Goal: Task Accomplishment & Management: Manage account settings

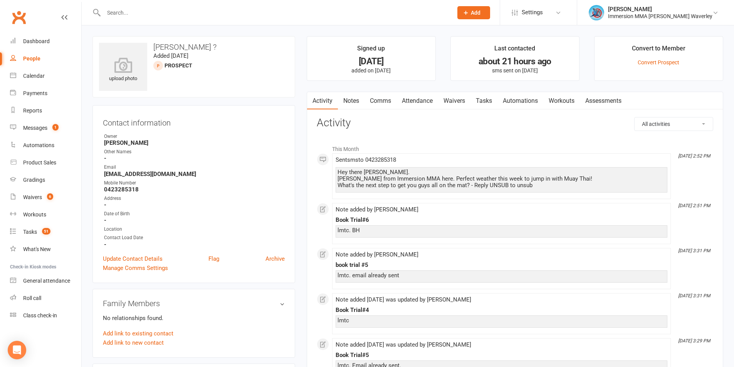
click at [358, 97] on link "Notes" at bounding box center [351, 101] width 27 height 18
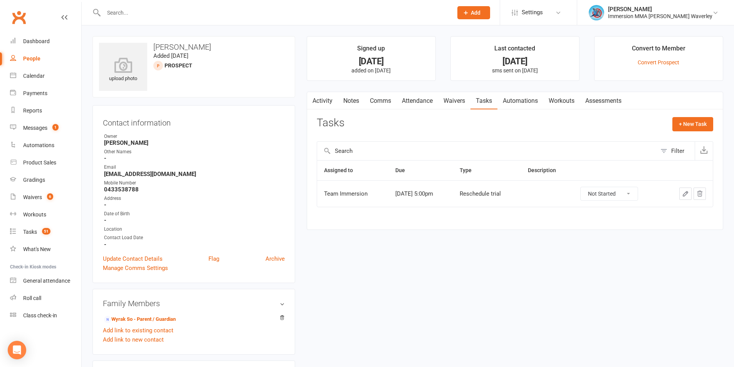
click at [351, 105] on link "Notes" at bounding box center [351, 101] width 27 height 18
click at [328, 108] on link "Activity" at bounding box center [322, 101] width 31 height 18
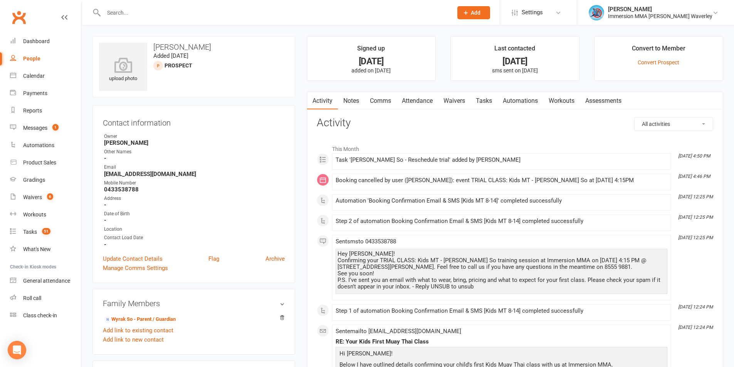
click at [354, 99] on link "Notes" at bounding box center [351, 101] width 27 height 18
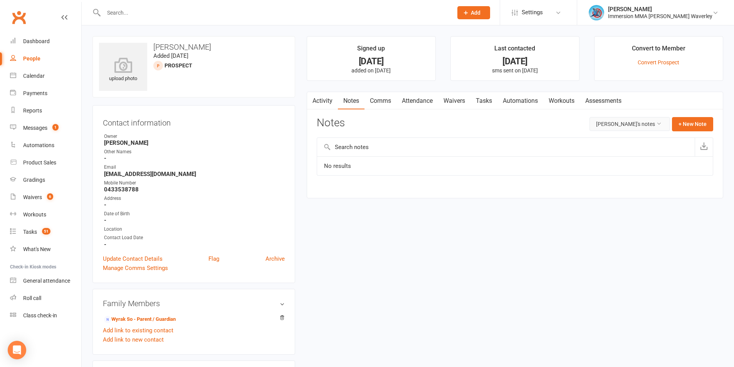
click at [641, 129] on button "Nathan So's notes" at bounding box center [629, 124] width 81 height 14
click at [633, 158] on link "All family notes" at bounding box center [625, 156] width 77 height 15
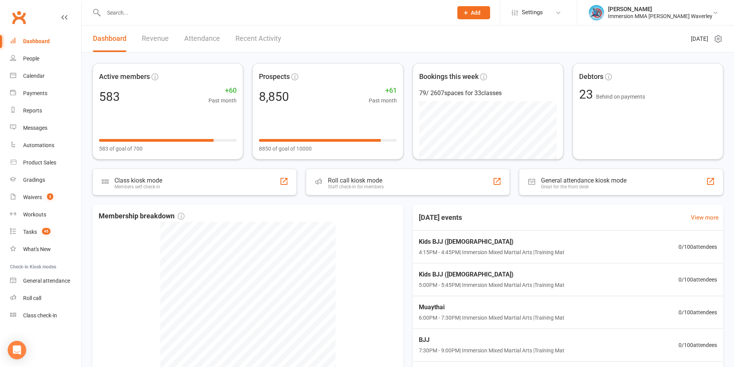
drag, startPoint x: 544, startPoint y: 48, endPoint x: 519, endPoint y: 10, distance: 46.1
click at [544, 48] on header "Dashboard Revenue Attendance Recent Activity Tuesday 16th, September 2025" at bounding box center [408, 38] width 652 height 27
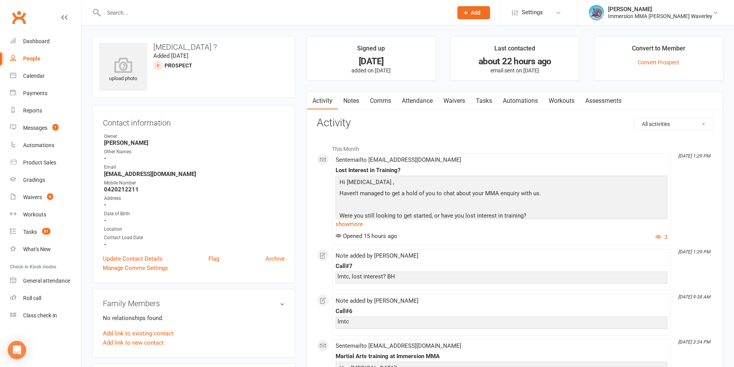
click at [353, 102] on link "Notes" at bounding box center [351, 101] width 27 height 18
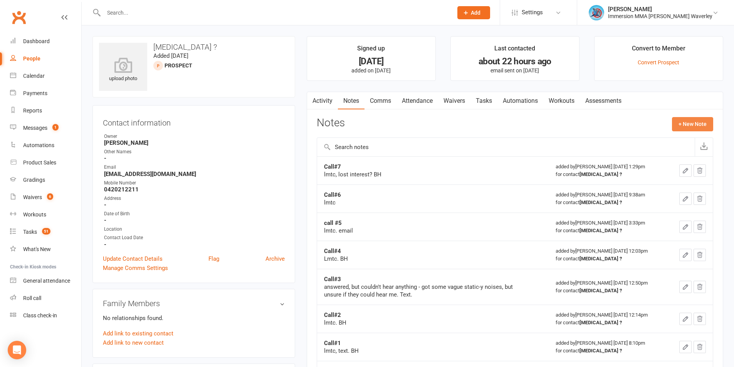
click at [684, 121] on button "+ New Note" at bounding box center [692, 124] width 41 height 14
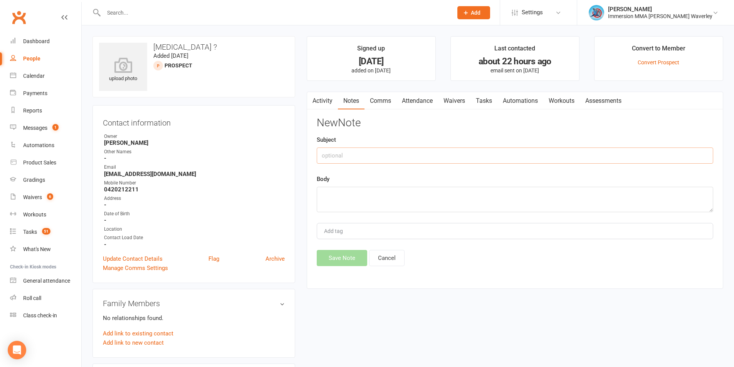
click at [376, 153] on input "text" at bounding box center [515, 156] width 396 height 16
type input "Call#8"
type textarea "lmtc"
click at [344, 257] on button "Save Note" at bounding box center [342, 258] width 50 height 16
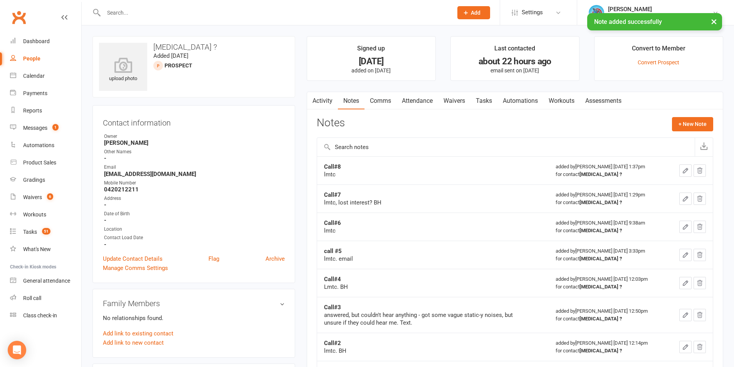
click at [490, 106] on link "Tasks" at bounding box center [483, 101] width 27 height 18
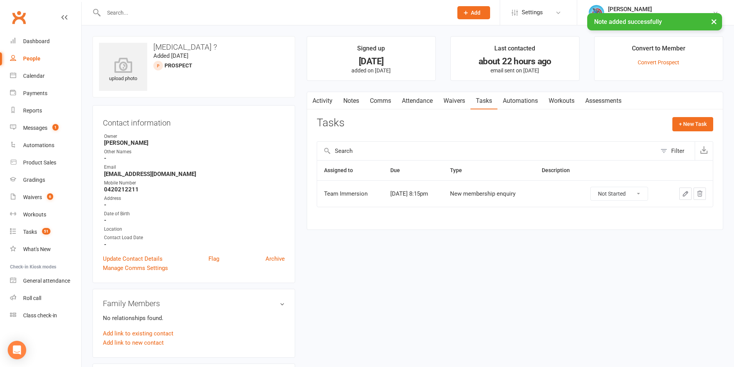
click at [681, 194] on button "button" at bounding box center [685, 194] width 12 height 12
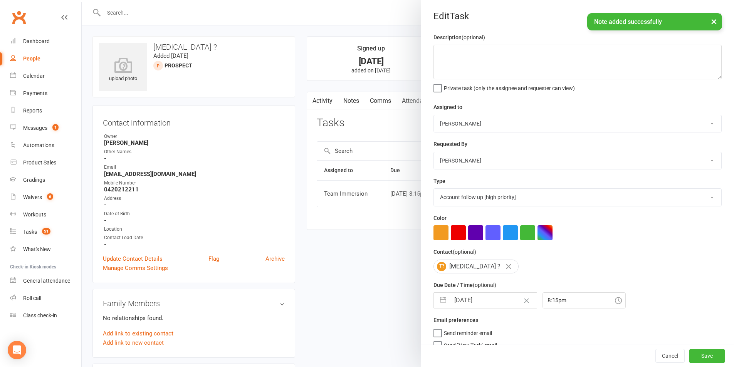
select select "48837"
select select "48840"
select select "27312"
type input "[DATE]"
type input "8:15pm"
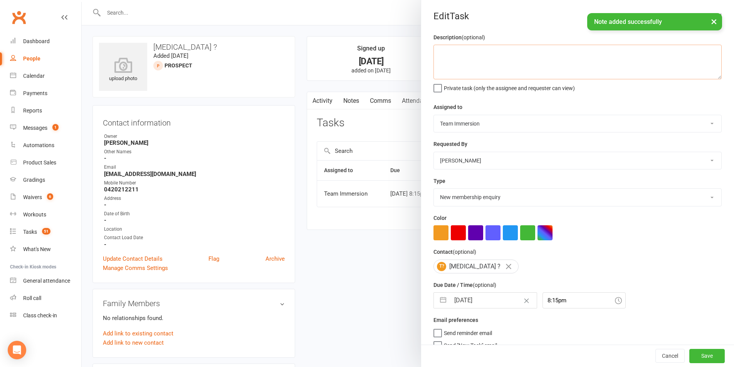
click at [517, 56] on textarea at bounding box center [577, 62] width 288 height 35
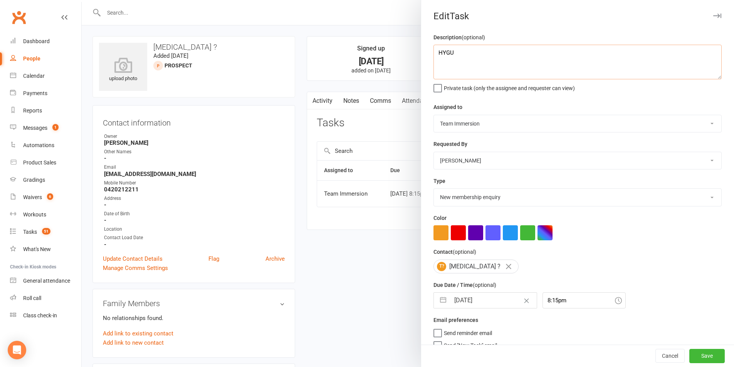
type textarea "HYGU"
click at [474, 305] on input "[DATE]" at bounding box center [493, 300] width 87 height 15
select select "7"
select select "2025"
select select "8"
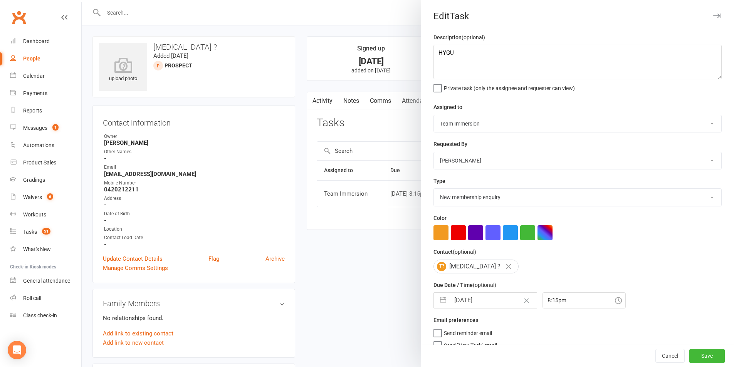
select select "2025"
select select "9"
select select "2025"
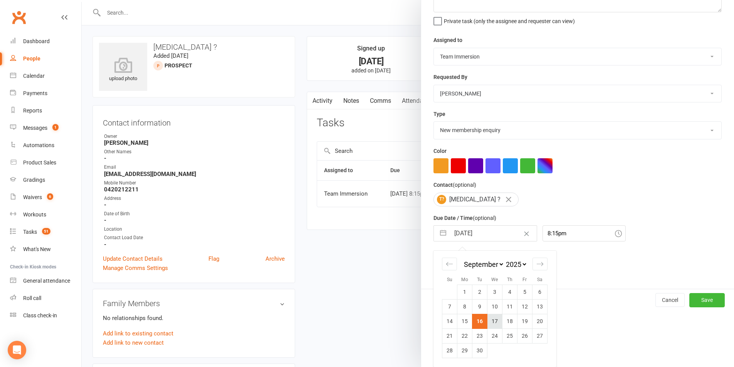
click at [496, 323] on td "17" at bounding box center [494, 321] width 15 height 15
type input "17 Sep 2025"
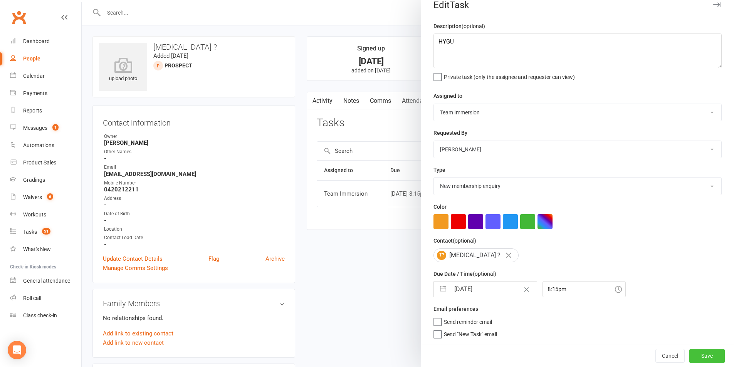
click at [693, 353] on button "Save" at bounding box center [706, 356] width 35 height 14
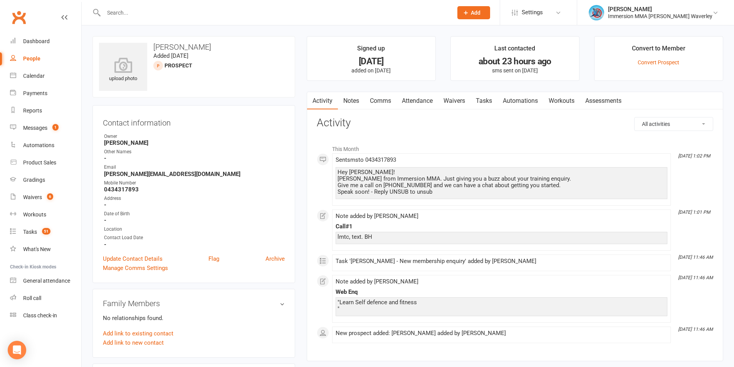
click at [355, 107] on link "Notes" at bounding box center [351, 101] width 27 height 18
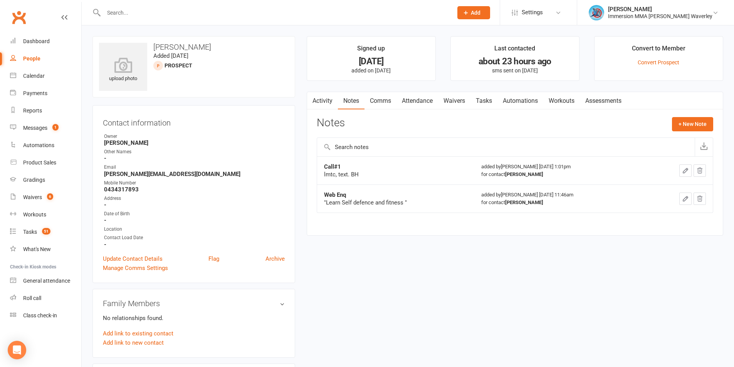
click at [570, 264] on div "upload photo Harish Malla Added 13 September, 2025 prospect Contact information…" at bounding box center [408, 356] width 642 height 640
click at [687, 121] on button "+ New Note" at bounding box center [692, 124] width 41 height 14
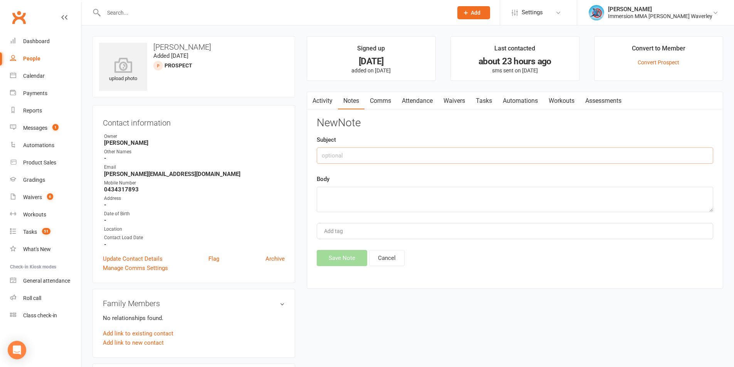
click at [365, 151] on input "text" at bounding box center [515, 156] width 396 height 16
type input "call#2"
type textarea "lmtc"
click at [345, 256] on button "Save Note" at bounding box center [342, 258] width 50 height 16
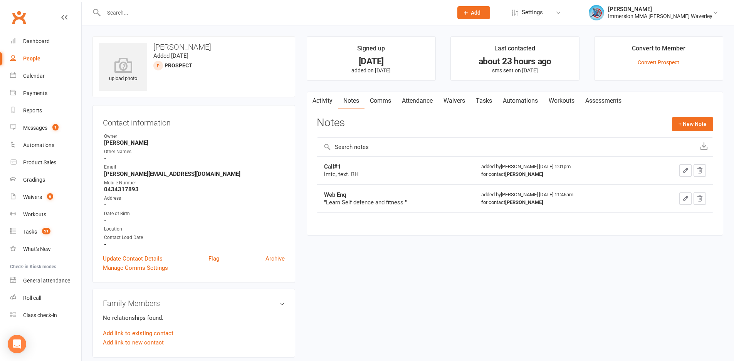
click at [484, 104] on link "Tasks" at bounding box center [483, 101] width 27 height 18
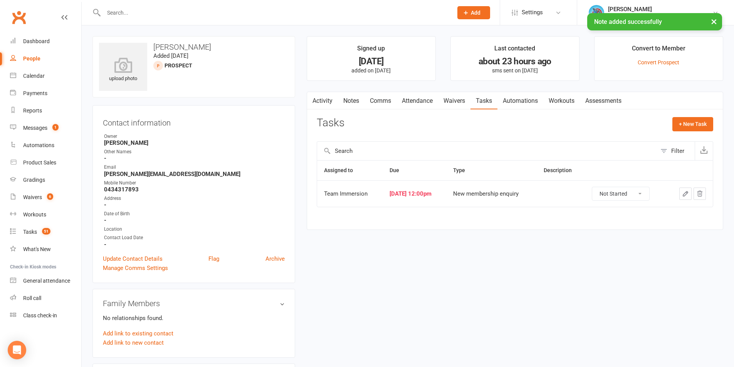
click at [683, 189] on button "button" at bounding box center [685, 194] width 12 height 12
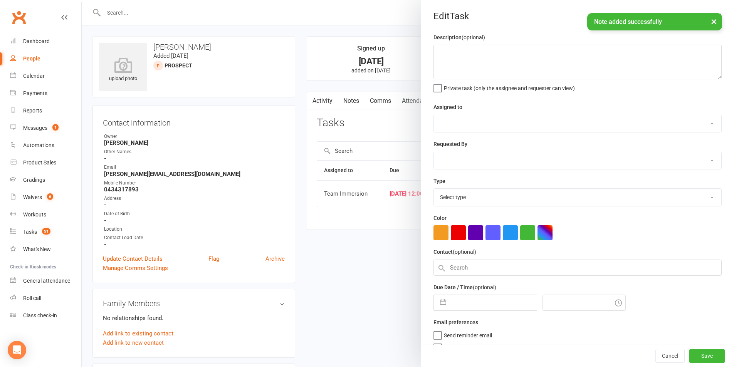
select select "48837"
select select "48839"
type input "[DATE]"
type input "12:00pm"
select select "27312"
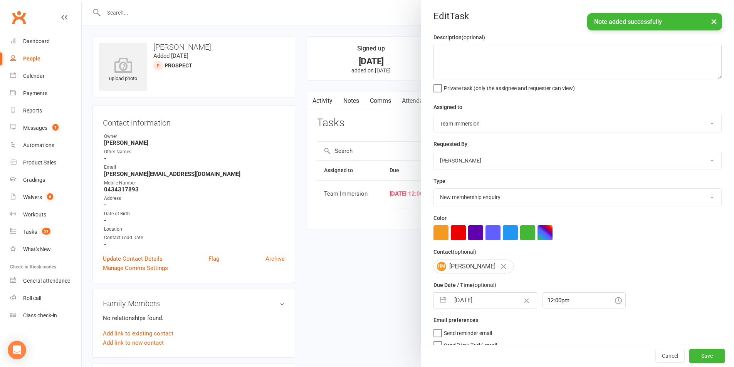
select select "7"
select select "2025"
select select "8"
select select "2025"
select select "9"
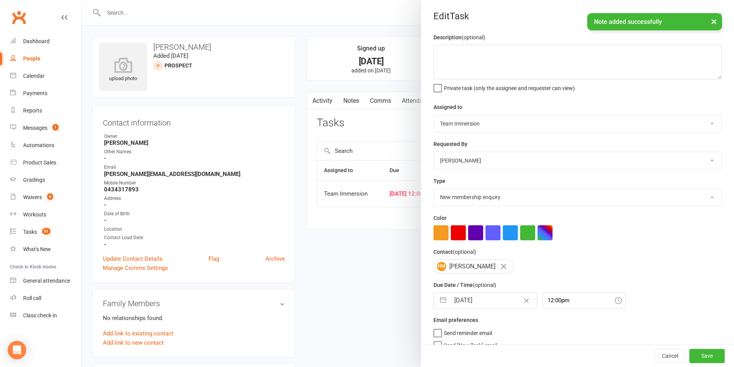
select select "2025"
click at [492, 301] on input "[DATE]" at bounding box center [493, 300] width 87 height 15
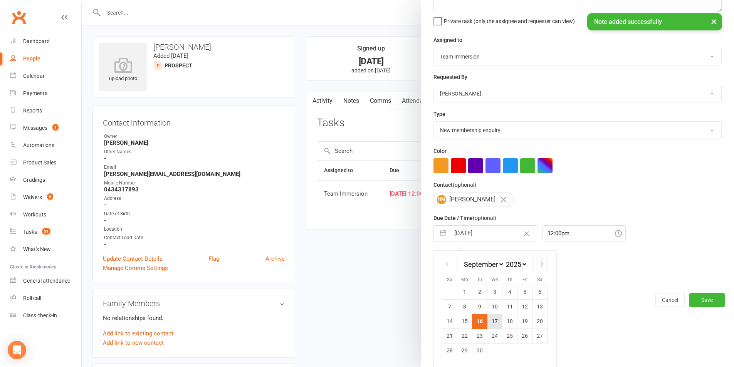
click at [492, 320] on td "17" at bounding box center [494, 321] width 15 height 15
type input "17 Sep 2025"
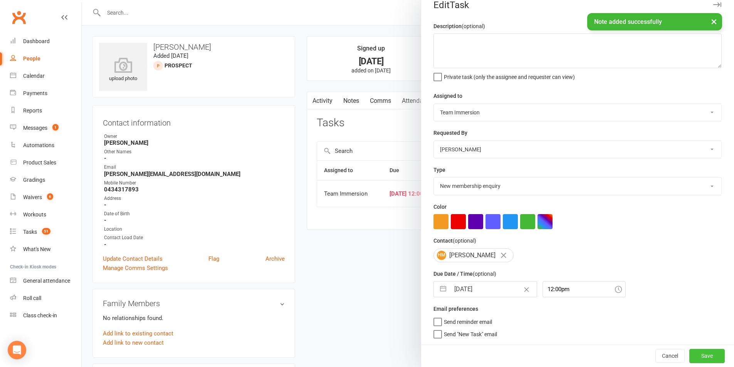
click at [697, 350] on button "Save" at bounding box center [706, 356] width 35 height 14
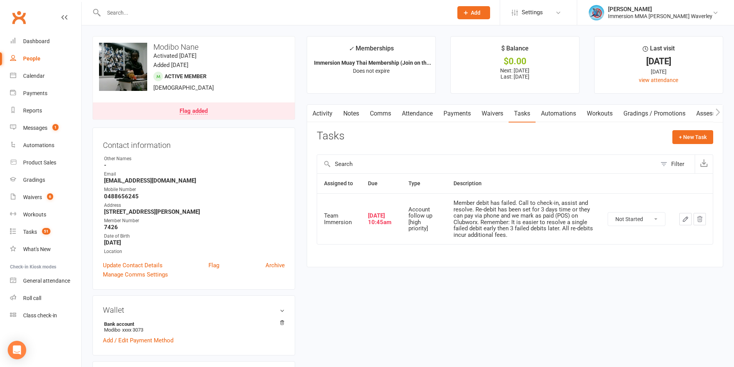
click at [355, 117] on link "Notes" at bounding box center [351, 114] width 27 height 18
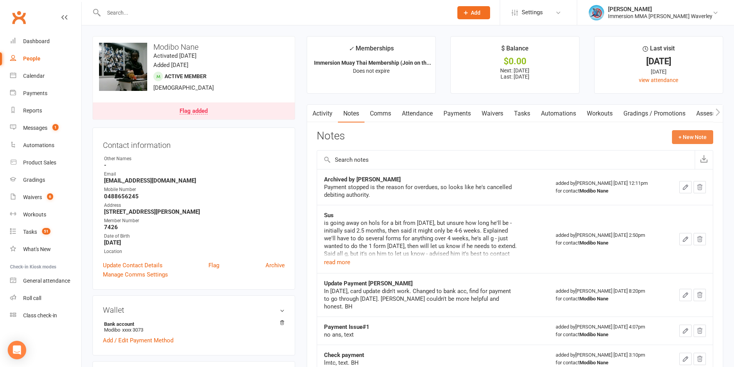
click at [685, 137] on button "+ New Note" at bounding box center [692, 137] width 41 height 14
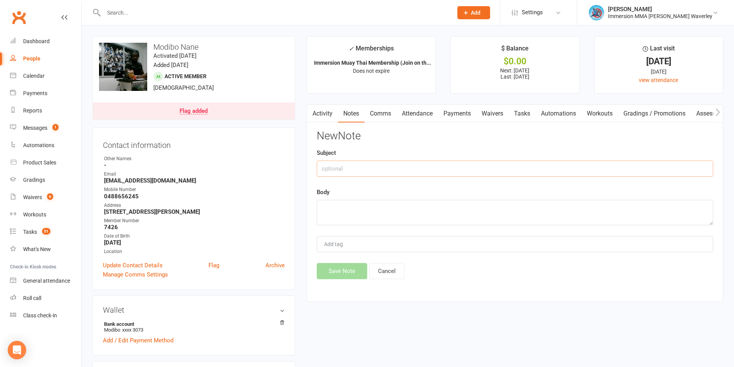
click at [409, 162] on input "text" at bounding box center [515, 169] width 396 height 16
type input "Overdues/Archived#1"
type textarea "lmtc, text"
drag, startPoint x: 347, startPoint y: 272, endPoint x: 250, endPoint y: 185, distance: 129.9
click at [347, 272] on button "Save Note" at bounding box center [342, 271] width 50 height 16
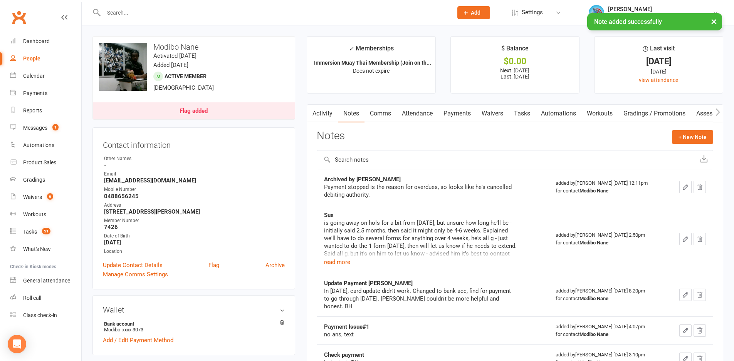
click at [169, 50] on h3 "Modibo Nane" at bounding box center [194, 47] width 190 height 8
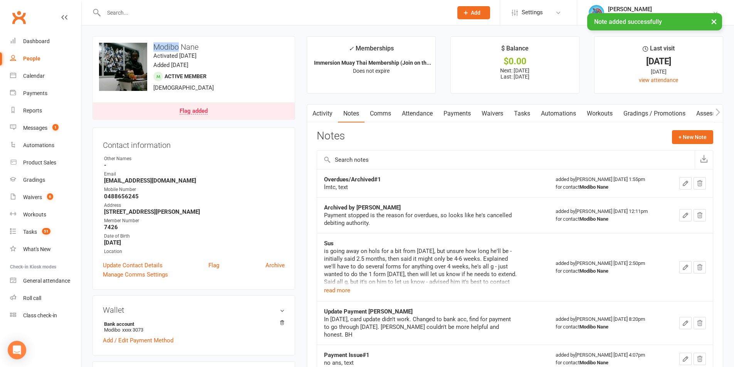
click at [169, 50] on h3 "Modibo Nane" at bounding box center [194, 47] width 190 height 8
copy h3 "Modibo"
click at [376, 109] on link "Comms" at bounding box center [380, 114] width 32 height 18
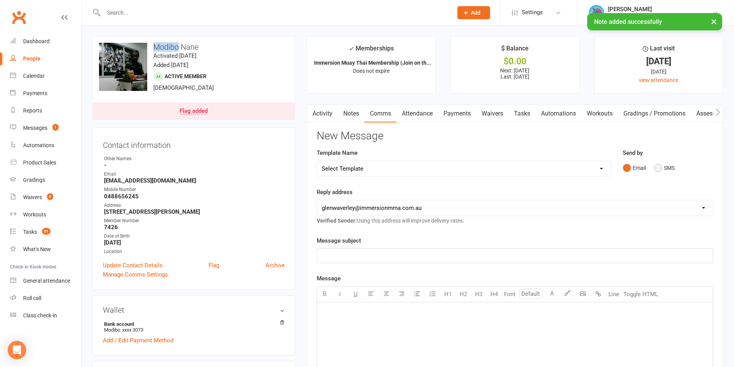
click at [666, 170] on button "SMS" at bounding box center [664, 168] width 21 height 15
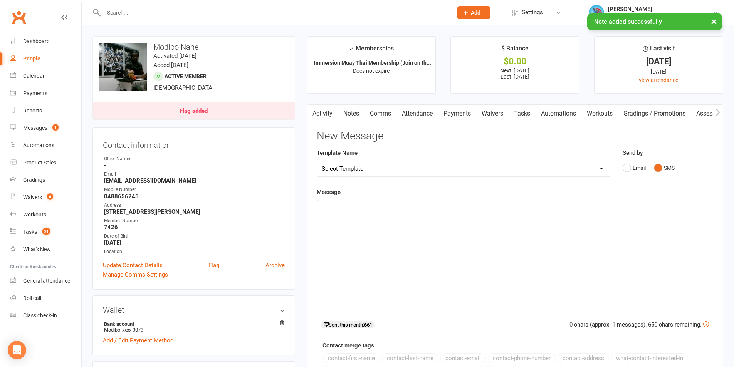
click at [593, 302] on div "﻿" at bounding box center [515, 258] width 396 height 116
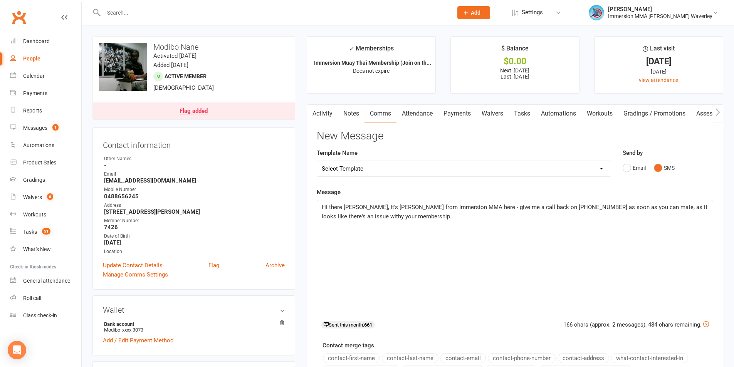
click at [704, 206] on span "Hi there Modibo, it's Ben from Immersion MMA here - give me a call back on 8555…" at bounding box center [515, 212] width 387 height 16
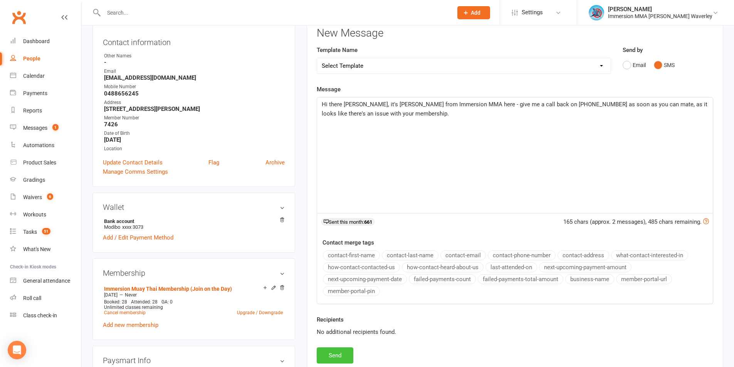
click at [322, 354] on button "Send" at bounding box center [335, 355] width 37 height 16
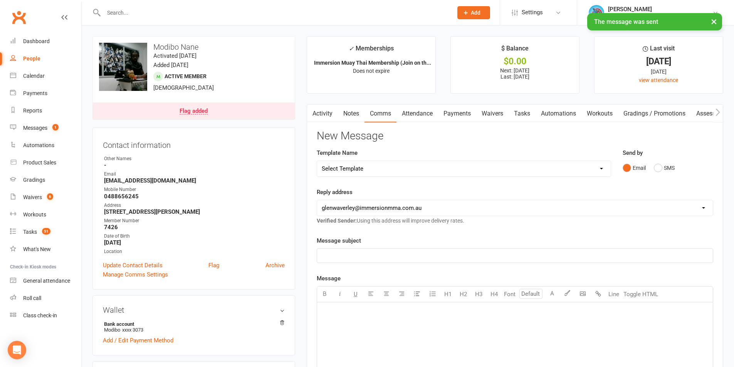
click at [515, 110] on link "Tasks" at bounding box center [522, 114] width 27 height 18
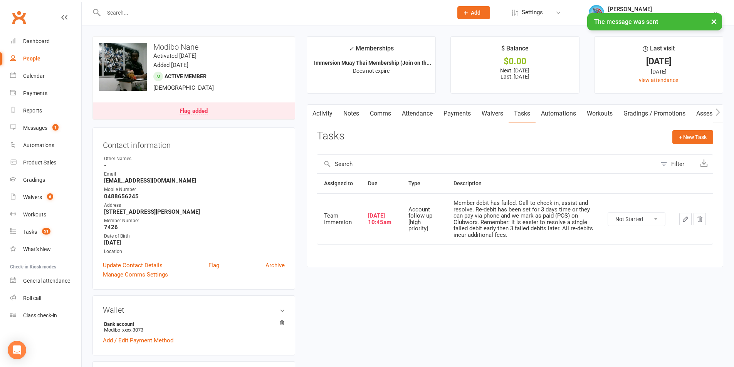
click at [686, 218] on icon "button" at bounding box center [685, 219] width 7 height 7
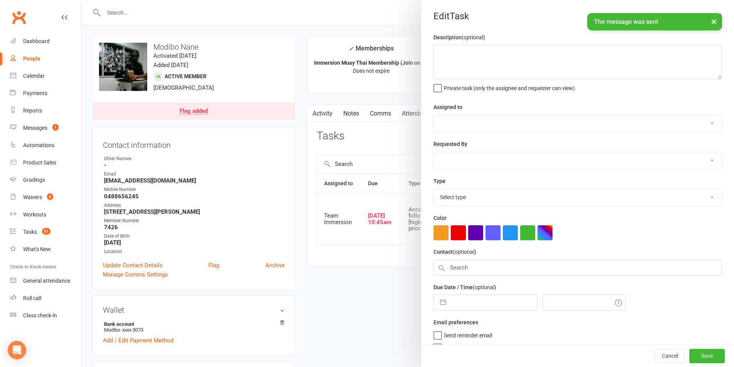
type textarea "Member debit has failed. Call to check-in, assist and resolve. Re-debit has bee…"
select select "48837"
type input "[DATE]"
type input "10:45am"
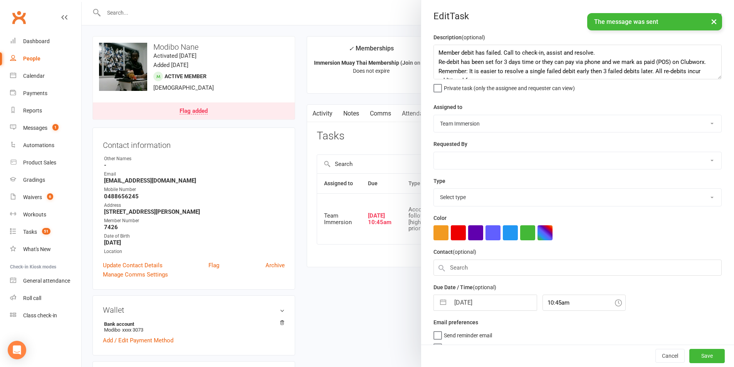
select select "27317"
select select "7"
select select "2025"
select select "8"
select select "2025"
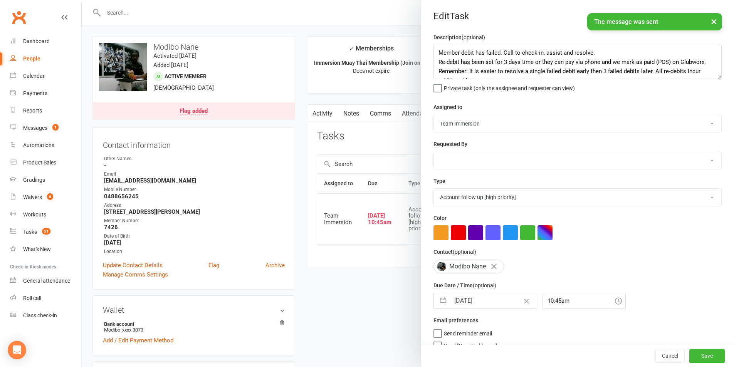
select select "9"
select select "2025"
click at [483, 308] on input "[DATE]" at bounding box center [493, 300] width 87 height 15
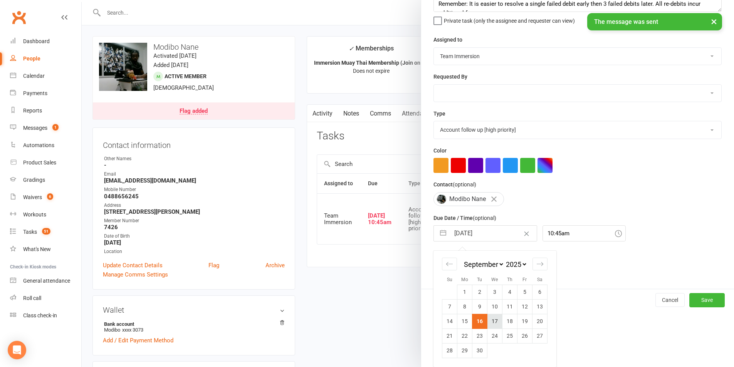
click at [494, 319] on td "17" at bounding box center [494, 321] width 15 height 15
type input "[DATE]"
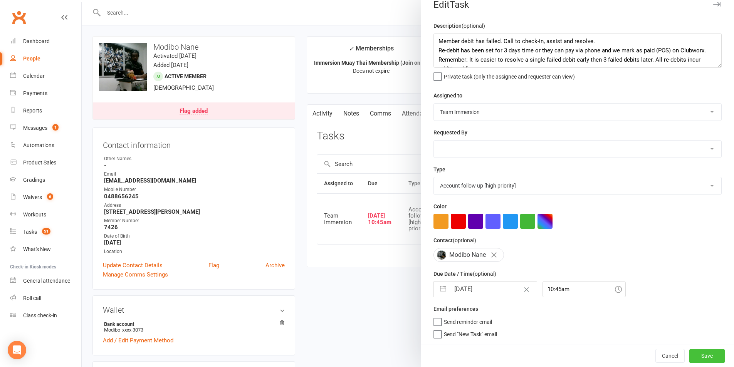
click at [704, 354] on button "Save" at bounding box center [706, 356] width 35 height 14
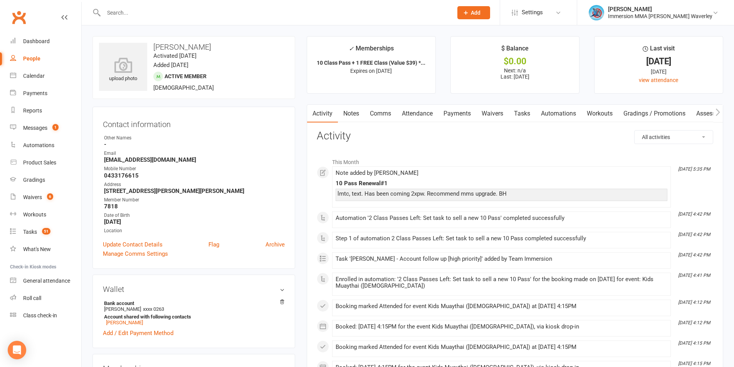
click at [511, 110] on link "Tasks" at bounding box center [522, 114] width 27 height 18
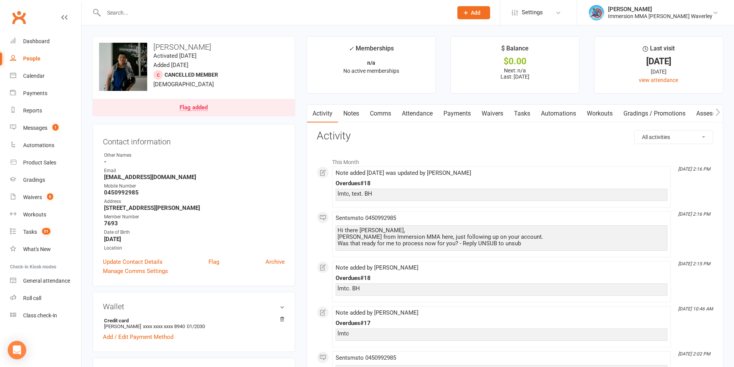
click at [360, 183] on div "Overdues#18" at bounding box center [502, 183] width 332 height 7
copy div "Overdues#18"
click at [334, 116] on link "Activity" at bounding box center [322, 114] width 31 height 18
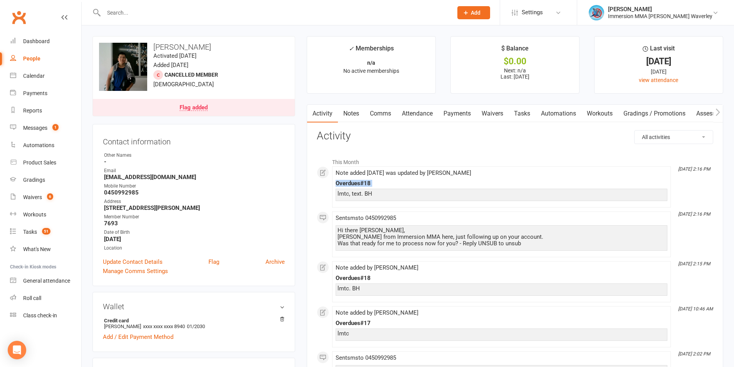
click at [357, 119] on link "Notes" at bounding box center [351, 114] width 27 height 18
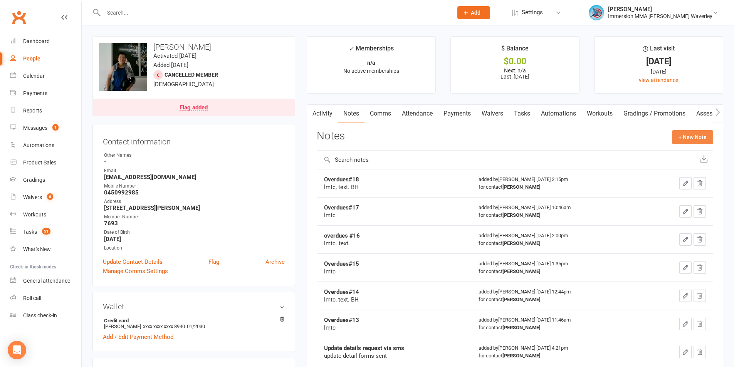
click at [683, 135] on button "+ New Note" at bounding box center [692, 137] width 41 height 14
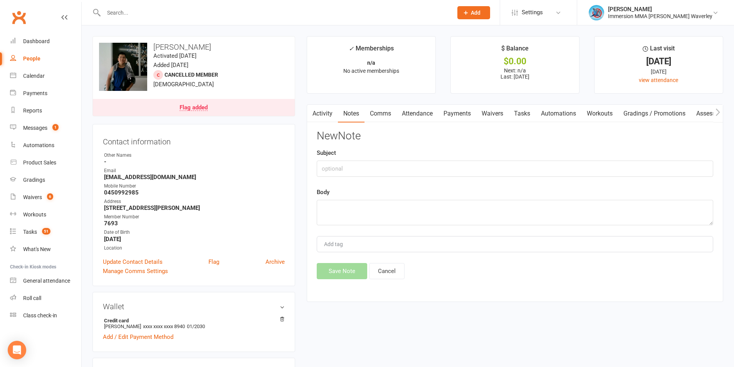
click at [452, 158] on div "Subject" at bounding box center [515, 162] width 396 height 29
click at [440, 172] on input "text" at bounding box center [515, 169] width 396 height 16
paste input "Overdues#18"
type input "Overdues#19"
type textarea "lmtc"
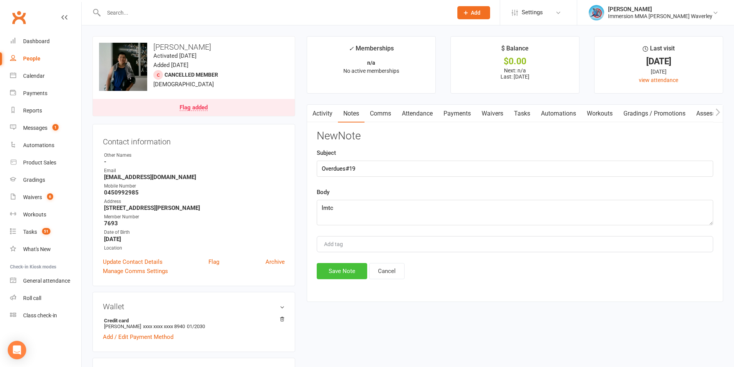
click at [336, 272] on button "Save Note" at bounding box center [342, 271] width 50 height 16
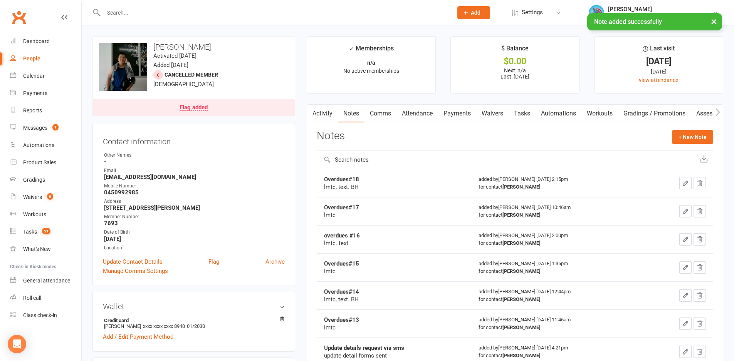
click at [528, 112] on link "Tasks" at bounding box center [522, 114] width 27 height 18
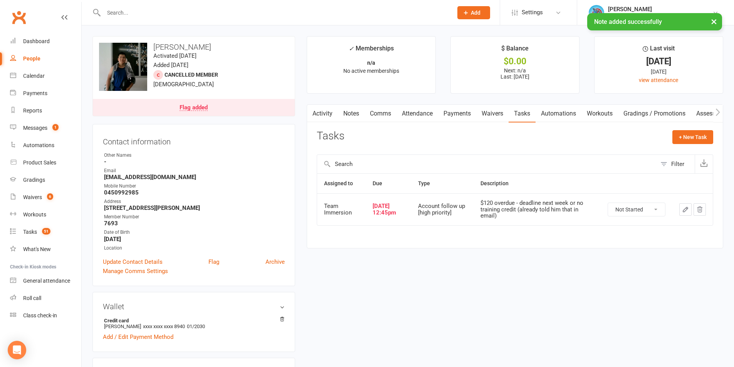
click at [686, 209] on icon "button" at bounding box center [685, 209] width 7 height 7
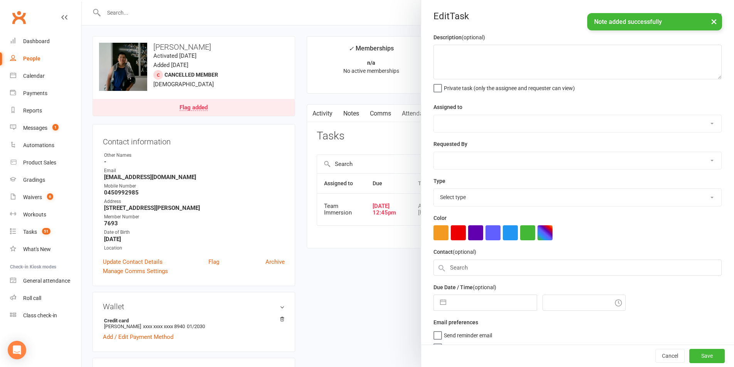
type textarea "$120 overdue - deadline next week or no training credit (already told him that …"
select select "48837"
select select "48840"
type input "[DATE]"
type input "12:45pm"
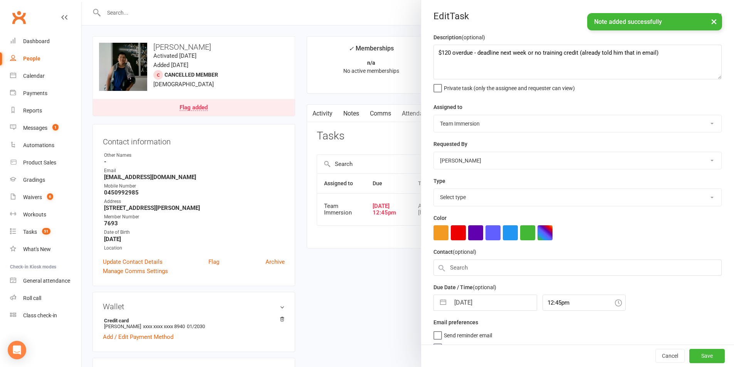
select select "27317"
drag, startPoint x: 469, startPoint y: 312, endPoint x: 471, endPoint y: 305, distance: 7.5
click at [469, 312] on div "Description (optional) $120 overdue - deadline next week or no training credit …" at bounding box center [577, 195] width 313 height 324
click at [471, 302] on input "[DATE]" at bounding box center [493, 300] width 87 height 15
select select "7"
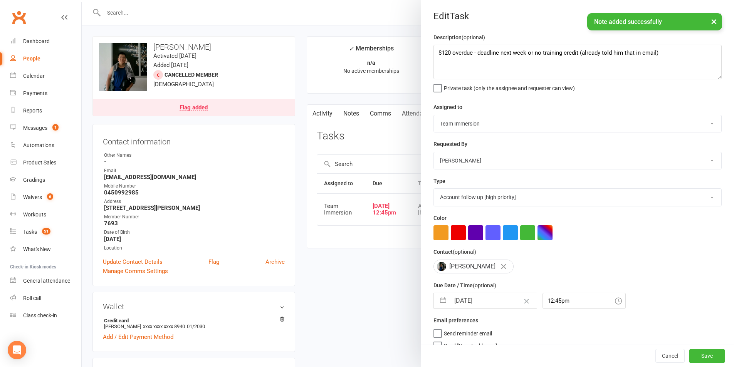
select select "2025"
select select "8"
select select "2025"
select select "9"
select select "2025"
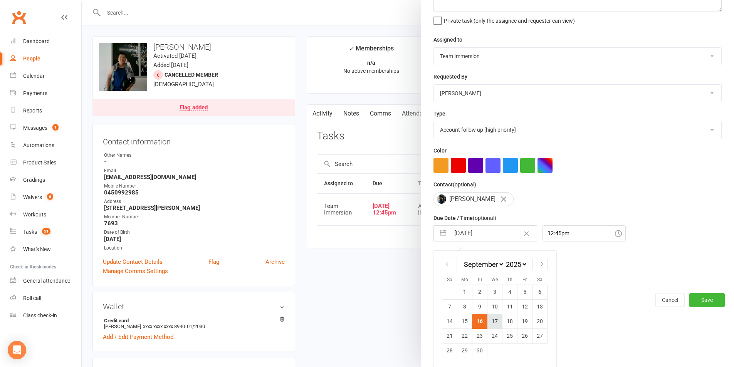
click at [492, 321] on td "17" at bounding box center [494, 321] width 15 height 15
type input "[DATE]"
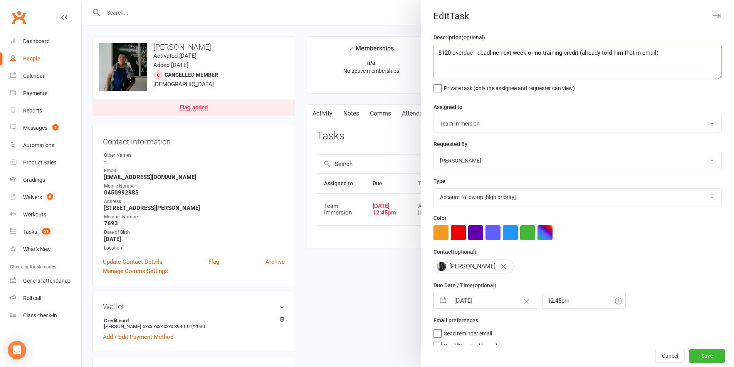
drag, startPoint x: 532, startPoint y: 54, endPoint x: 475, endPoint y: 55, distance: 57.0
click at [475, 55] on textarea "$120 overdue - deadline next week or no training credit (already told him that …" at bounding box center [577, 62] width 288 height 35
type textarea "$120 overdue - no training credit (already told him that in email)"
click at [697, 354] on button "Save" at bounding box center [706, 356] width 35 height 14
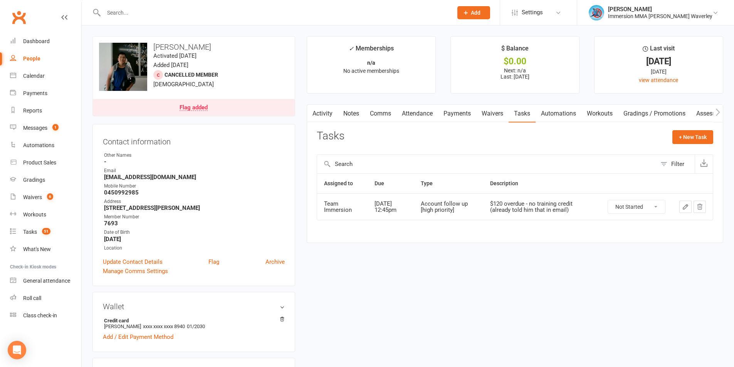
click at [325, 116] on link "Activity" at bounding box center [322, 114] width 31 height 18
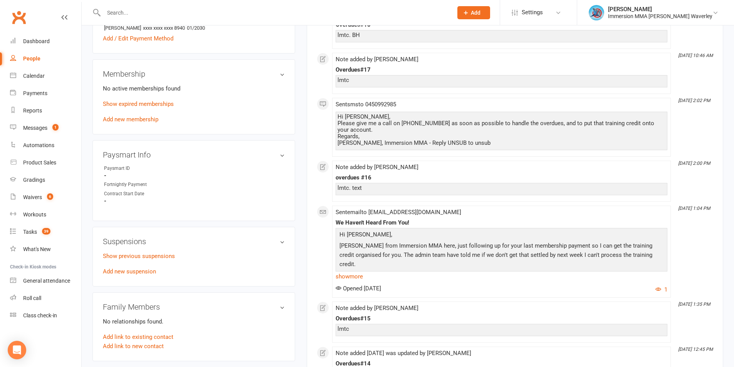
scroll to position [308, 0]
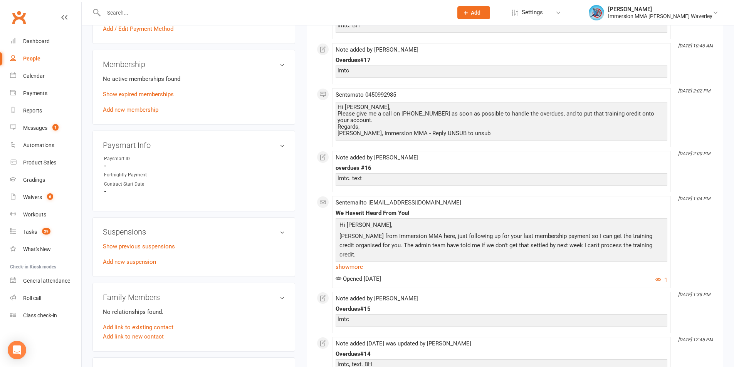
click at [511, 188] on div "Note added by Ben Tran overdues #16 lmtc. text" at bounding box center [502, 171] width 332 height 34
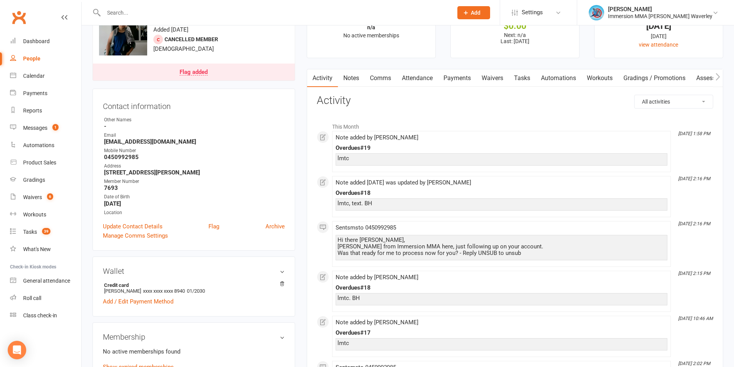
scroll to position [0, 0]
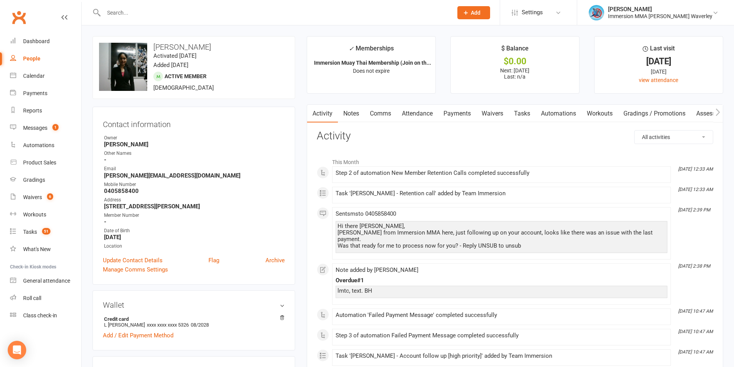
click at [355, 116] on link "Notes" at bounding box center [351, 114] width 27 height 18
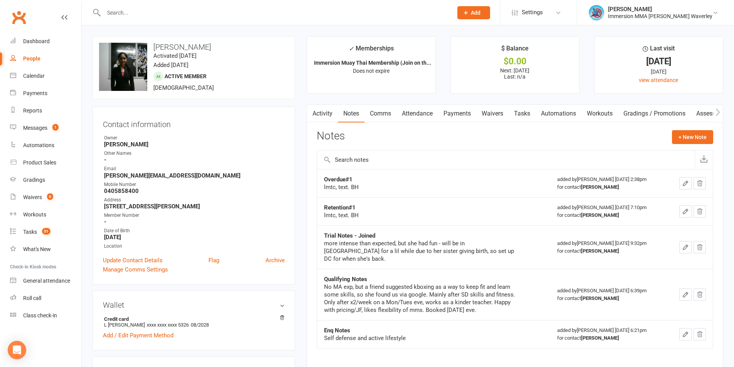
click at [449, 117] on link "Payments" at bounding box center [457, 114] width 38 height 18
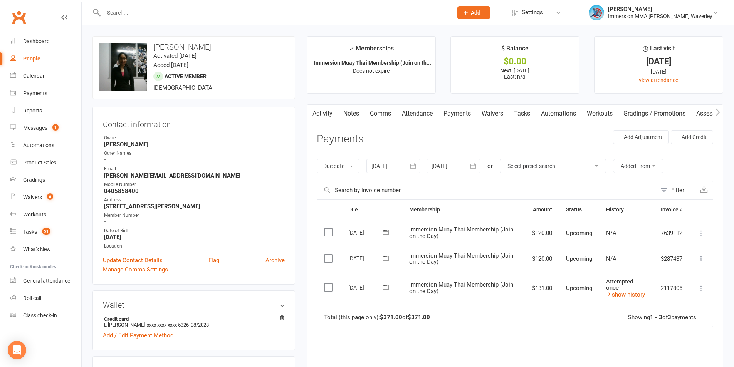
click at [352, 112] on link "Notes" at bounding box center [351, 114] width 27 height 18
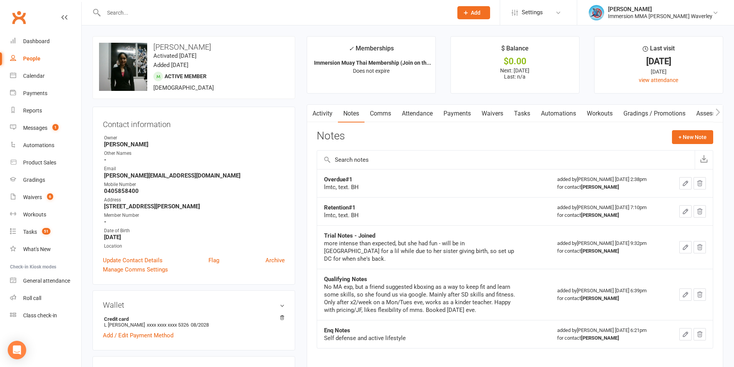
click at [338, 178] on strong "Overdue#1" at bounding box center [338, 179] width 29 height 7
copy strong "Overdue#1"
click at [709, 132] on button "+ New Note" at bounding box center [692, 137] width 41 height 14
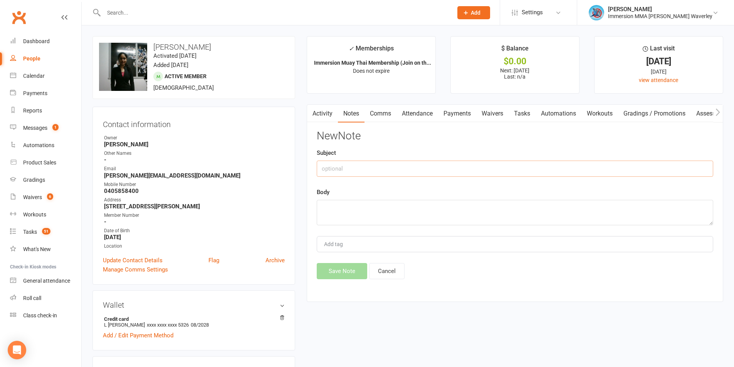
click at [381, 171] on input "text" at bounding box center [515, 169] width 396 height 16
paste input "Overdue#1"
type input "Overdue#2"
type textarea "lmtc"
click at [353, 274] on button "Save Note" at bounding box center [342, 271] width 50 height 16
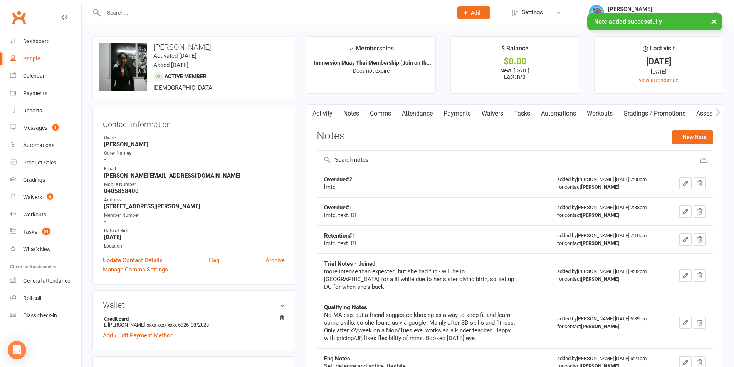
click at [521, 108] on link "Tasks" at bounding box center [522, 114] width 27 height 18
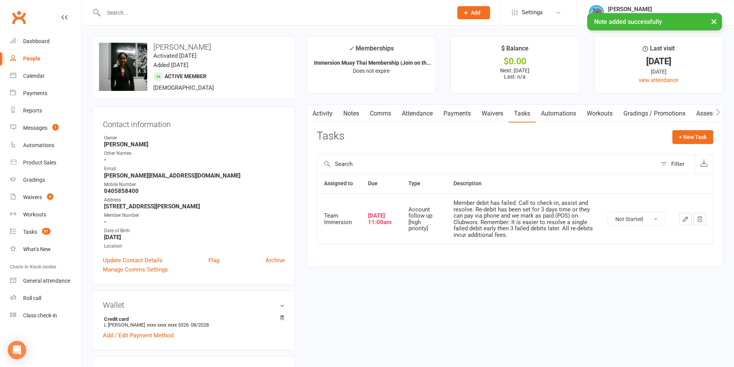
click at [687, 221] on icon "button" at bounding box center [685, 219] width 7 height 7
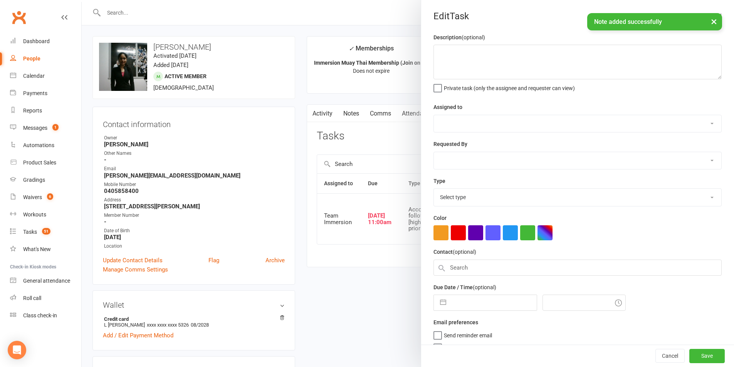
type textarea "Member debit has failed. Call to check-in, assist and resolve. Re-debit has bee…"
select select "48837"
type input "[DATE]"
type input "11:00am"
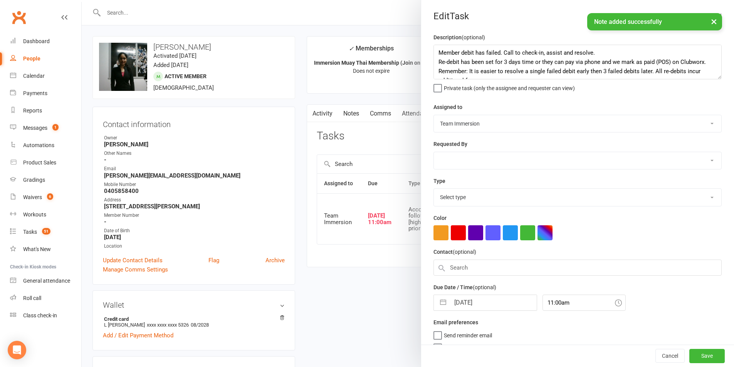
select select "27317"
click at [479, 307] on input "[DATE]" at bounding box center [493, 300] width 87 height 15
select select "7"
select select "2025"
select select "8"
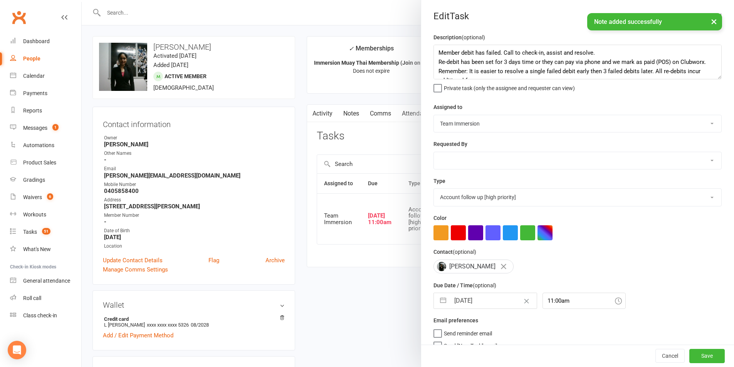
select select "2025"
select select "9"
select select "2025"
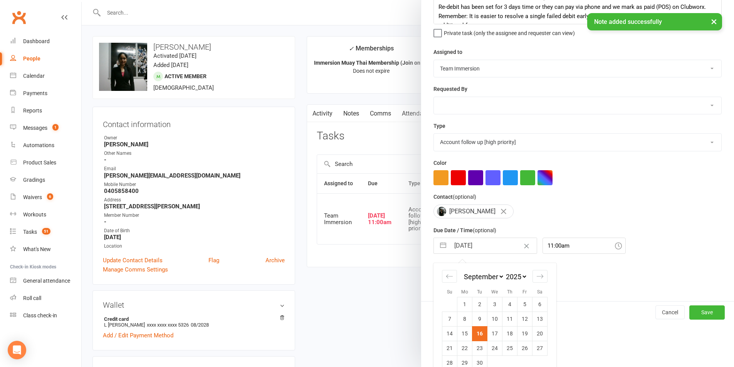
click at [490, 337] on td "17" at bounding box center [494, 333] width 15 height 15
type input "[DATE]"
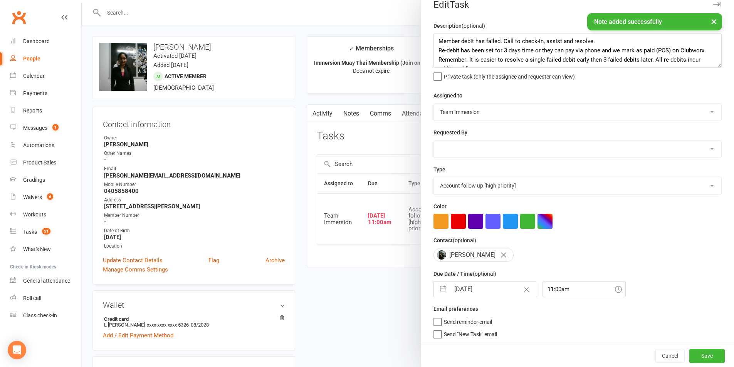
click at [692, 348] on div "Cancel Save" at bounding box center [577, 356] width 313 height 22
click at [668, 354] on button "Cancel" at bounding box center [669, 356] width 29 height 14
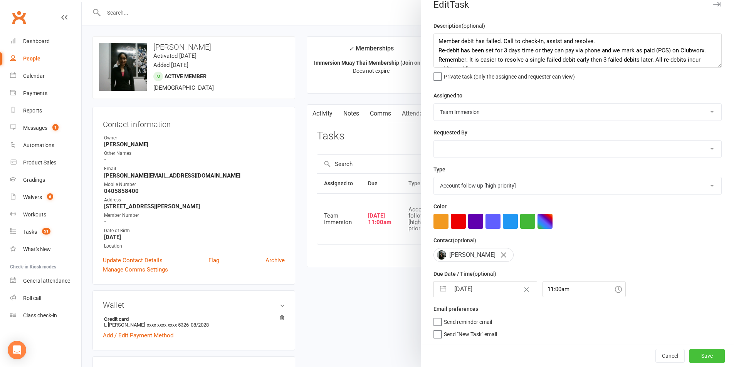
click at [704, 360] on button "Save" at bounding box center [706, 356] width 35 height 14
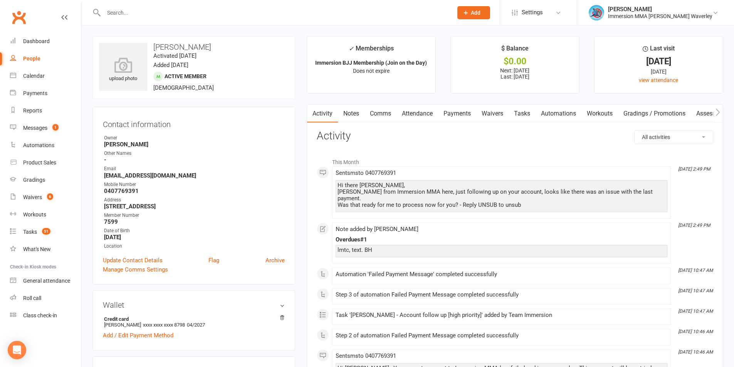
click at [359, 111] on link "Notes" at bounding box center [351, 114] width 27 height 18
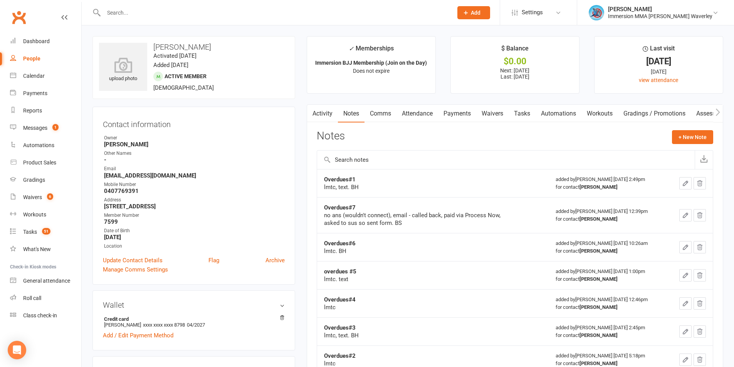
click at [317, 114] on link "Activity" at bounding box center [322, 114] width 31 height 18
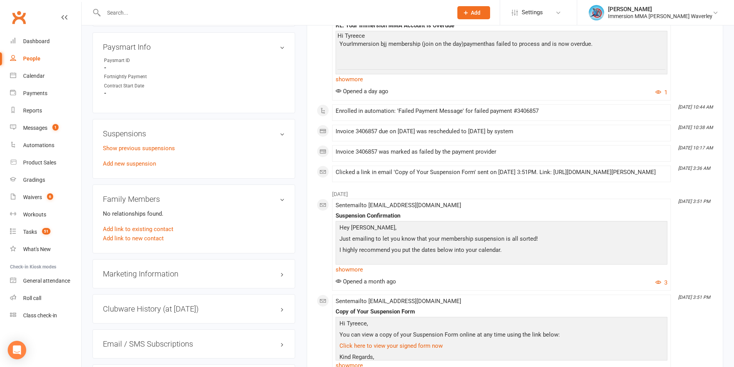
scroll to position [514, 0]
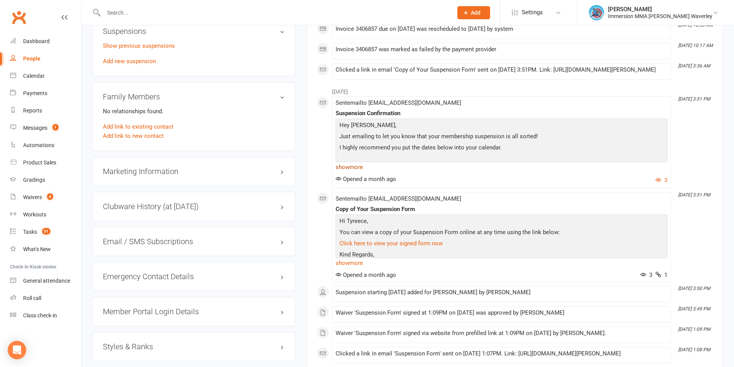
click at [348, 168] on link "show more" at bounding box center [502, 167] width 332 height 11
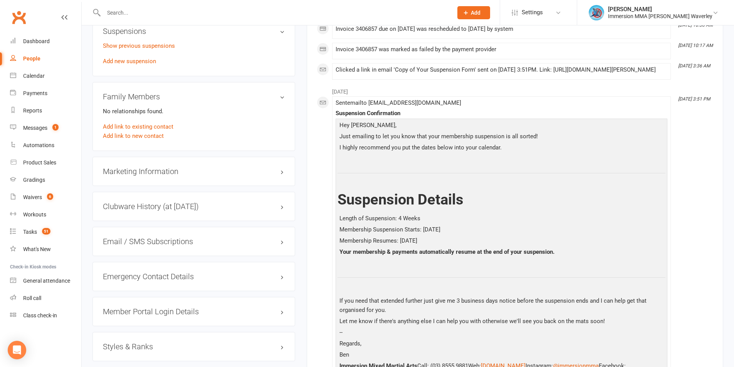
scroll to position [0, 0]
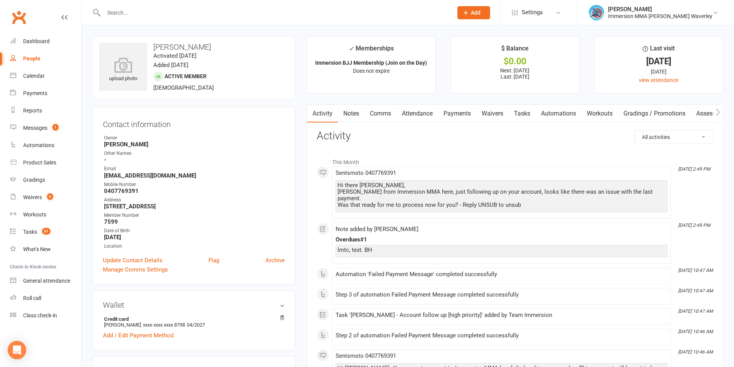
click at [465, 111] on link "Payments" at bounding box center [457, 114] width 38 height 18
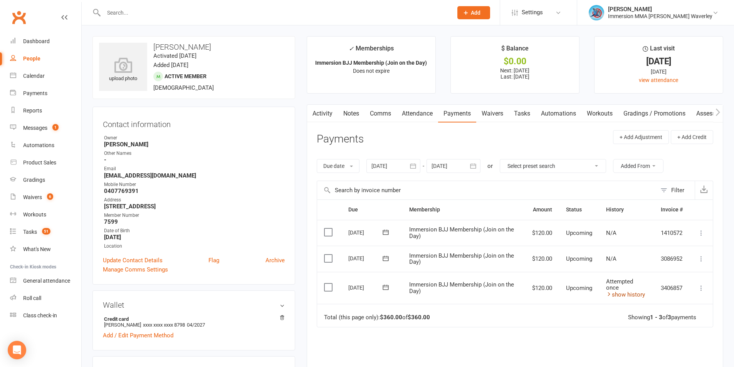
click at [633, 295] on link "show history" at bounding box center [625, 294] width 39 height 7
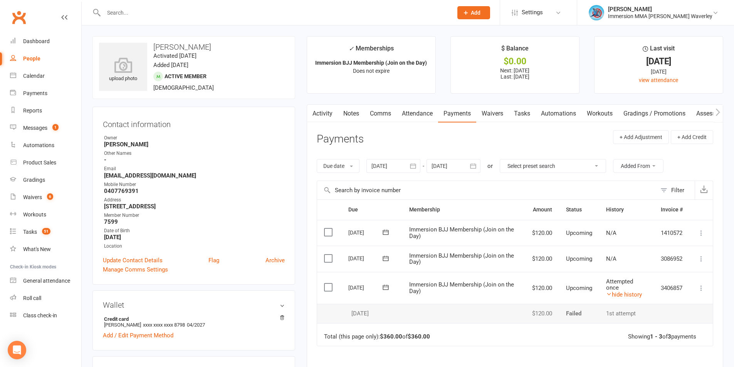
click at [358, 106] on link "Notes" at bounding box center [351, 114] width 27 height 18
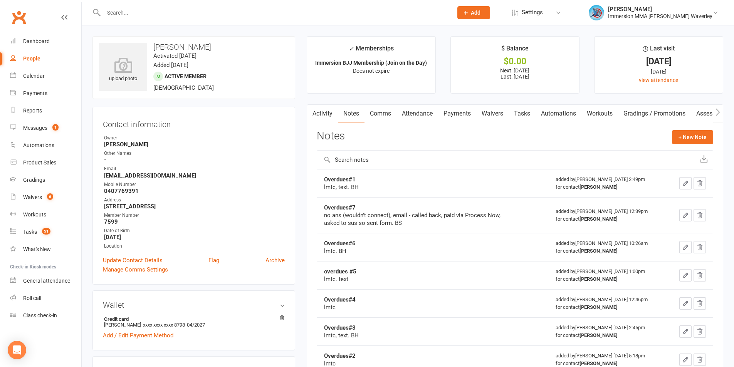
click at [338, 181] on strong "Overdues#1" at bounding box center [340, 179] width 32 height 7
copy strong "Overdues#1"
drag, startPoint x: 684, startPoint y: 128, endPoint x: 684, endPoint y: 136, distance: 8.5
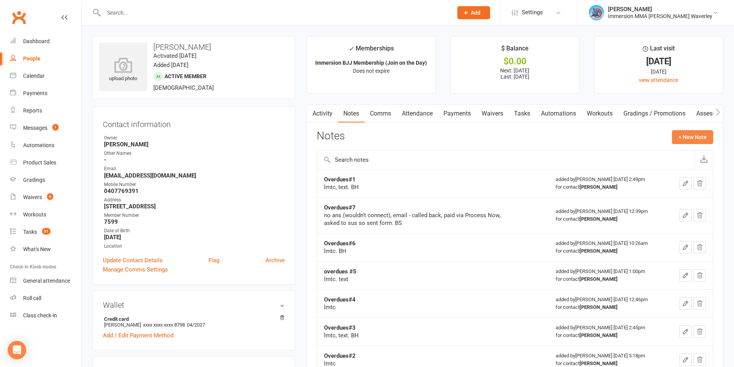
click at [684, 128] on div "Activity Notes Comms Attendance Payments Waivers Tasks Automations Workouts Gra…" at bounding box center [515, 304] width 416 height 401
click at [684, 136] on button "+ New Note" at bounding box center [692, 137] width 41 height 14
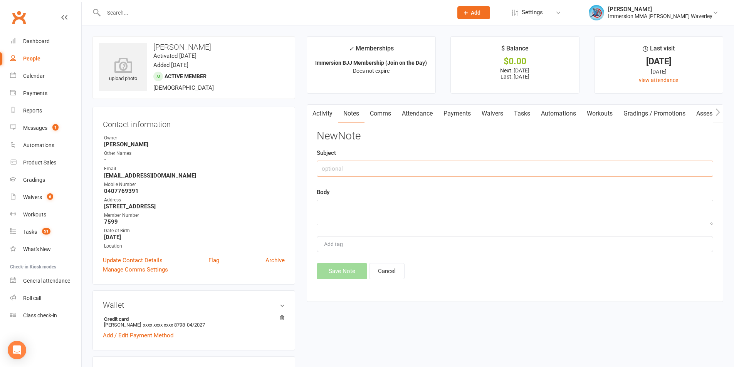
click at [383, 167] on input "text" at bounding box center [515, 169] width 396 height 16
paste input "Overdues#1"
type input "Overdues#2"
type textarea "lmtc"
click at [336, 267] on button "Save Note" at bounding box center [342, 271] width 50 height 16
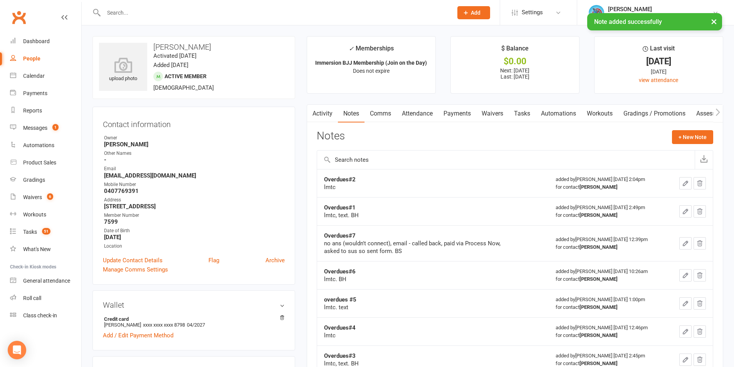
click at [520, 116] on link "Tasks" at bounding box center [522, 114] width 27 height 18
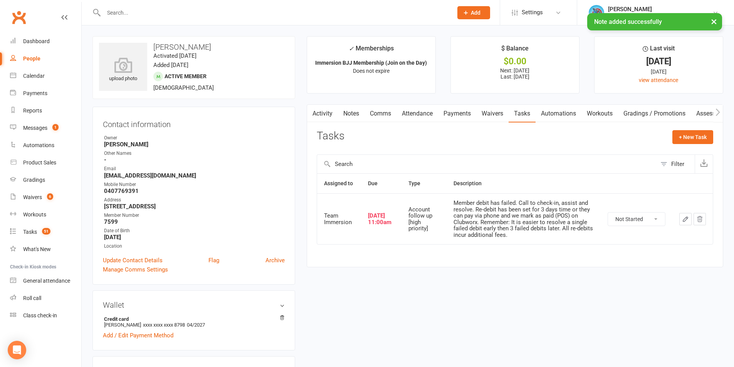
click at [682, 214] on button "button" at bounding box center [685, 219] width 12 height 12
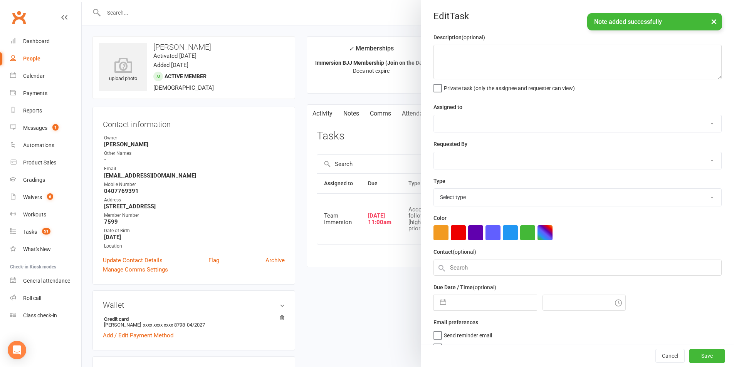
type textarea "Member debit has failed. Call to check-in, assist and resolve. Re-debit has bee…"
select select "48837"
type input "[DATE]"
type input "11:00am"
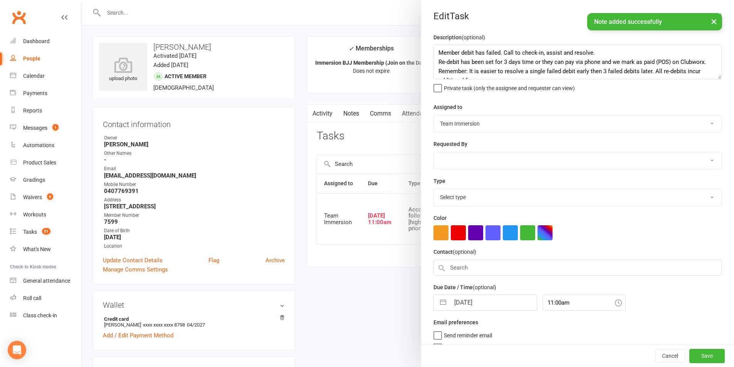
select select "27317"
select select "7"
select select "2025"
select select "8"
select select "2025"
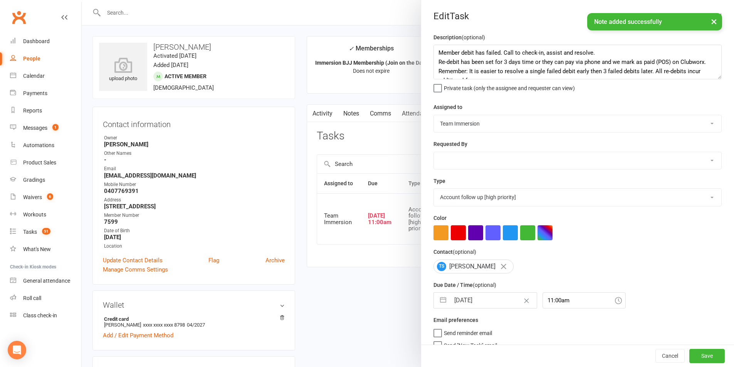
select select "9"
select select "2025"
click at [480, 295] on input "[DATE]" at bounding box center [493, 300] width 87 height 15
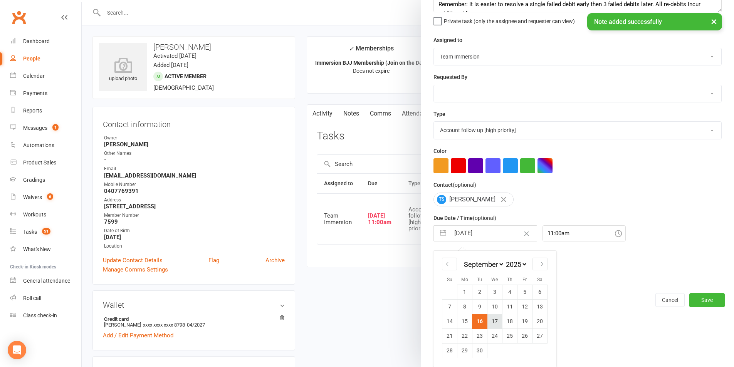
click at [493, 322] on td "17" at bounding box center [494, 321] width 15 height 15
type input "[DATE]"
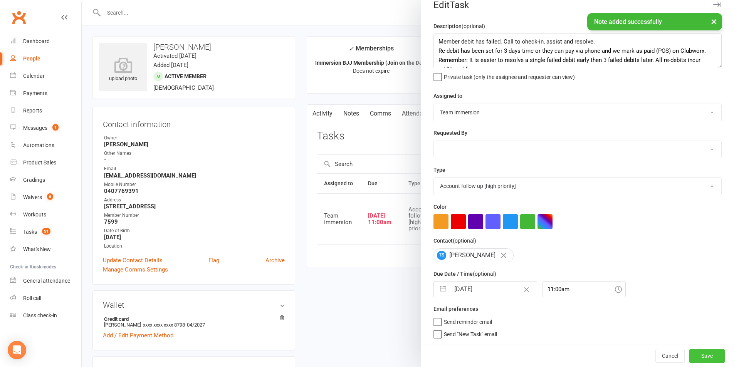
click at [689, 353] on button "Save" at bounding box center [706, 356] width 35 height 14
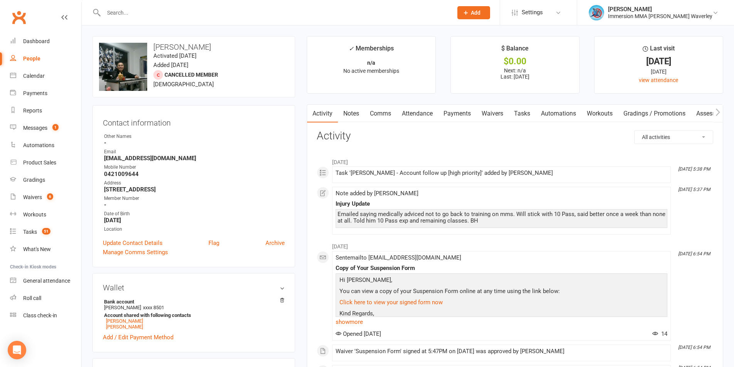
click at [526, 114] on link "Tasks" at bounding box center [522, 114] width 27 height 18
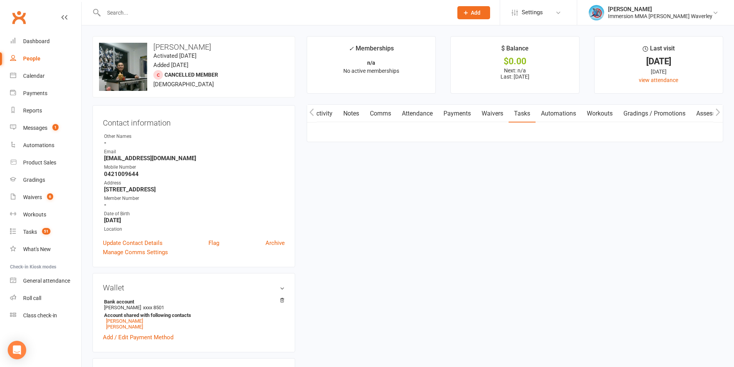
scroll to position [0, 0]
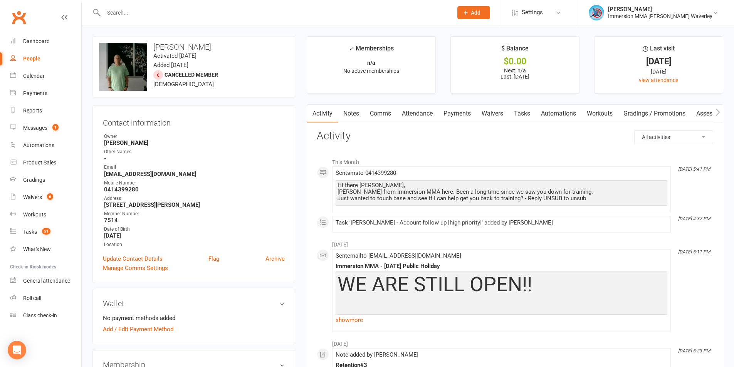
click at [358, 114] on link "Notes" at bounding box center [351, 114] width 27 height 18
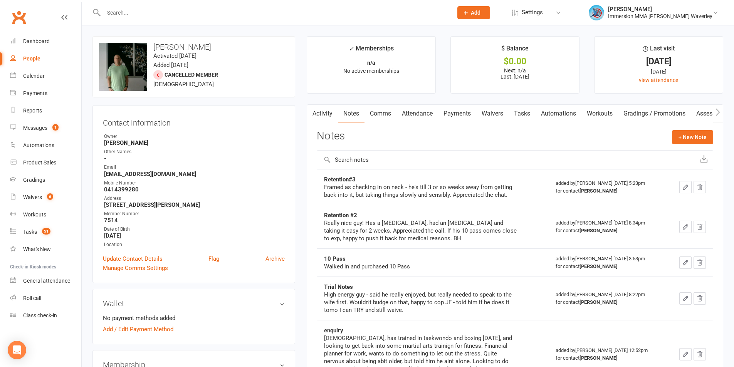
click at [520, 118] on link "Tasks" at bounding box center [522, 114] width 27 height 18
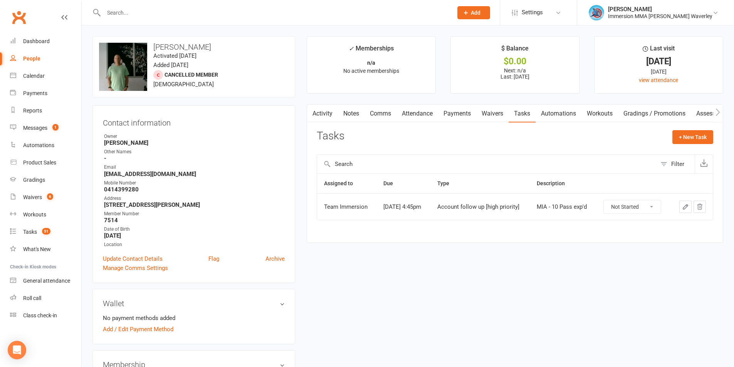
click at [356, 111] on link "Notes" at bounding box center [351, 114] width 27 height 18
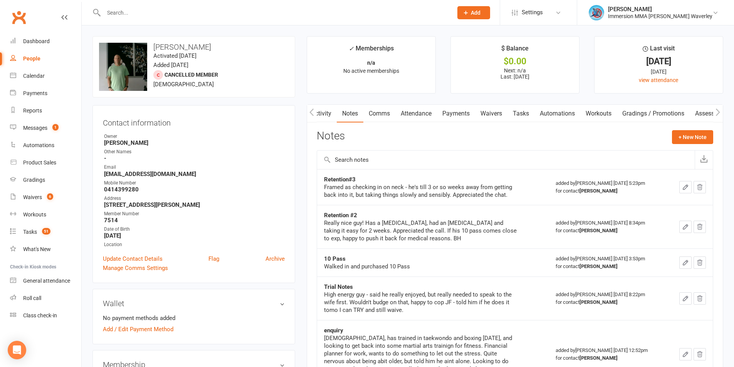
click at [333, 112] on link "Activity" at bounding box center [321, 114] width 31 height 18
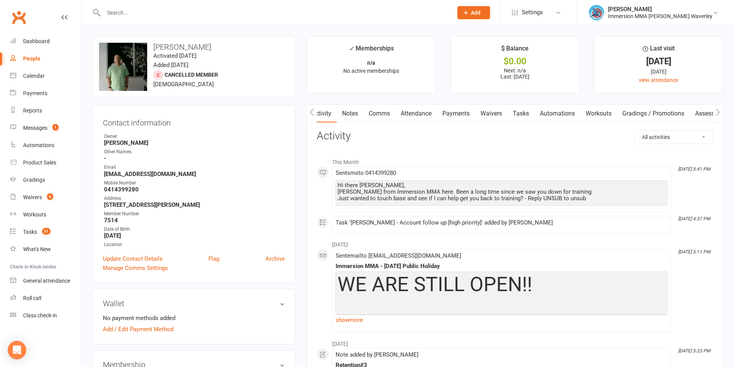
click at [353, 108] on link "Notes" at bounding box center [350, 114] width 27 height 18
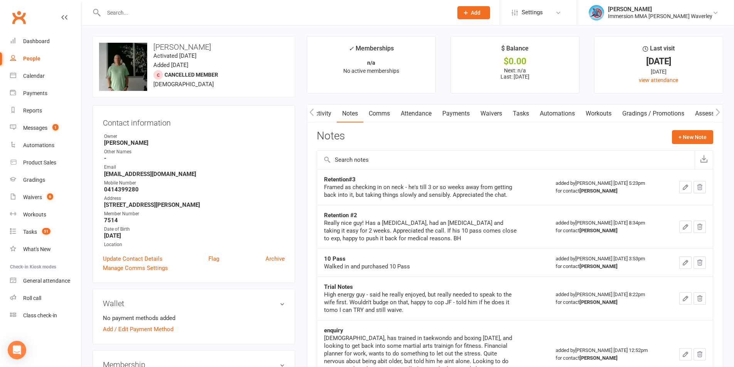
click at [324, 113] on link "Activity" at bounding box center [321, 114] width 31 height 18
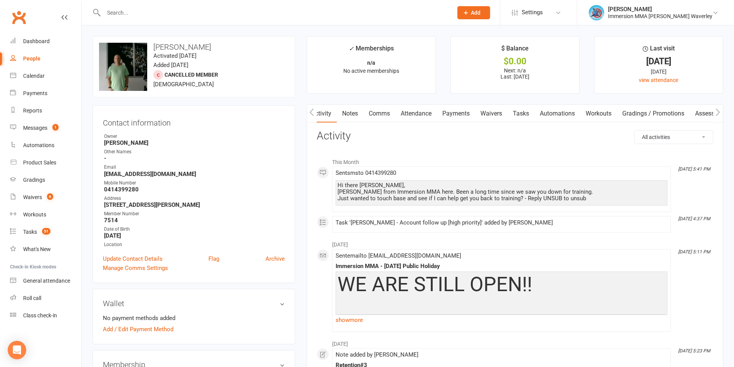
click at [358, 117] on link "Notes" at bounding box center [350, 114] width 27 height 18
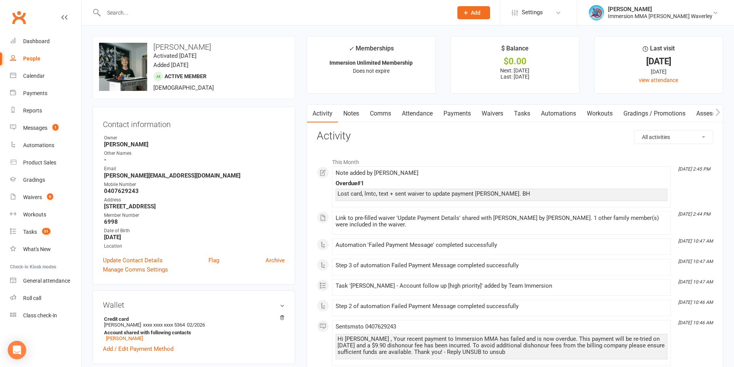
click at [451, 112] on link "Payments" at bounding box center [457, 114] width 38 height 18
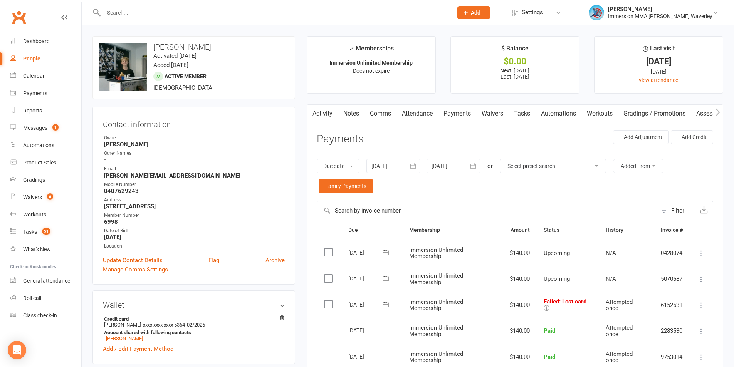
click at [547, 309] on icon at bounding box center [547, 308] width 6 height 6
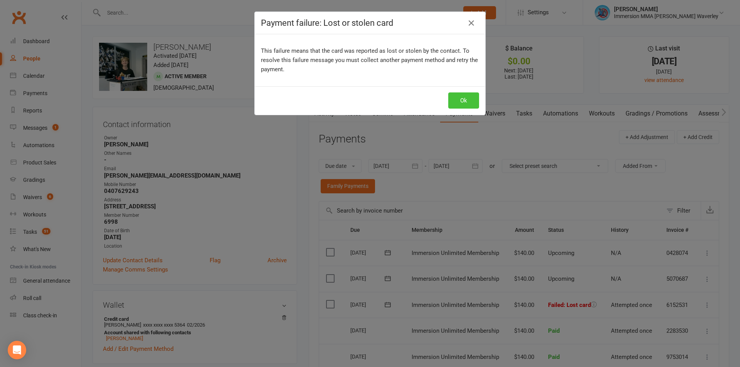
click at [454, 99] on button "Ok" at bounding box center [463, 100] width 31 height 16
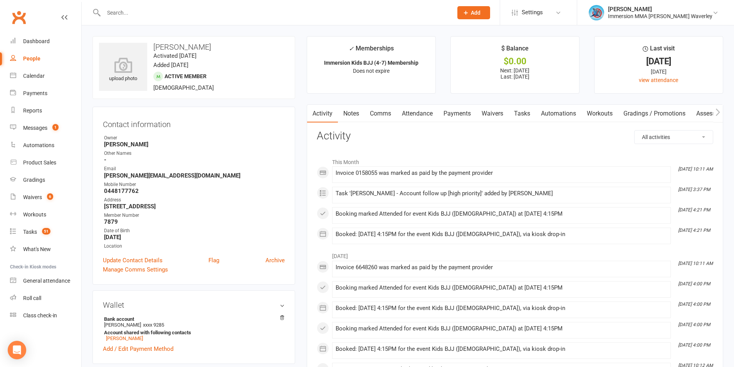
scroll to position [0, 1]
click at [353, 116] on link "Notes" at bounding box center [350, 114] width 27 height 18
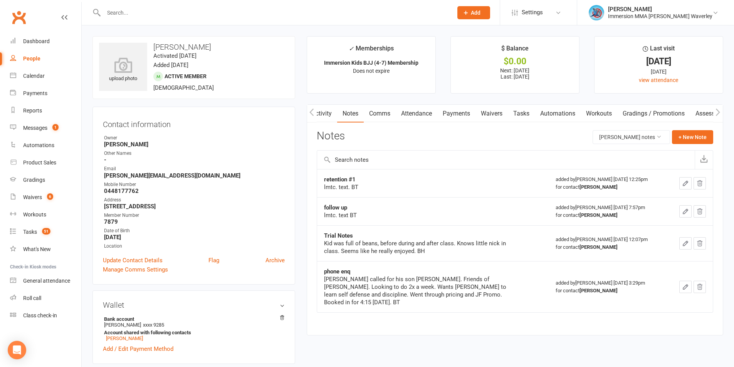
click at [525, 110] on link "Tasks" at bounding box center [521, 114] width 27 height 18
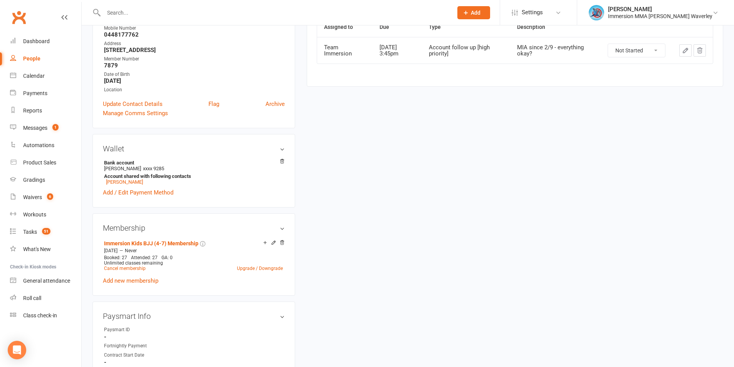
scroll to position [205, 0]
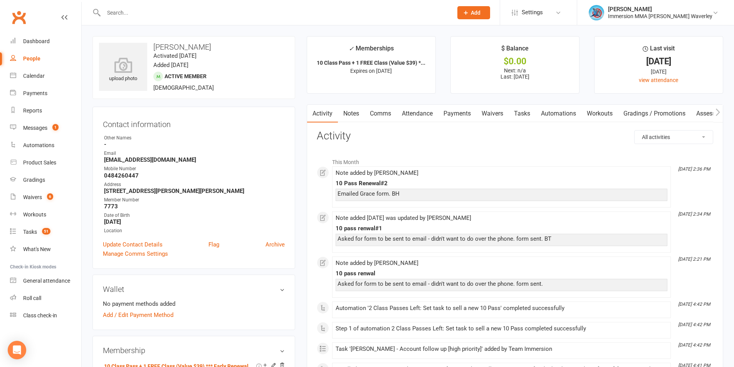
click at [532, 112] on link "Tasks" at bounding box center [522, 114] width 27 height 18
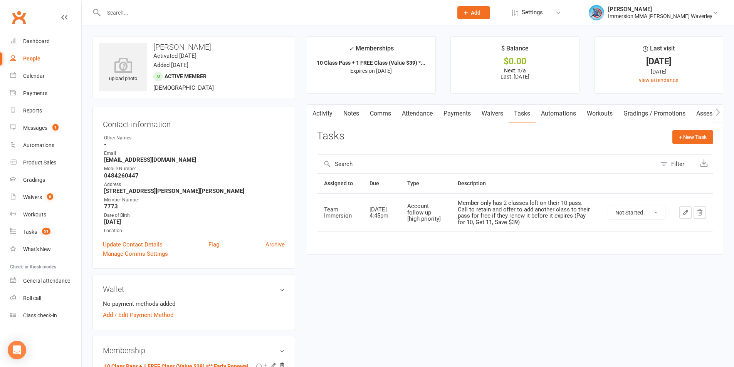
click at [346, 111] on link "Notes" at bounding box center [351, 114] width 27 height 18
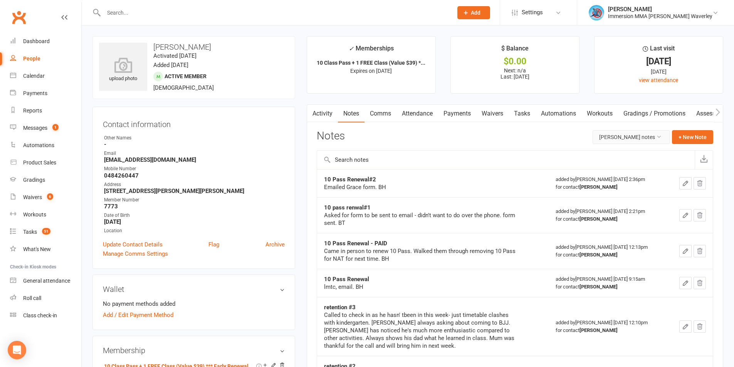
drag, startPoint x: 633, startPoint y: 136, endPoint x: 635, endPoint y: 144, distance: 8.5
click at [633, 136] on button "Josiah Chew's notes" at bounding box center [631, 137] width 77 height 14
click at [614, 165] on link "All family notes" at bounding box center [626, 169] width 76 height 15
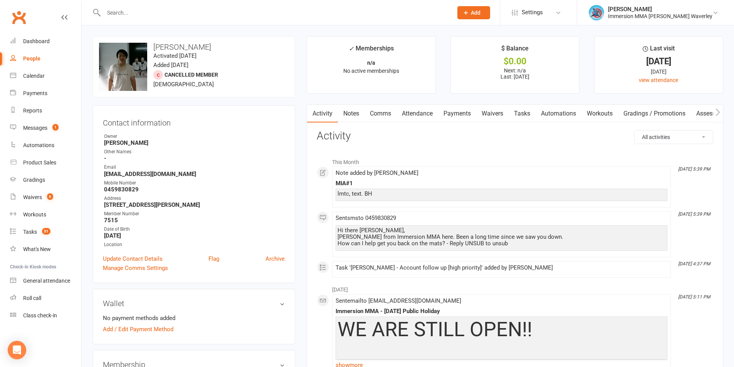
click at [353, 112] on link "Notes" at bounding box center [351, 114] width 27 height 18
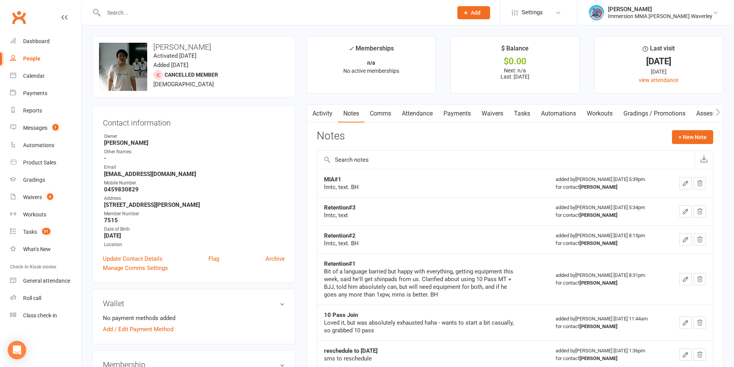
click at [527, 110] on link "Tasks" at bounding box center [522, 114] width 27 height 18
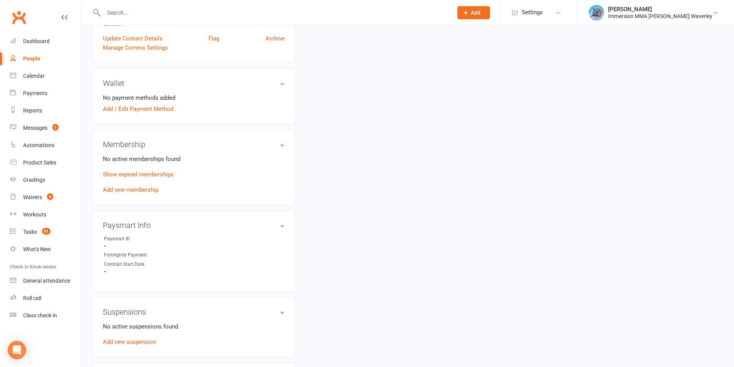
scroll to position [205, 0]
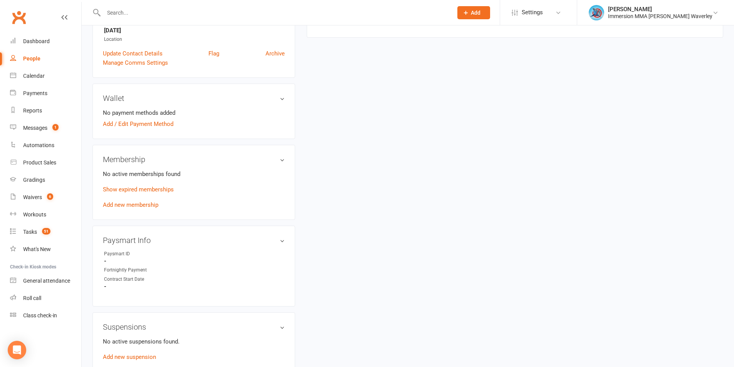
click at [150, 194] on div "No active memberships found Show expired memberships Add new membership" at bounding box center [194, 190] width 182 height 40
click at [151, 187] on link "Show expired memberships" at bounding box center [138, 189] width 71 height 7
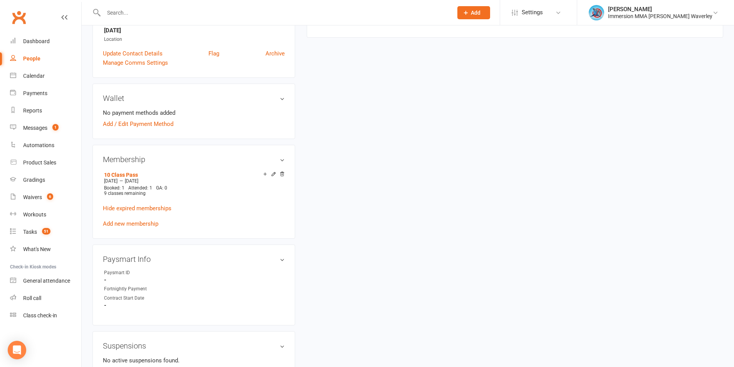
click at [672, 141] on div "upload photo change photo [PERSON_NAME] Activated [DATE] Added [DATE] Cancelled…" at bounding box center [408, 266] width 642 height 870
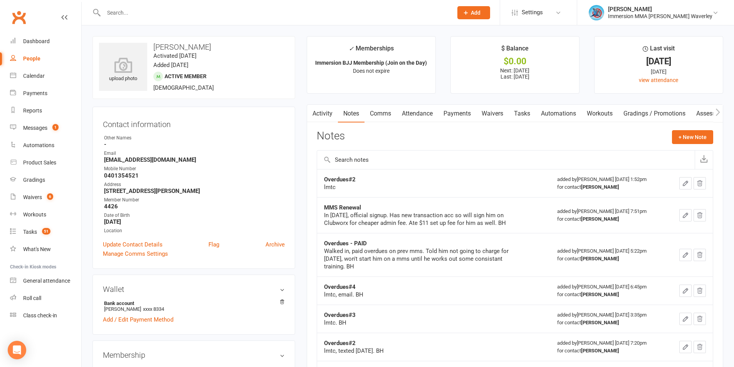
click at [445, 108] on link "Payments" at bounding box center [457, 114] width 38 height 18
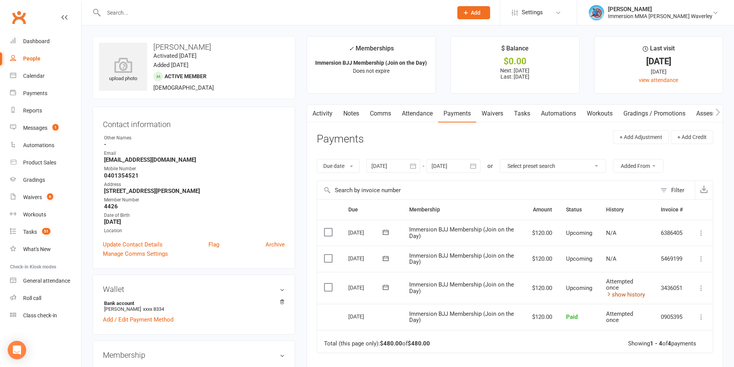
click at [636, 295] on link "show history" at bounding box center [625, 294] width 39 height 7
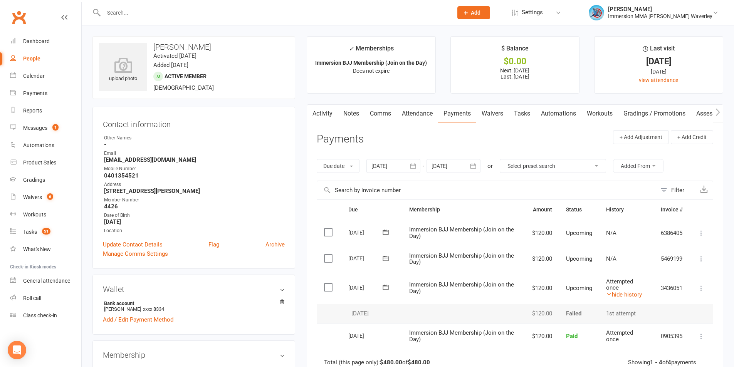
click at [331, 114] on link "Activity" at bounding box center [322, 114] width 31 height 18
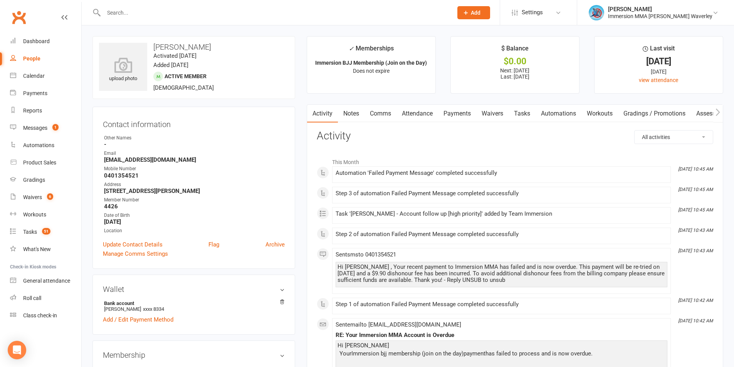
click at [354, 118] on link "Notes" at bounding box center [351, 114] width 27 height 18
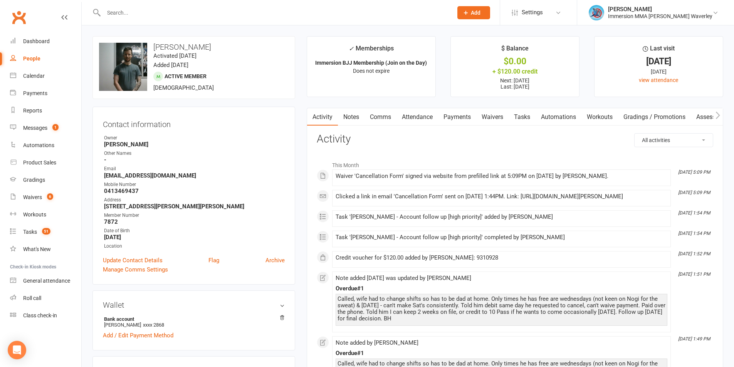
click at [349, 118] on link "Notes" at bounding box center [351, 117] width 27 height 18
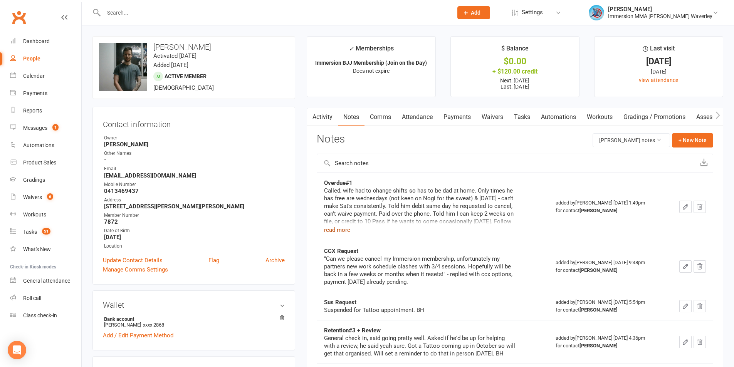
click at [337, 233] on button "read more" at bounding box center [337, 229] width 26 height 9
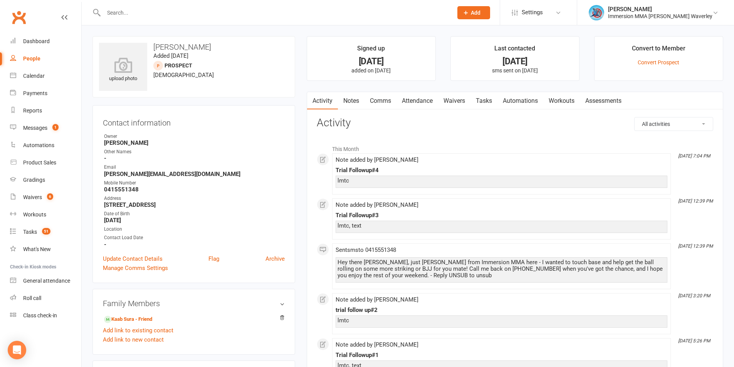
click at [354, 92] on link "Notes" at bounding box center [351, 101] width 27 height 18
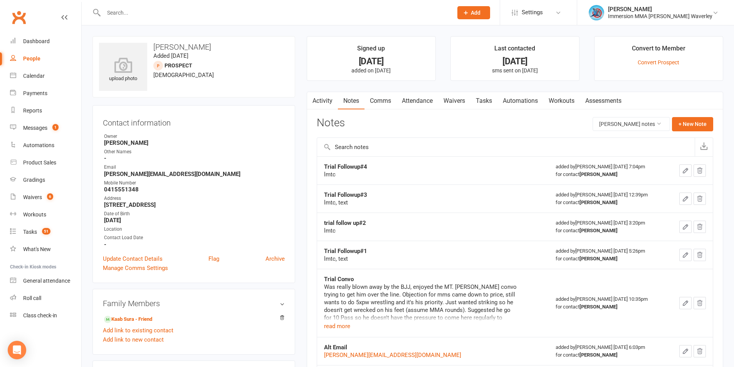
click at [483, 102] on link "Tasks" at bounding box center [483, 101] width 27 height 18
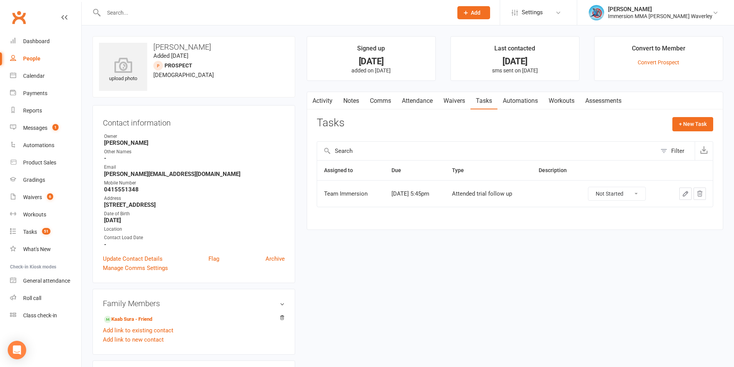
click at [370, 103] on link "Comms" at bounding box center [380, 101] width 32 height 18
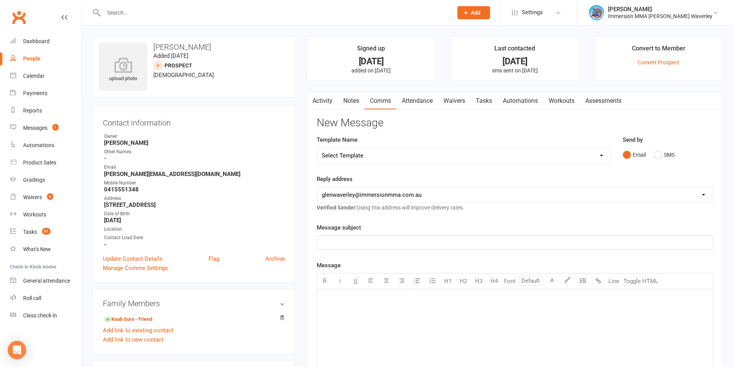
click at [344, 92] on div "Activity Notes Comms Attendance Waivers Tasks Automations Workouts Assessments …" at bounding box center [515, 319] width 416 height 455
click at [565, 332] on div "﻿" at bounding box center [515, 347] width 396 height 116
click at [357, 104] on link "Notes" at bounding box center [351, 101] width 27 height 18
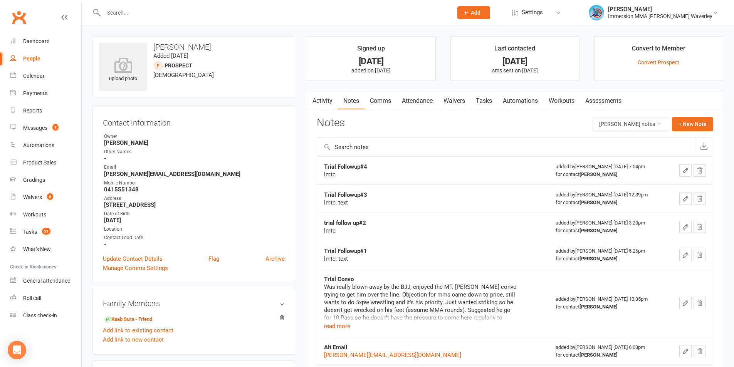
click at [314, 101] on icon "button" at bounding box center [311, 99] width 5 height 8
click at [387, 100] on link "Comms" at bounding box center [380, 101] width 32 height 18
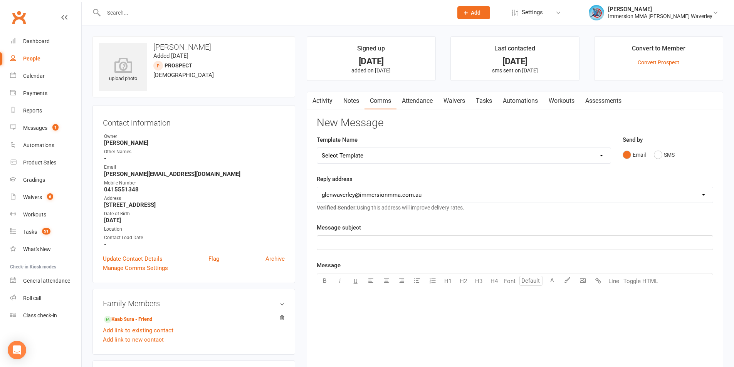
click at [358, 151] on select "Select Template [Email] Adult Appt Confirmation Email [SMS] Booking Confirmatio…" at bounding box center [464, 155] width 294 height 15
select select "8"
click at [317, 148] on select "Select Template [Email] Adult Appt Confirmation Email [SMS] Booking Confirmatio…" at bounding box center [464, 155] width 294 height 15
click at [363, 248] on div "RE:" at bounding box center [515, 243] width 396 height 14
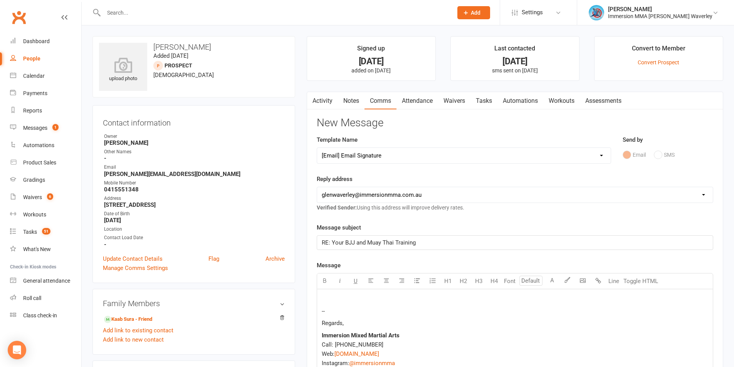
click at [378, 301] on p at bounding box center [515, 298] width 386 height 9
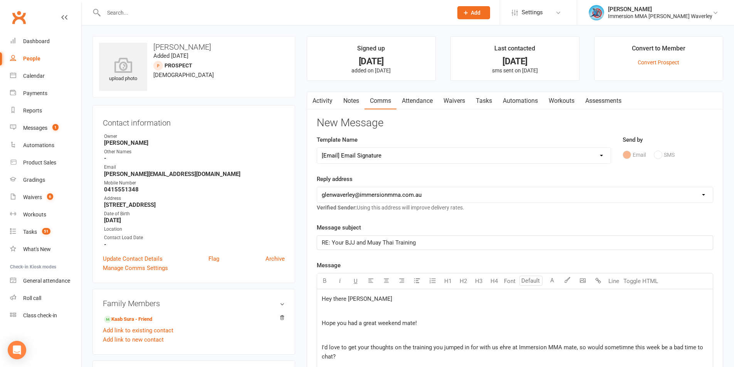
scroll to position [186, 0]
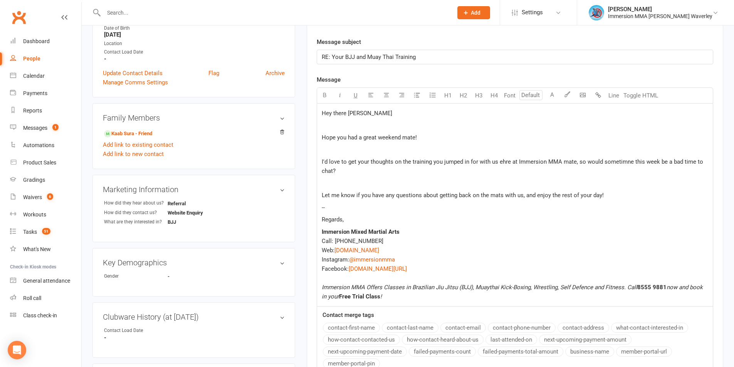
click at [376, 219] on p "Regards," at bounding box center [515, 219] width 386 height 9
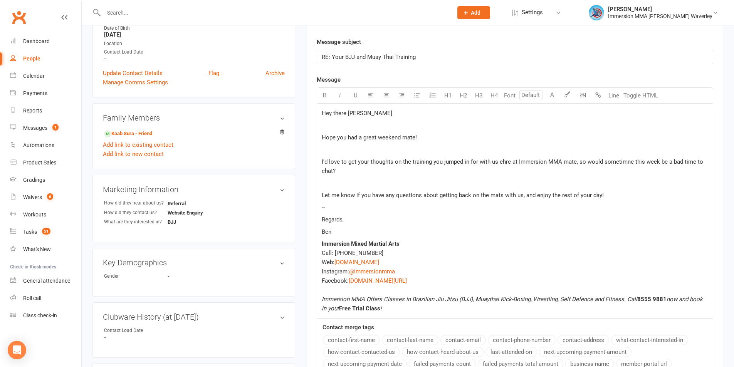
click at [506, 159] on span "I'd love to get your thoughts on the training you jumped in for with us ehre at…" at bounding box center [513, 166] width 383 height 16
click at [564, 169] on p "I'd love to get your thoughts on the training you jumped in for with us here at…" at bounding box center [515, 166] width 386 height 18
click at [565, 165] on span "I'd love to get your thoughts on the training you jumped in for with us here at…" at bounding box center [513, 166] width 383 height 16
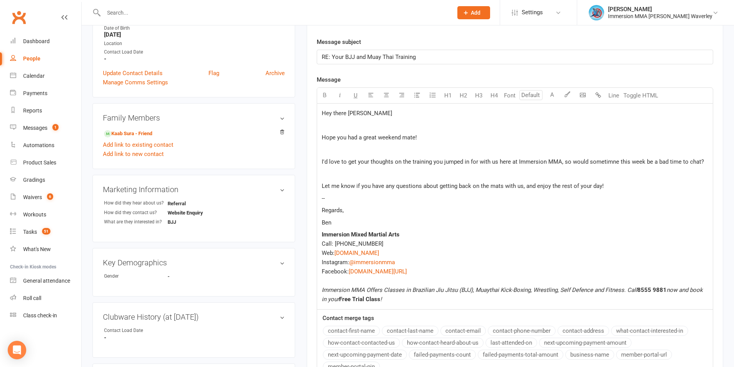
click at [325, 112] on span "Hey there Adam" at bounding box center [357, 113] width 71 height 7
click at [612, 164] on span "I'd love to get your thoughts on the training you jumped in for with us here at…" at bounding box center [513, 161] width 382 height 7
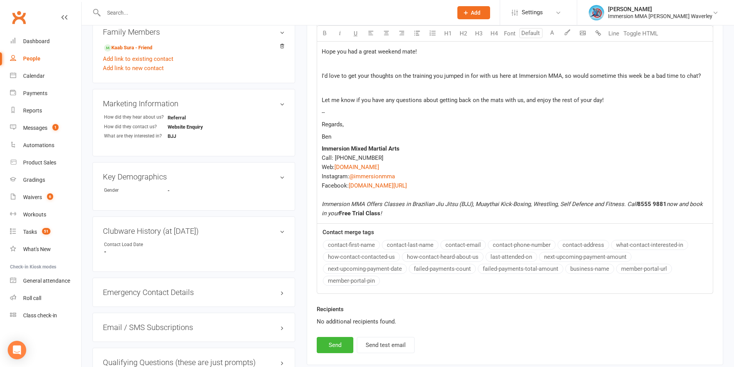
scroll to position [336, 0]
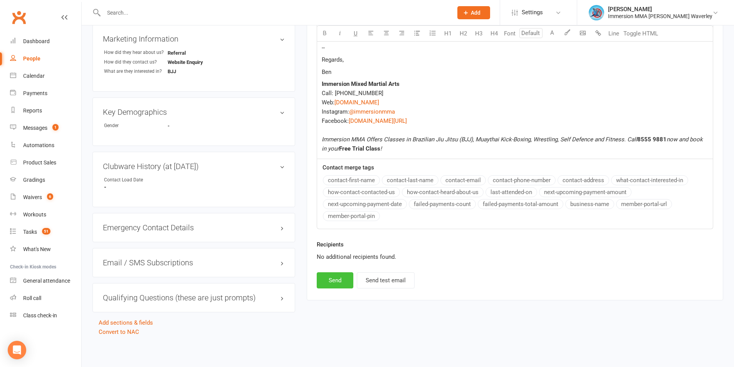
click at [341, 283] on button "Send" at bounding box center [335, 280] width 37 height 16
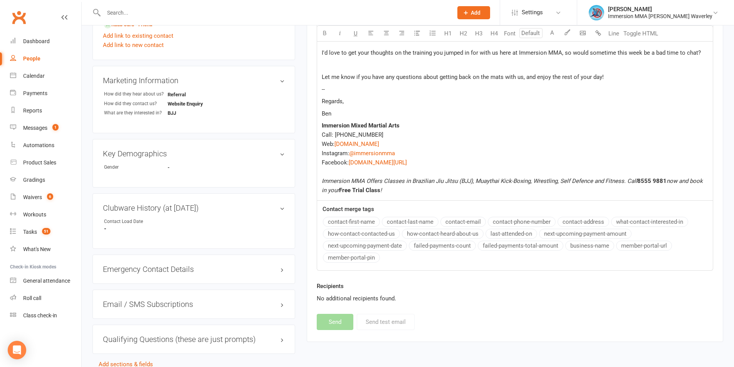
scroll to position [0, 0]
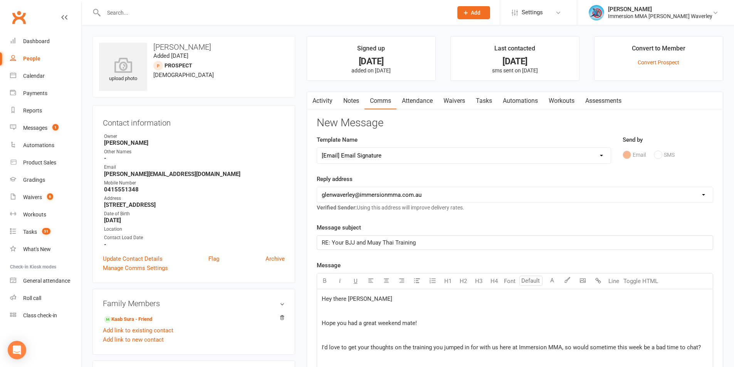
select select
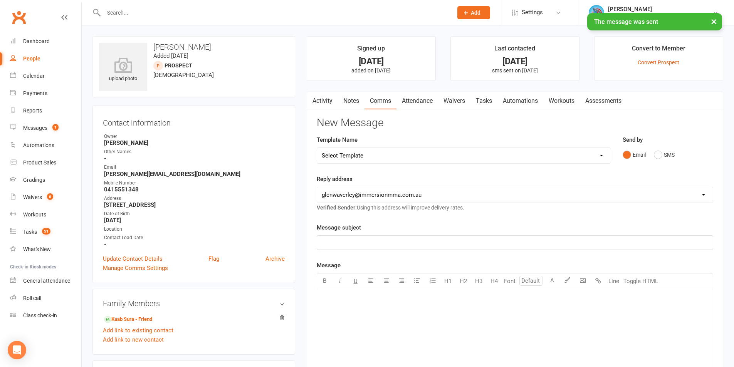
click at [359, 97] on link "Notes" at bounding box center [351, 101] width 27 height 18
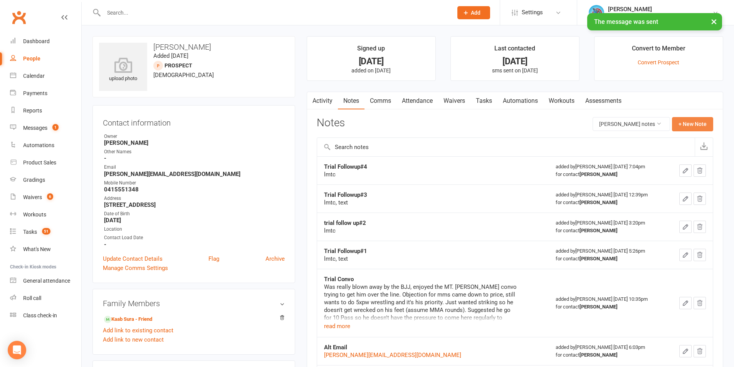
click at [692, 128] on button "+ New Note" at bounding box center [692, 124] width 41 height 14
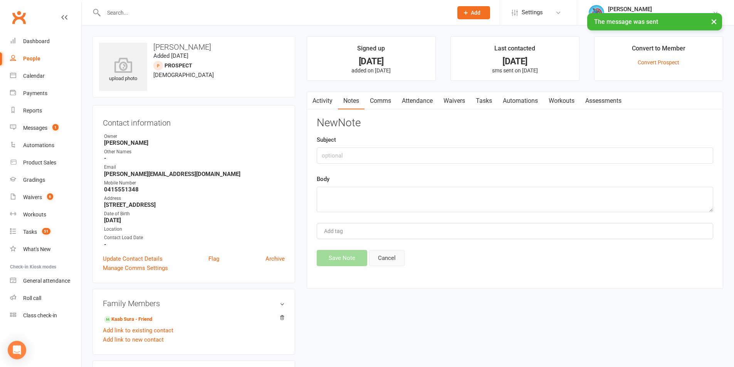
drag, startPoint x: 378, startPoint y: 258, endPoint x: 349, endPoint y: 178, distance: 84.7
click at [378, 258] on button "Cancel" at bounding box center [386, 258] width 35 height 16
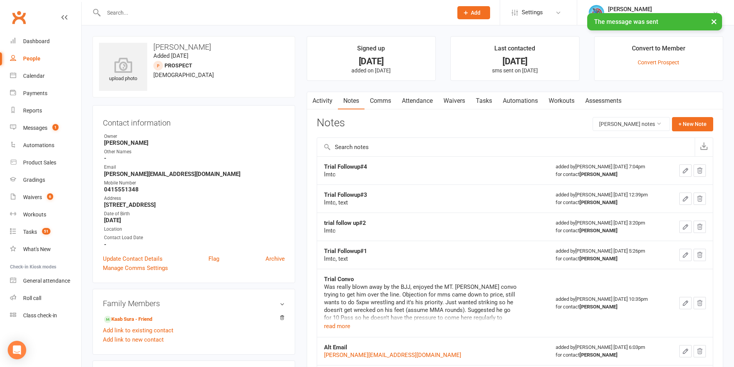
click at [352, 160] on td "Trial Followup#4 lmtc" at bounding box center [433, 170] width 232 height 28
click at [352, 166] on strong "Trial Followup#4" at bounding box center [345, 166] width 43 height 7
copy strong "Trial Followup#4"
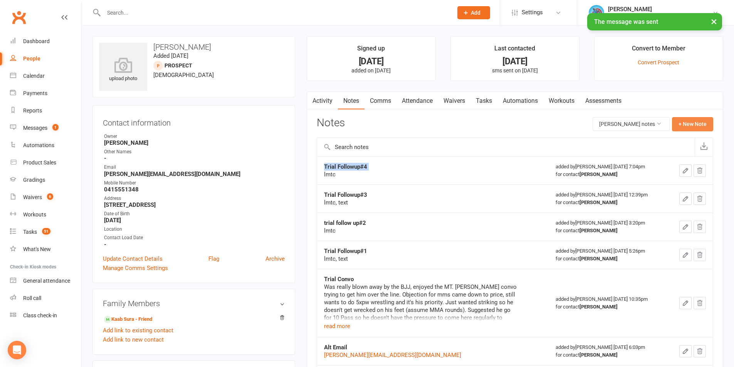
click at [700, 126] on button "+ New Note" at bounding box center [692, 124] width 41 height 14
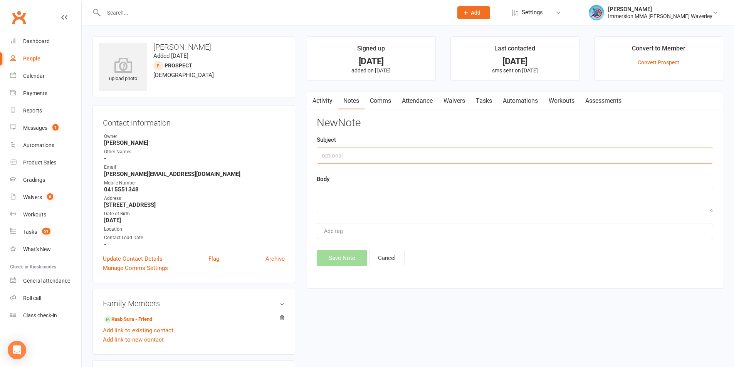
click at [383, 155] on input "text" at bounding box center [515, 156] width 396 height 16
paste input "Trial Followup#4"
type input "Trial Followup#5"
type textarea "lmtc, email"
click at [344, 246] on div "New Note Subject Trial Followup#5 Body lmtc, email Add tag Save Note Cancel" at bounding box center [515, 191] width 396 height 149
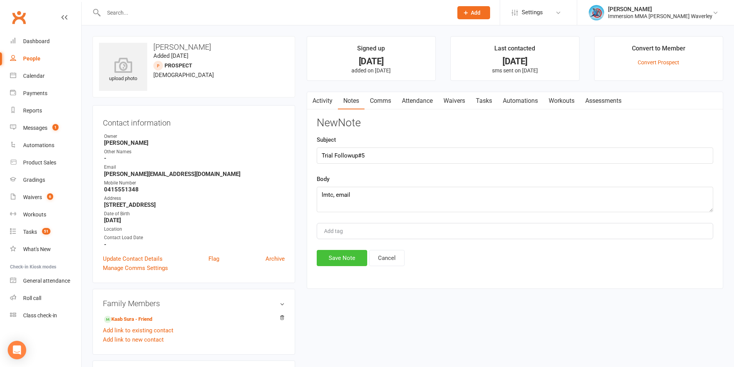
click at [351, 257] on button "Save Note" at bounding box center [342, 258] width 50 height 16
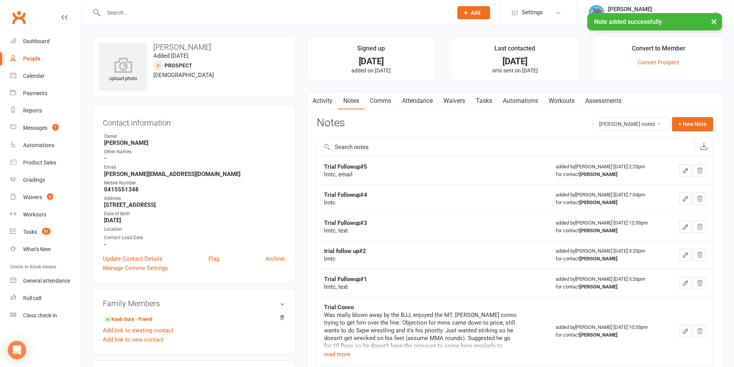
click at [485, 101] on link "Tasks" at bounding box center [483, 101] width 27 height 18
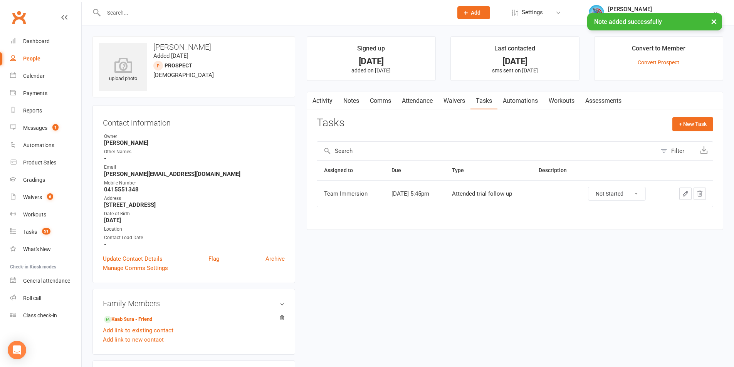
click at [681, 192] on button "button" at bounding box center [685, 194] width 12 height 12
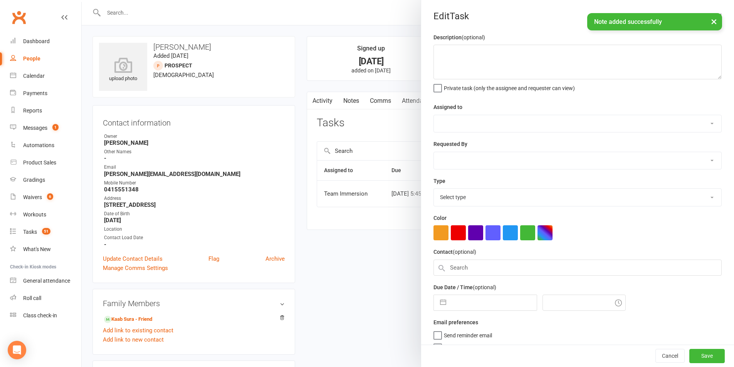
select select "48837"
type input "[DATE]"
type input "5:45pm"
select select "27313"
click at [478, 299] on input "[DATE]" at bounding box center [493, 300] width 87 height 15
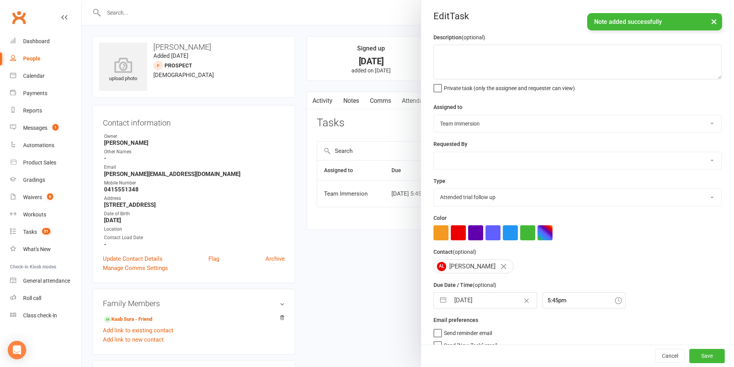
select select "7"
select select "2025"
select select "8"
select select "2025"
select select "9"
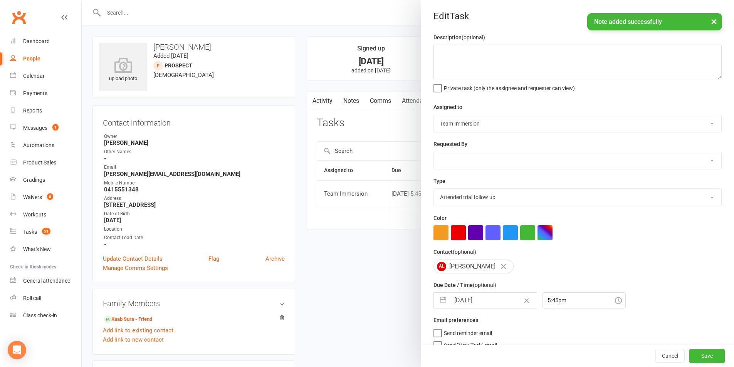
select select "2025"
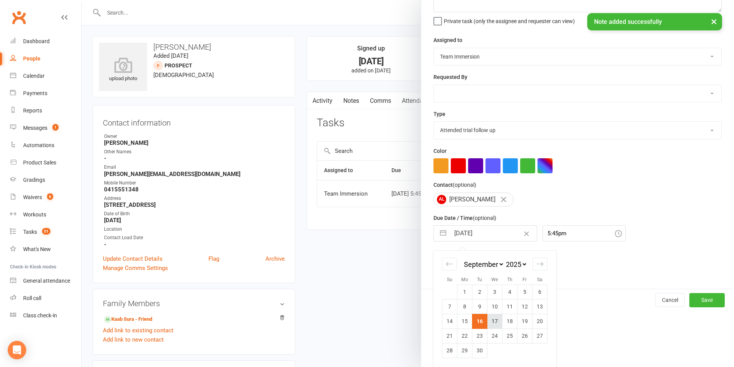
click at [494, 326] on td "17" at bounding box center [494, 321] width 15 height 15
type input "17 Sep 2025"
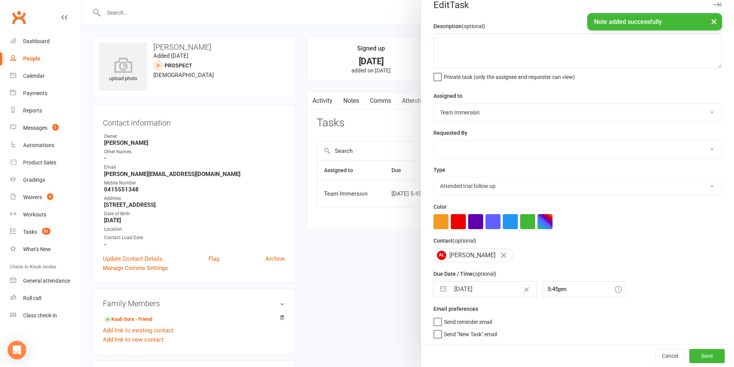
scroll to position [14, 0]
click at [678, 349] on div "Cancel Save" at bounding box center [577, 356] width 313 height 22
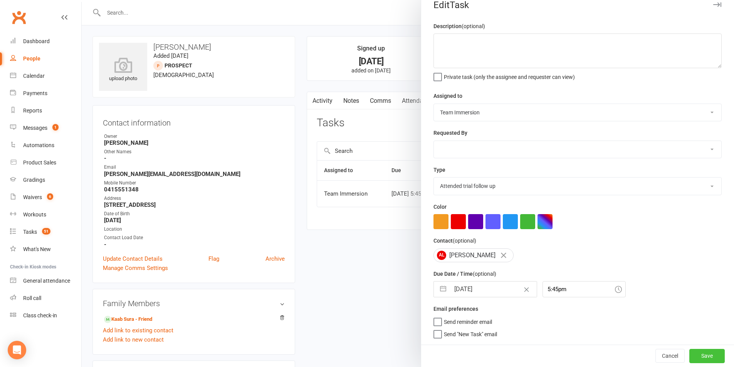
click at [705, 358] on button "Save" at bounding box center [706, 356] width 35 height 14
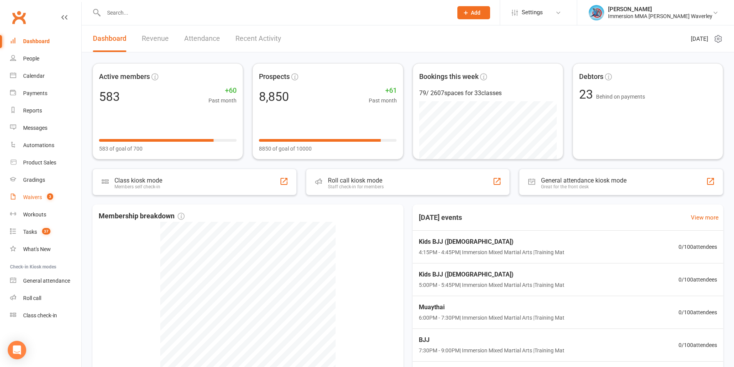
click at [52, 198] on span "3" at bounding box center [50, 196] width 6 height 7
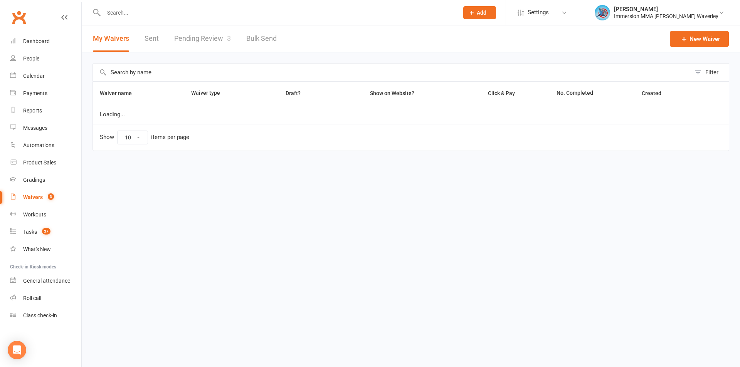
click at [201, 40] on link "Pending Review 3" at bounding box center [202, 38] width 57 height 27
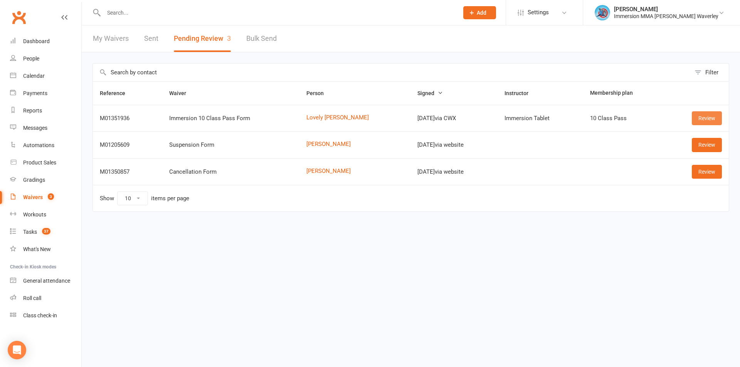
click at [696, 114] on link "Review" at bounding box center [707, 118] width 30 height 14
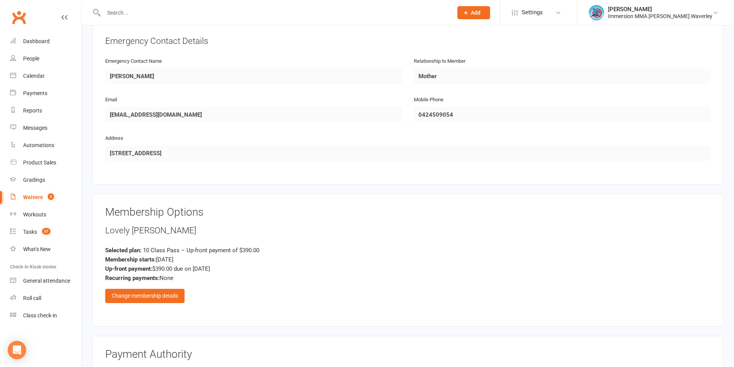
scroll to position [411, 0]
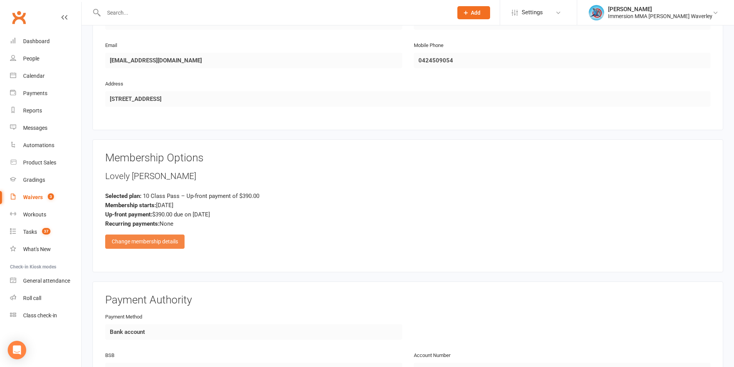
click at [144, 238] on div "Change membership details" at bounding box center [144, 242] width 79 height 14
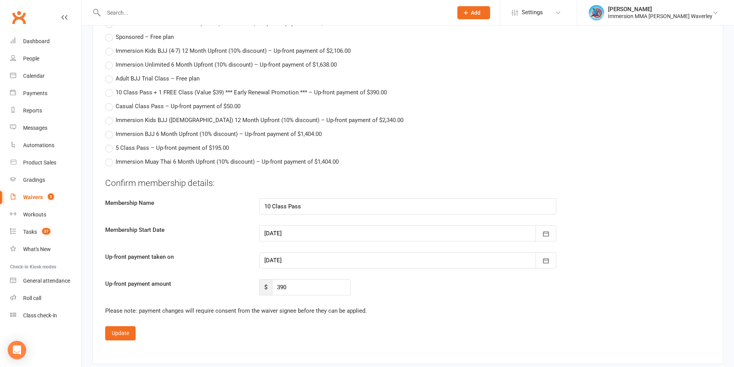
scroll to position [822, 0]
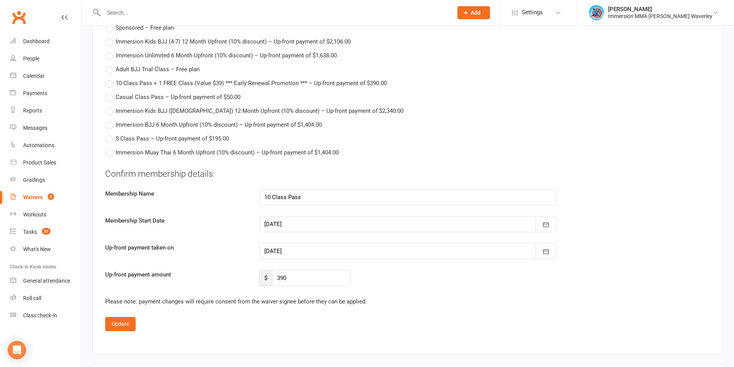
click at [319, 224] on div at bounding box center [407, 224] width 297 height 16
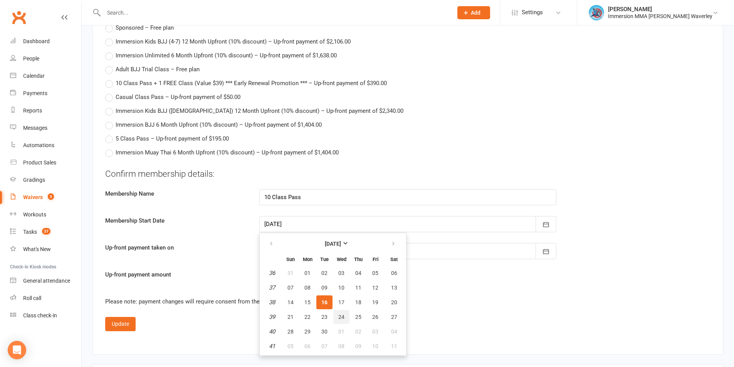
click at [343, 317] on span "24" at bounding box center [341, 317] width 6 height 6
type input "[DATE]"
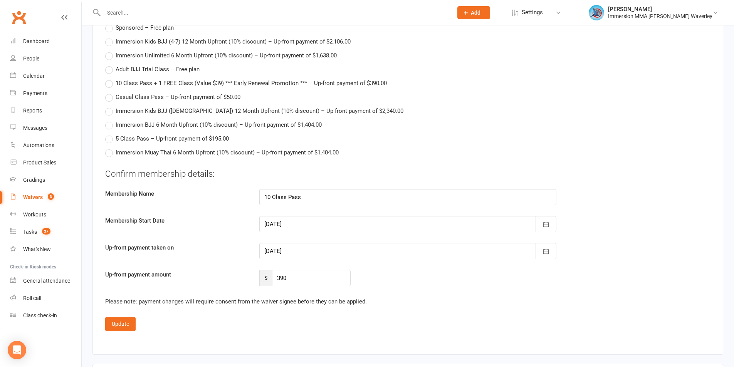
type input "[DATE]"
click at [114, 325] on button "Update" at bounding box center [120, 324] width 30 height 14
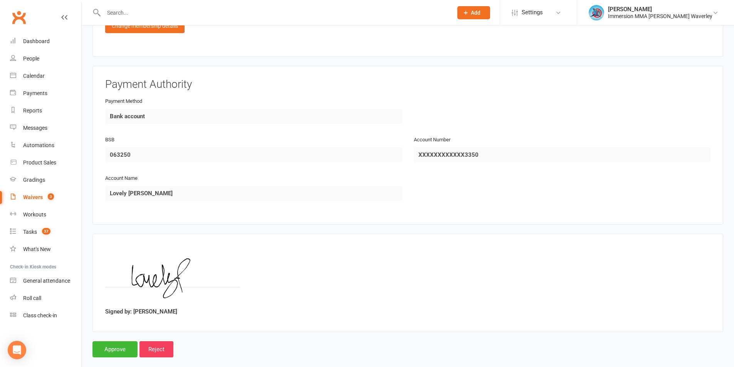
scroll to position [639, 0]
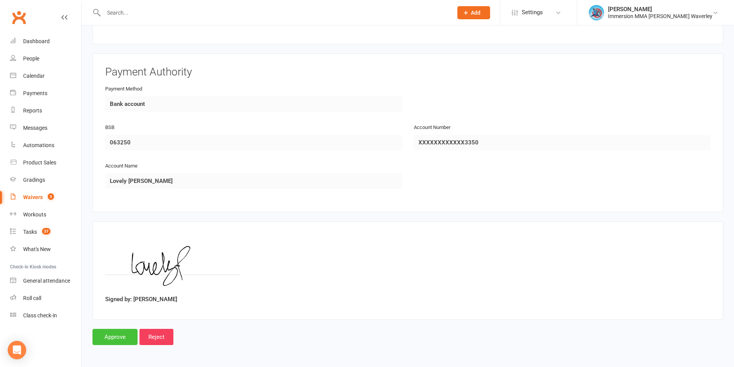
click at [112, 340] on input "Approve" at bounding box center [114, 337] width 45 height 16
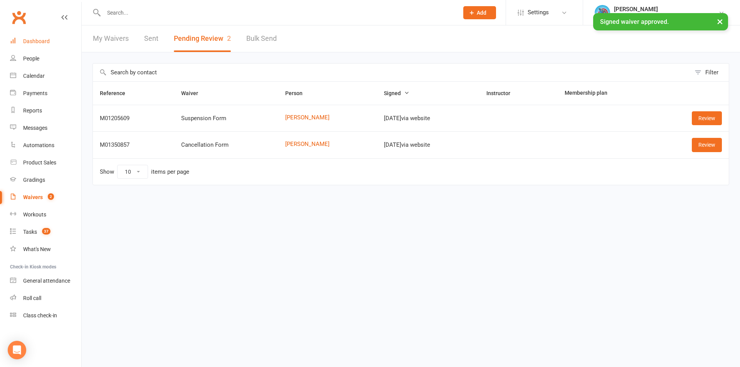
click at [64, 35] on link "Dashboard" at bounding box center [45, 41] width 71 height 17
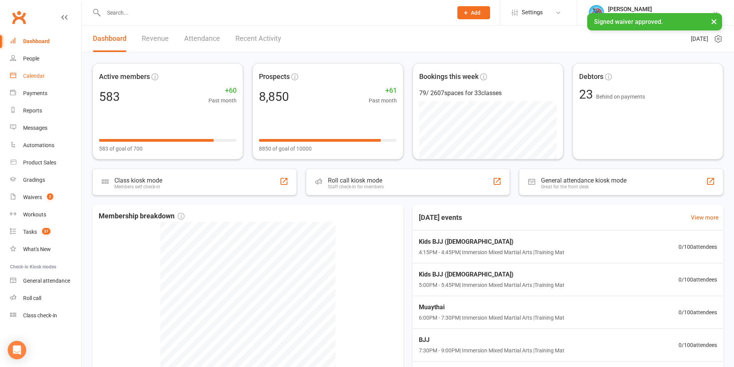
click at [55, 77] on link "Calendar" at bounding box center [45, 75] width 71 height 17
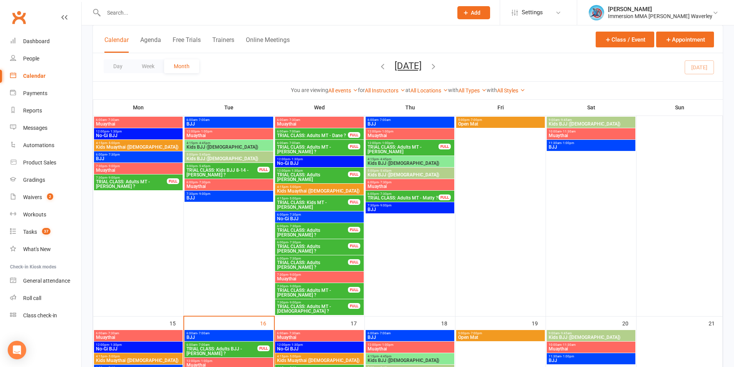
scroll to position [308, 0]
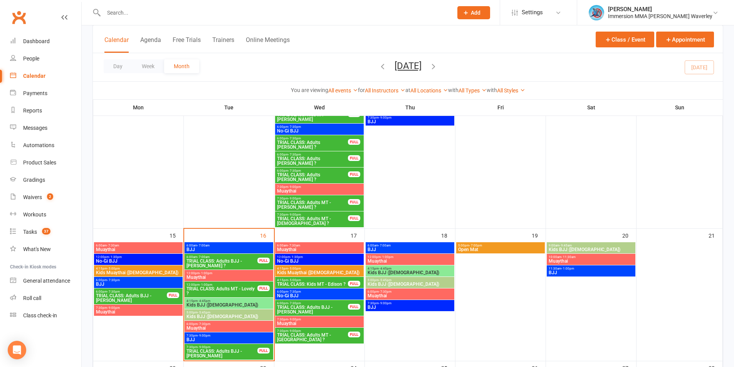
click at [218, 288] on span "TRIAL CLASS: Adults MT - Lovely ?" at bounding box center [222, 291] width 72 height 9
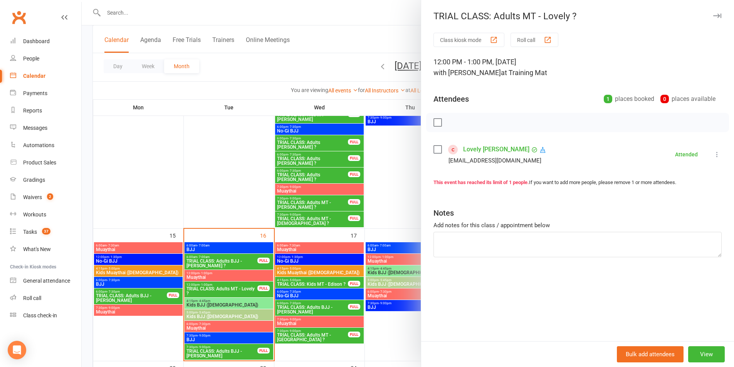
click at [229, 263] on div at bounding box center [408, 183] width 652 height 367
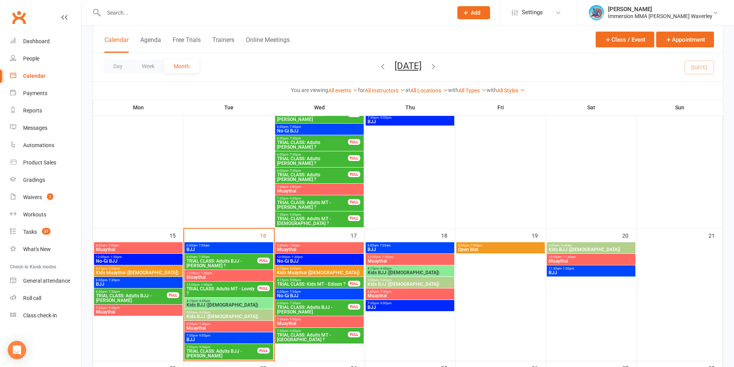
click at [231, 261] on span "TRIAL CLASS: Adults BJJ - Jared ?" at bounding box center [222, 263] width 72 height 9
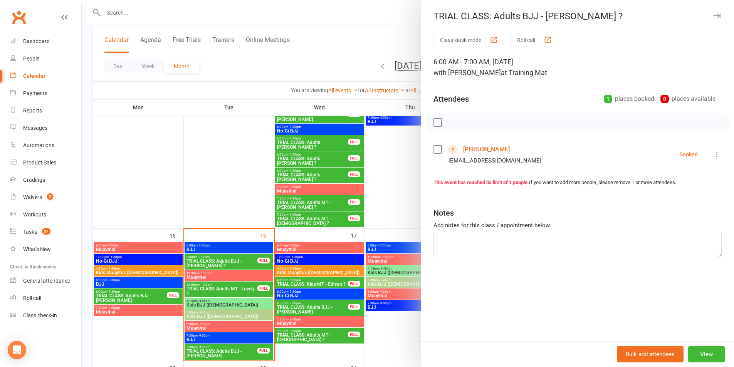
click at [480, 148] on link "Jared Quail" at bounding box center [486, 149] width 47 height 12
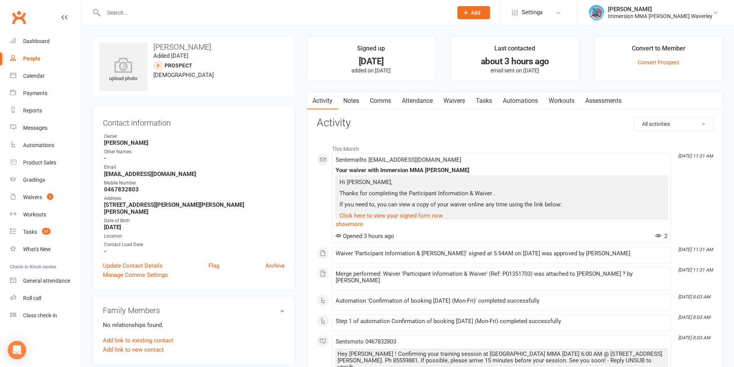
click at [490, 98] on link "Tasks" at bounding box center [483, 101] width 27 height 18
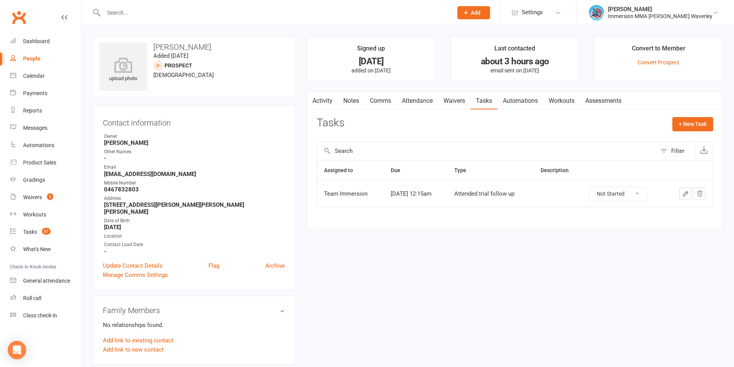
click at [687, 200] on button "button" at bounding box center [685, 194] width 12 height 12
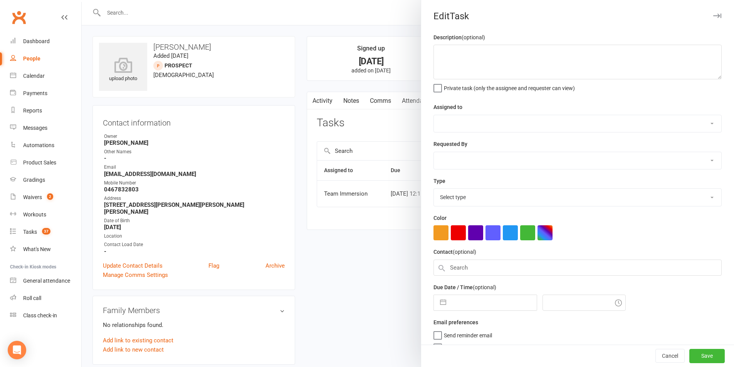
select select "48837"
type input "17 Sep 2025"
type input "12:15am"
select select "27313"
click at [459, 299] on input "17 Sep 2025" at bounding box center [493, 300] width 87 height 15
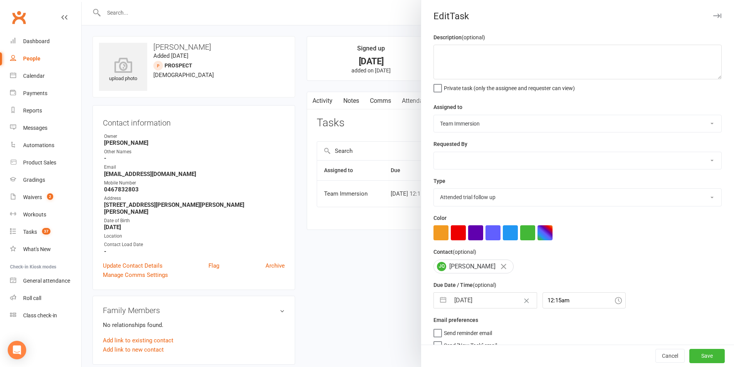
select select "7"
select select "2025"
select select "8"
select select "2025"
select select "9"
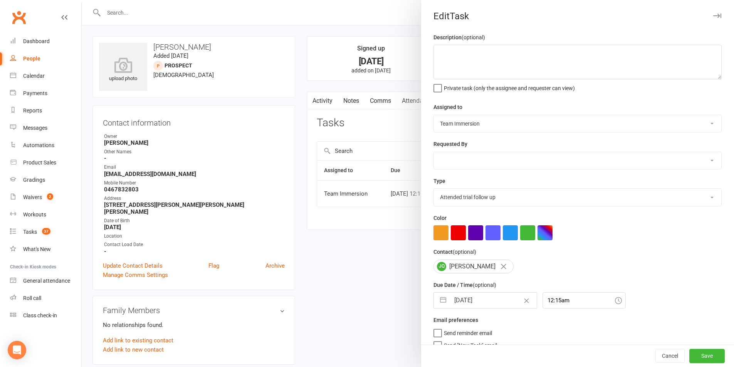
select select "2025"
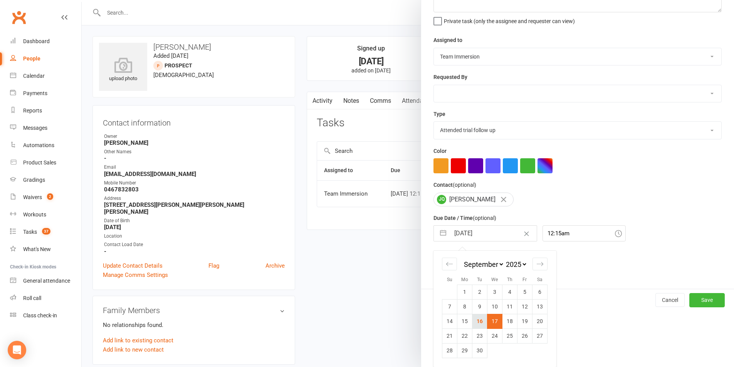
click at [474, 322] on td "16" at bounding box center [479, 321] width 15 height 15
type input "16 Sep 2025"
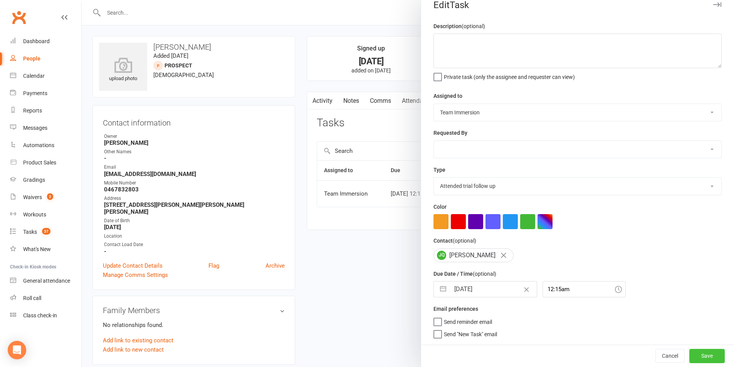
click at [695, 354] on button "Save" at bounding box center [706, 356] width 35 height 14
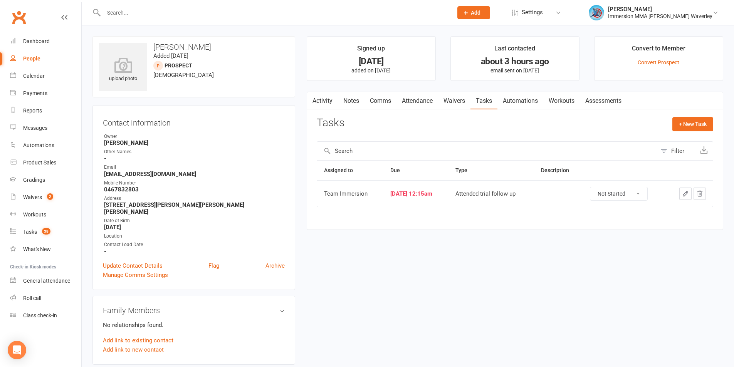
click at [356, 95] on link "Notes" at bounding box center [351, 101] width 27 height 18
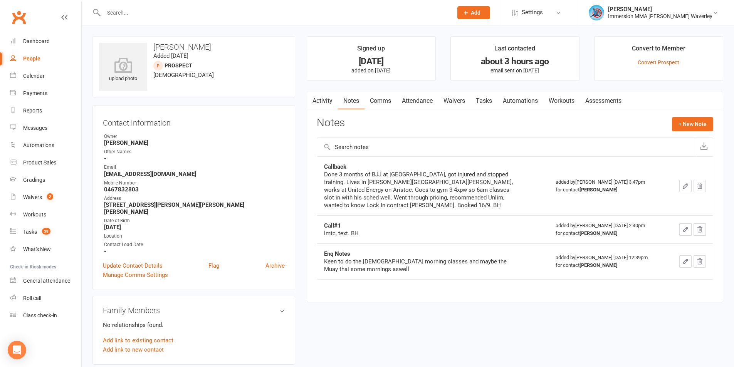
click at [438, 149] on input "text" at bounding box center [506, 147] width 378 height 18
click at [374, 102] on link "Comms" at bounding box center [380, 101] width 32 height 18
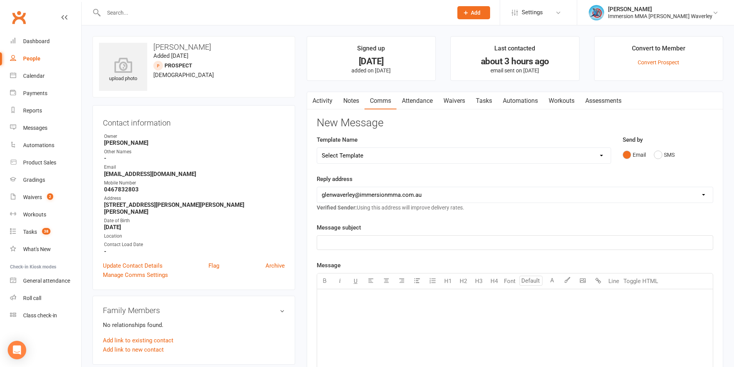
drag, startPoint x: 641, startPoint y: 156, endPoint x: 651, endPoint y: 153, distance: 10.6
click at [643, 155] on button "Email" at bounding box center [634, 155] width 23 height 15
click at [652, 153] on div "Email SMS" at bounding box center [668, 155] width 91 height 15
click at [656, 156] on button "SMS" at bounding box center [664, 155] width 21 height 15
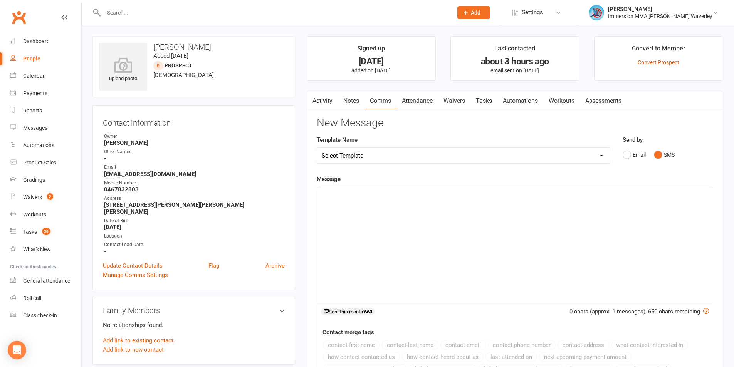
click at [454, 230] on div "﻿" at bounding box center [515, 245] width 396 height 116
click at [516, 215] on div "Hey there Jared, just Ben from Immersion MMA here" at bounding box center [515, 245] width 396 height 116
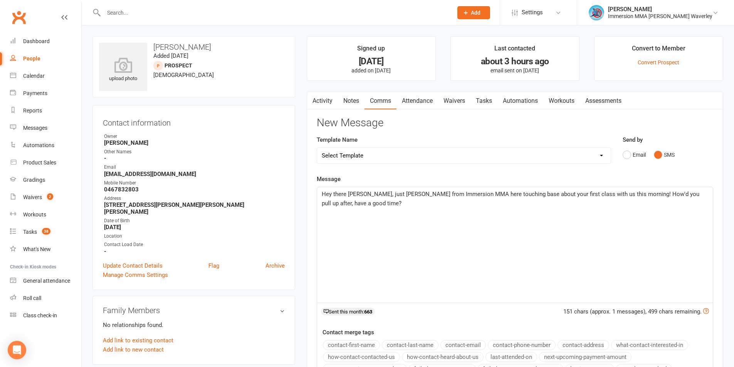
click at [604, 215] on div "Hey there Jared, just Ben from Immersion MMA here touching base about your firs…" at bounding box center [515, 245] width 396 height 116
click at [666, 246] on div "Hey there Jared, just Ben from Immersion MMA here touching base about your firs…" at bounding box center [515, 245] width 396 height 116
click at [665, 194] on span "Hey there Jared, just Ben from Immersion MMA here touching base about your firs…" at bounding box center [511, 199] width 379 height 16
drag, startPoint x: 739, startPoint y: 208, endPoint x: 534, endPoint y: 274, distance: 215.8
click at [534, 273] on div "Hey there Jared, just Ben from Immersion MMA here touching base about your firs…" at bounding box center [515, 245] width 396 height 116
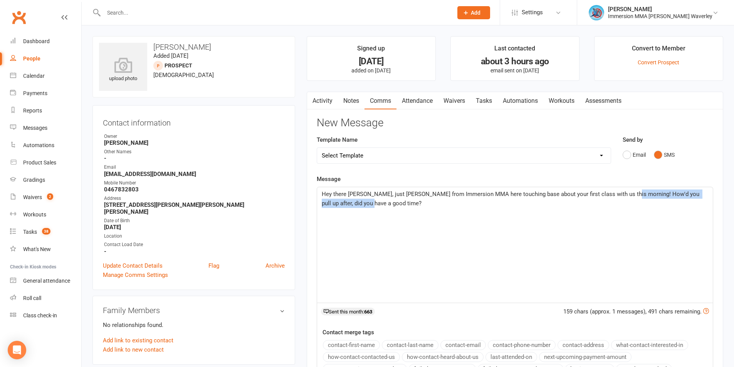
drag, startPoint x: 653, startPoint y: 226, endPoint x: 623, endPoint y: 190, distance: 46.8
click at [623, 190] on div "Hey there Jared, just Ben from Immersion MMA here touching base about your firs…" at bounding box center [515, 245] width 396 height 116
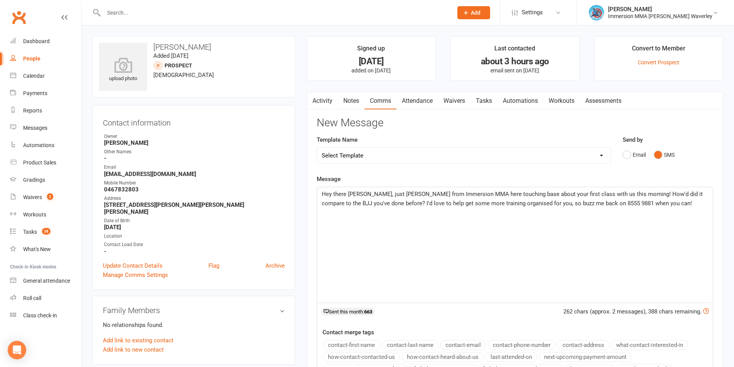
click at [500, 204] on span "Hey there Jared, just Ben from Immersion MMA here touching base about your firs…" at bounding box center [513, 199] width 383 height 16
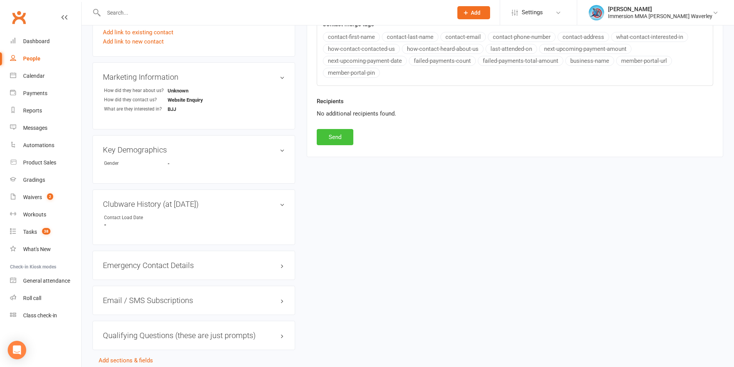
click at [340, 138] on button "Send" at bounding box center [335, 137] width 37 height 16
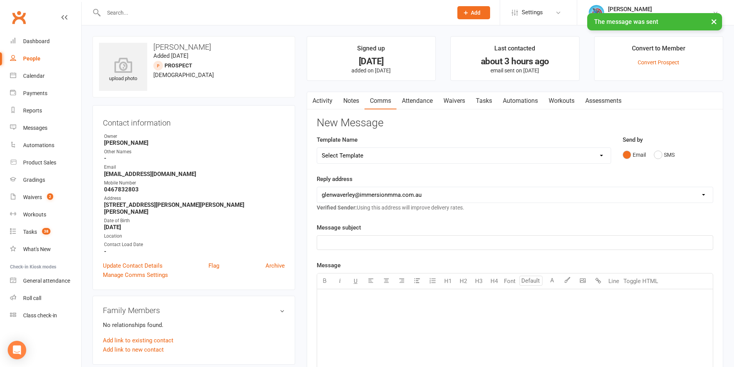
click at [347, 104] on link "Notes" at bounding box center [351, 101] width 27 height 18
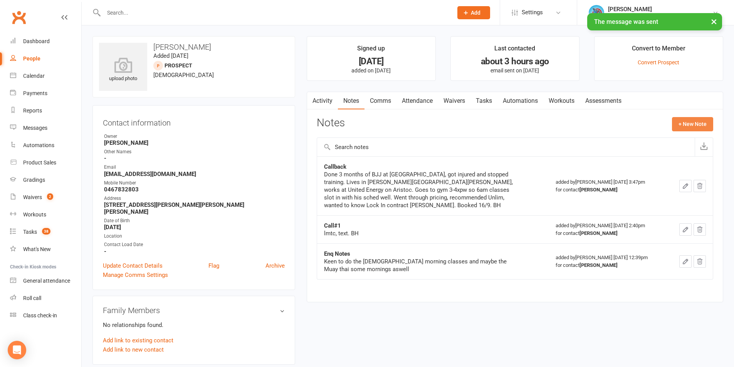
click at [700, 123] on button "+ New Note" at bounding box center [692, 124] width 41 height 14
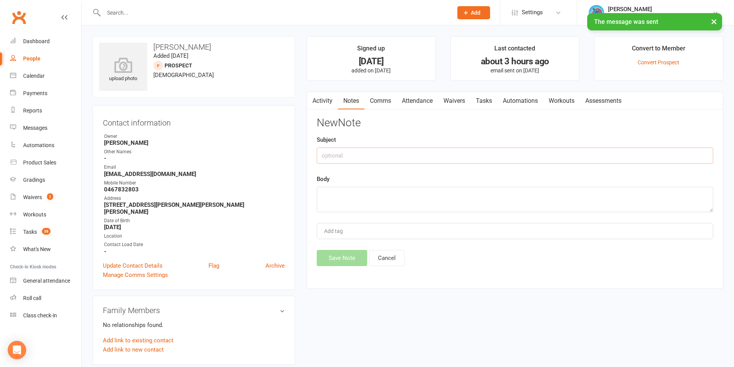
click at [404, 152] on input "text" at bounding box center [515, 156] width 396 height 16
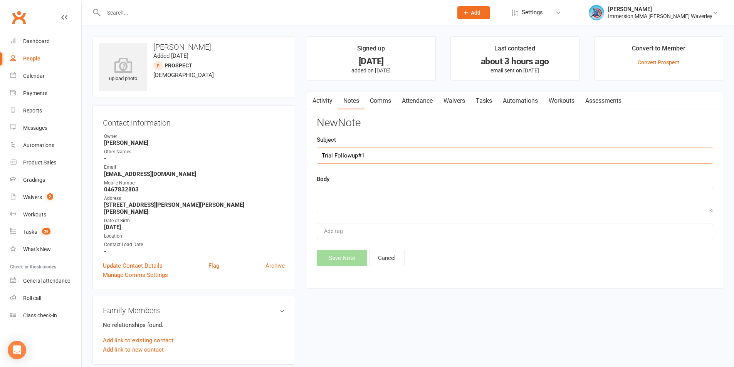
type input "Trial Followup#1"
type textarea "lmtc, text"
click at [335, 268] on div "Activity Notes Comms Attendance Waivers Tasks Automations Workouts Assessments …" at bounding box center [515, 191] width 416 height 198
click at [349, 255] on button "Save Note" at bounding box center [342, 258] width 50 height 16
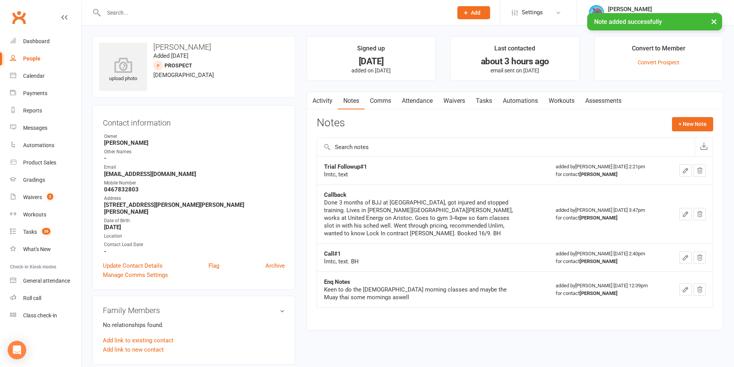
click at [483, 104] on link "Tasks" at bounding box center [483, 101] width 27 height 18
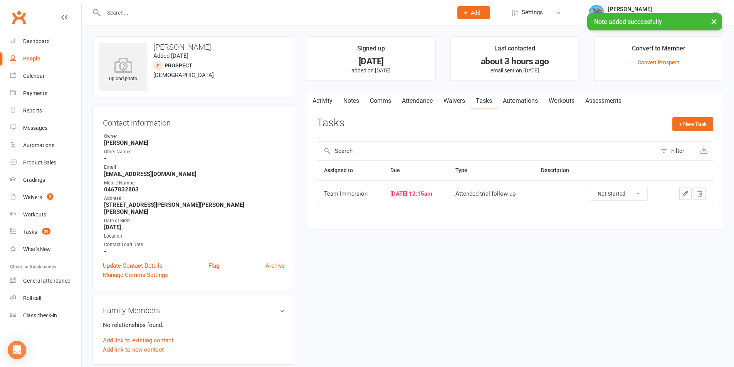
click at [683, 191] on icon "button" at bounding box center [685, 193] width 7 height 7
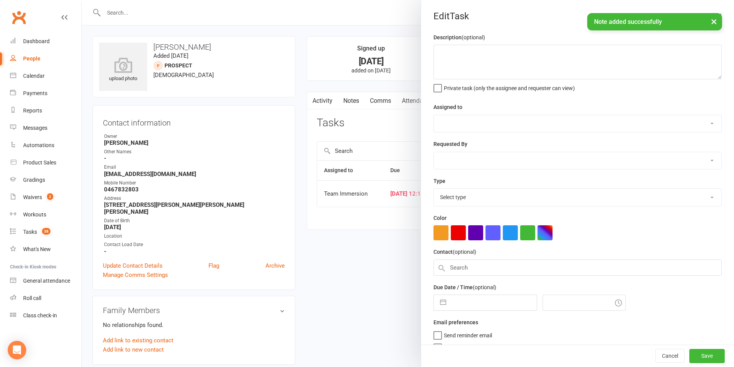
select select "48837"
type input "[DATE]"
type input "12:15am"
select select "27313"
click at [478, 303] on input "[DATE]" at bounding box center [493, 300] width 87 height 15
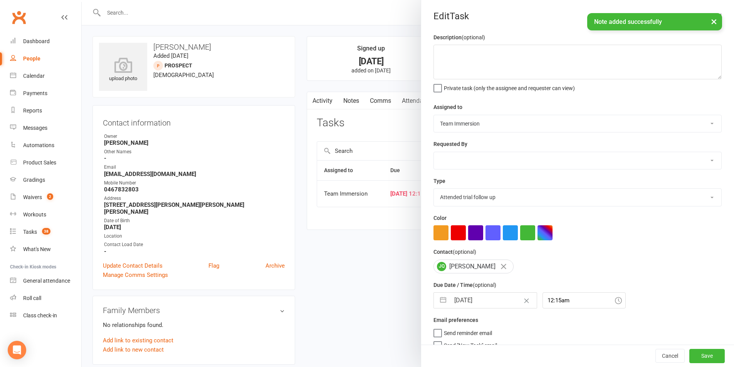
select select "7"
select select "2025"
select select "8"
select select "2025"
select select "9"
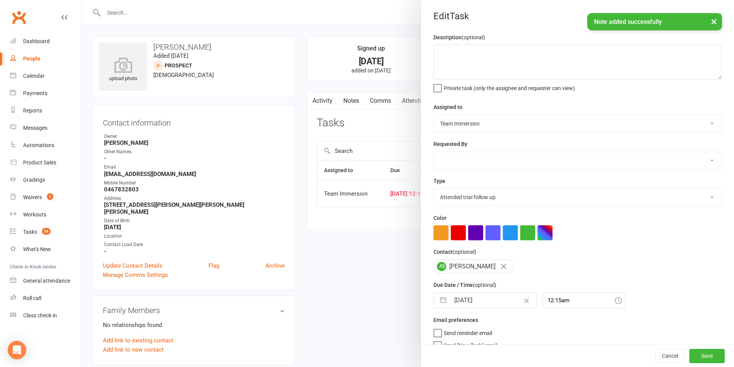
select select "2025"
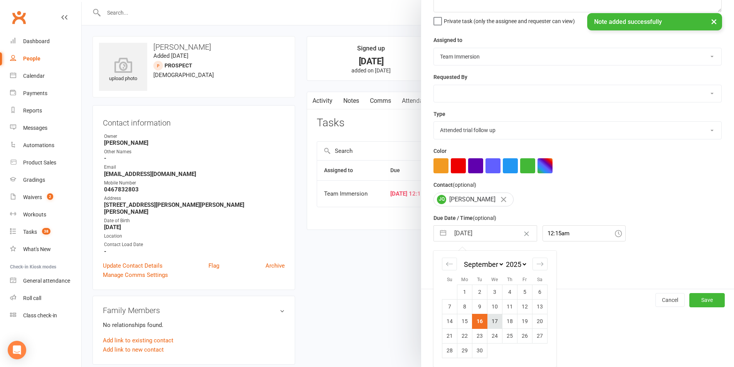
click at [485, 323] on tr "14 15 16 17 18 19 20" at bounding box center [494, 321] width 105 height 15
click at [487, 323] on td "17" at bounding box center [494, 321] width 15 height 15
type input "[DATE]"
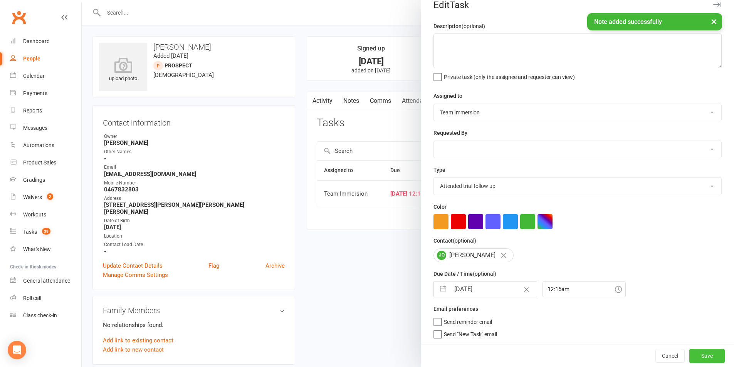
click at [702, 361] on button "Save" at bounding box center [706, 356] width 35 height 14
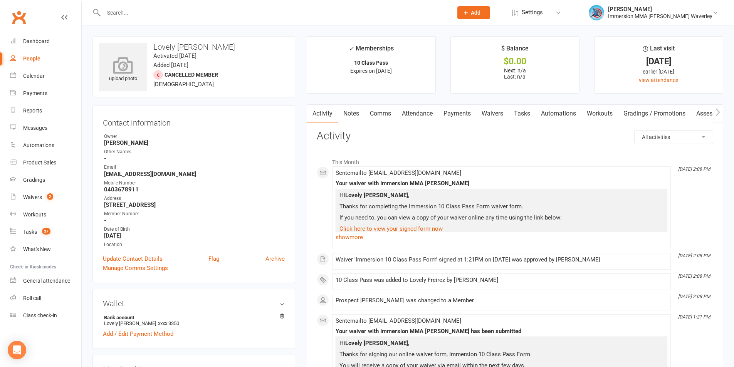
click at [126, 61] on icon at bounding box center [123, 65] width 53 height 17
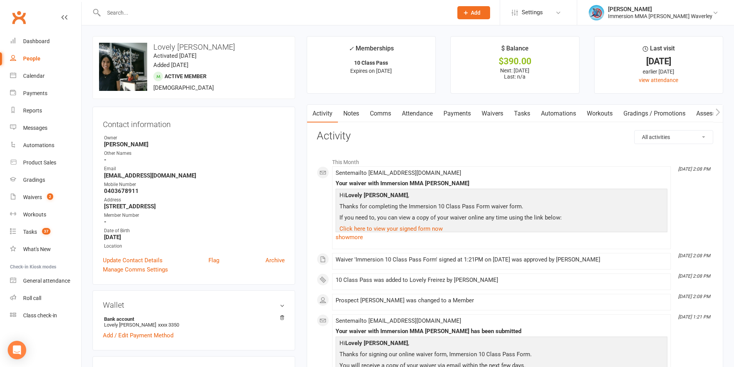
click at [578, 277] on li "[DATE] 2:08 PM 10 Class Pass was added to Lovely Freirez by [PERSON_NAME]" at bounding box center [501, 282] width 339 height 17
click at [358, 117] on link "Notes" at bounding box center [351, 114] width 27 height 18
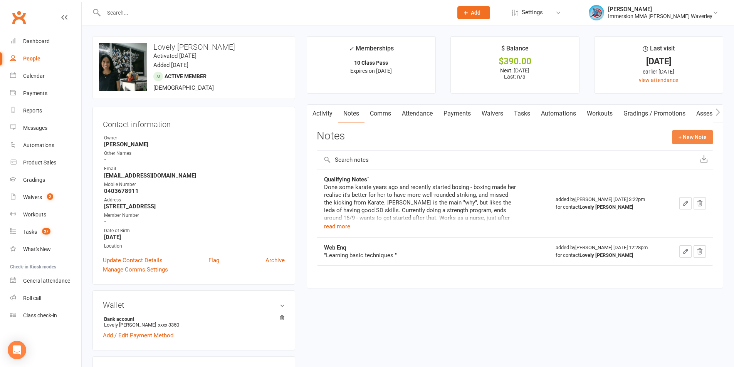
click at [690, 133] on button "+ New Note" at bounding box center [692, 137] width 41 height 14
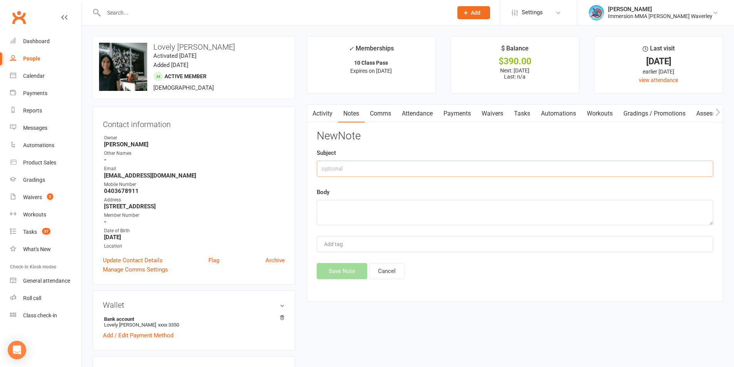
click at [351, 174] on input "text" at bounding box center [515, 169] width 396 height 16
type input "Trial Notes - Joined 10 Pass"
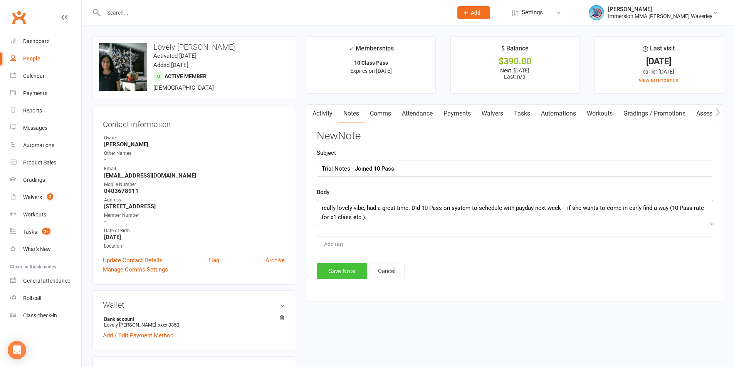
type textarea "really lovely vibe, had a great time. Did 10 Pass on system to schedule with pa…"
click at [337, 269] on button "Save Note" at bounding box center [342, 271] width 50 height 16
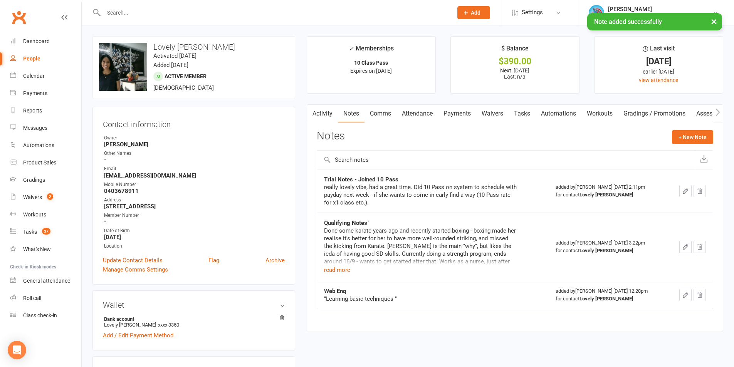
click at [530, 111] on link "Tasks" at bounding box center [522, 114] width 27 height 18
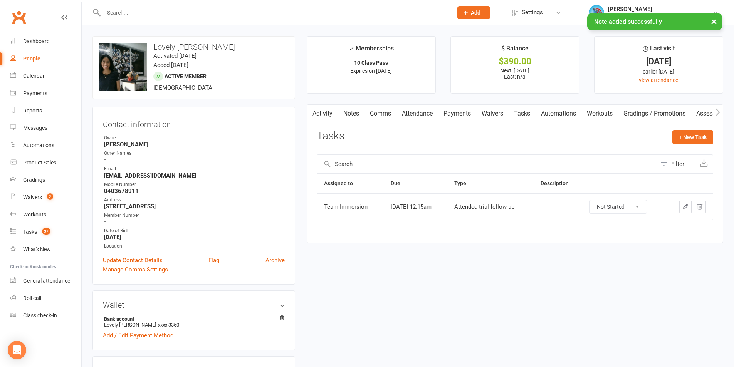
drag, startPoint x: 634, startPoint y: 203, endPoint x: 633, endPoint y: 210, distance: 7.7
click at [634, 203] on select "Not Started In Progress Waiting Complete" at bounding box center [617, 206] width 57 height 13
click at [595, 200] on select "Not Started In Progress Waiting Complete" at bounding box center [617, 206] width 57 height 13
select select "unstarted"
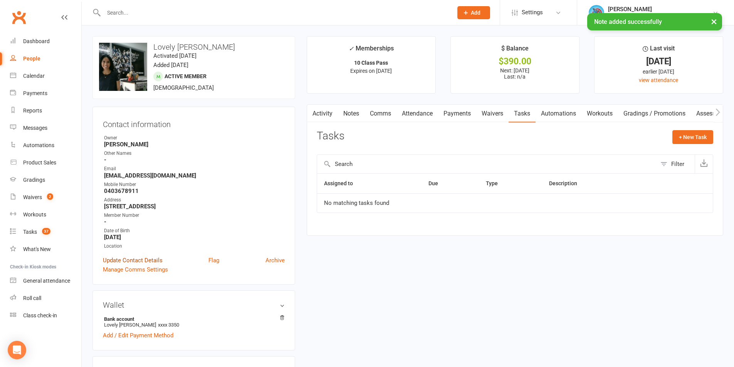
click at [126, 259] on link "Update Contact Details" at bounding box center [133, 260] width 60 height 9
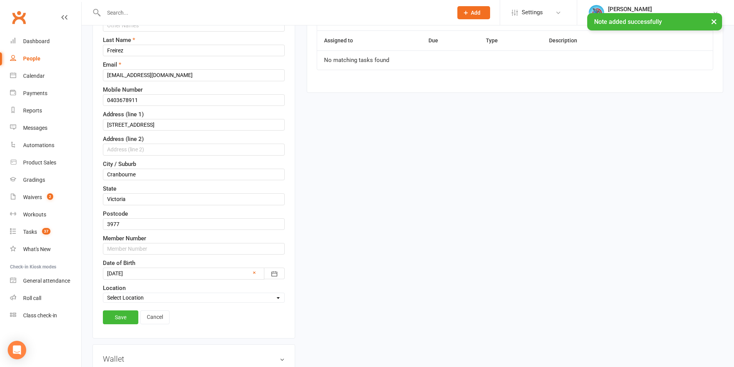
scroll to position [242, 0]
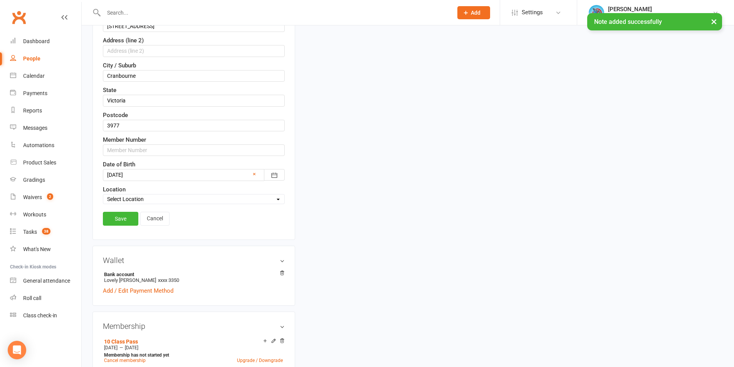
click at [151, 141] on div "Member Number" at bounding box center [194, 145] width 182 height 21
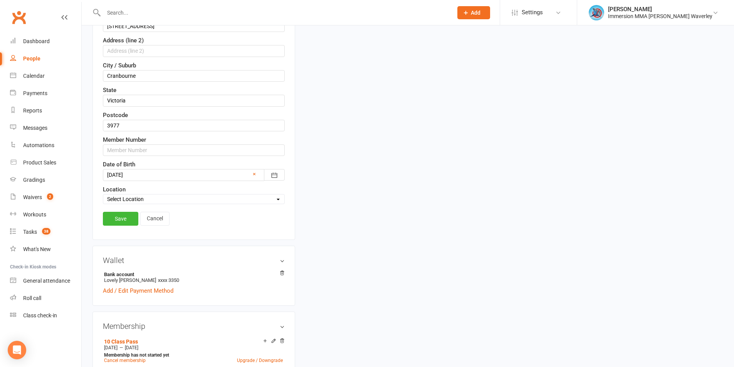
click at [158, 143] on div "Member Number" at bounding box center [194, 145] width 182 height 21
click at [161, 150] on input "text" at bounding box center [194, 150] width 182 height 12
type input "7990"
click at [121, 216] on link "Save" at bounding box center [120, 219] width 35 height 14
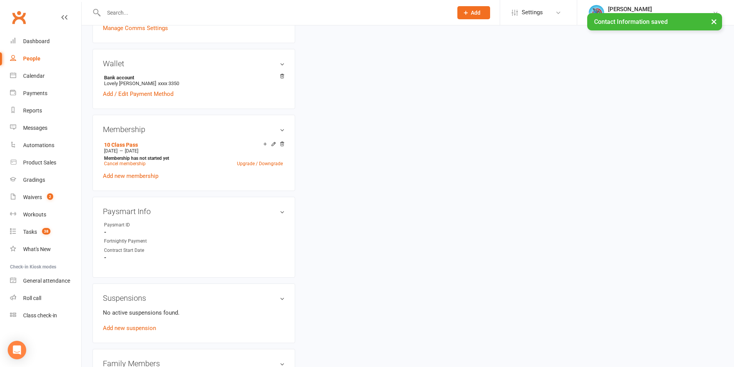
scroll to position [0, 0]
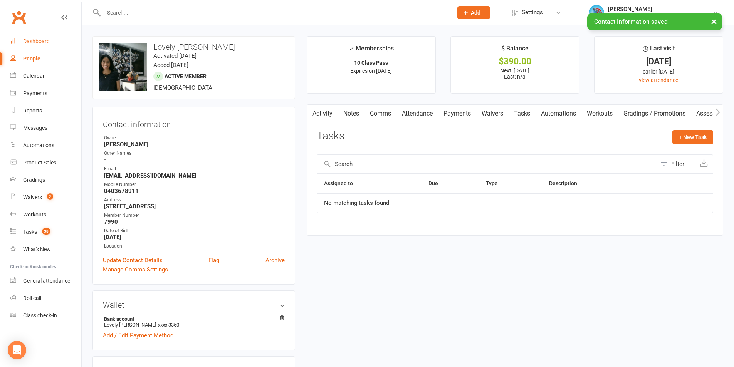
click at [32, 42] on div "Dashboard" at bounding box center [36, 41] width 27 height 6
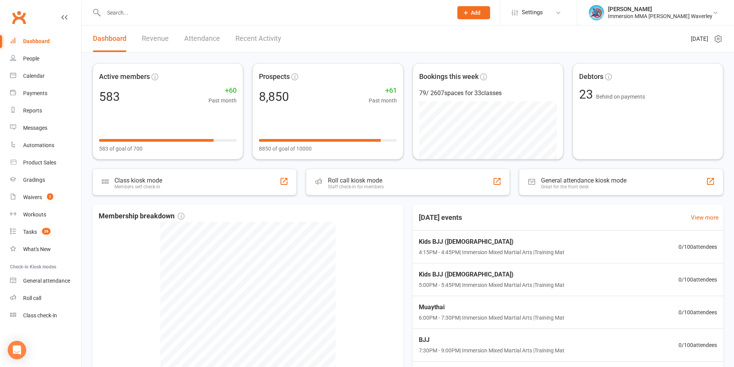
click at [166, 17] on input "text" at bounding box center [274, 12] width 346 height 11
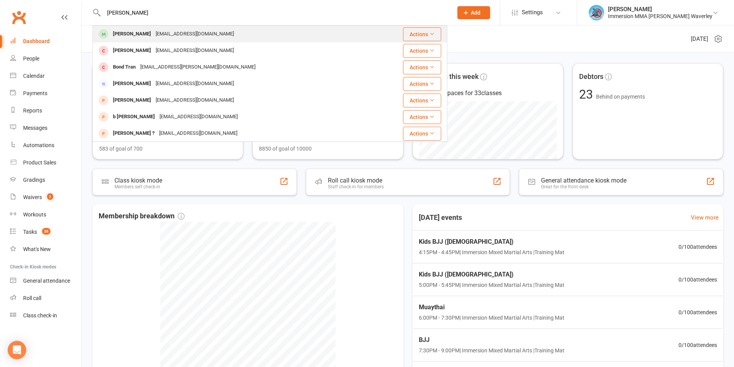
type input "[PERSON_NAME]"
click at [227, 42] on div "[PERSON_NAME] [EMAIL_ADDRESS][DOMAIN_NAME]" at bounding box center [240, 34] width 294 height 16
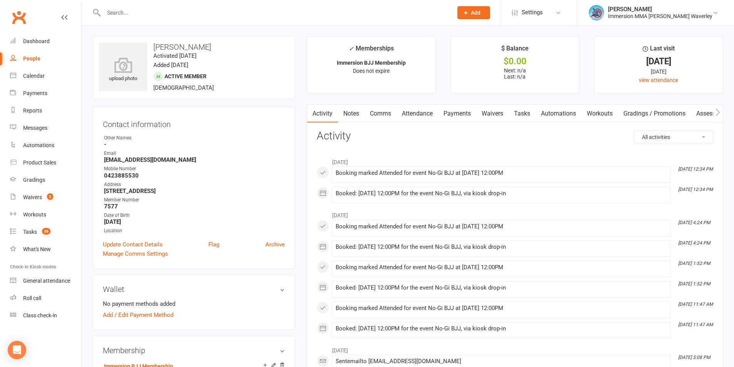
click at [345, 109] on link "Notes" at bounding box center [351, 114] width 27 height 18
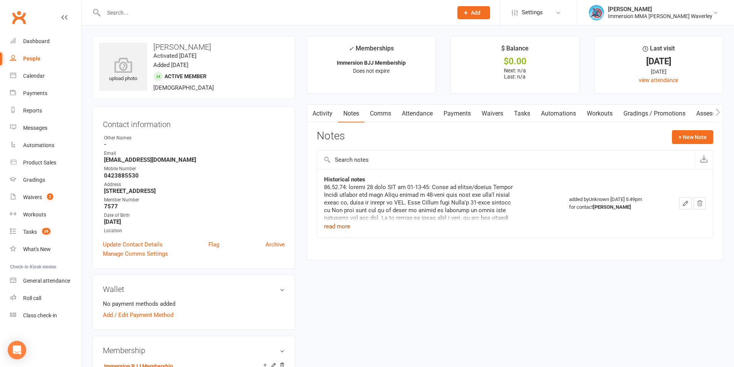
click at [342, 227] on button "read more" at bounding box center [337, 226] width 26 height 9
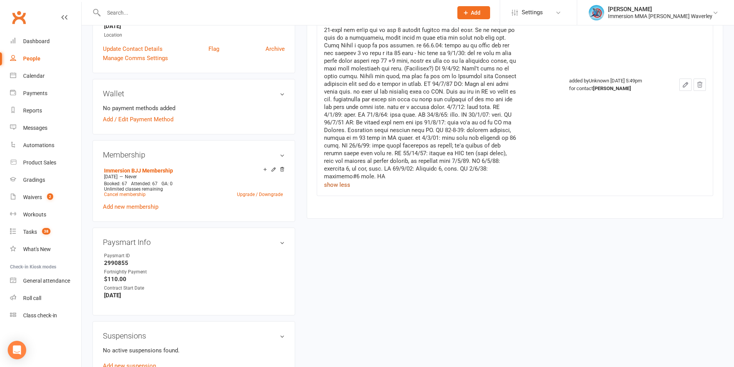
scroll to position [205, 0]
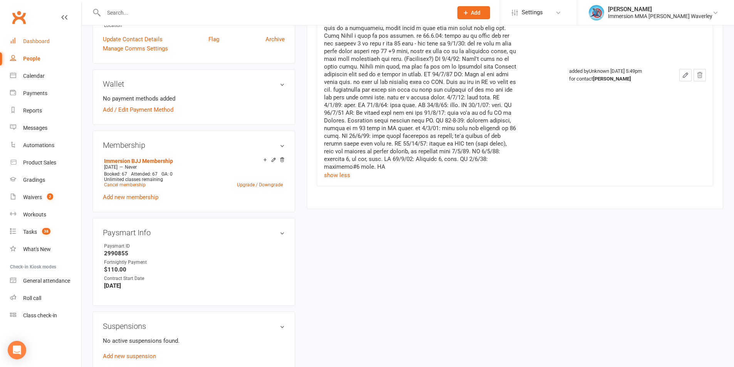
click at [49, 44] on link "Dashboard" at bounding box center [45, 41] width 71 height 17
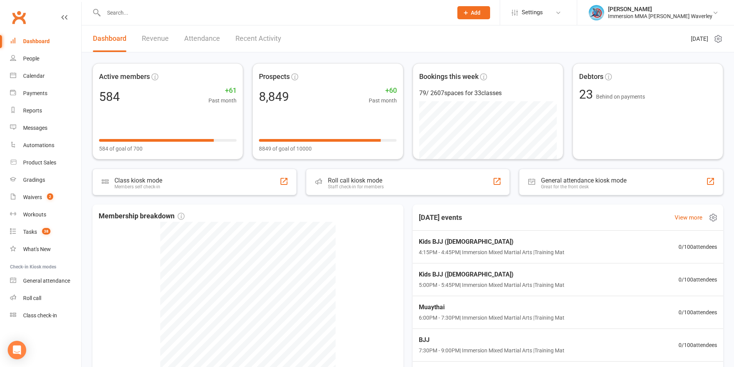
click at [497, 210] on div "[DATE] events View more" at bounding box center [567, 218] width 323 height 26
click at [125, 11] on div at bounding box center [269, 12] width 355 height 25
click at [125, 11] on input "text" at bounding box center [274, 12] width 346 height 11
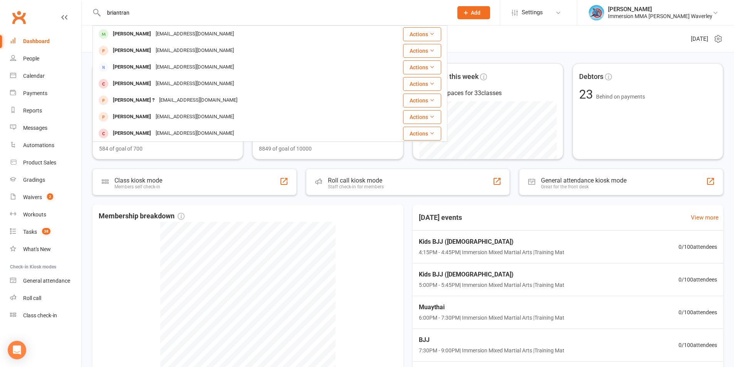
click at [121, 13] on input "briantran" at bounding box center [274, 12] width 346 height 11
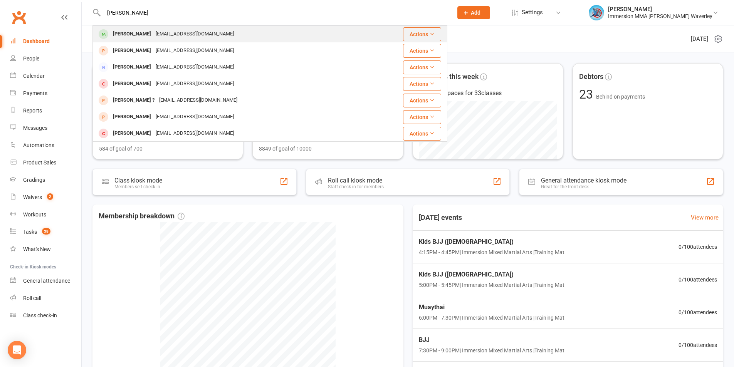
type input "[PERSON_NAME]"
click at [156, 34] on div "[EMAIL_ADDRESS][DOMAIN_NAME]" at bounding box center [194, 34] width 83 height 11
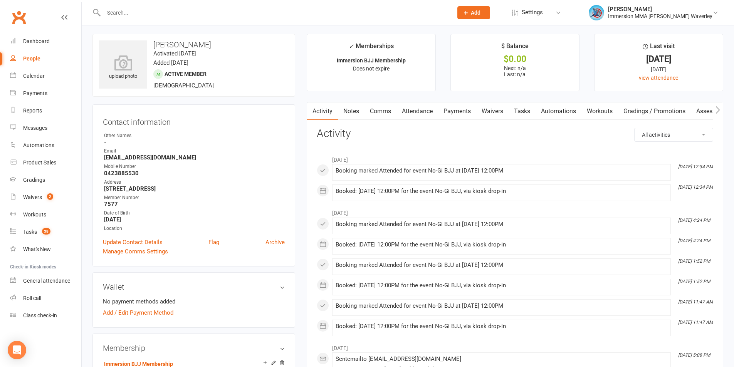
scroll to position [205, 0]
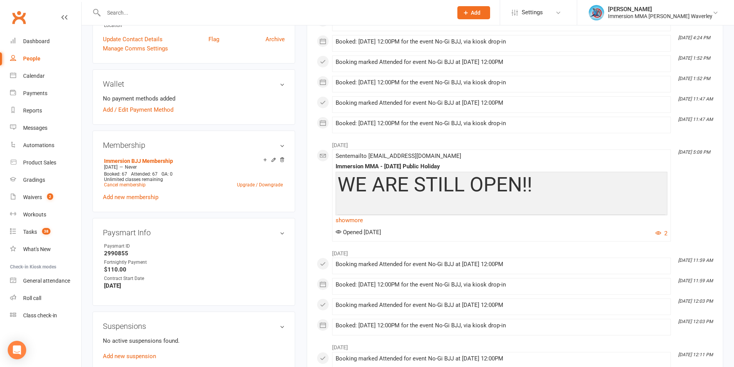
click at [114, 252] on strong "2990855" at bounding box center [194, 253] width 181 height 7
copy render-form-field "2990855"
click at [564, 223] on link "show more" at bounding box center [502, 220] width 332 height 11
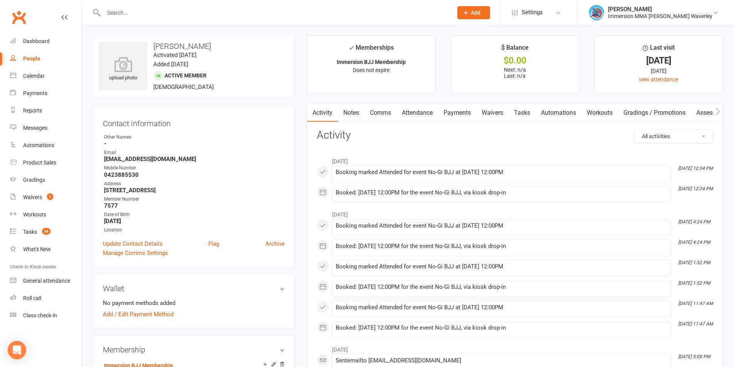
scroll to position [0, 0]
click at [32, 36] on link "Dashboard" at bounding box center [45, 41] width 71 height 17
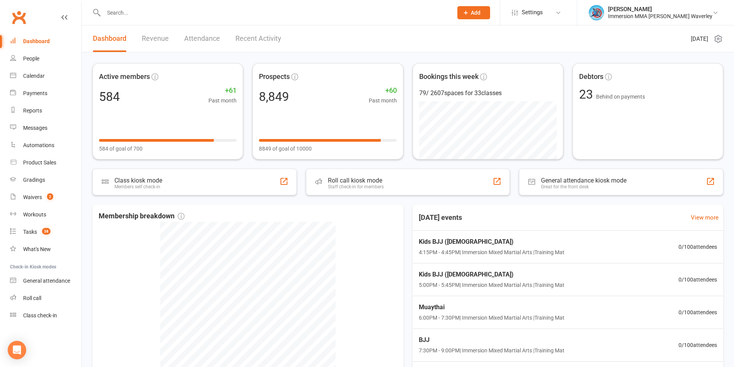
click at [116, 16] on input "text" at bounding box center [274, 12] width 346 height 11
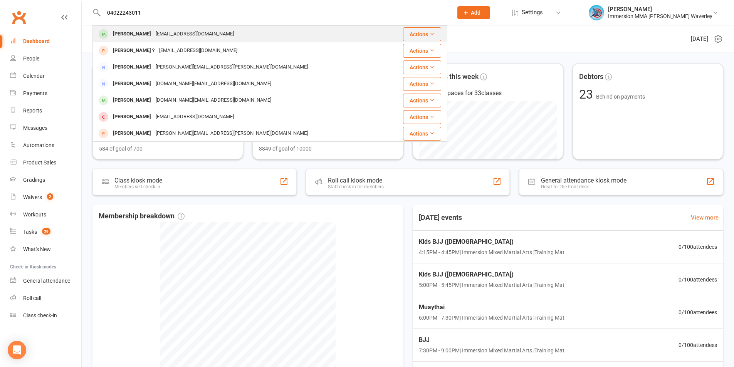
type input "04022243011"
click at [127, 32] on div "[PERSON_NAME]" at bounding box center [132, 34] width 43 height 11
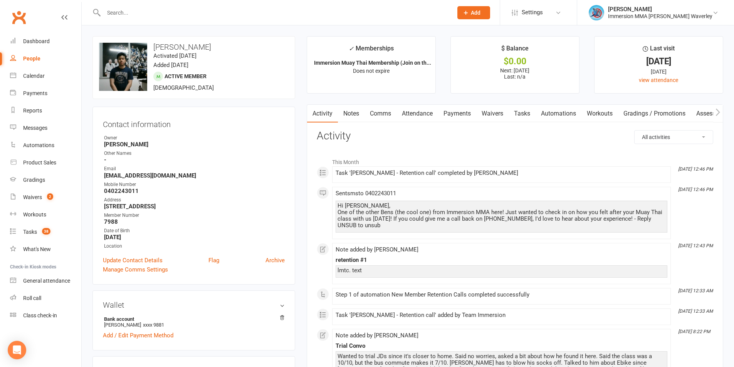
click at [485, 111] on link "Waivers" at bounding box center [492, 114] width 32 height 18
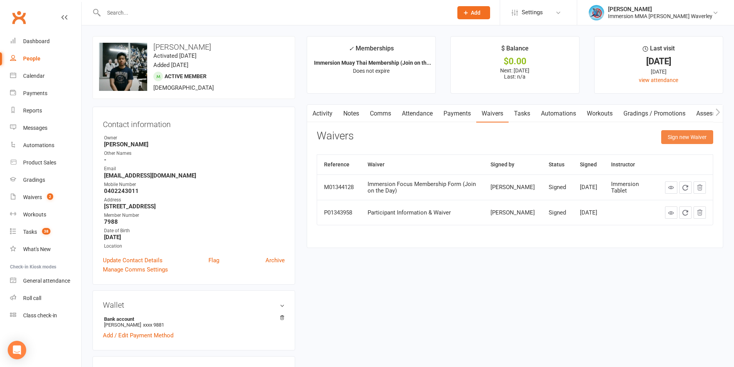
click at [695, 143] on button "Sign new Waiver" at bounding box center [687, 137] width 52 height 14
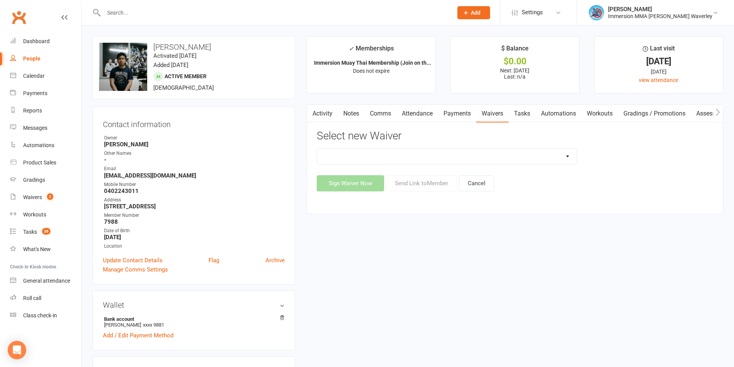
click at [432, 158] on select "Cancellation Form Immersion 10 Class Pass Form Immersion 10 Class Pass Form (Pa…" at bounding box center [447, 156] width 260 height 15
select select "10640"
click at [317, 149] on select "Cancellation Form Immersion 10 Class Pass Form Immersion 10 Class Pass Form (Pa…" at bounding box center [447, 156] width 260 height 15
click at [419, 178] on button "Send Link to Member" at bounding box center [421, 183] width 71 height 16
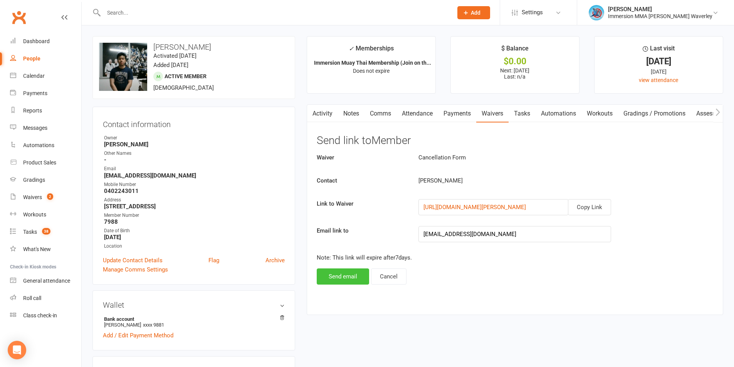
drag, startPoint x: 349, startPoint y: 274, endPoint x: 356, endPoint y: 240, distance: 34.3
click at [349, 274] on button "Send email" at bounding box center [343, 277] width 52 height 16
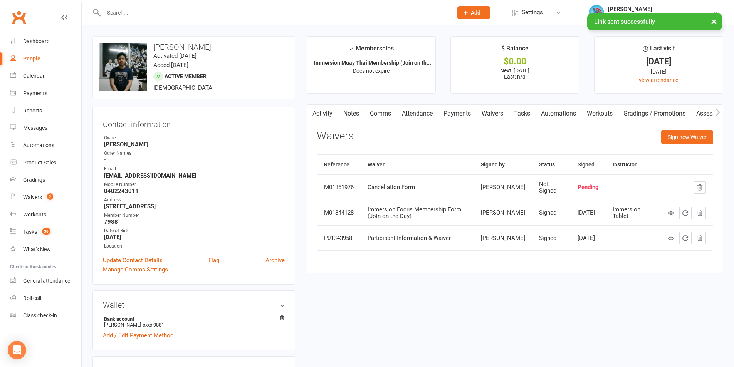
click at [350, 111] on link "Notes" at bounding box center [351, 114] width 27 height 18
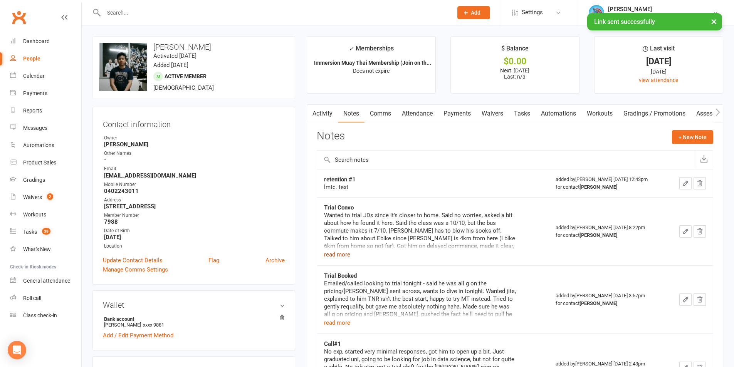
click at [339, 257] on button "read more" at bounding box center [337, 254] width 26 height 9
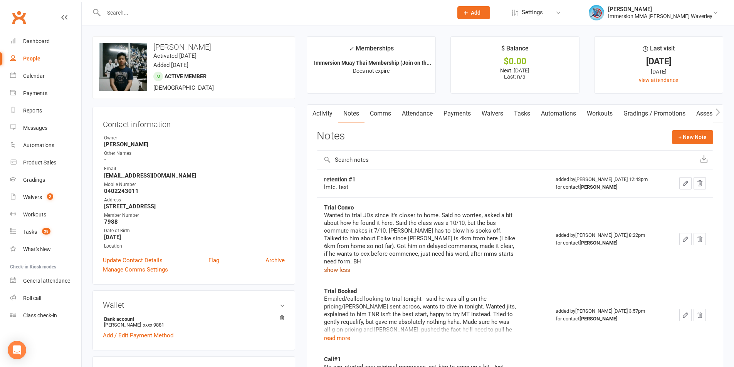
click at [456, 115] on link "Payments" at bounding box center [457, 114] width 38 height 18
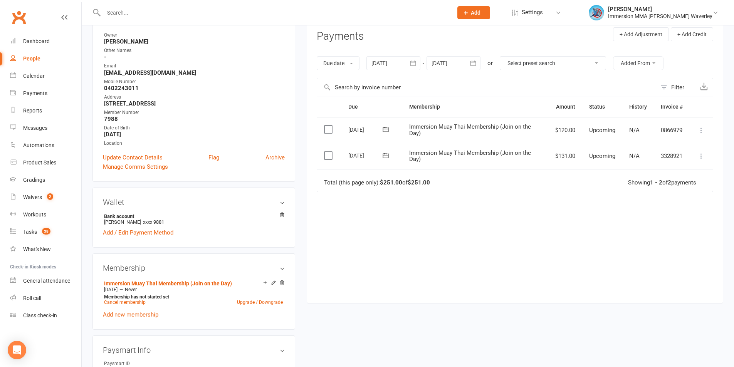
scroll to position [205, 0]
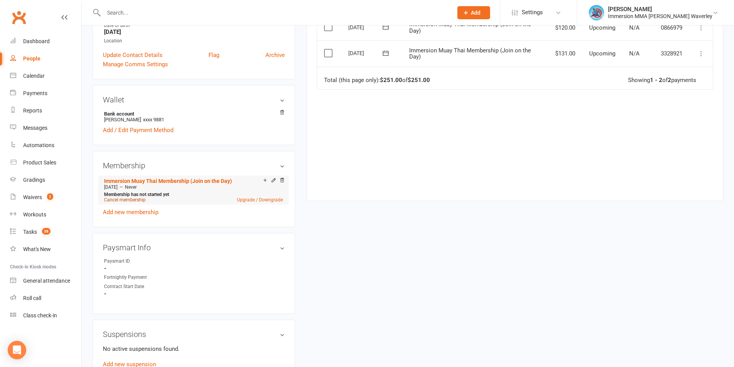
click at [128, 202] on li "Immersion Muay Thai Membership (Join on the Day) Sep 18 2025 — Never Membership…" at bounding box center [193, 190] width 183 height 29
click at [130, 200] on link "Cancel membership" at bounding box center [125, 199] width 42 height 5
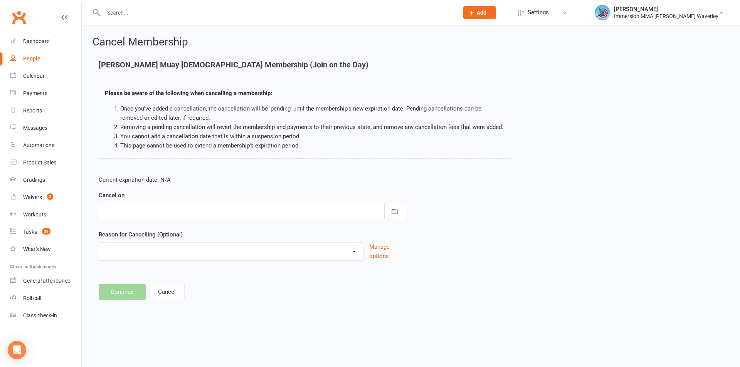
click at [300, 206] on div at bounding box center [252, 211] width 306 height 16
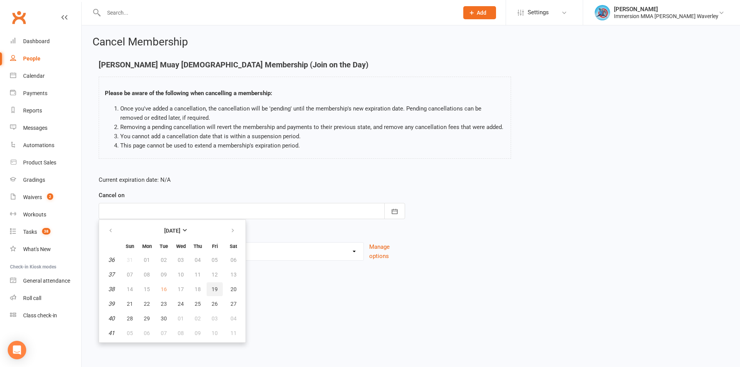
click at [217, 289] on span "19" at bounding box center [215, 289] width 6 height 6
type input "19 Sep 2025"
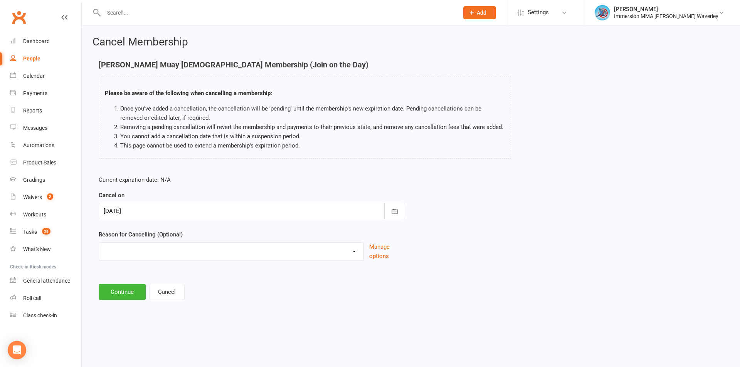
click at [165, 256] on select "Holiday Injury Other reason" at bounding box center [231, 250] width 264 height 15
select select "2"
click at [99, 243] on select "Holiday Injury Other reason" at bounding box center [231, 250] width 264 height 15
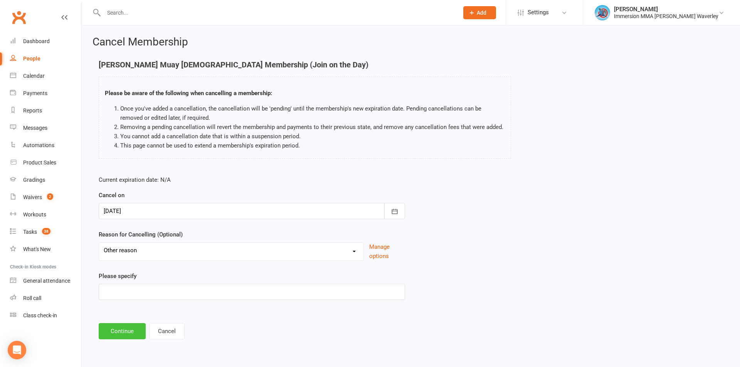
click at [117, 326] on button "Continue" at bounding box center [122, 331] width 47 height 16
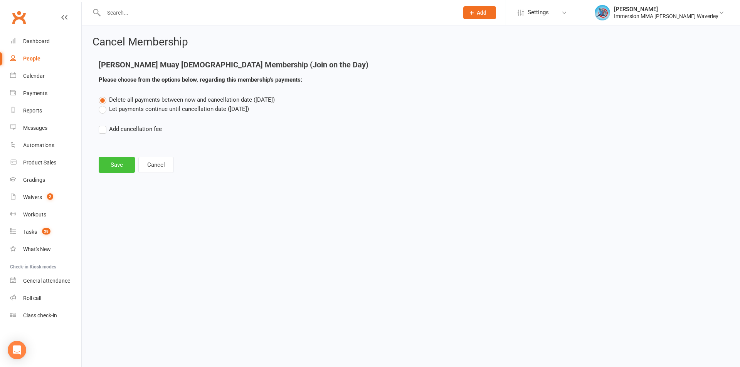
click at [123, 165] on button "Save" at bounding box center [117, 165] width 36 height 16
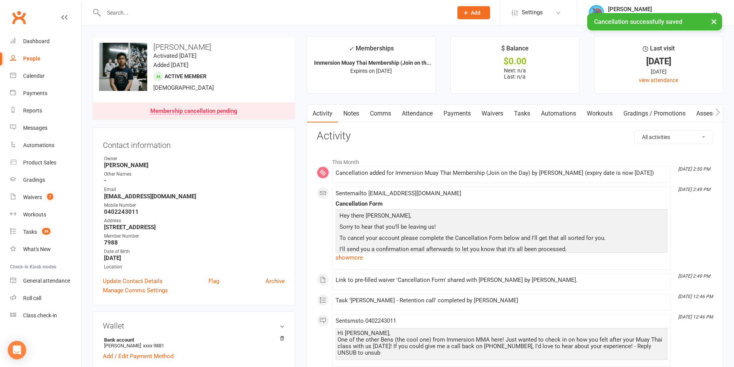
click at [454, 109] on link "Payments" at bounding box center [457, 114] width 38 height 18
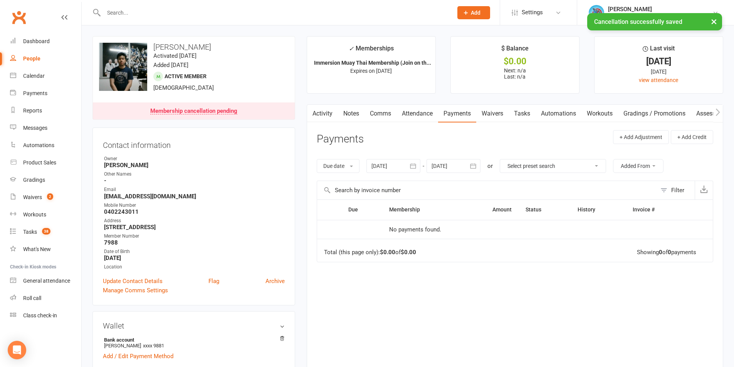
click at [356, 115] on link "Notes" at bounding box center [351, 114] width 27 height 18
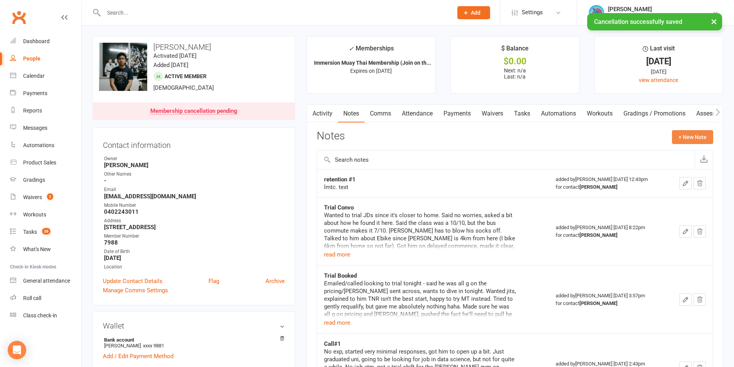
click at [672, 136] on button "+ New Note" at bounding box center [692, 137] width 41 height 14
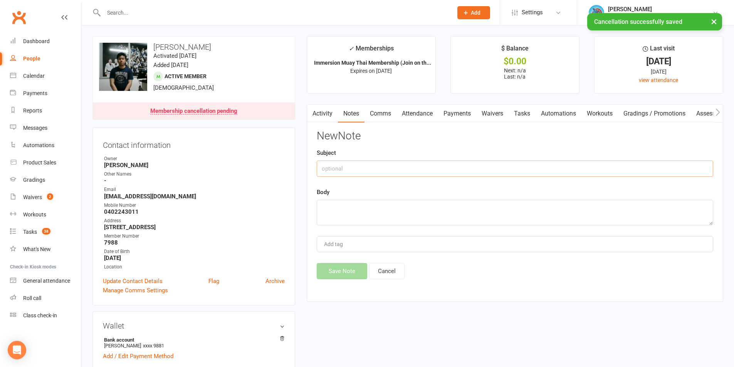
click at [416, 164] on input "text" at bounding box center [515, 169] width 396 height 16
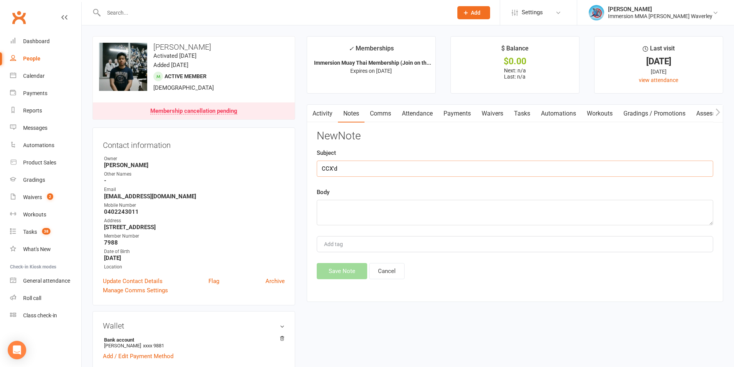
type input "CCX'd"
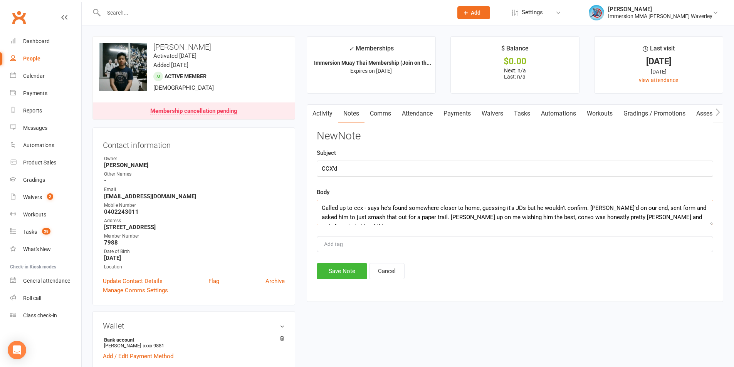
click at [633, 217] on textarea "Called up to ccx - says he's found somewhere closer to home, guessing it's JDs …" at bounding box center [515, 212] width 396 height 25
click at [584, 217] on textarea "Called up to ccx - says he's found somewhere closer to home, guessing it's JDs …" at bounding box center [515, 212] width 396 height 25
type textarea "Called up to ccx - says he's found somewhere closer to home, guessing it's JDs …"
click at [340, 265] on button "Save Note" at bounding box center [342, 271] width 50 height 16
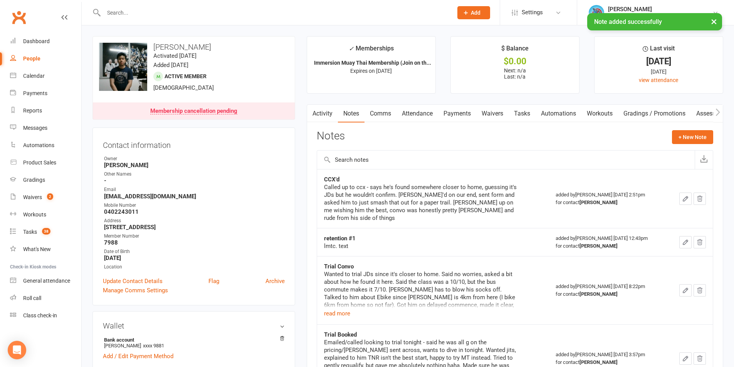
click at [381, 113] on link "Comms" at bounding box center [380, 114] width 32 height 18
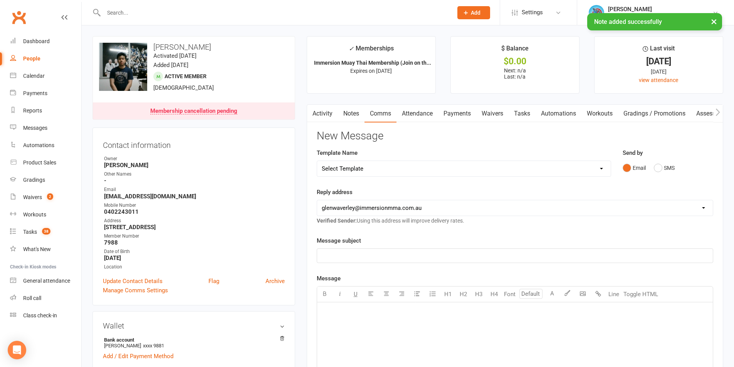
click at [347, 170] on select "Select Template [Email] Adult Appt Confirmation Email [SMS] Booking Confirmatio…" at bounding box center [464, 168] width 294 height 15
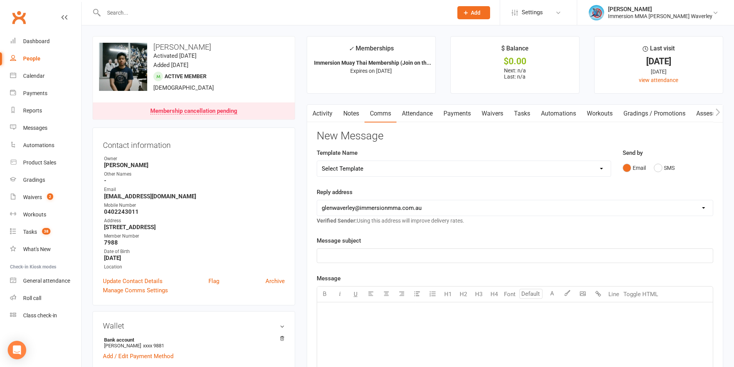
select select "6"
click at [317, 161] on select "Select Template [Email] Adult Appt Confirmation Email [SMS] Booking Confirmatio…" at bounding box center [464, 168] width 294 height 15
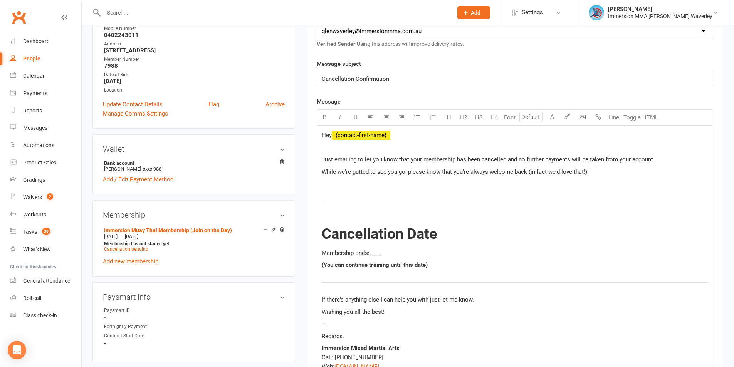
scroll to position [205, 0]
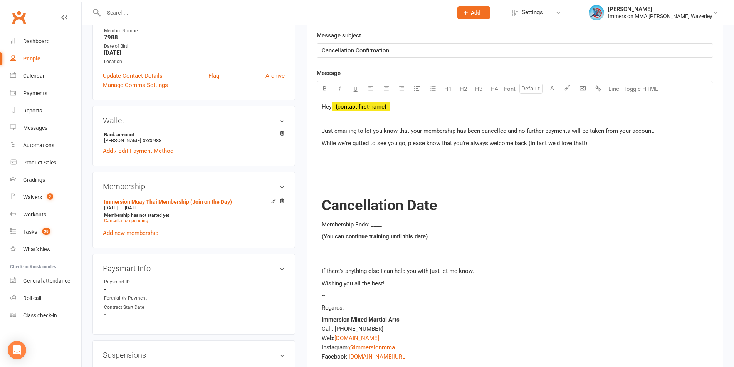
click at [522, 131] on span "Just emailing to let you know that your membership has been cancelled and no fu…" at bounding box center [488, 131] width 333 height 7
click at [532, 131] on span "Just emailing to let you know that your membership has been cancelled and no fu…" at bounding box center [488, 131] width 333 height 7
click at [532, 132] on span "Just emailing to let you know that your membership has been cancelled and no fu…" at bounding box center [488, 131] width 333 height 7
drag, startPoint x: 453, startPoint y: 246, endPoint x: 324, endPoint y: 157, distance: 156.8
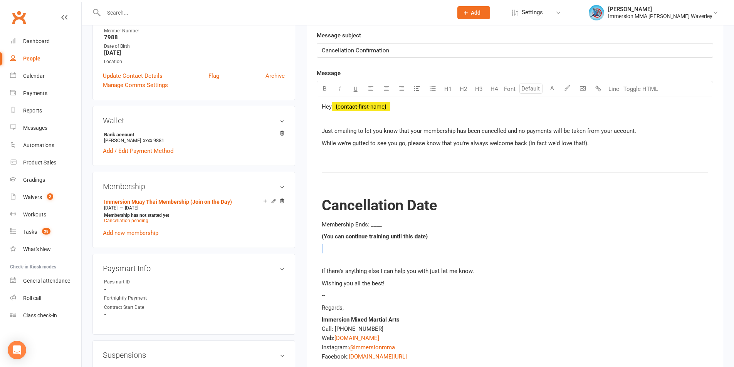
click at [324, 157] on div "Hey ﻿ {contact-first-name} Just emailing to let you know that your membership h…" at bounding box center [515, 245] width 396 height 297
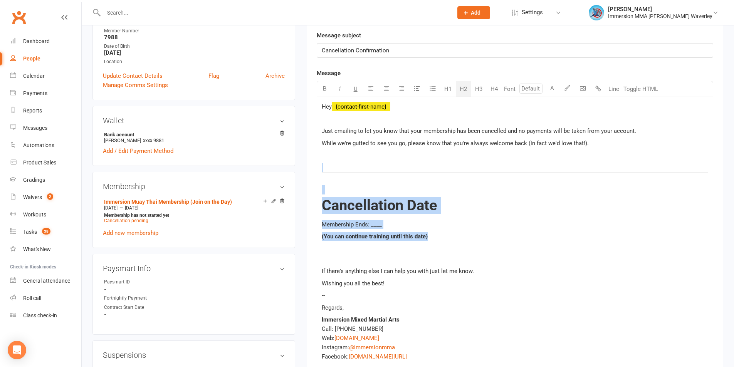
drag, startPoint x: 326, startPoint y: 156, endPoint x: 486, endPoint y: 237, distance: 180.0
click at [486, 237] on div "Hey ﻿ {contact-first-name} Just emailing to let you know that your membership h…" at bounding box center [515, 245] width 396 height 297
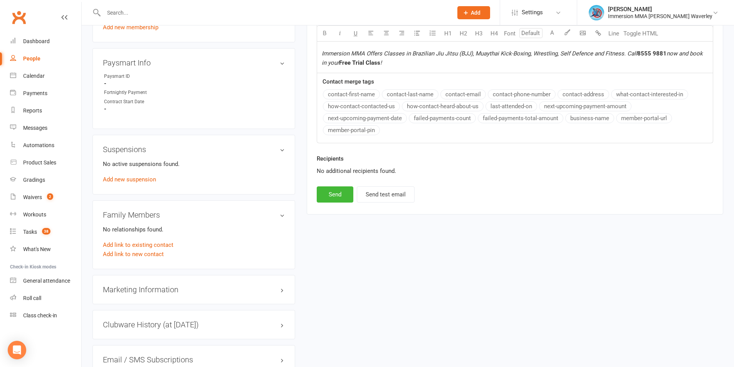
scroll to position [308, 0]
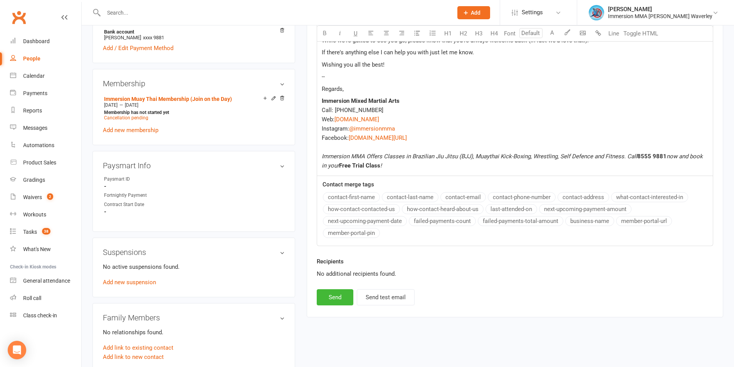
click at [369, 89] on p "Regards," at bounding box center [515, 88] width 386 height 9
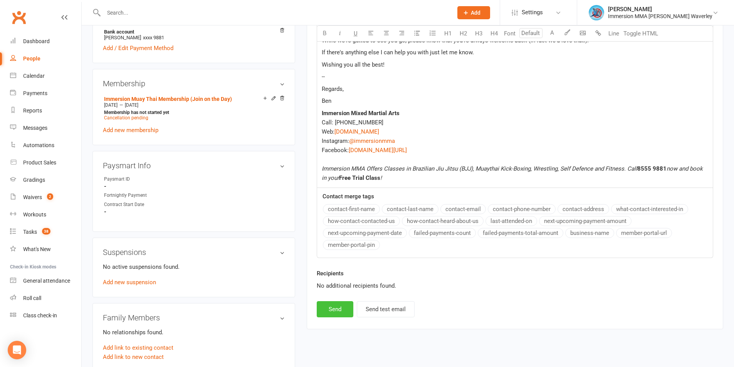
click at [332, 316] on button "Send" at bounding box center [335, 309] width 37 height 16
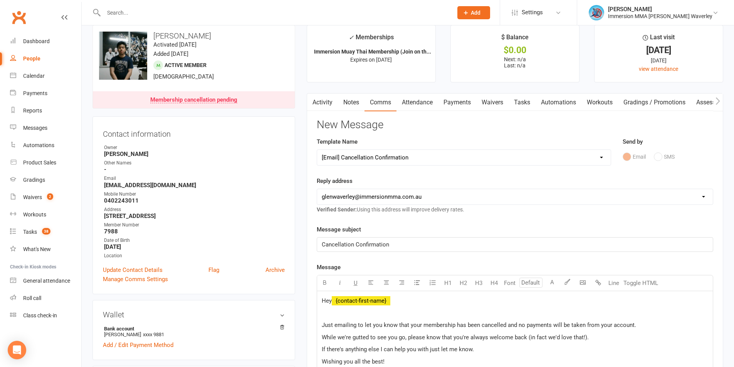
scroll to position [0, 0]
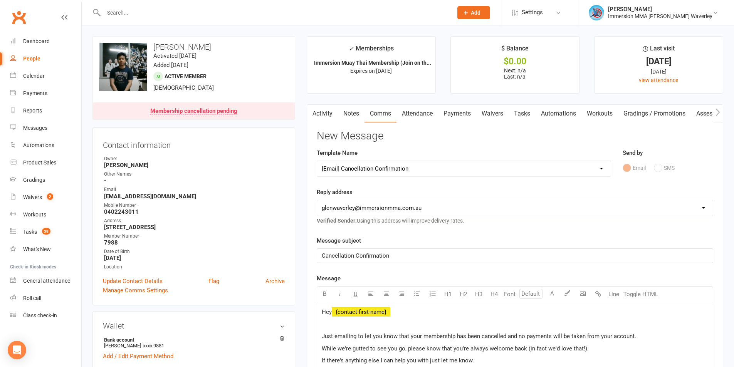
select select
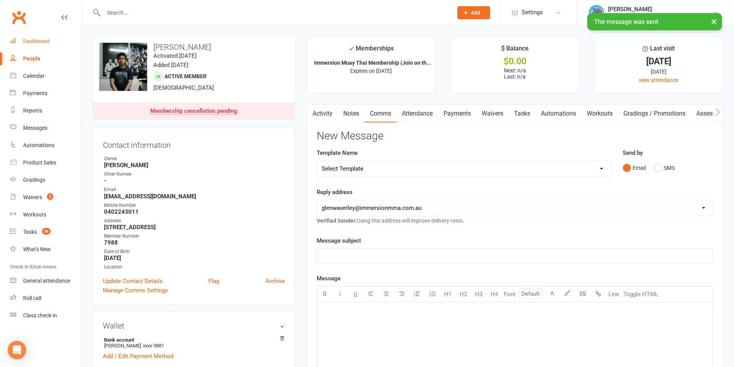
click at [42, 38] on link "Dashboard" at bounding box center [45, 41] width 71 height 17
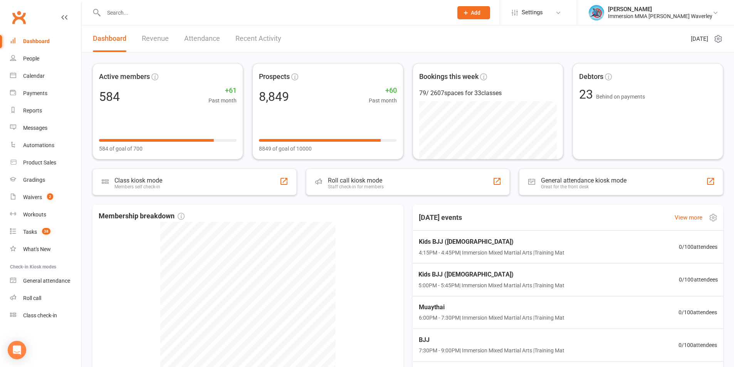
click at [597, 281] on div "Kids BJJ (8-14 yrs old) 5:00PM - 5:45PM | Immersion Mixed Martial Arts | Traini…" at bounding box center [568, 280] width 318 height 33
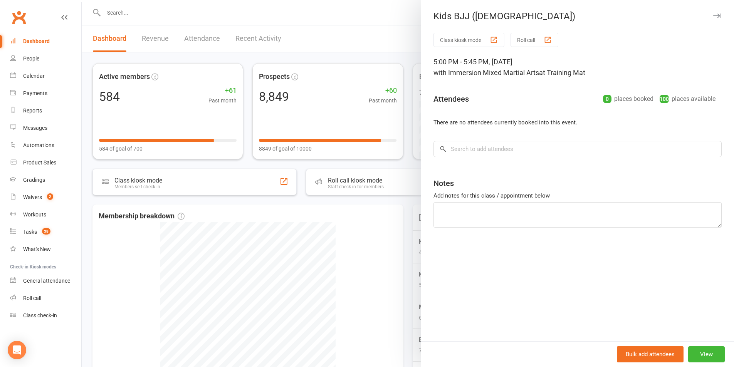
click at [379, 244] on div at bounding box center [408, 183] width 652 height 367
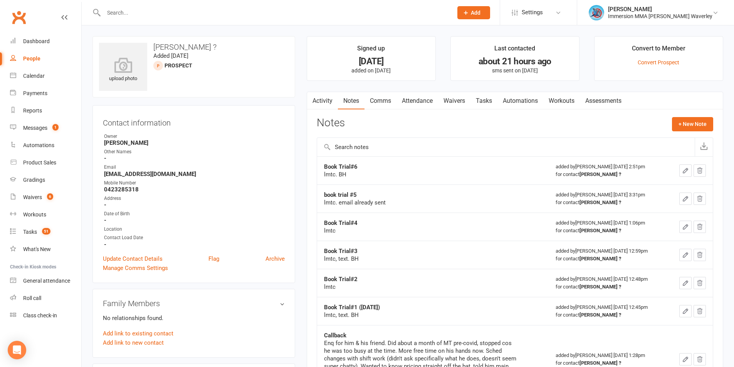
click at [347, 168] on strong "Book Trial#6" at bounding box center [341, 166] width 34 height 7
click at [346, 168] on strong "Book Trial#6" at bounding box center [341, 166] width 34 height 7
copy strong "Book Trial#6"
click at [694, 124] on button "+ New Note" at bounding box center [692, 124] width 41 height 14
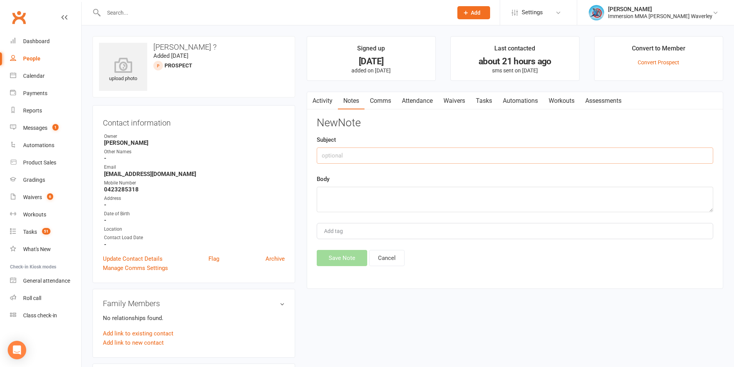
click at [446, 153] on input "text" at bounding box center [515, 156] width 396 height 16
paste input "Book Trial#6"
type input "Book Trial#7"
type textarea "lmtc, lost interest"
click at [341, 264] on button "Save Note" at bounding box center [342, 258] width 50 height 16
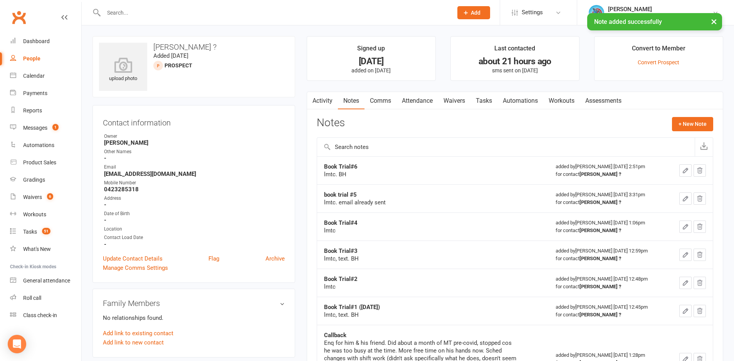
click at [386, 98] on link "Comms" at bounding box center [380, 101] width 32 height 18
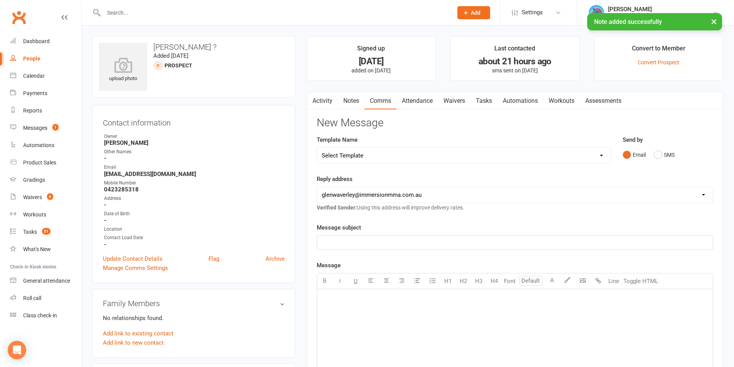
click at [373, 154] on select "Select Template [Email] Adult Appt Confirmation Email [SMS] Booking Confirmatio…" at bounding box center [464, 155] width 294 height 15
select select "16"
click at [317, 148] on select "Select Template [Email] Adult Appt Confirmation Email [SMS] Booking Confirmatio…" at bounding box center [464, 155] width 294 height 15
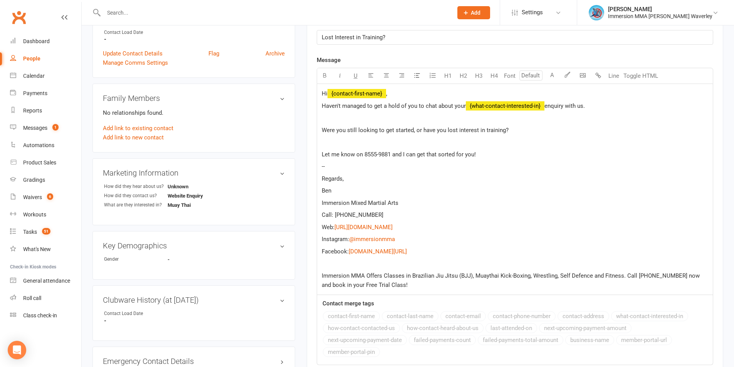
scroll to position [339, 0]
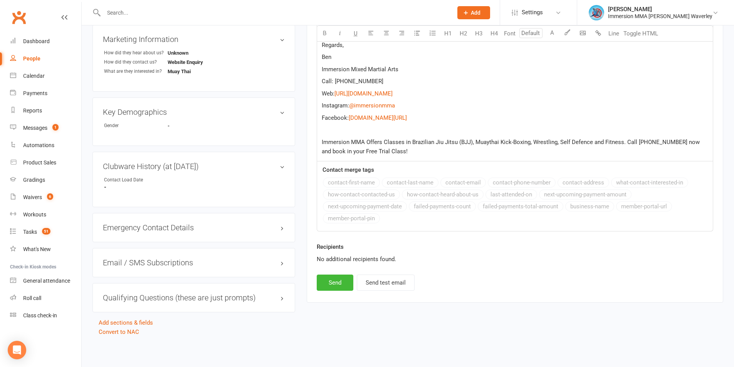
click at [336, 274] on div "Recipients No additional recipients found." at bounding box center [515, 258] width 408 height 32
click at [338, 286] on button "Send" at bounding box center [335, 283] width 37 height 16
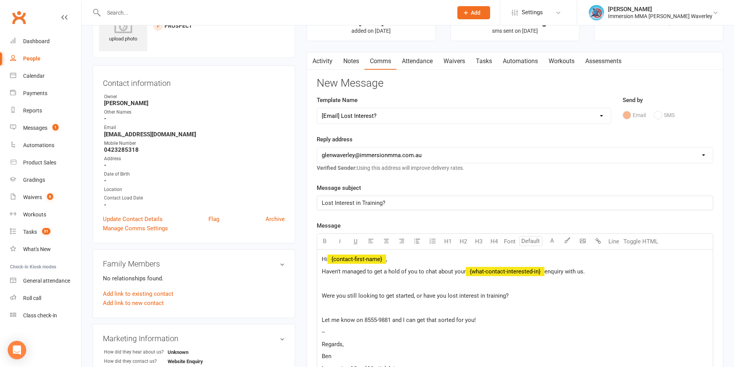
scroll to position [0, 0]
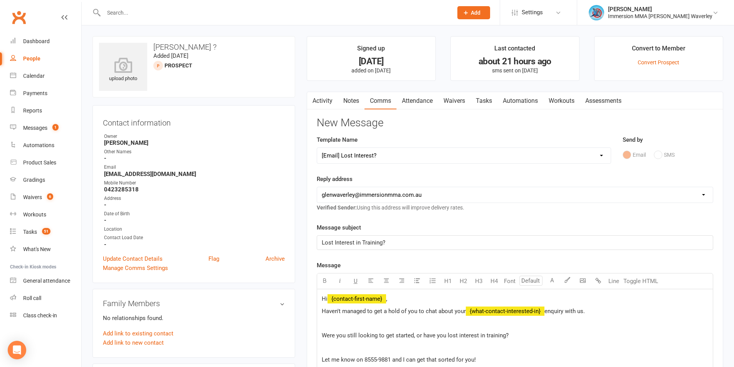
select select
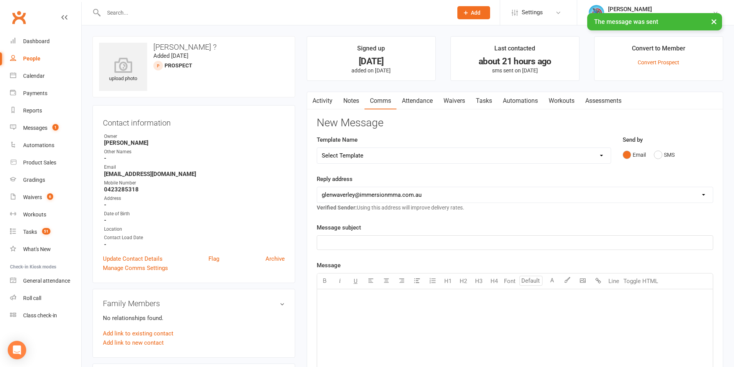
click at [495, 101] on link "Tasks" at bounding box center [483, 101] width 27 height 18
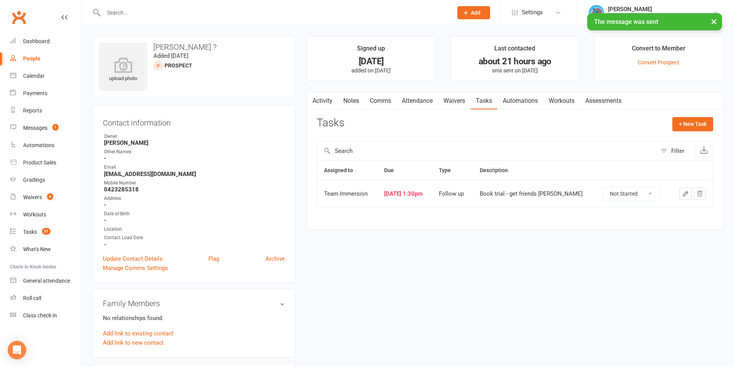
click at [686, 188] on button "button" at bounding box center [685, 194] width 12 height 12
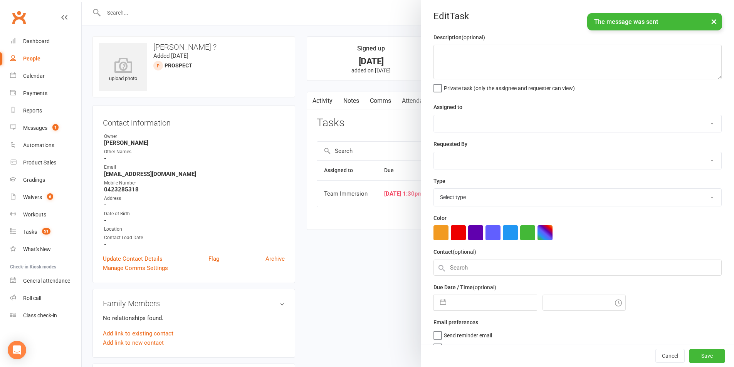
type textarea "Book trial - get friends deets"
select select "48837"
select select "48840"
type input "16 Sep 2025"
type input "1:30pm"
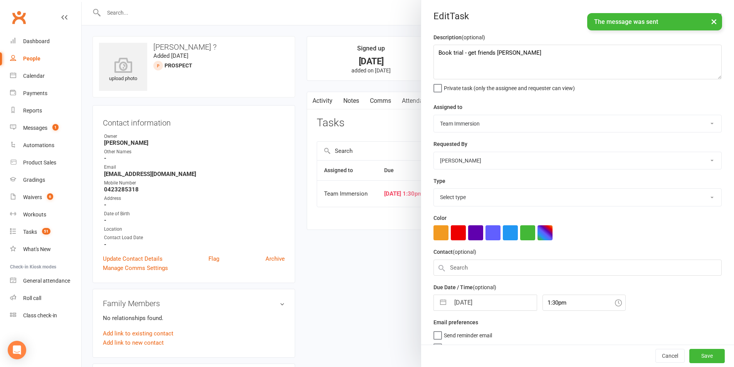
select select "27318"
click at [464, 300] on input "16 Sep 2025" at bounding box center [493, 300] width 87 height 15
select select "7"
select select "2025"
select select "8"
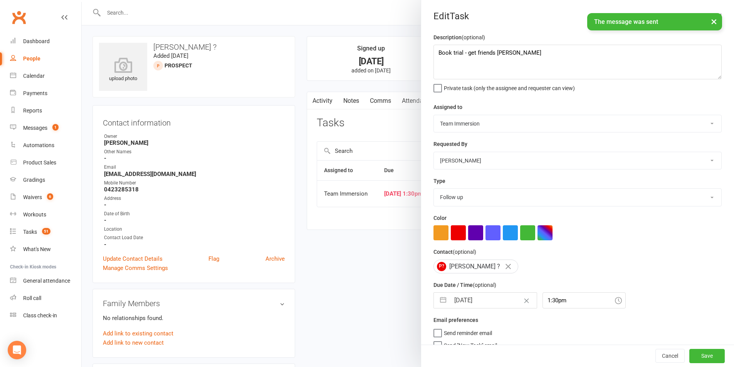
select select "2025"
select select "9"
select select "2025"
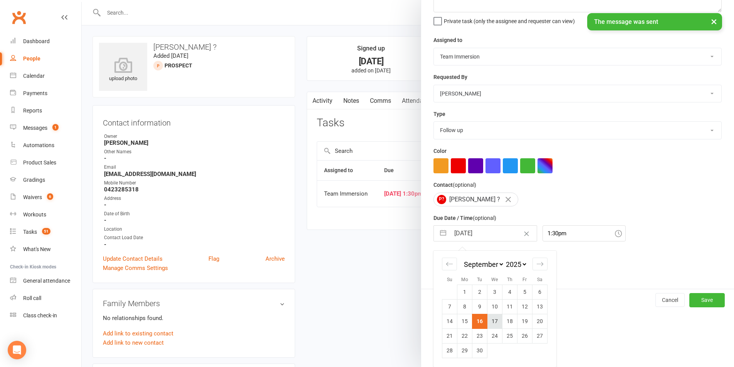
click at [488, 322] on td "17" at bounding box center [494, 321] width 15 height 15
type input "[DATE]"
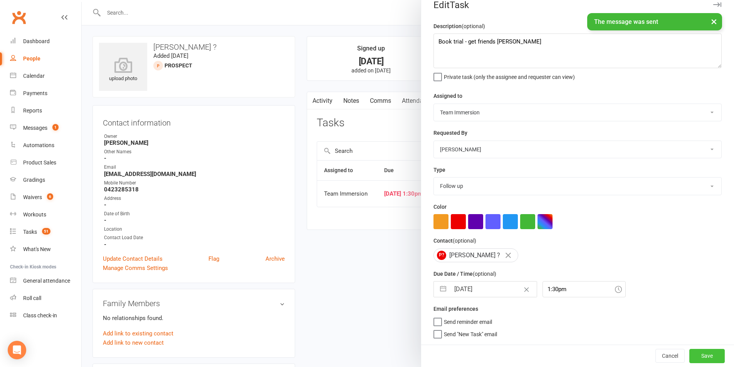
click at [689, 353] on button "Save" at bounding box center [706, 356] width 35 height 14
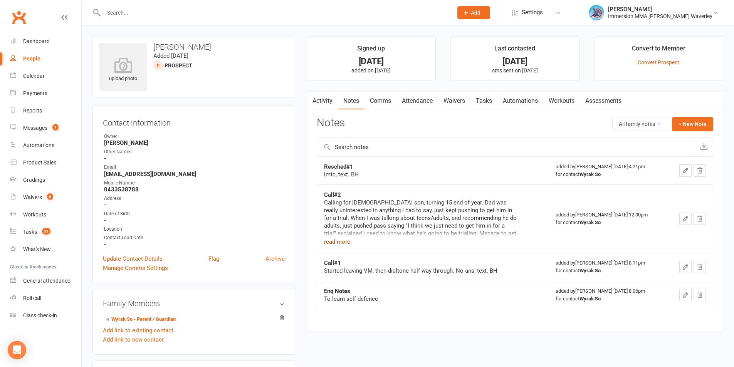
click at [341, 241] on button "read more" at bounding box center [337, 241] width 26 height 9
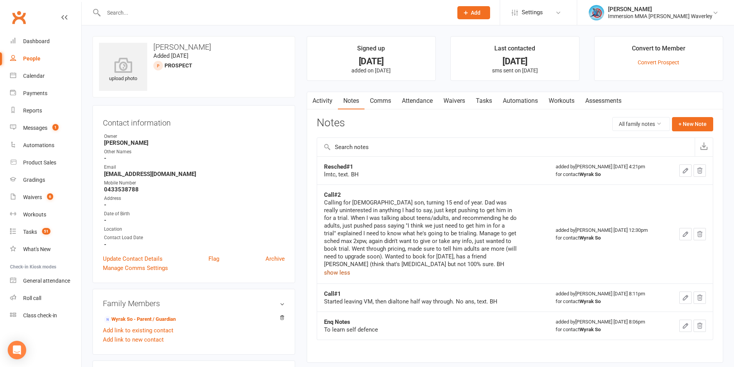
click at [487, 98] on link "Tasks" at bounding box center [483, 101] width 27 height 18
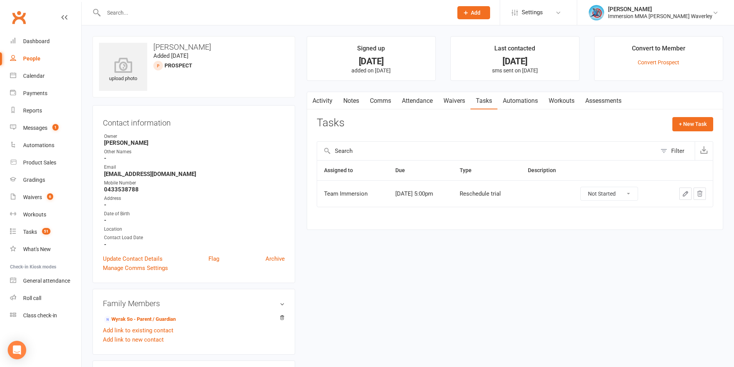
click at [333, 106] on link "Activity" at bounding box center [322, 101] width 31 height 18
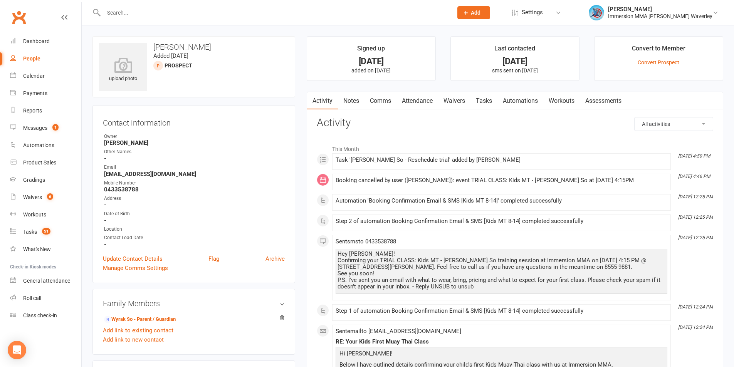
click at [344, 99] on link "Notes" at bounding box center [351, 101] width 27 height 18
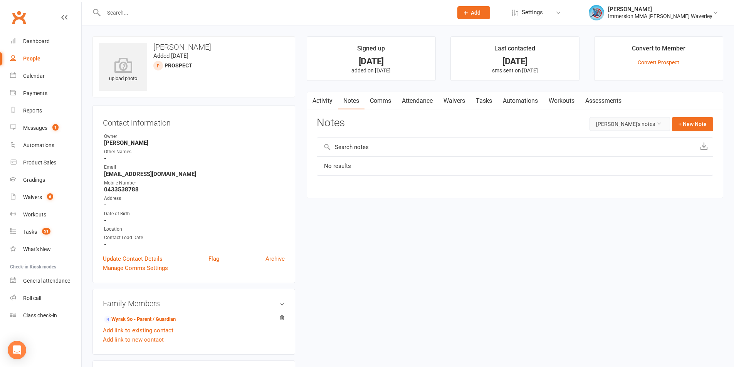
click at [640, 123] on button "[PERSON_NAME]'s notes" at bounding box center [629, 124] width 81 height 14
click at [633, 154] on link "All family notes" at bounding box center [625, 156] width 77 height 15
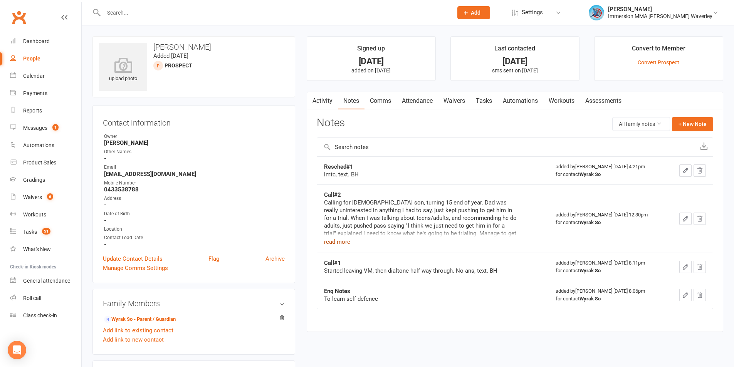
click at [341, 246] on button "read more" at bounding box center [337, 241] width 26 height 9
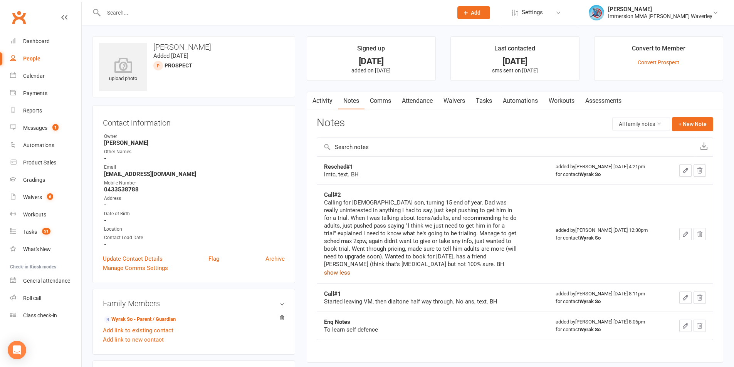
click at [411, 101] on link "Attendance" at bounding box center [417, 101] width 42 height 18
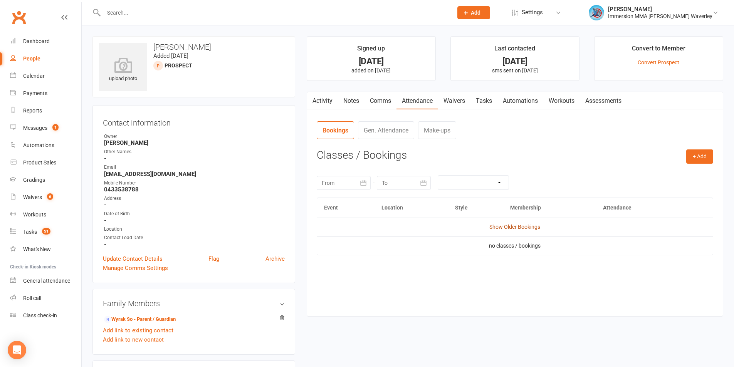
click at [511, 228] on link "Show Older Bookings" at bounding box center [514, 227] width 51 height 6
click at [351, 104] on link "Notes" at bounding box center [351, 101] width 27 height 18
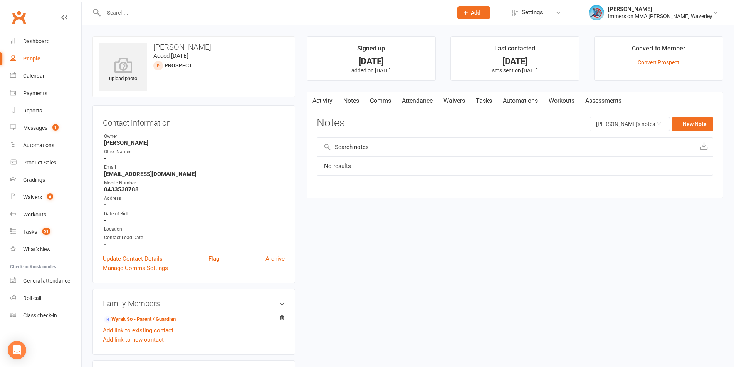
click at [320, 97] on link "Activity" at bounding box center [322, 101] width 31 height 18
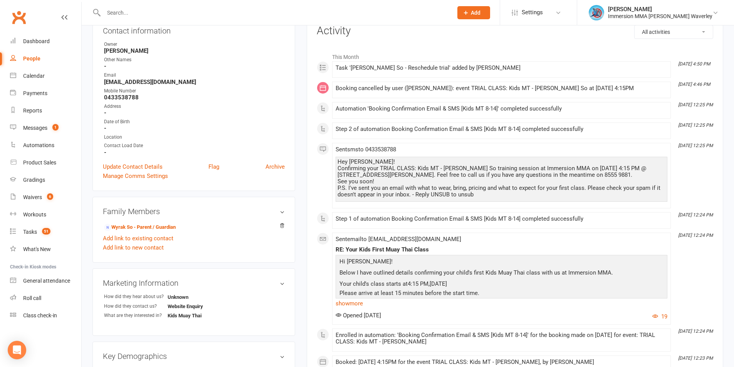
scroll to position [103, 0]
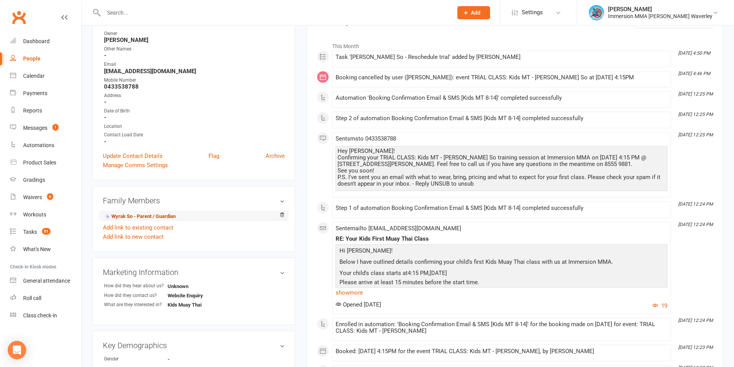
click at [158, 219] on link "Wyrak So - Parent / Guardian" at bounding box center [140, 217] width 72 height 8
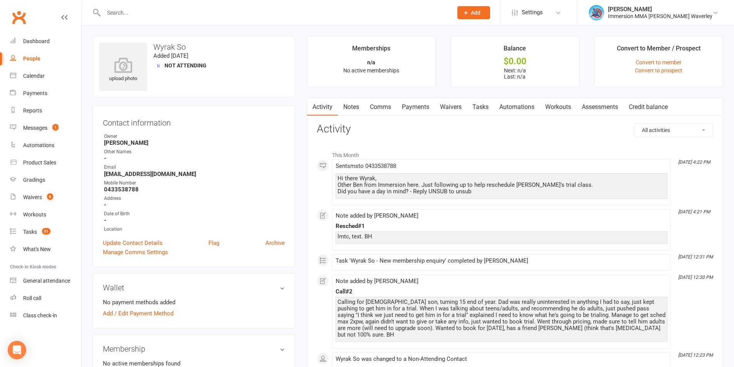
click at [355, 108] on link "Notes" at bounding box center [351, 107] width 27 height 18
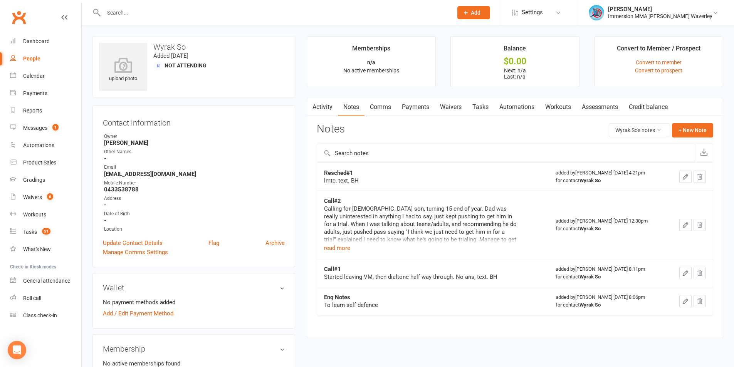
click at [343, 168] on td "Resched#1 lmtc, text. BH" at bounding box center [433, 177] width 232 height 28
copy strong "Resched"
click at [695, 126] on button "+ New Note" at bounding box center [692, 130] width 41 height 14
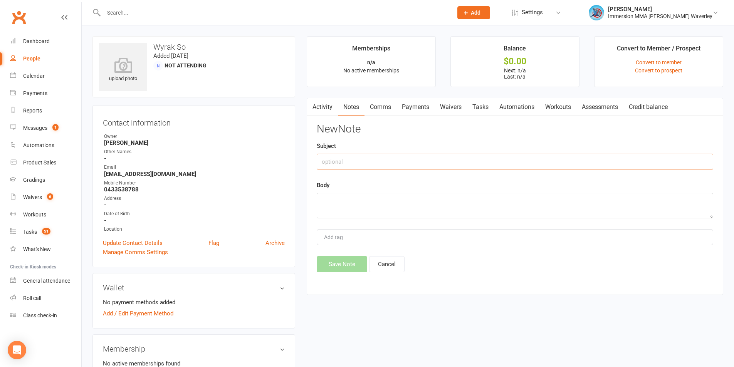
click at [360, 165] on input "text" at bounding box center [515, 162] width 396 height 16
paste input "Resched"
type input "Resched#2"
click at [387, 107] on link "Comms" at bounding box center [380, 107] width 32 height 18
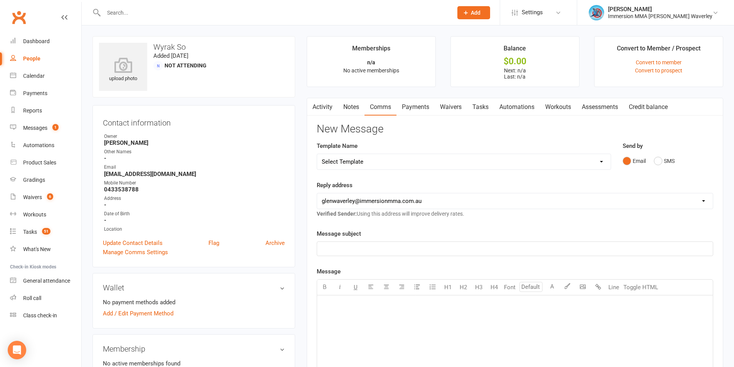
click at [346, 105] on link "Notes" at bounding box center [351, 107] width 27 height 18
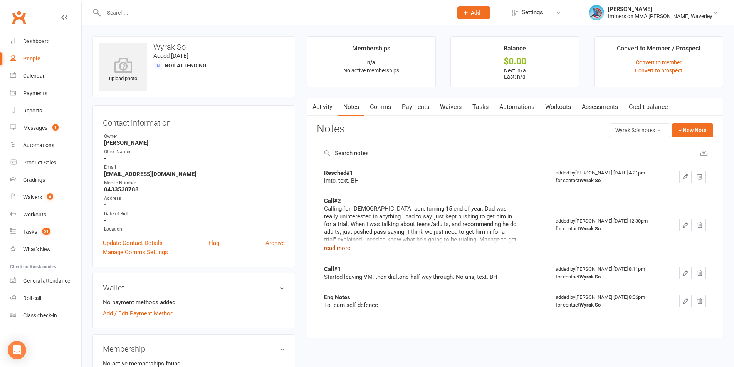
click at [341, 247] on button "read more" at bounding box center [337, 247] width 26 height 9
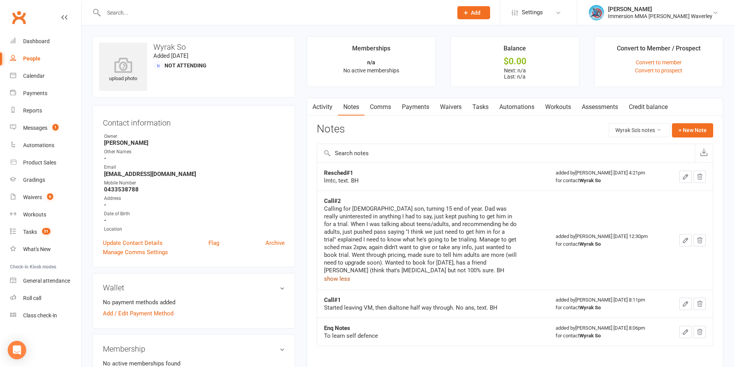
click at [473, 104] on link "Tasks" at bounding box center [480, 107] width 27 height 18
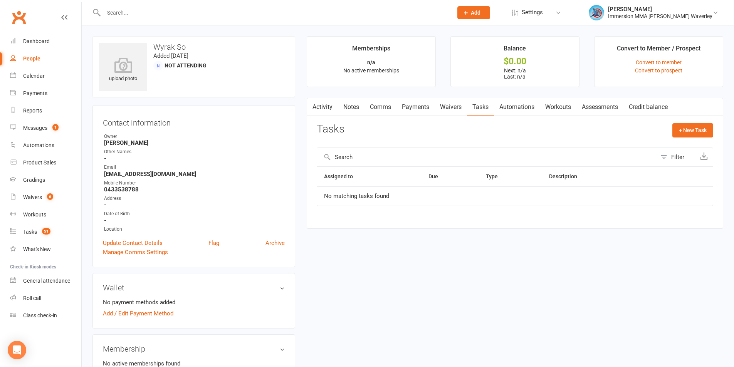
click at [337, 111] on link "Activity" at bounding box center [322, 107] width 31 height 18
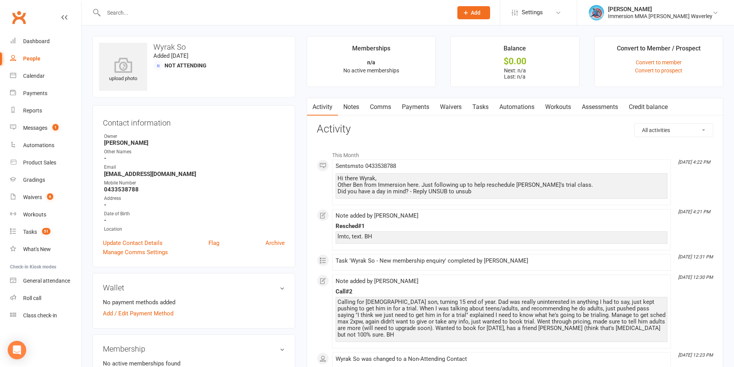
click at [350, 98] on link "Notes" at bounding box center [351, 107] width 27 height 18
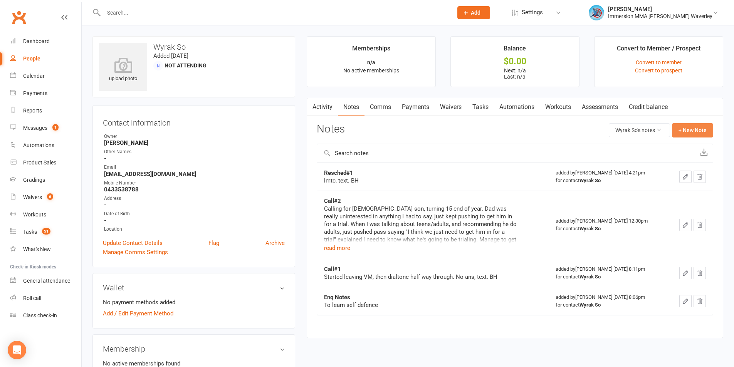
click at [704, 129] on button "+ New Note" at bounding box center [692, 130] width 41 height 14
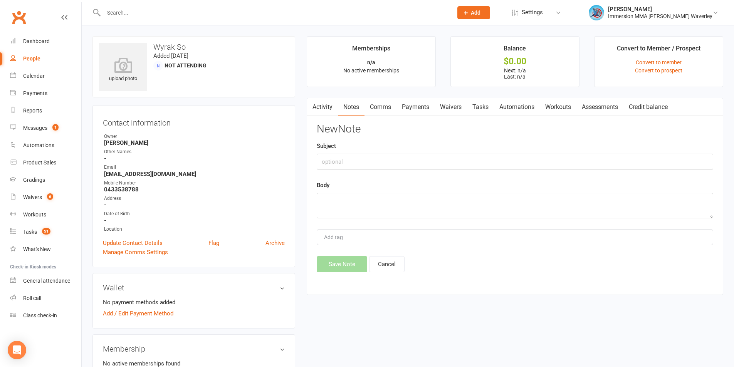
click at [386, 166] on div "New Note Subject Body Add tag Save Note Cancel" at bounding box center [515, 197] width 396 height 149
drag, startPoint x: 386, startPoint y: 162, endPoint x: 390, endPoint y: 153, distance: 10.0
click at [385, 161] on input "text" at bounding box center [515, 162] width 396 height 16
click at [370, 157] on input "text" at bounding box center [515, 162] width 396 height 16
type input "Resched#2"
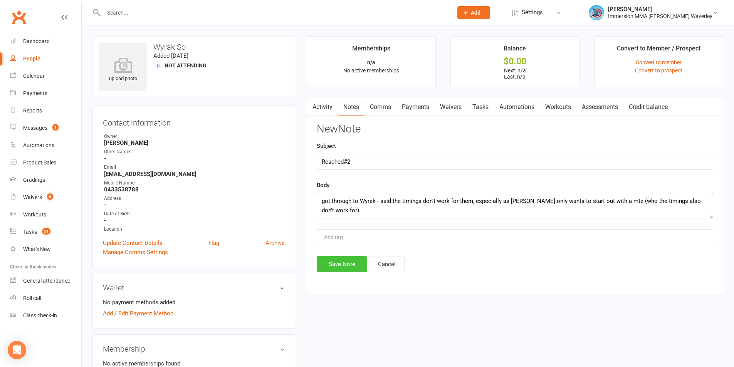
type textarea "got through to Wyrak - said the timings don't work for them, especially as [PER…"
click at [336, 261] on button "Save Note" at bounding box center [342, 264] width 50 height 16
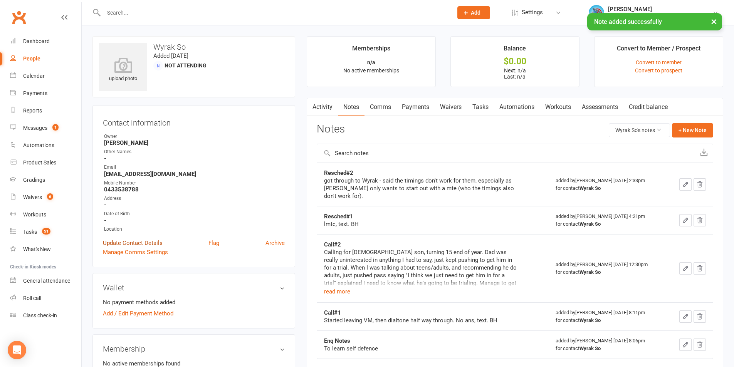
click at [129, 245] on link "Update Contact Details" at bounding box center [133, 242] width 60 height 9
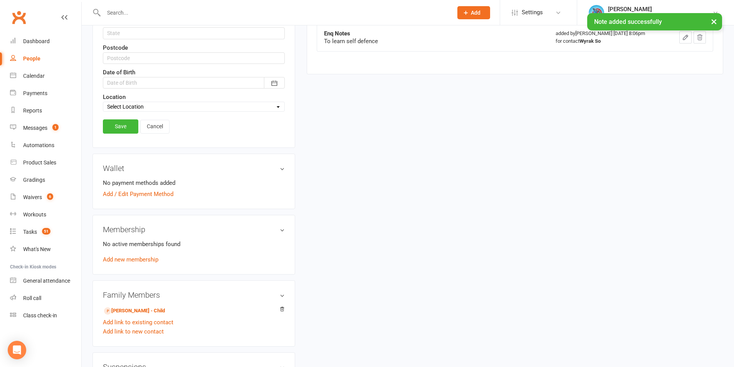
scroll to position [462, 0]
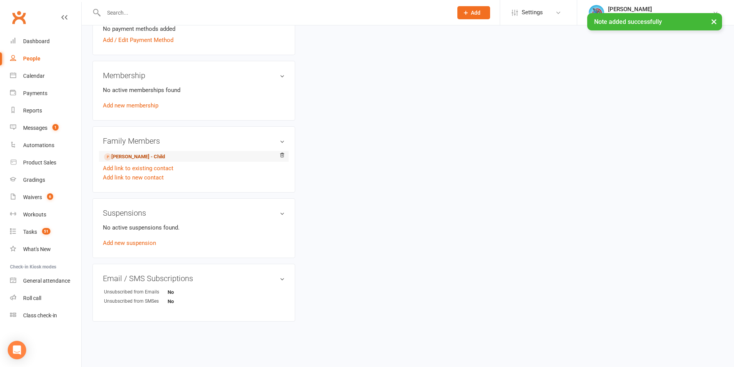
click at [125, 154] on link "[PERSON_NAME] - Child" at bounding box center [134, 157] width 61 height 8
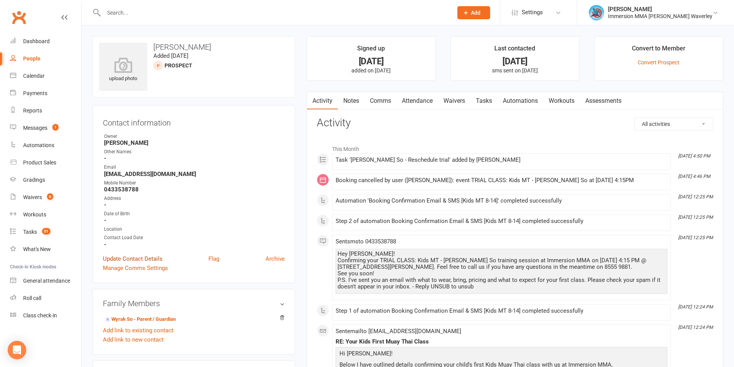
click at [142, 262] on link "Update Contact Details" at bounding box center [133, 258] width 60 height 9
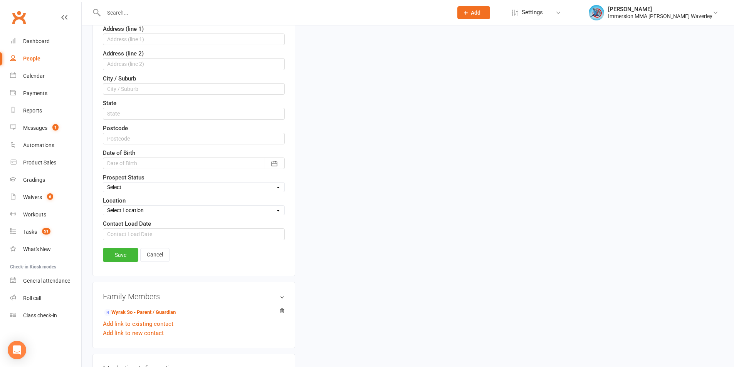
scroll to position [242, 0]
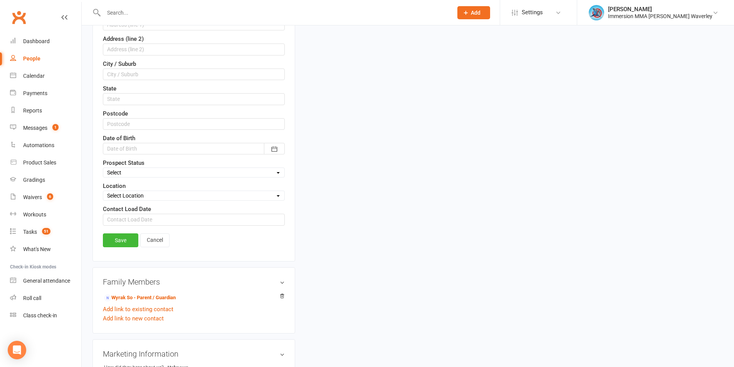
click at [129, 173] on select "Select In Progress Joined Objection: Not interested Objection: Distance Objecti…" at bounding box center [193, 172] width 181 height 8
click at [103, 169] on select "Select In Progress Joined Objection: Not interested Objection: Distance Objecti…" at bounding box center [193, 172] width 181 height 8
click at [176, 241] on div "Save Cancel" at bounding box center [194, 242] width 182 height 18
drag, startPoint x: 152, startPoint y: 174, endPoint x: 155, endPoint y: 177, distance: 4.4
click at [152, 174] on select "Select In Progress Joined Objection: Not interested Objection: Distance Objecti…" at bounding box center [193, 172] width 181 height 8
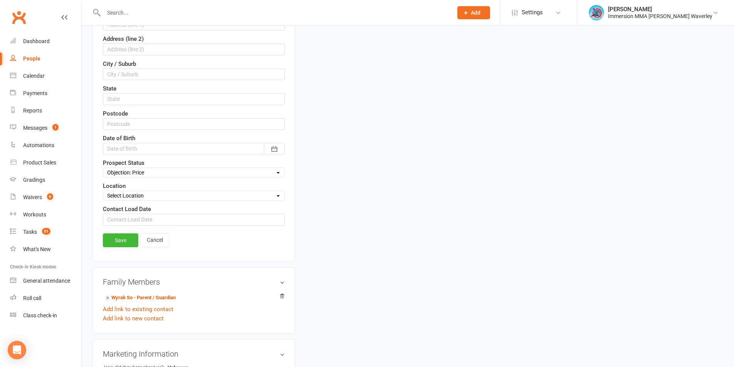
select select "Objection: Scheduling"
click at [103, 169] on select "Select In Progress Joined Objection: Not interested Objection: Distance Objecti…" at bounding box center [193, 172] width 181 height 8
click at [110, 229] on div "Contact information First Name [PERSON_NAME] Other Names Last Name So Email [EM…" at bounding box center [193, 63] width 203 height 398
click at [115, 239] on link "Save" at bounding box center [120, 240] width 35 height 14
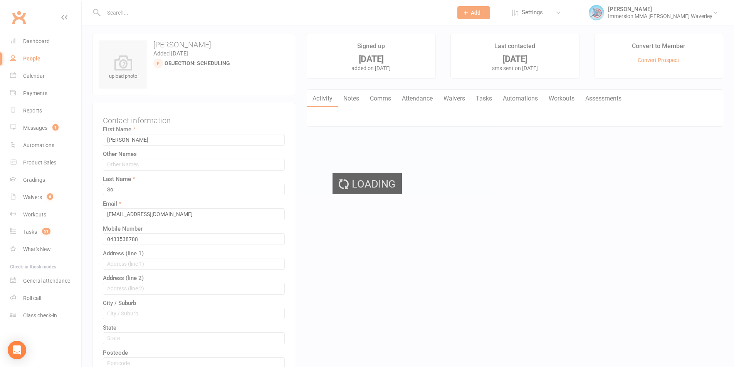
scroll to position [0, 0]
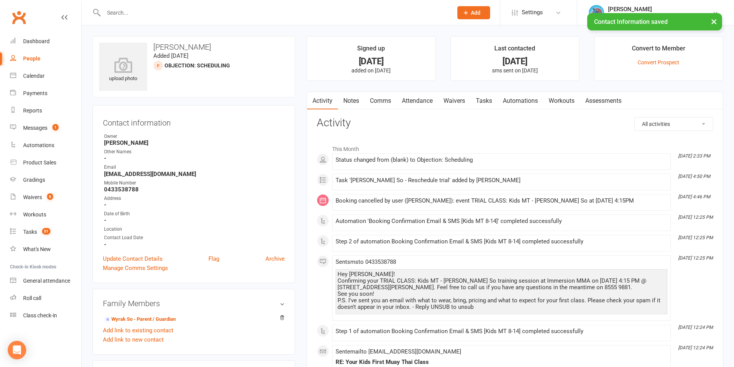
click at [489, 110] on div "Activity Notes Comms Attendance Waivers Tasks Automations Workouts Assessments …" at bounding box center [515, 318] width 416 height 452
click at [489, 94] on link "Tasks" at bounding box center [483, 101] width 27 height 18
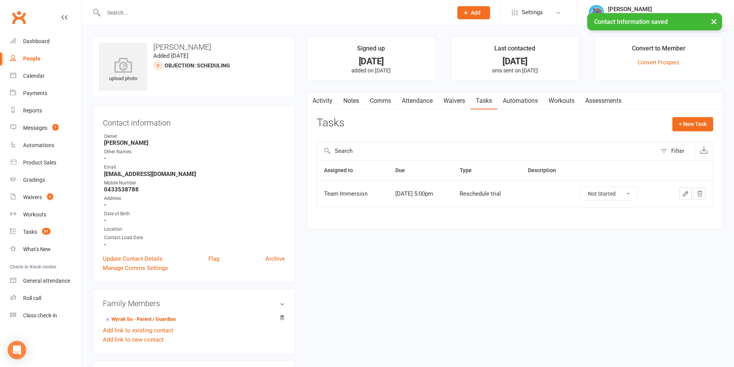
click at [633, 192] on select "Not Started In Progress Waiting Complete" at bounding box center [609, 193] width 57 height 13
click at [587, 187] on select "Not Started In Progress Waiting Complete" at bounding box center [609, 193] width 57 height 13
select select "unstarted"
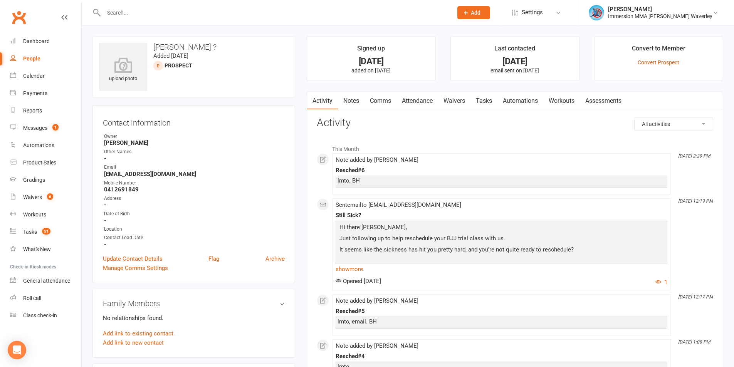
click at [601, 311] on div "Resched#5" at bounding box center [502, 311] width 332 height 7
click at [628, 179] on div "lmtc. BH" at bounding box center [501, 181] width 328 height 7
click at [356, 104] on link "Notes" at bounding box center [351, 101] width 27 height 18
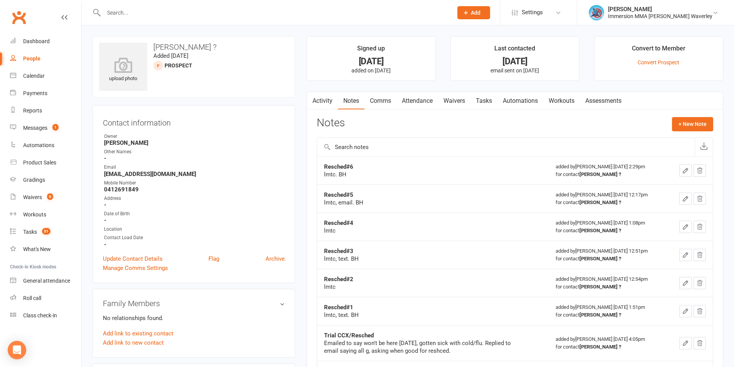
click at [383, 99] on link "Comms" at bounding box center [380, 101] width 32 height 18
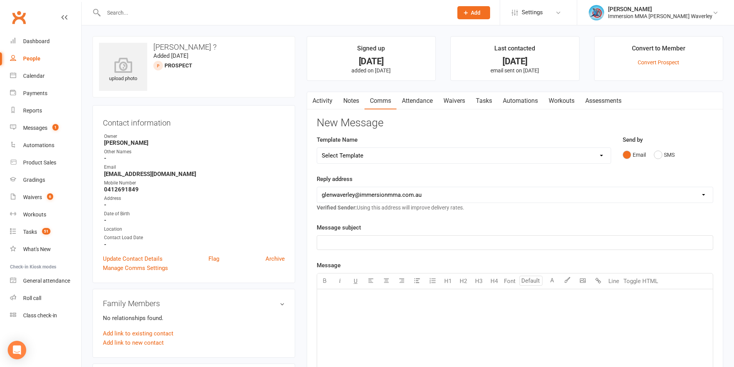
drag, startPoint x: 382, startPoint y: 152, endPoint x: 392, endPoint y: 153, distance: 9.7
click at [381, 152] on select "Select Template [Email] Adult Appt Confirmation Email [SMS] Booking Confirmatio…" at bounding box center [464, 155] width 294 height 15
select select "16"
click at [317, 148] on select "Select Template [Email] Adult Appt Confirmation Email [SMS] Booking Confirmatio…" at bounding box center [464, 155] width 294 height 15
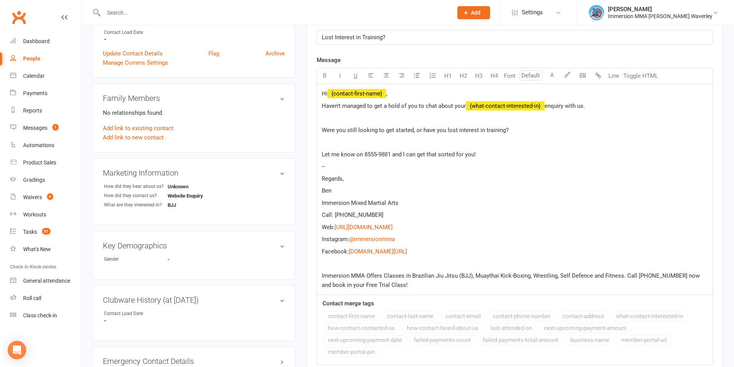
scroll to position [103, 0]
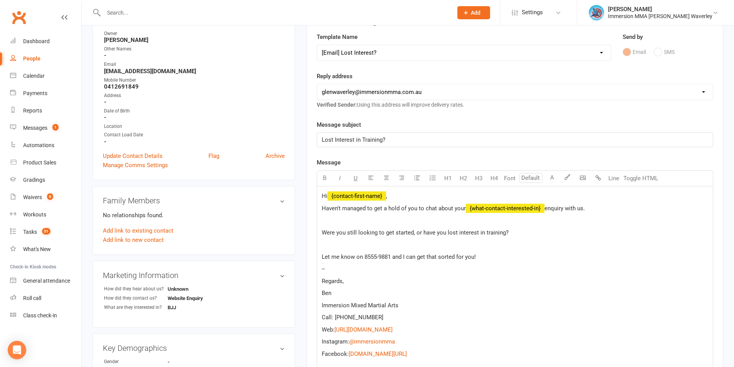
click at [558, 208] on span "enquiry with us." at bounding box center [564, 208] width 40 height 7
click at [559, 208] on span "enquiry with us." at bounding box center [564, 208] width 40 height 7
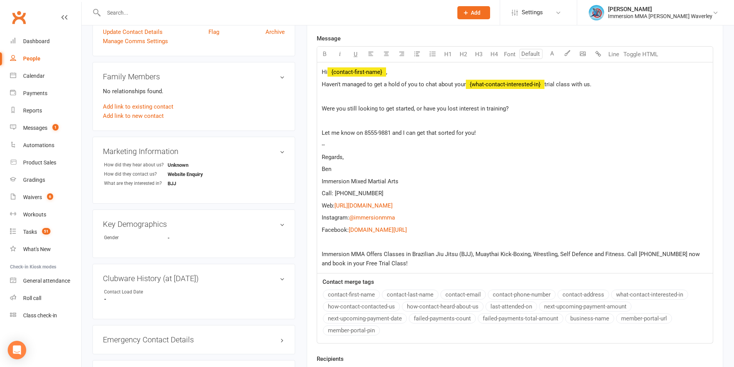
scroll to position [308, 0]
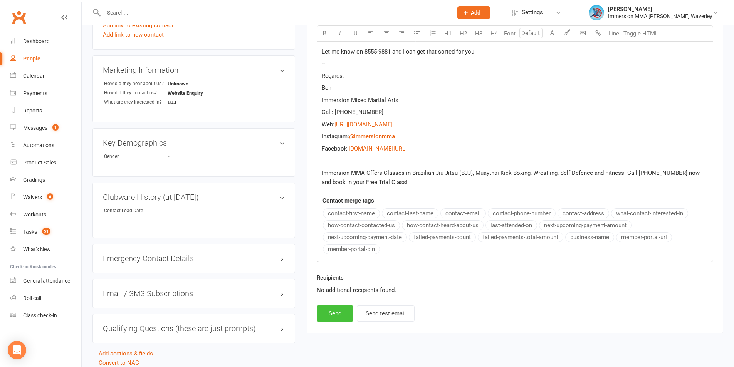
click at [326, 316] on button "Send" at bounding box center [335, 314] width 37 height 16
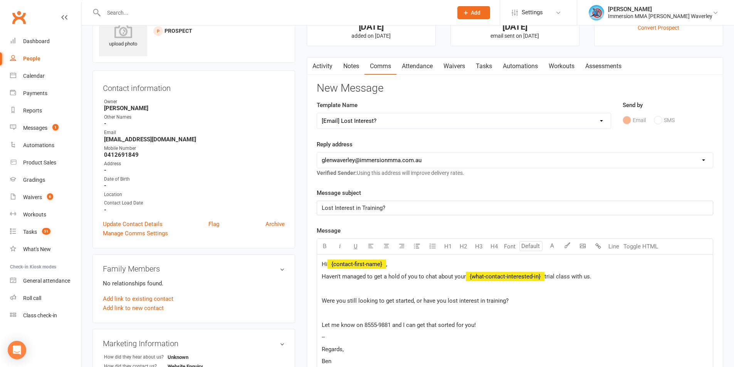
scroll to position [0, 0]
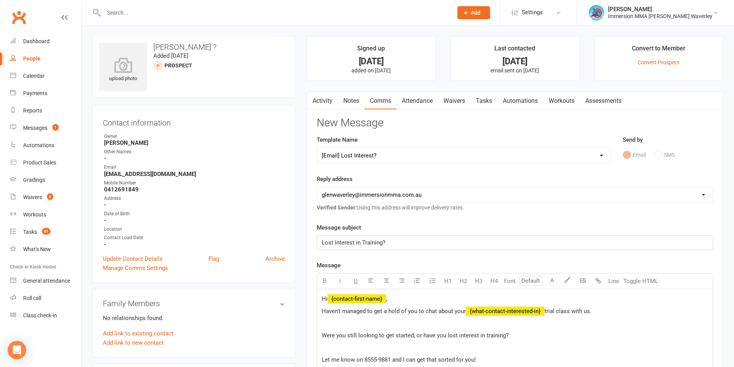
select select
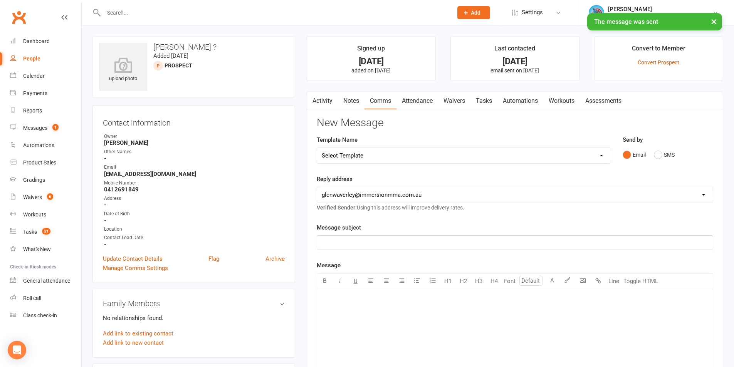
click at [356, 103] on link "Notes" at bounding box center [351, 101] width 27 height 18
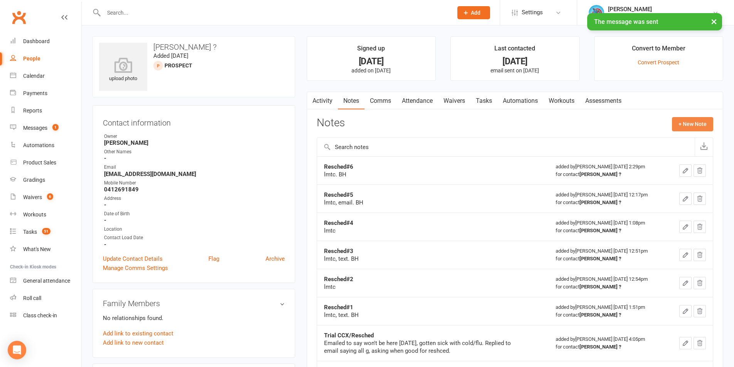
click at [682, 121] on button "+ New Note" at bounding box center [692, 124] width 41 height 14
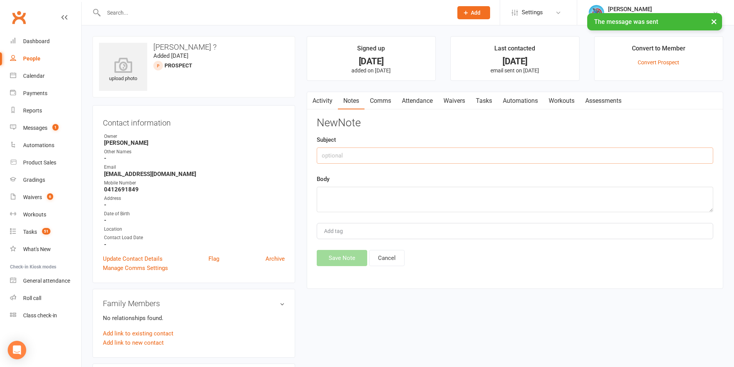
click at [376, 155] on input "text" at bounding box center [515, 156] width 396 height 16
type input "Resched#7"
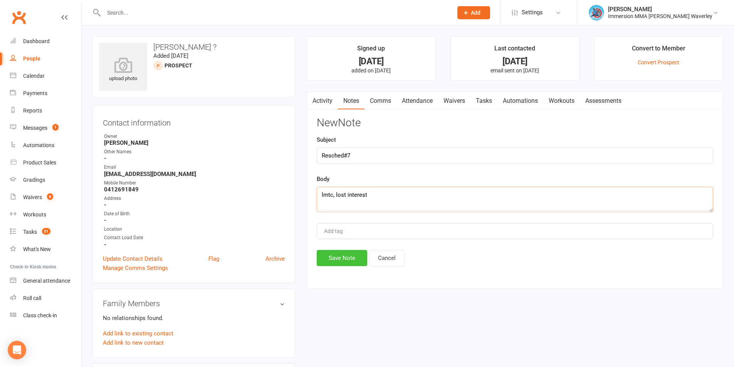
type textarea "lmtc, lost interest"
click at [325, 257] on button "Save Note" at bounding box center [342, 258] width 50 height 16
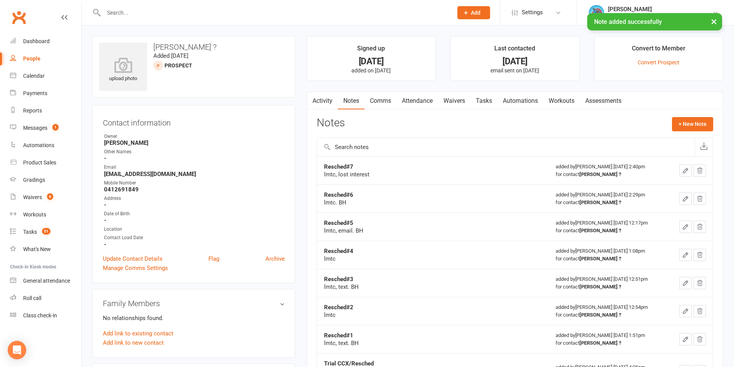
click at [479, 101] on link "Tasks" at bounding box center [483, 101] width 27 height 18
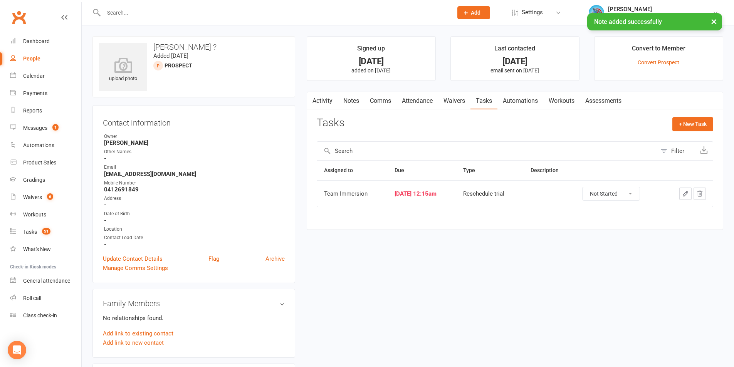
click at [683, 195] on icon "button" at bounding box center [685, 193] width 5 height 5
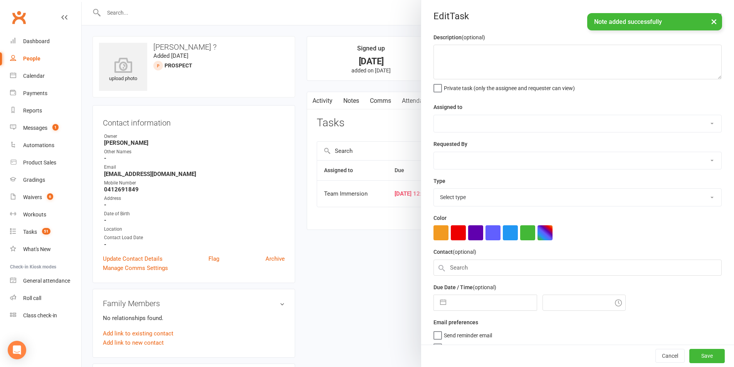
select select "48837"
type input "16 Sep 2025"
type input "12:15am"
select select "27320"
click at [490, 303] on input "16 Sep 2025" at bounding box center [493, 300] width 87 height 15
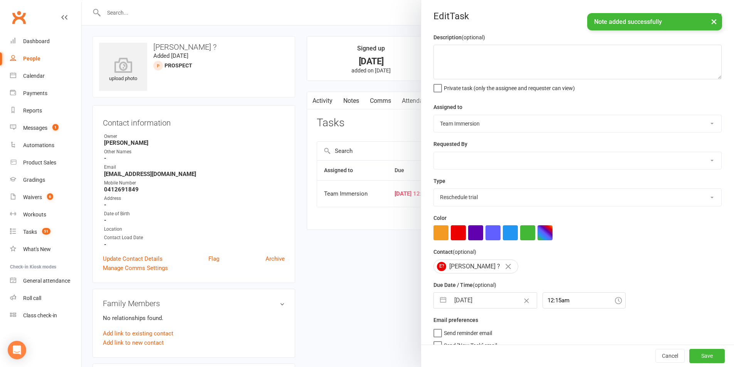
select select "7"
select select "2025"
select select "8"
select select "2025"
select select "9"
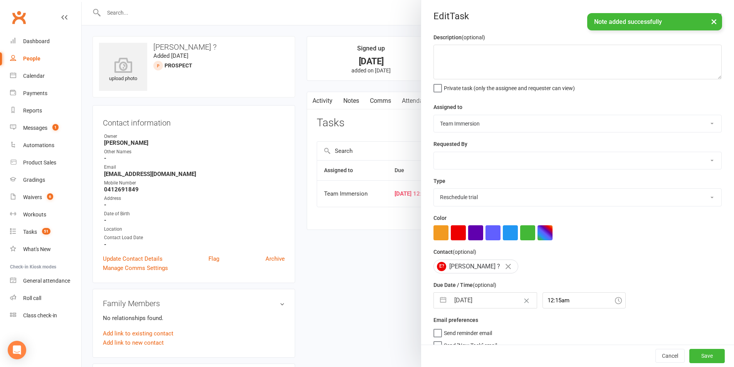
select select "2025"
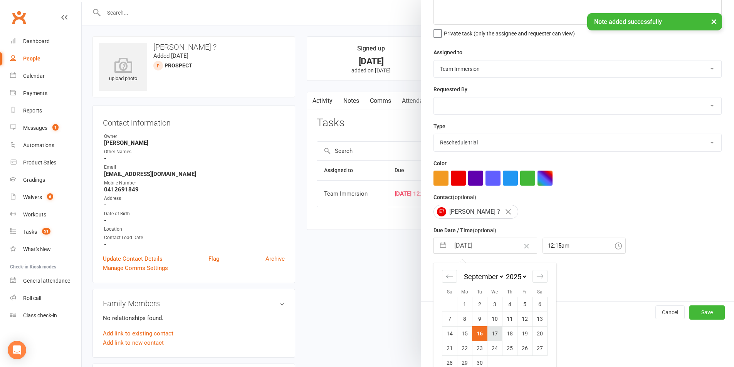
click at [487, 335] on td "17" at bounding box center [494, 333] width 15 height 15
type input "[DATE]"
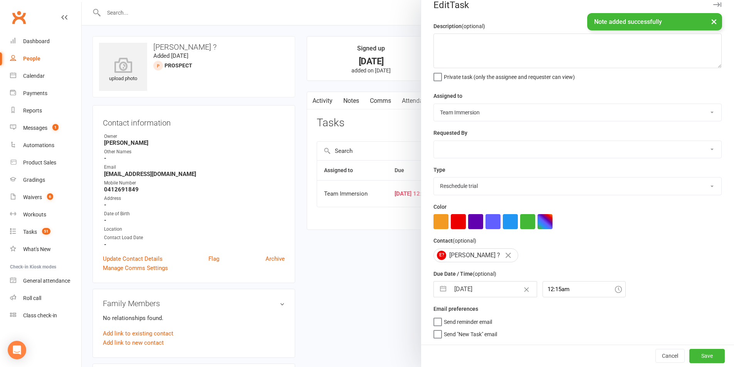
scroll to position [14, 0]
click at [700, 361] on button "Save" at bounding box center [706, 356] width 35 height 14
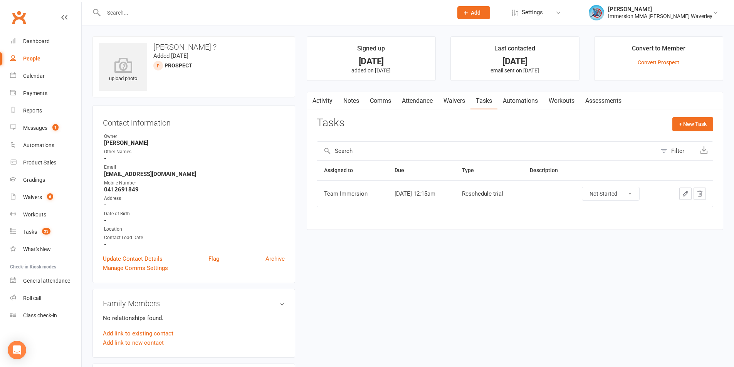
click at [587, 234] on main "Signed up 22 days ago added on 25 Aug 2025 Last contacted 5 days ago email sent…" at bounding box center [515, 136] width 428 height 201
click at [351, 101] on link "Notes" at bounding box center [351, 101] width 27 height 18
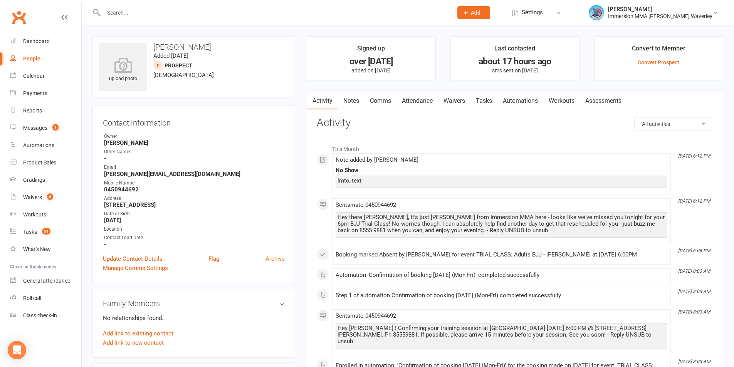
click at [345, 92] on link "Notes" at bounding box center [351, 101] width 27 height 18
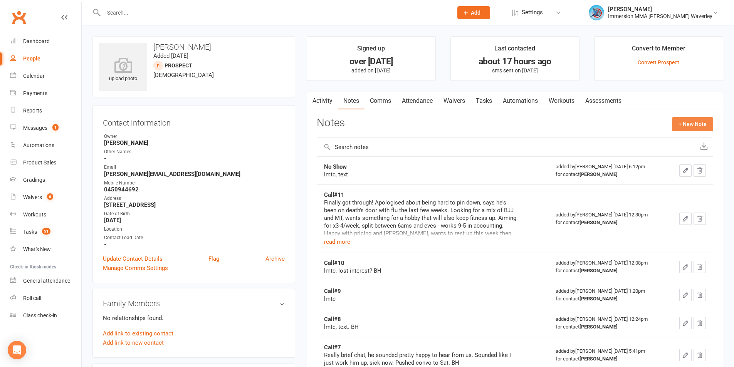
click at [699, 123] on button "+ New Note" at bounding box center [692, 124] width 41 height 14
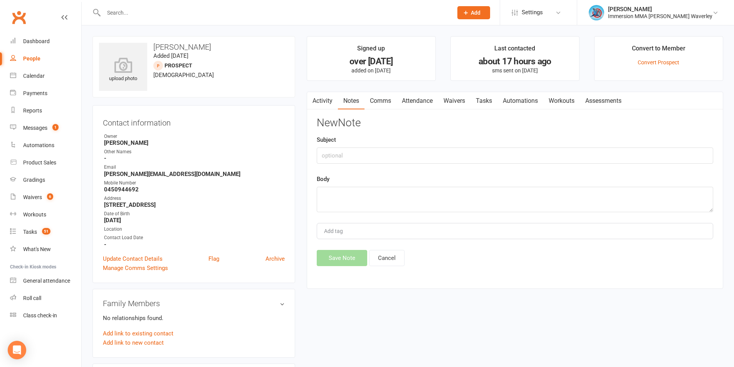
click at [315, 149] on div "Activity Notes Comms Attendance Waivers Tasks Automations Workouts Assessments …" at bounding box center [515, 191] width 416 height 198
click at [327, 153] on input "text" at bounding box center [515, 156] width 396 height 16
click at [391, 256] on button "Cancel" at bounding box center [386, 258] width 35 height 16
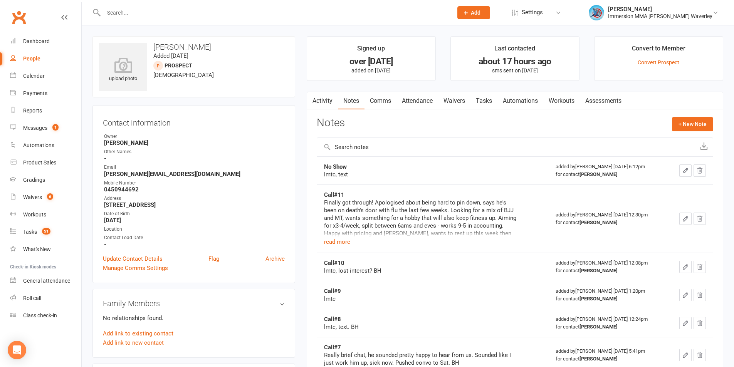
click at [369, 146] on input "text" at bounding box center [506, 147] width 378 height 18
click at [554, 126] on div "Notes + New Note" at bounding box center [515, 127] width 396 height 20
click at [391, 151] on input "text" at bounding box center [506, 147] width 378 height 18
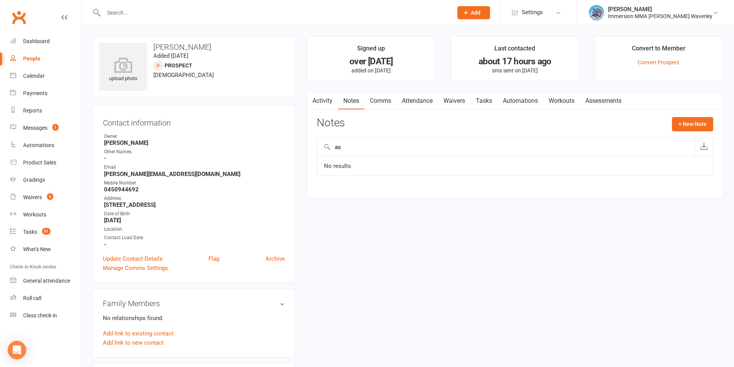
type input "a"
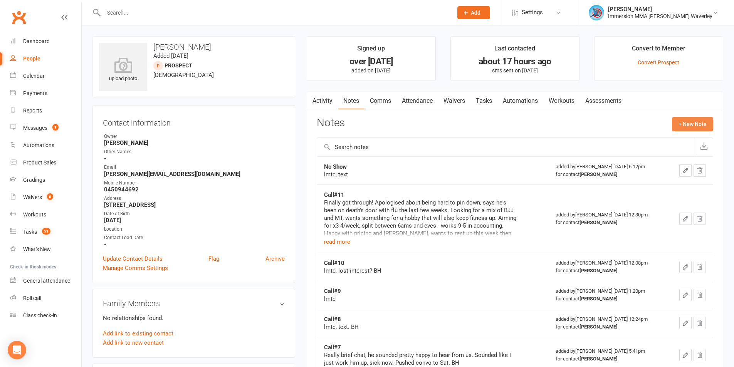
click at [697, 126] on button "+ New Note" at bounding box center [692, 124] width 41 height 14
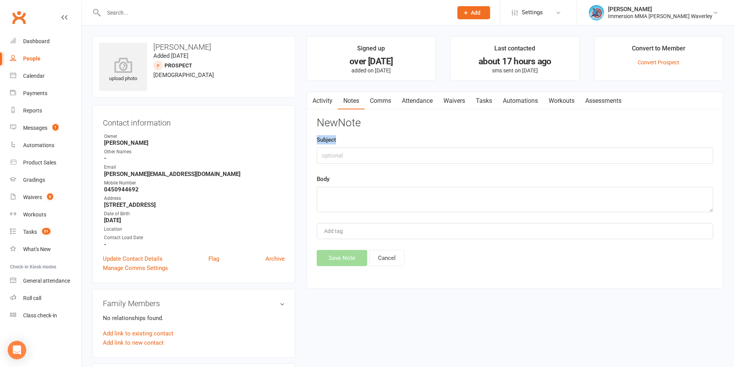
click at [423, 151] on div "Subject" at bounding box center [515, 149] width 396 height 29
drag, startPoint x: 423, startPoint y: 151, endPoint x: 419, endPoint y: 149, distance: 5.4
click at [423, 149] on input "text" at bounding box center [515, 156] width 396 height 16
type input "No Show#2"
type textarea "no ans - VM full"
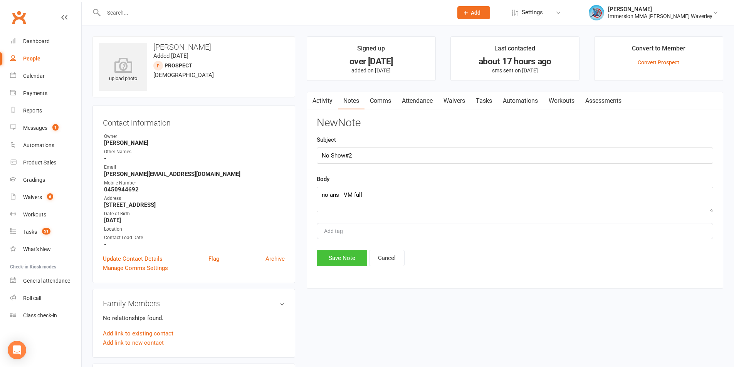
click at [343, 259] on button "Save Note" at bounding box center [342, 258] width 50 height 16
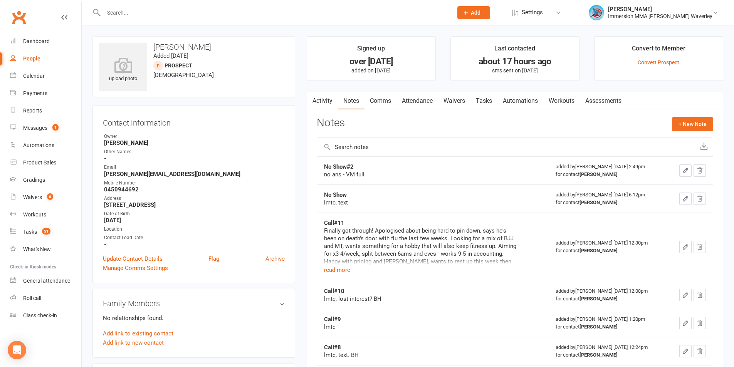
click at [494, 97] on link "Tasks" at bounding box center [483, 101] width 27 height 18
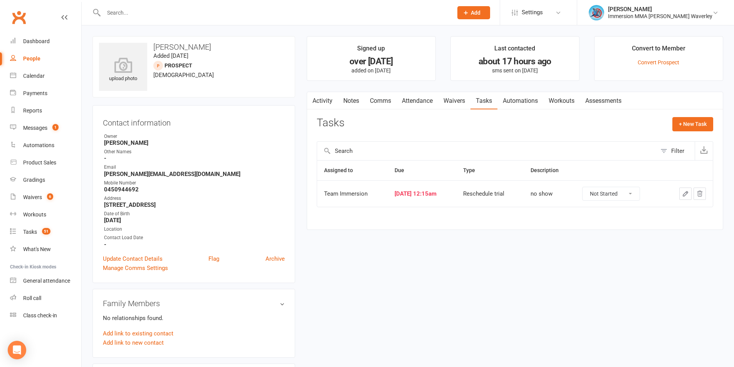
click at [686, 188] on button "button" at bounding box center [685, 194] width 12 height 12
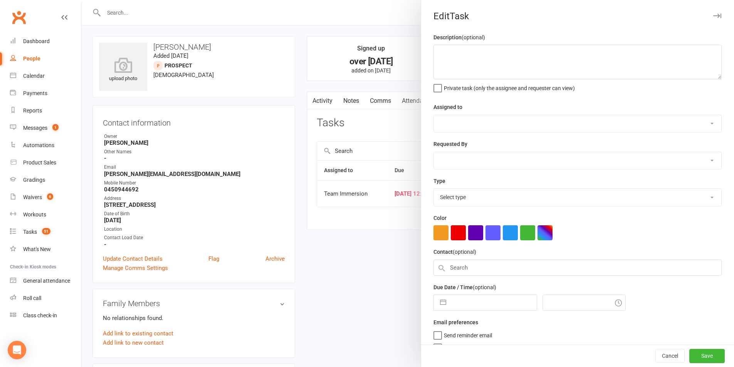
type textarea "no show"
select select "48837"
type input "16 Sep 2025"
type input "12:15am"
select select "27320"
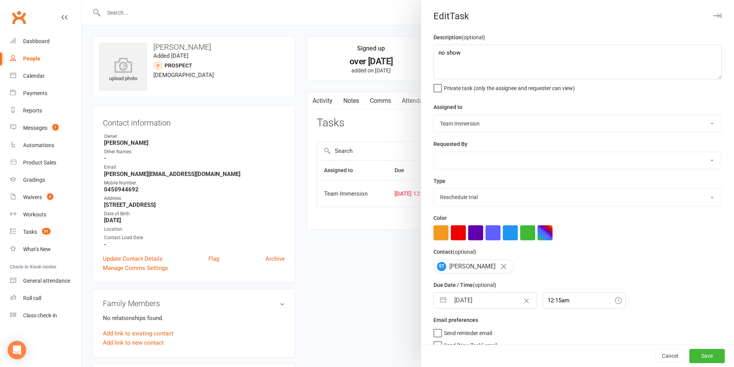
click at [460, 297] on input "16 Sep 2025" at bounding box center [493, 300] width 87 height 15
select select "7"
select select "2025"
select select "8"
select select "2025"
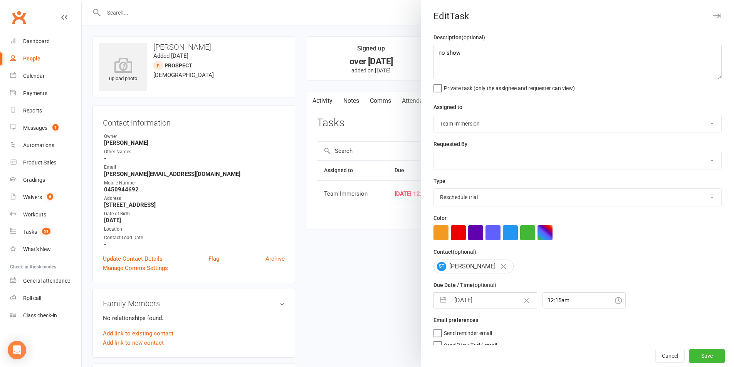
select select "9"
select select "2025"
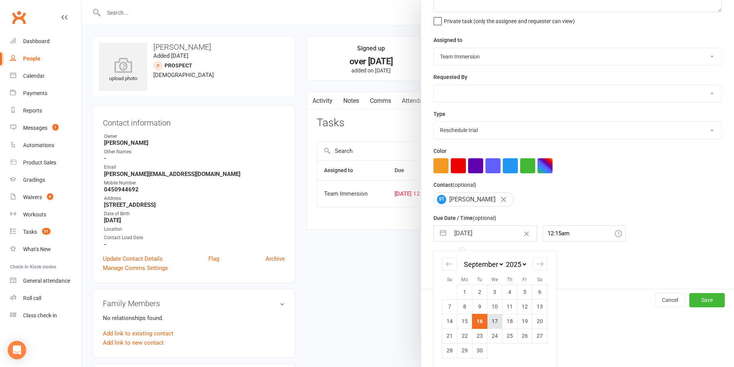
click at [497, 326] on td "17" at bounding box center [494, 321] width 15 height 15
type input "17 Sep 2025"
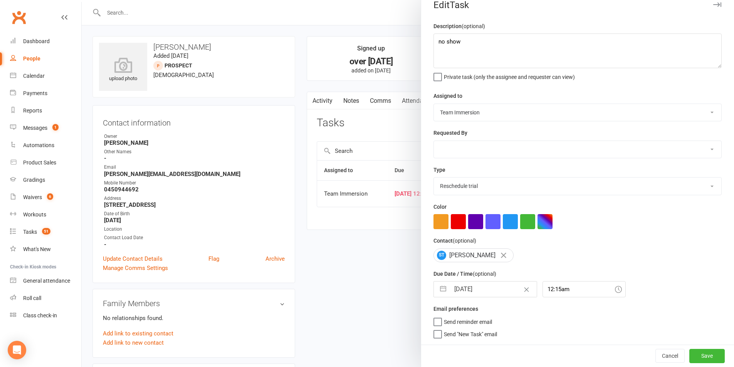
click at [714, 361] on div "Cancel Save" at bounding box center [577, 356] width 313 height 22
click at [705, 359] on button "Save" at bounding box center [706, 356] width 35 height 14
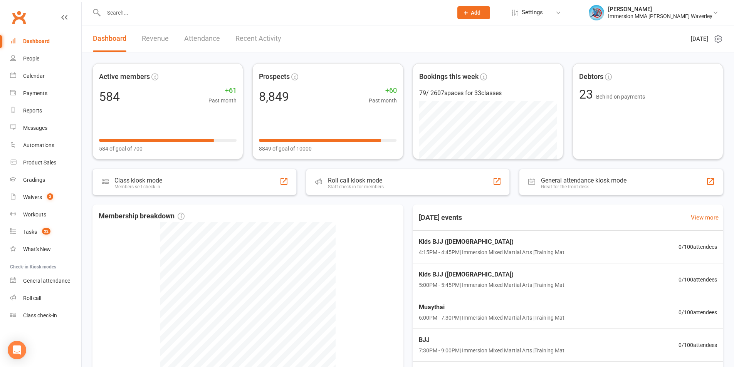
click at [119, 15] on input "text" at bounding box center [274, 12] width 346 height 11
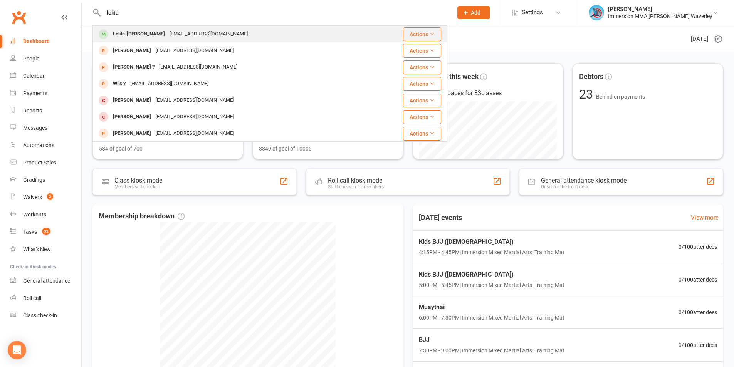
type input "lolita"
click at [184, 36] on div "[EMAIL_ADDRESS][DOMAIN_NAME]" at bounding box center [208, 34] width 83 height 11
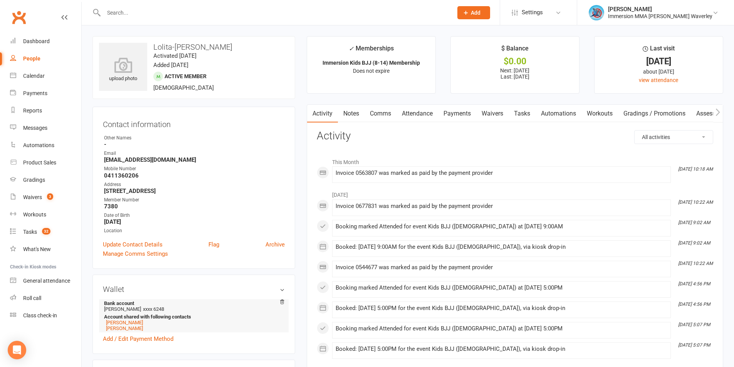
click at [133, 332] on li "Bank account Benigno Wandasan xxxx 6248 Account shared with following contacts …" at bounding box center [194, 315] width 182 height 33
click at [348, 114] on link "Notes" at bounding box center [351, 114] width 27 height 18
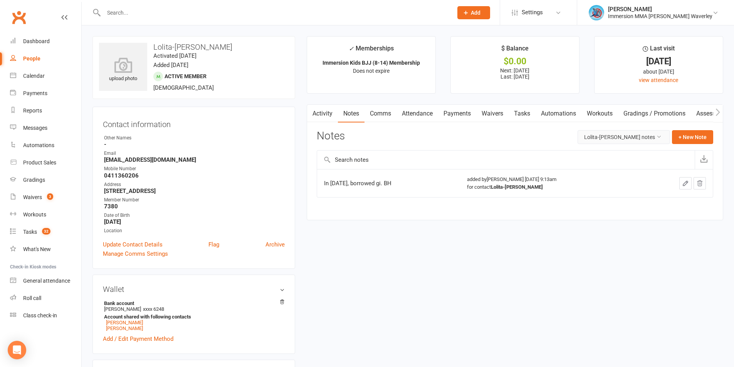
click at [665, 132] on button "Lolita-rose Wandasan's notes" at bounding box center [623, 137] width 92 height 14
click at [624, 175] on link "All family notes" at bounding box center [619, 169] width 89 height 15
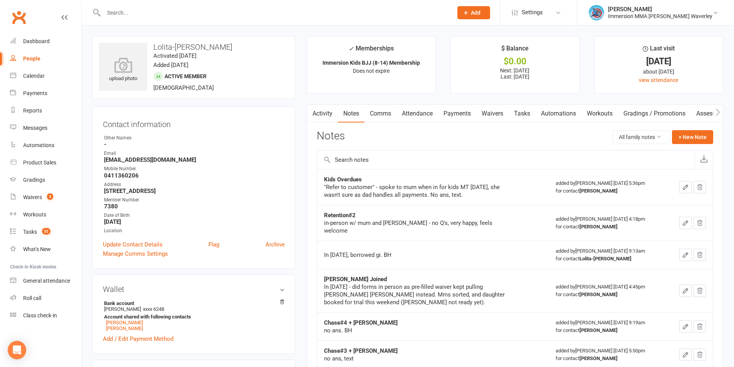
click at [33, 30] on div "Clubworx" at bounding box center [40, 22] width 81 height 29
click at [23, 38] on div "Dashboard" at bounding box center [36, 41] width 27 height 6
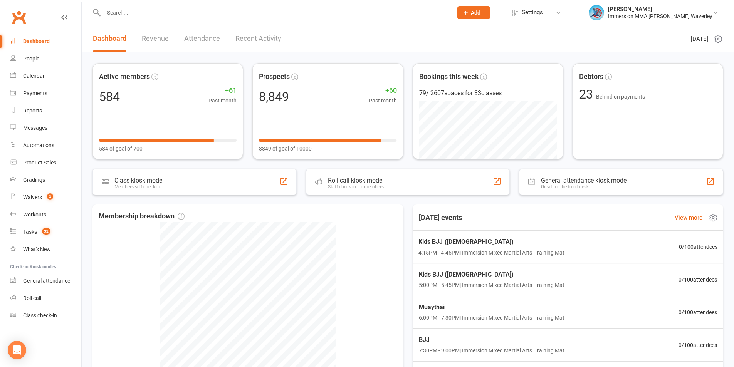
click at [544, 216] on div "Today's events View more" at bounding box center [567, 218] width 323 height 26
click at [553, 211] on div "Today's events View more" at bounding box center [567, 218] width 323 height 26
drag, startPoint x: 542, startPoint y: 203, endPoint x: 560, endPoint y: 214, distance: 20.2
click at [542, 203] on div "Active members 584 +61 Past month 584 of goal of 700 Prospects 8,849 +60 Past m…" at bounding box center [408, 248] width 652 height 392
click at [126, 15] on input "text" at bounding box center [274, 12] width 346 height 11
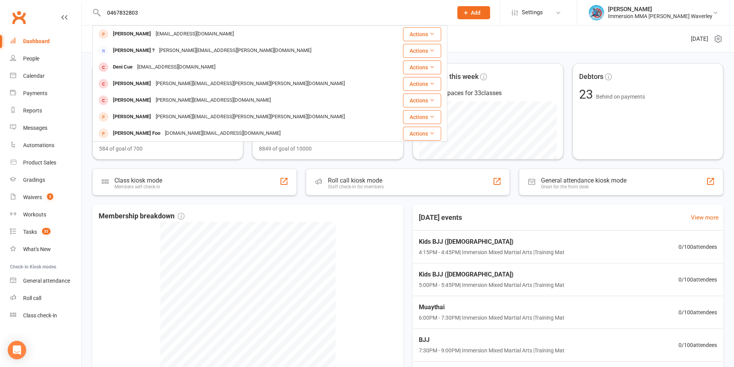
type input "0467832803"
click at [126, 30] on div "Jared Quail" at bounding box center [132, 34] width 43 height 11
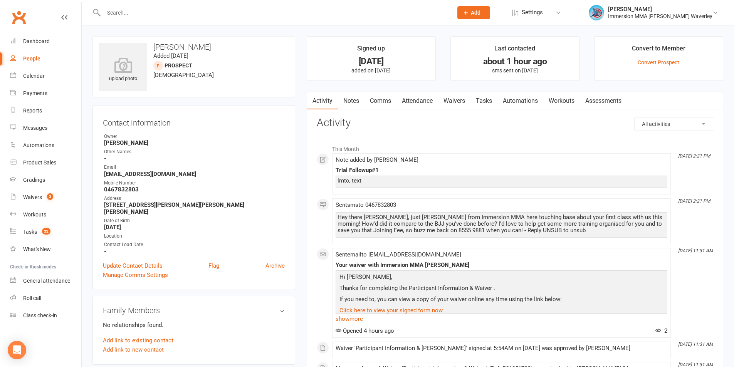
click at [460, 104] on link "Waivers" at bounding box center [454, 101] width 32 height 18
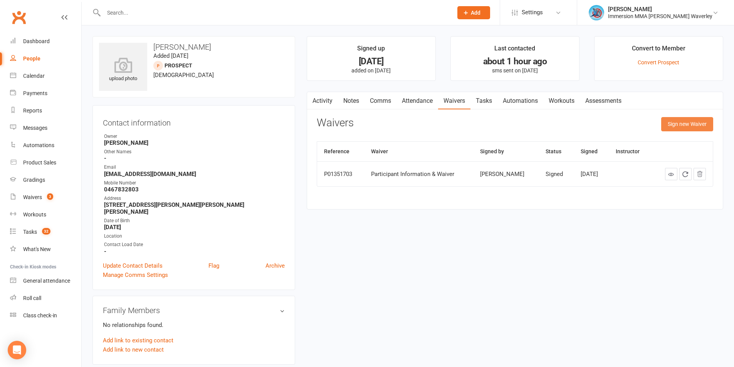
click at [681, 128] on button "Sign new Waiver" at bounding box center [687, 124] width 52 height 14
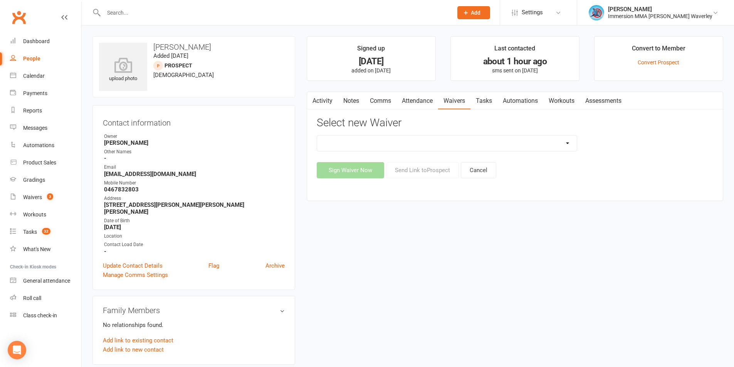
click at [411, 138] on select "Cancellation Form Immersion 10 Class Pass Form Immersion 10 Class Pass Form (Pa…" at bounding box center [447, 143] width 260 height 15
select select "10670"
click at [317, 136] on select "Cancellation Form Immersion 10 Class Pass Form Immersion 10 Class Pass Form (Pa…" at bounding box center [447, 143] width 260 height 15
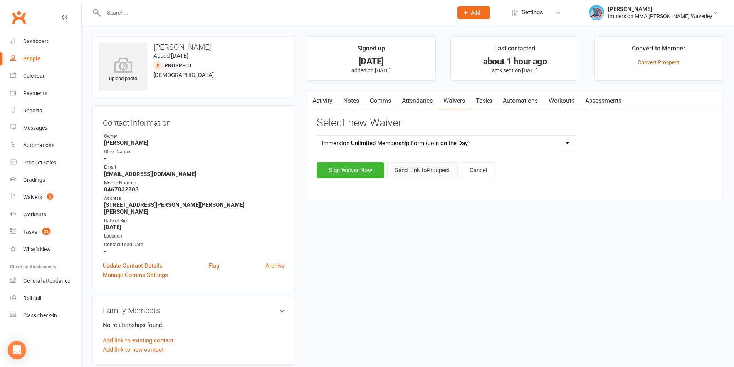
click at [408, 170] on button "Send Link to Prospect" at bounding box center [422, 170] width 73 height 16
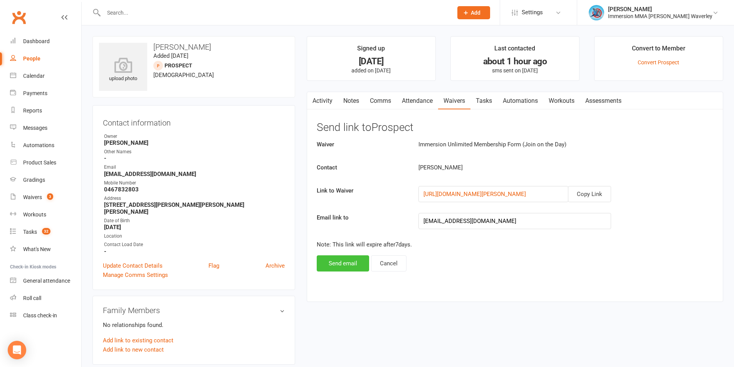
click at [321, 262] on button "Send email" at bounding box center [343, 263] width 52 height 16
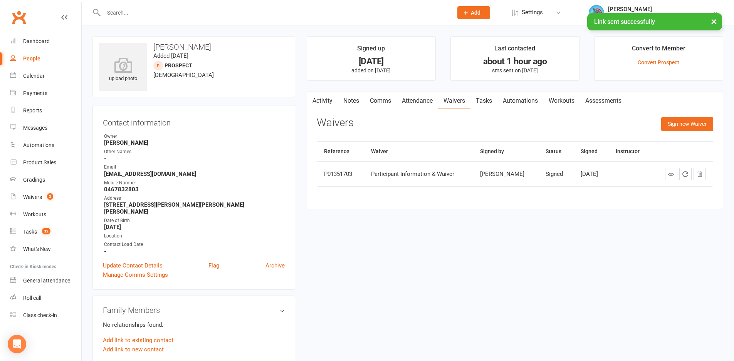
click at [478, 101] on link "Tasks" at bounding box center [483, 101] width 27 height 18
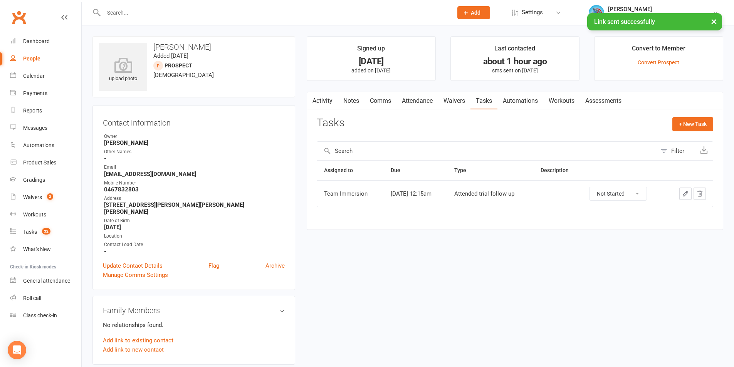
drag, startPoint x: 639, startPoint y: 193, endPoint x: 645, endPoint y: 193, distance: 5.4
click at [639, 193] on select "Not Started In Progress Waiting Complete" at bounding box center [617, 193] width 57 height 13
drag, startPoint x: 495, startPoint y: 267, endPoint x: 509, endPoint y: 254, distance: 19.4
click at [493, 260] on div "upload photo Jared Quail Added 15 September, 2025 prospect 23 years old Contact…" at bounding box center [408, 359] width 642 height 646
click at [682, 196] on icon "button" at bounding box center [685, 193] width 7 height 7
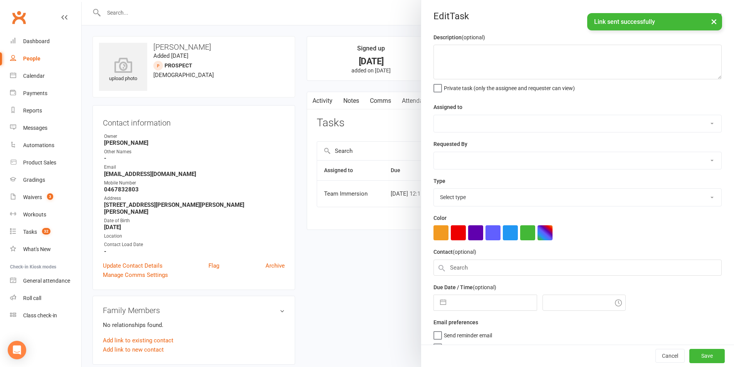
select select "48837"
type input "17 Sep 2025"
type input "12:15am"
click at [472, 196] on select "Account follow up [high priority] Attended trial follow up Chase sign-up forms …" at bounding box center [577, 197] width 287 height 17
select select "27319"
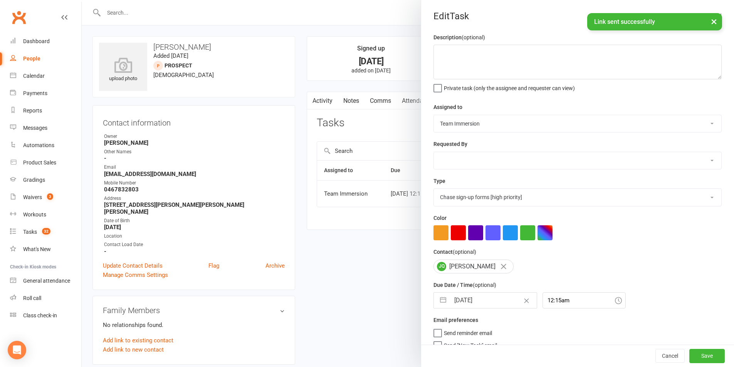
click at [434, 190] on select "Account follow up [high priority] Attended trial follow up Chase sign-up forms …" at bounding box center [577, 197] width 287 height 17
click at [699, 354] on button "Save" at bounding box center [706, 356] width 35 height 14
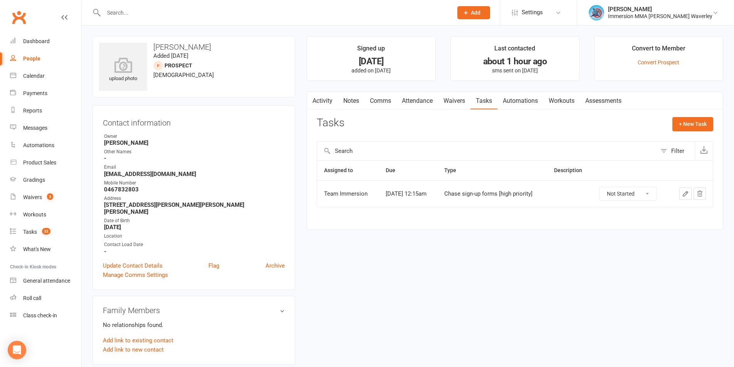
click at [367, 105] on link "Comms" at bounding box center [380, 101] width 32 height 18
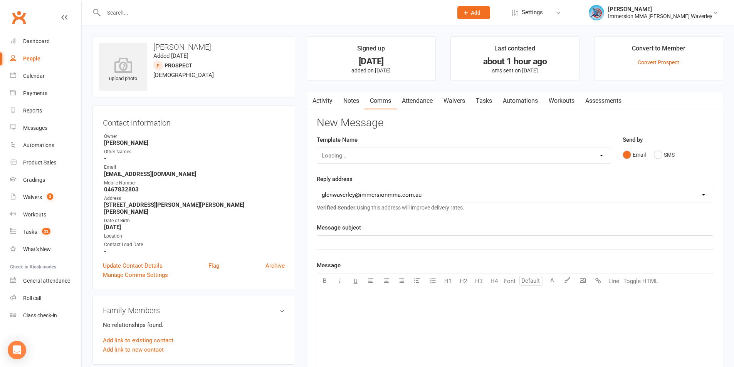
click at [354, 102] on link "Notes" at bounding box center [351, 101] width 27 height 18
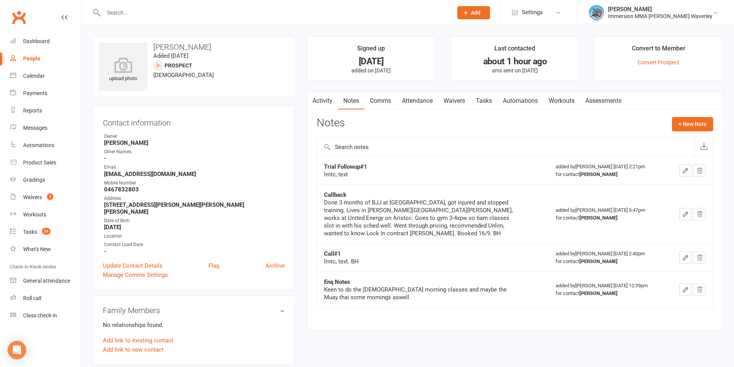
click at [567, 129] on div "Notes + New Note" at bounding box center [515, 127] width 396 height 20
click at [552, 315] on div "Activity Notes Comms Attendance Waivers Tasks Automations Workouts Assessments …" at bounding box center [515, 211] width 416 height 239
click at [685, 169] on icon "button" at bounding box center [685, 170] width 7 height 7
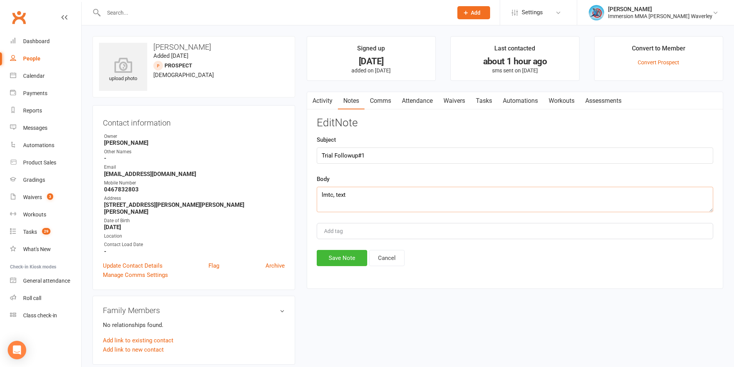
click at [465, 200] on textarea "lmtc, text" at bounding box center [515, 199] width 396 height 25
type textarea "lmtc, text - called back, loved it, looking at x1 MT and x1 BJJ each week so ju…"
click at [327, 255] on button "Save Note" at bounding box center [342, 258] width 50 height 16
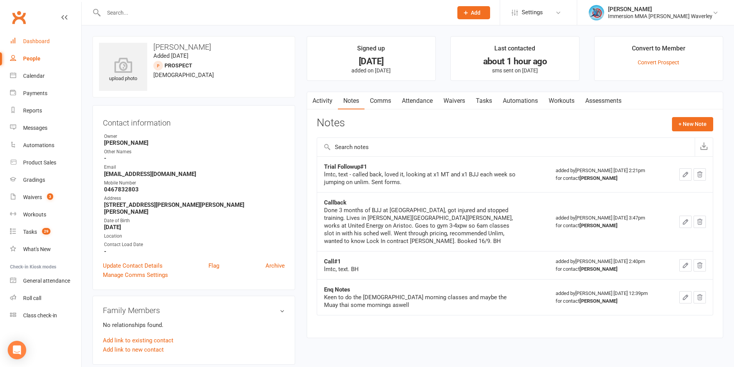
click at [40, 39] on div "Dashboard" at bounding box center [36, 41] width 27 height 6
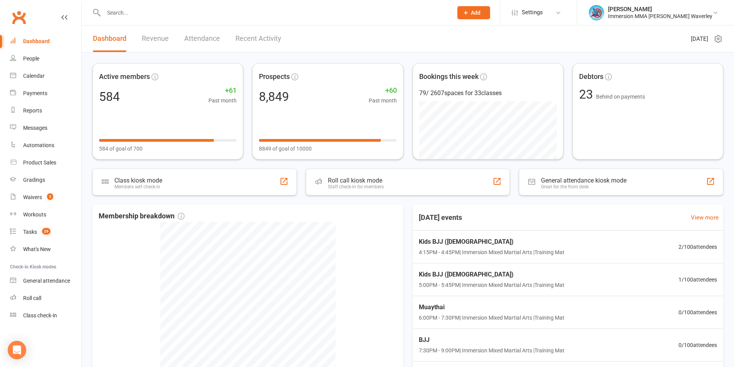
click at [154, 12] on input "text" at bounding box center [274, 12] width 346 height 11
click at [490, 17] on button "Add" at bounding box center [473, 12] width 33 height 13
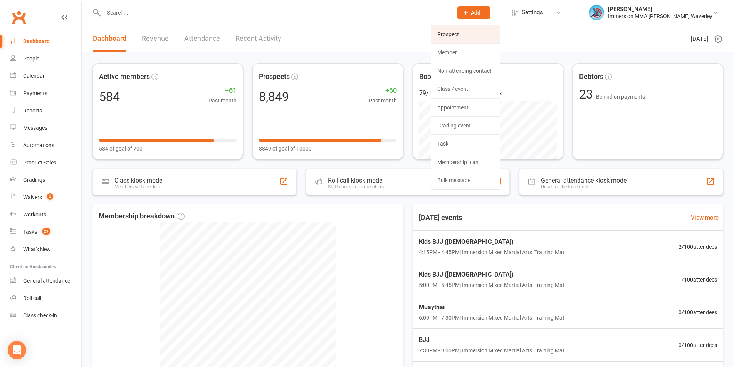
click at [495, 39] on link "Prospect" at bounding box center [465, 34] width 69 height 18
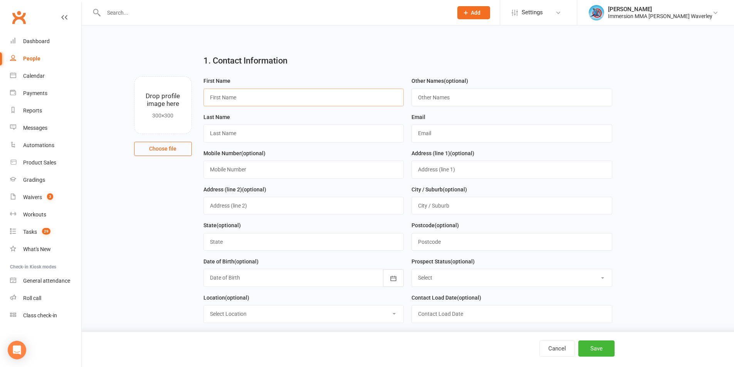
drag, startPoint x: 237, startPoint y: 92, endPoint x: 237, endPoint y: 98, distance: 5.8
click at [237, 94] on input "text" at bounding box center [303, 98] width 201 height 18
type input "Luke"
click at [253, 132] on input "text" at bounding box center [303, 133] width 201 height 18
type input "?"
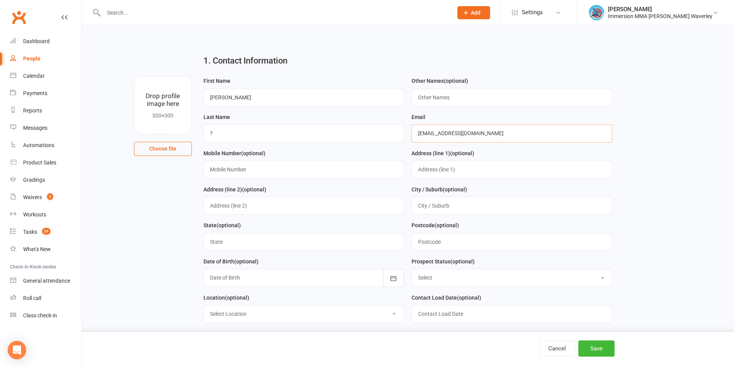
type input "hoffmannluke5@gmail.com"
click at [237, 173] on input "text" at bounding box center [303, 170] width 201 height 18
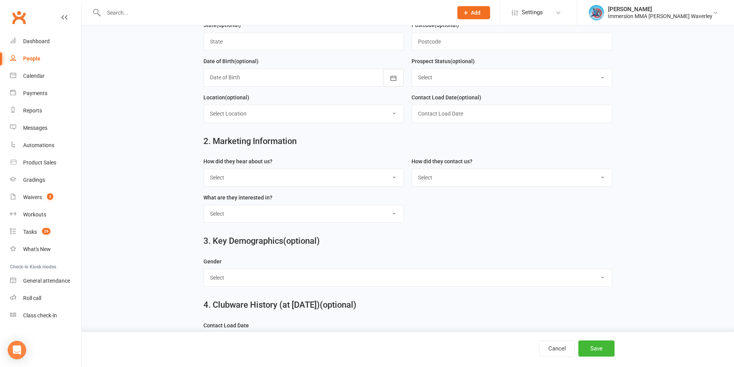
scroll to position [205, 0]
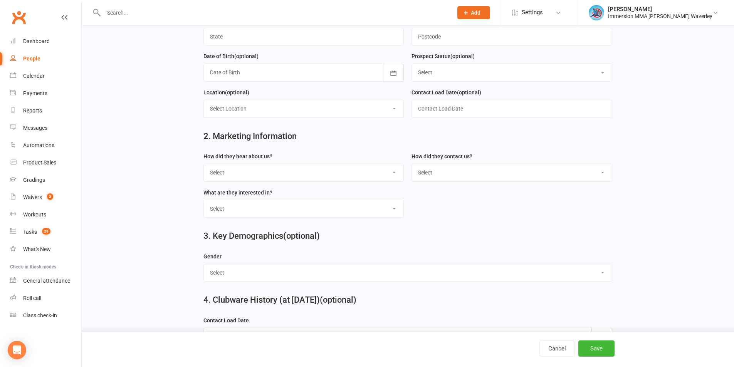
type input "0447281555"
click at [272, 178] on select "Select Unknown Referral Google Facebook Instagram Walk by / Signage Returning" at bounding box center [304, 172] width 200 height 17
select select "Google"
click at [204, 167] on select "Select Unknown Referral Google Facebook Instagram Walk by / Signage Returning" at bounding box center [304, 172] width 200 height 17
click at [491, 181] on select "Select Website Enquiry Phone Email In-Facility Tawk" at bounding box center [512, 172] width 200 height 17
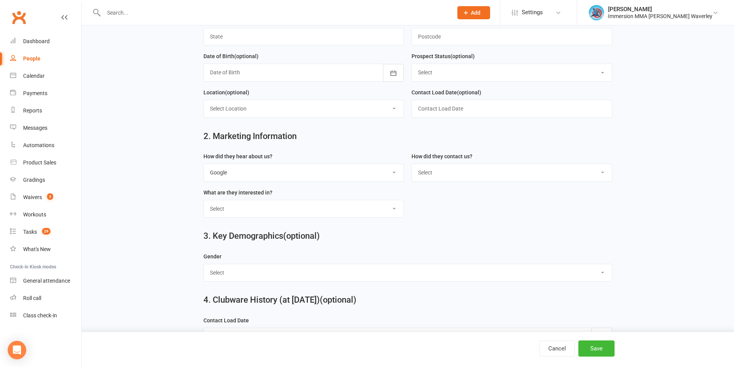
select select "Phone"
click at [412, 167] on select "Select Website Enquiry Phone Email In-Facility Tawk" at bounding box center [512, 172] width 200 height 17
click at [297, 203] on div "What are they interested in? Select Unspecified Muay Thai BJJ MMA Kids Muay Tha…" at bounding box center [303, 203] width 201 height 30
click at [293, 212] on select "Select Unspecified Muay Thai BJJ MMA Kids Muay Thai Kids BJJ Judo/Wrestling" at bounding box center [304, 208] width 200 height 17
select select "BJJ"
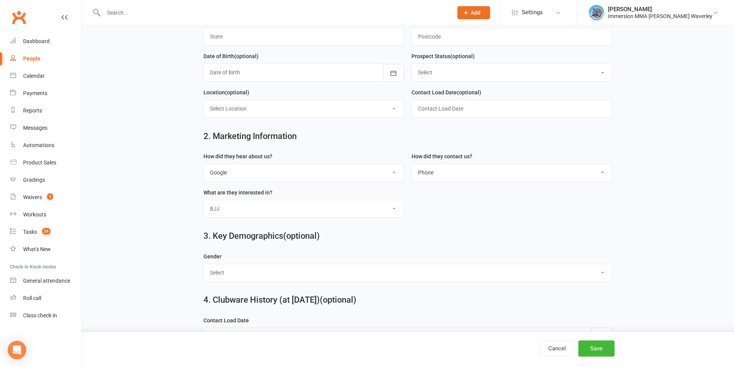
click at [204, 204] on select "Select Unspecified Muay Thai BJJ MMA Kids Muay Thai Kids BJJ Judo/Wrestling" at bounding box center [304, 208] width 200 height 17
click at [585, 342] on button "Save" at bounding box center [596, 349] width 36 height 16
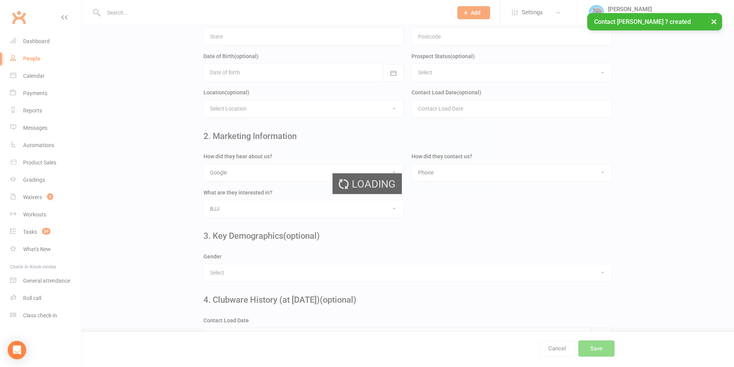
scroll to position [0, 0]
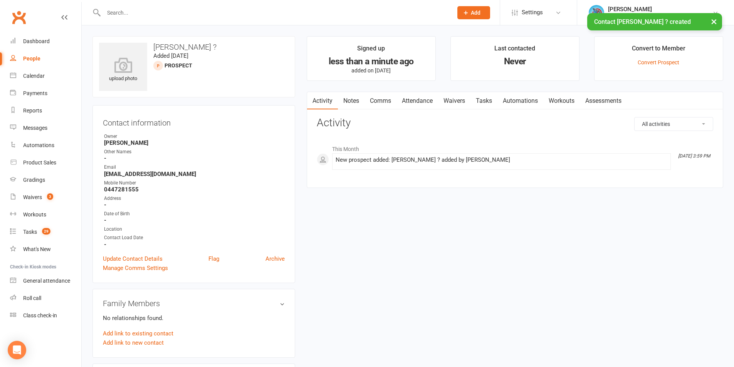
click at [346, 102] on link "Notes" at bounding box center [351, 101] width 27 height 18
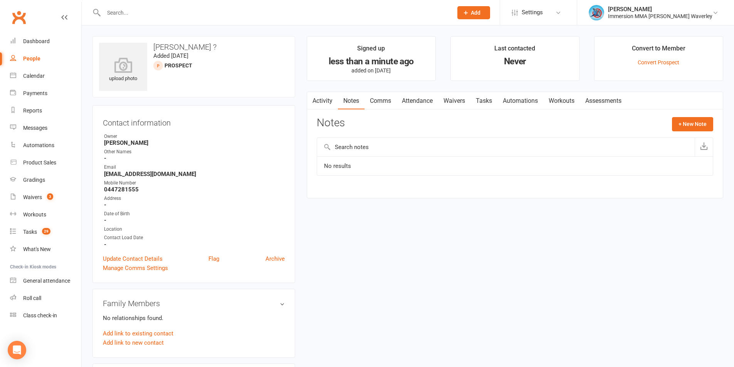
click at [581, 284] on div "upload photo Luke ? Added 16 September, 2025 prospect Contact information Owner…" at bounding box center [408, 356] width 642 height 640
click at [590, 259] on div "upload photo Luke ? Added 16 September, 2025 prospect Contact information Owner…" at bounding box center [408, 356] width 642 height 640
click at [714, 119] on div "Activity Notes Comms Attendance Waivers Tasks Automations Workouts Assessments …" at bounding box center [515, 145] width 416 height 107
click at [703, 126] on button "+ New Note" at bounding box center [692, 124] width 41 height 14
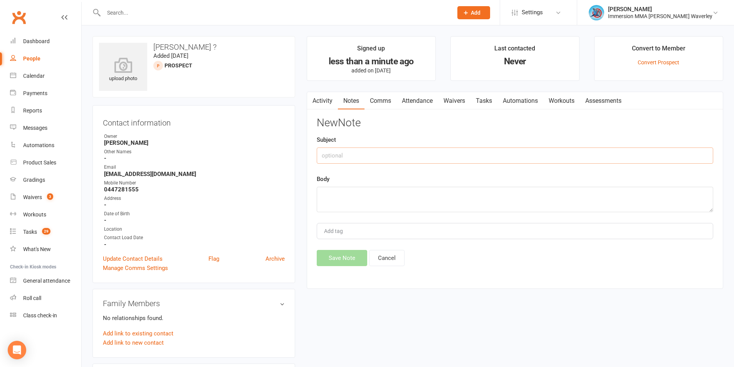
click at [378, 154] on input "text" at bounding box center [515, 156] width 396 height 16
type input "Phone Enq"
click at [675, 293] on main "Signed up less than a minute ago added on 16 Sep 2025 Last contacted Never Conv…" at bounding box center [515, 166] width 428 height 260
click at [351, 183] on div "Body" at bounding box center [515, 194] width 396 height 38
click at [361, 209] on textarea at bounding box center [515, 199] width 396 height 25
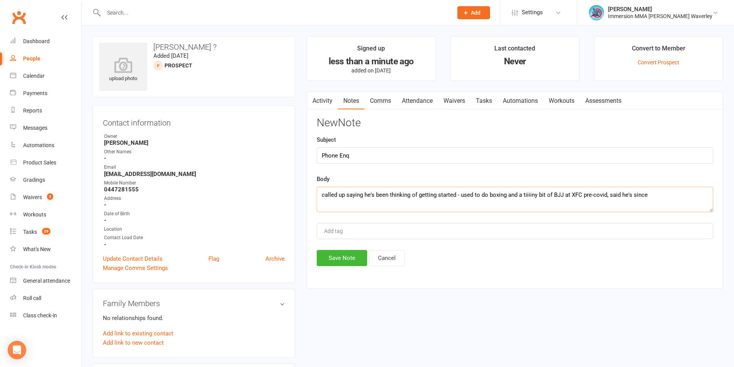
click at [323, 197] on textarea "called up saying he's been thinking of getting started - used to do boxing and …" at bounding box center [515, 199] width 396 height 25
click at [436, 209] on textarea "10/10 rapport and vibes, lots of laughs on both ends for this chat. Called up s…" at bounding box center [515, 199] width 396 height 25
click at [460, 207] on textarea "10/10 rapport and vibes, lots of laughs on both ends for this chat. Called up s…" at bounding box center [515, 199] width 396 height 25
click at [556, 258] on div "Save Note Cancel" at bounding box center [515, 258] width 396 height 16
click at [514, 205] on textarea "10/10 rapport and vibes, lots of laughs on both ends for this chat. Called up s…" at bounding box center [515, 199] width 396 height 25
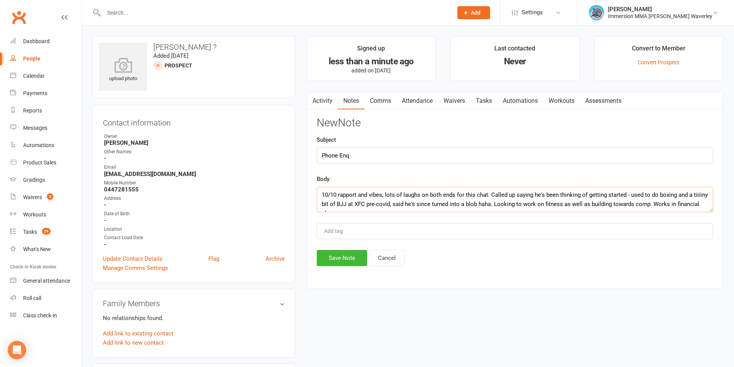
scroll to position [5, 0]
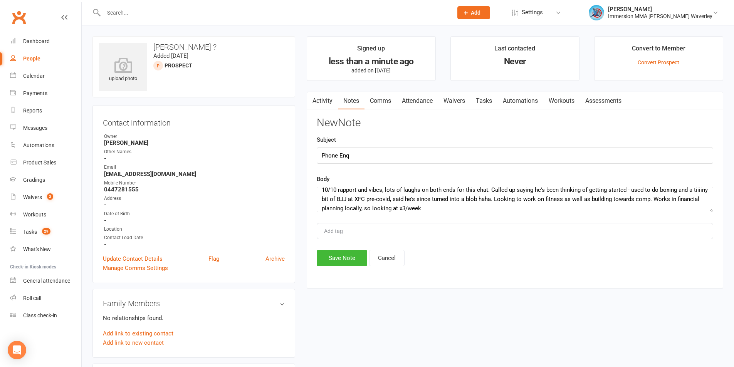
click at [628, 279] on div "Activity Notes Comms Attendance Waivers Tasks Automations Workouts Assessments …" at bounding box center [515, 191] width 416 height 198
click at [451, 205] on textarea "10/10 rapport and vibes, lots of laughs on both ends for this chat. Called up s…" at bounding box center [515, 199] width 396 height 25
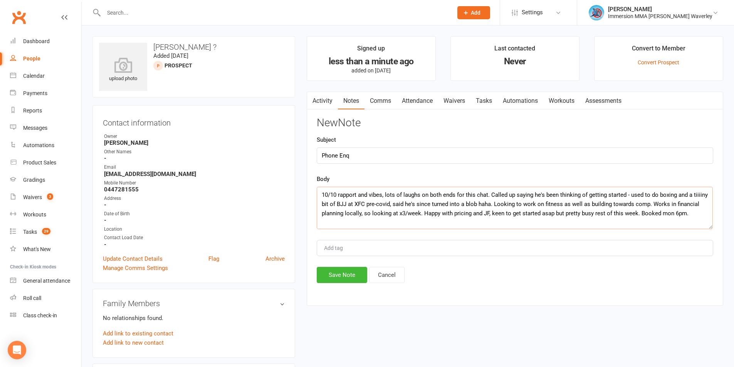
drag, startPoint x: 709, startPoint y: 209, endPoint x: 708, endPoint y: 226, distance: 17.0
click at [708, 226] on textarea "10/10 rapport and vibes, lots of laughs on both ends for this chat. Called up s…" at bounding box center [515, 208] width 396 height 42
type textarea "10/10 rapport and vibes, lots of laughs on both ends for this chat. Called up s…"
click at [333, 273] on button "Save Note" at bounding box center [342, 275] width 50 height 16
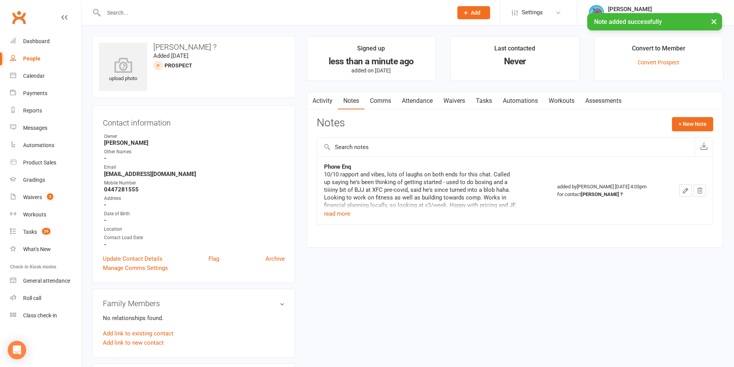
click at [409, 101] on link "Attendance" at bounding box center [417, 101] width 42 height 18
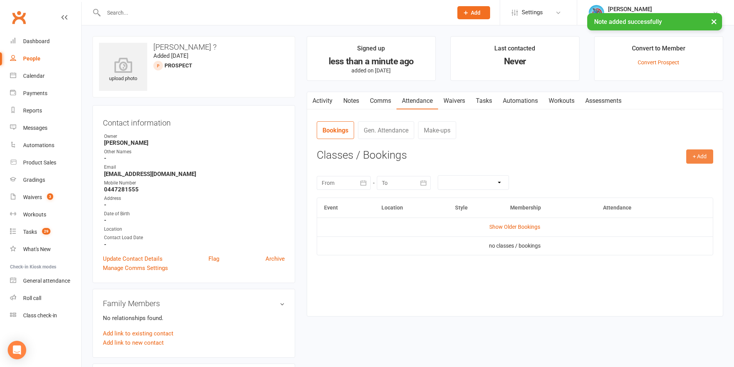
click at [707, 158] on button "+ Add" at bounding box center [699, 156] width 27 height 14
click at [665, 195] on link "Add Appointment" at bounding box center [674, 189] width 76 height 15
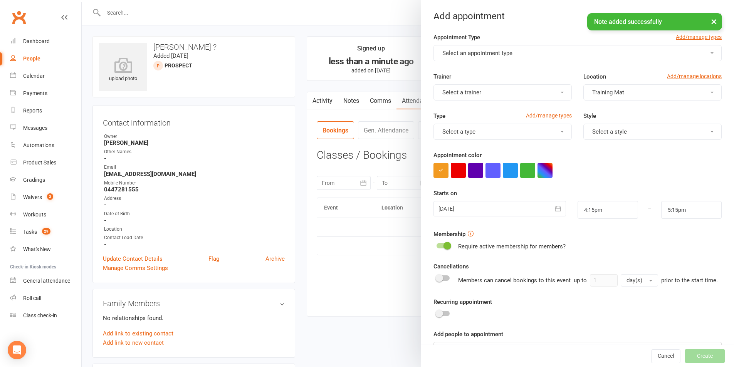
click at [485, 60] on button "Select an appointment type" at bounding box center [577, 53] width 288 height 16
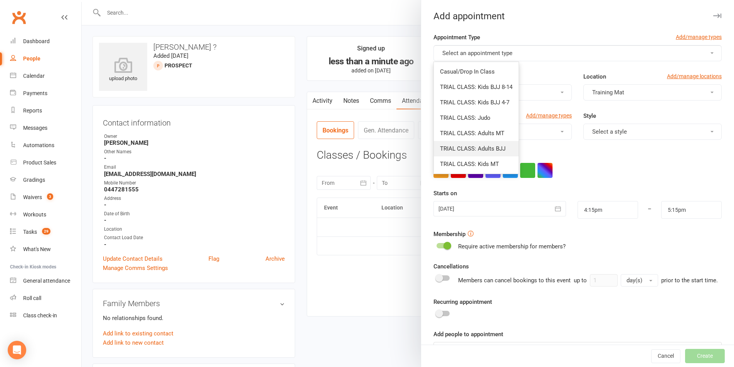
click at [494, 149] on span "TRIAL CLASS: Adults BJJ" at bounding box center [472, 148] width 65 height 7
type input "5:45pm"
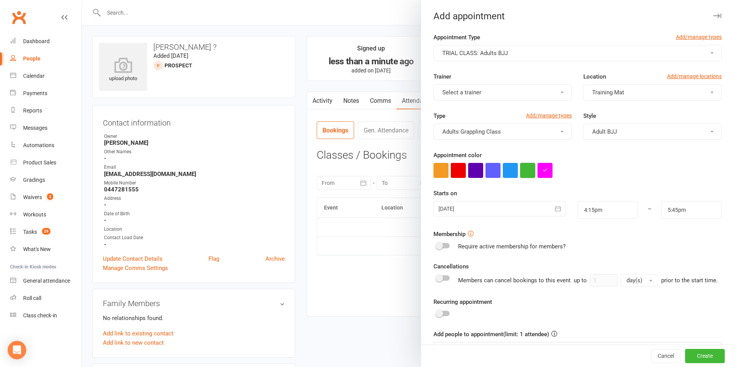
click at [528, 174] on button "button" at bounding box center [527, 170] width 15 height 15
click at [495, 210] on div at bounding box center [499, 208] width 132 height 15
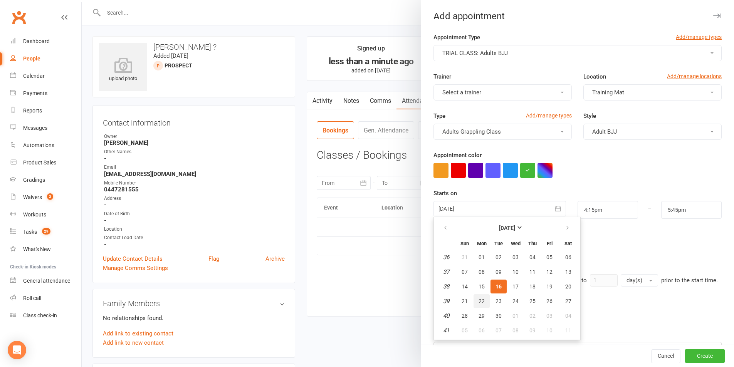
click at [478, 301] on span "22" at bounding box center [481, 301] width 6 height 6
type input "22 Sep 2025"
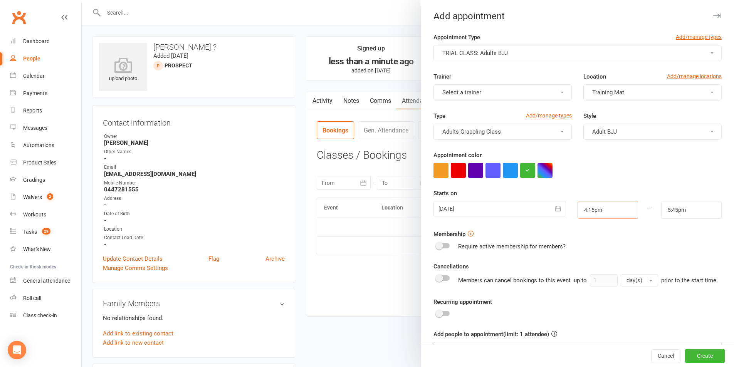
click at [601, 210] on input "4:15pm" at bounding box center [607, 210] width 60 height 18
type input "6:00pm"
click at [588, 257] on li "6:00pm" at bounding box center [596, 256] width 37 height 12
click at [685, 208] on input "5:45pm" at bounding box center [691, 210] width 60 height 18
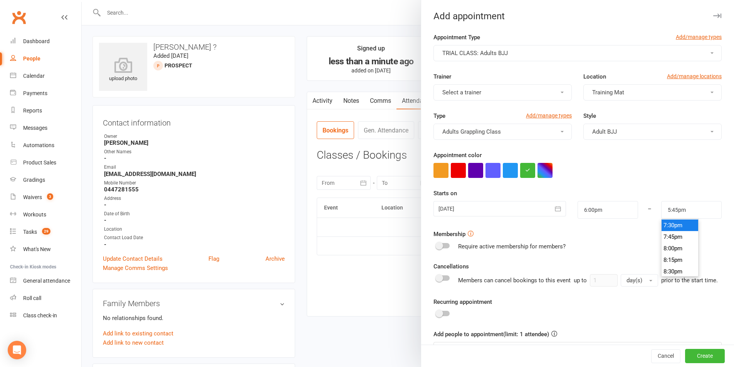
scroll to position [896, 0]
type input "7:30pm"
click at [673, 229] on li "7:30pm" at bounding box center [679, 230] width 37 height 12
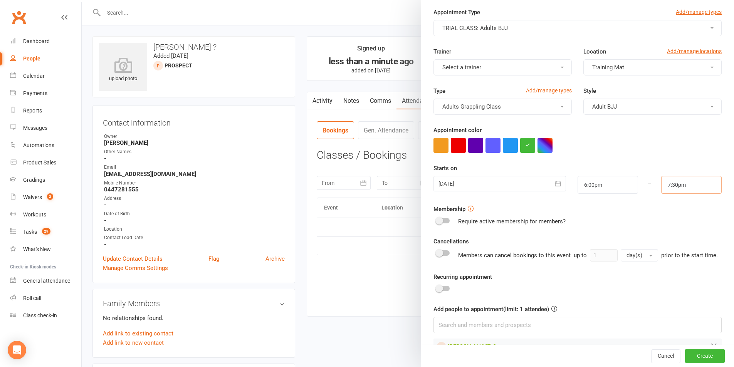
scroll to position [0, 0]
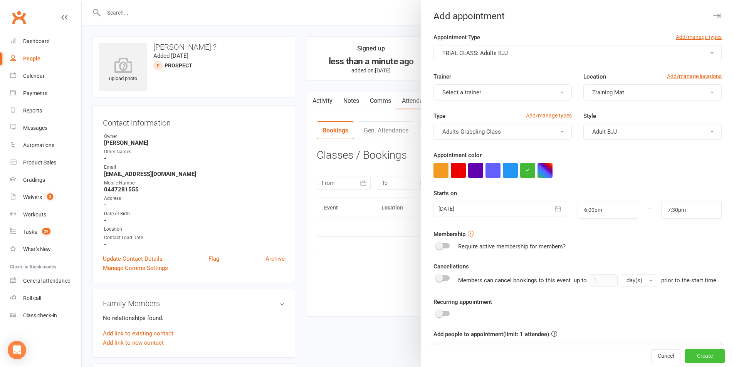
click at [693, 353] on button "Create" at bounding box center [705, 356] width 40 height 14
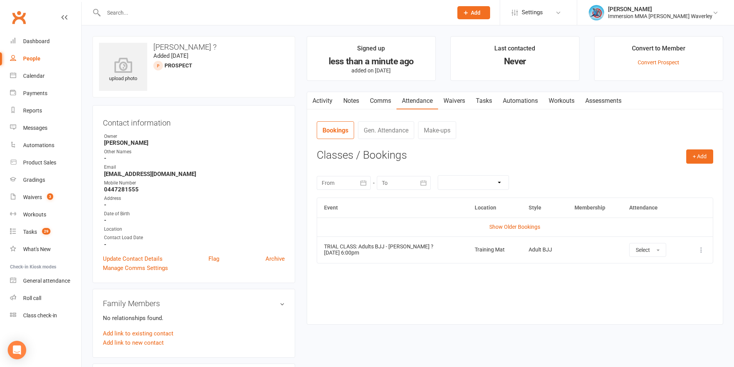
click at [490, 105] on link "Tasks" at bounding box center [483, 101] width 27 height 18
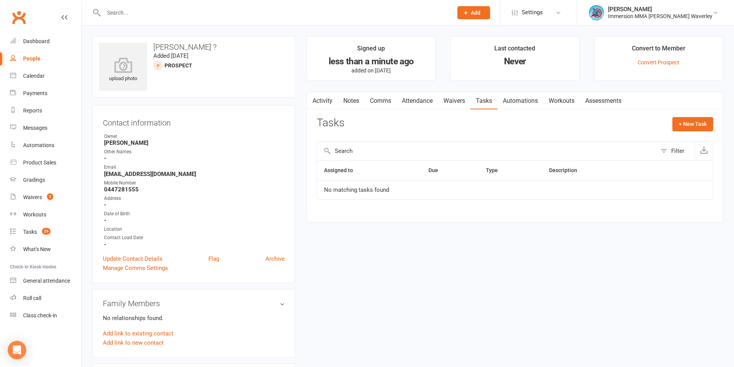
click at [329, 103] on link "Activity" at bounding box center [322, 101] width 31 height 18
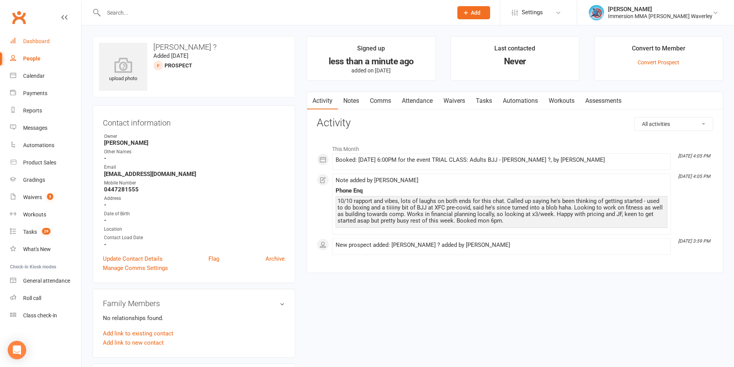
click at [53, 43] on link "Dashboard" at bounding box center [45, 41] width 71 height 17
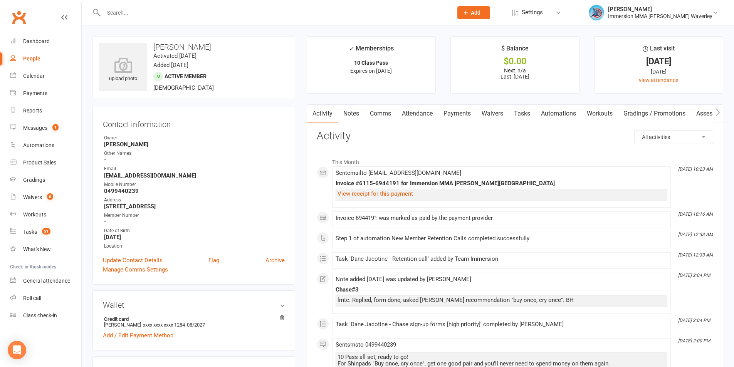
click at [351, 113] on link "Notes" at bounding box center [351, 114] width 27 height 18
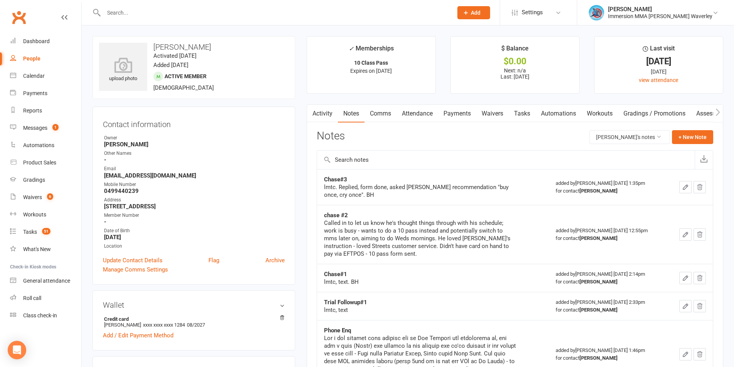
click at [512, 114] on link "Tasks" at bounding box center [522, 114] width 27 height 18
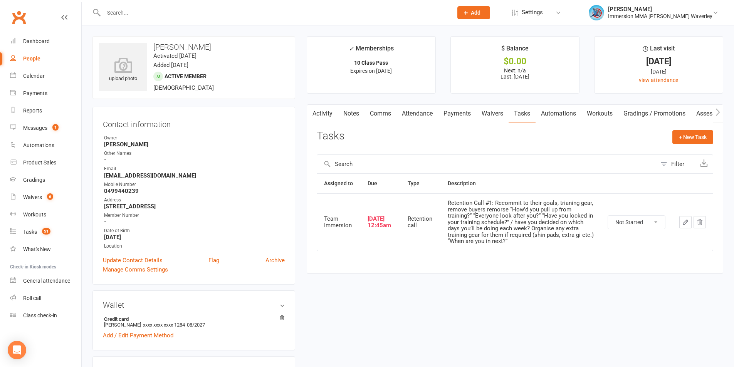
click at [353, 116] on link "Notes" at bounding box center [351, 114] width 27 height 18
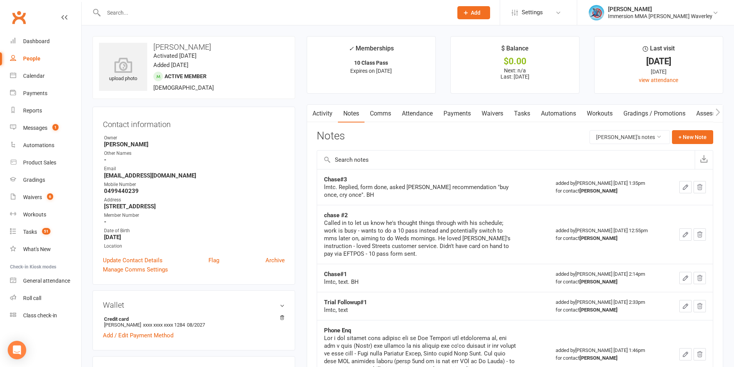
click at [370, 107] on link "Comms" at bounding box center [380, 114] width 32 height 18
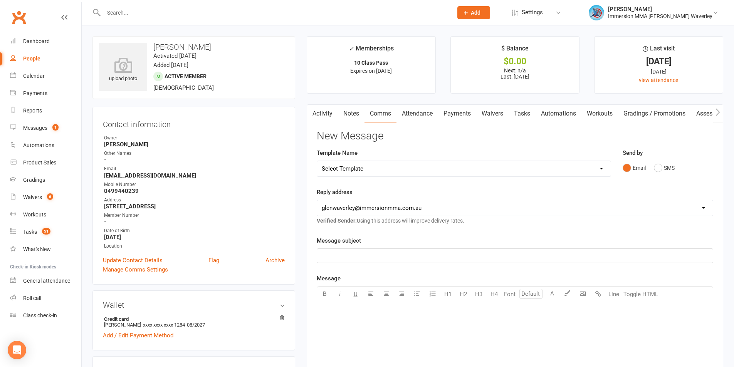
click at [345, 110] on link "Notes" at bounding box center [351, 114] width 27 height 18
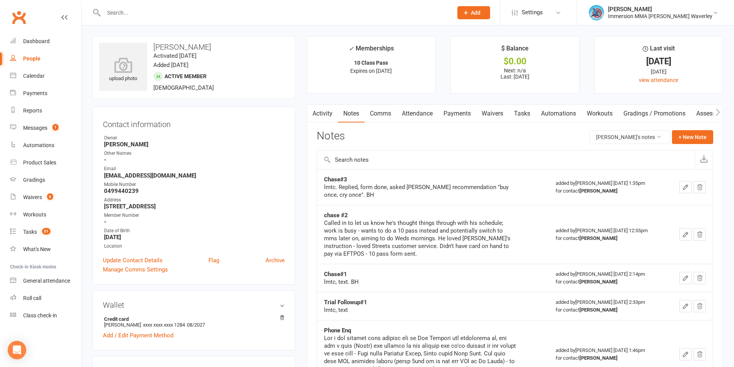
click at [388, 129] on div "Activity Notes Comms Attendance Payments Waivers Tasks Automations Workouts Gra…" at bounding box center [515, 257] width 416 height 307
click at [386, 109] on link "Comms" at bounding box center [380, 114] width 32 height 18
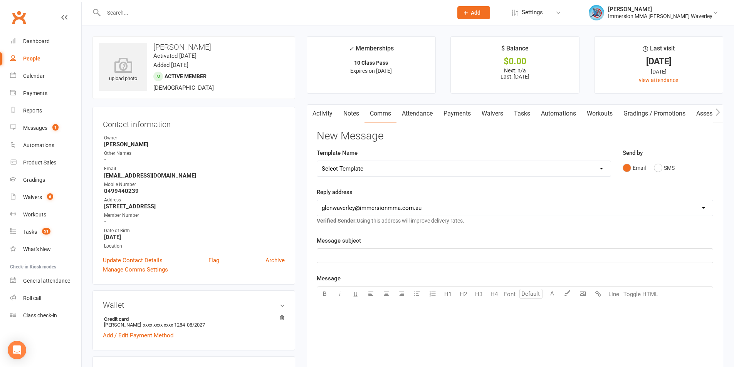
click at [602, 189] on div "Reply address [EMAIL_ADDRESS][DOMAIN_NAME] [EMAIL_ADDRESS][DOMAIN_NAME] [EMAIL_…" at bounding box center [515, 207] width 396 height 38
click at [534, 141] on h3 "New Message" at bounding box center [515, 136] width 396 height 12
click at [653, 164] on div "Email SMS" at bounding box center [668, 168] width 91 height 15
click at [656, 170] on button "SMS" at bounding box center [664, 168] width 21 height 15
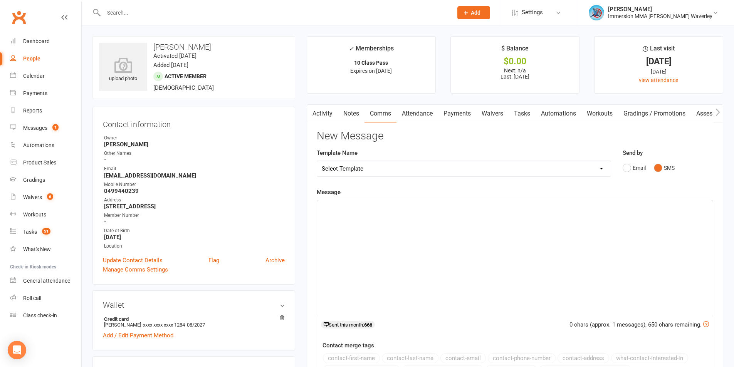
click at [401, 310] on div "﻿" at bounding box center [515, 258] width 396 height 116
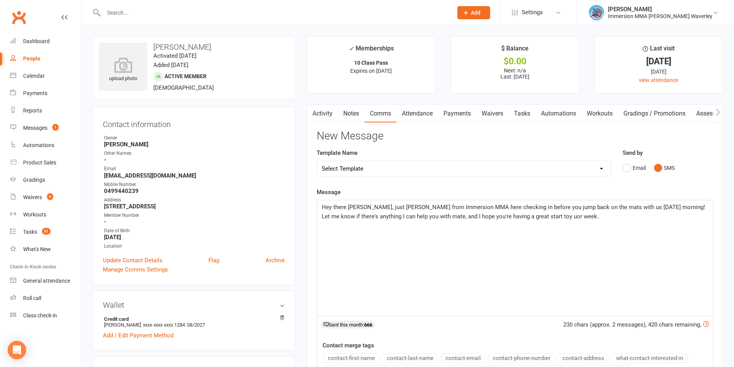
click at [511, 218] on span "Hey there [PERSON_NAME], just [PERSON_NAME] from Immersion MMA here checking in…" at bounding box center [514, 212] width 385 height 16
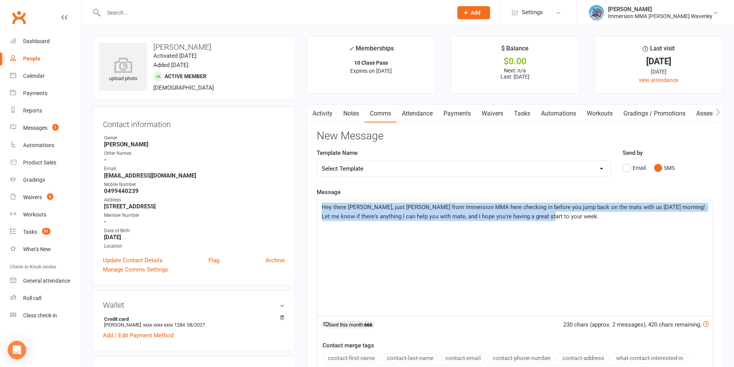
copy span "Hey there [PERSON_NAME], just [PERSON_NAME] from Immersion MMA here checking in…"
click at [421, 261] on div "Hey there [PERSON_NAME], just [PERSON_NAME] from Immersion MMA here checking in…" at bounding box center [515, 258] width 396 height 116
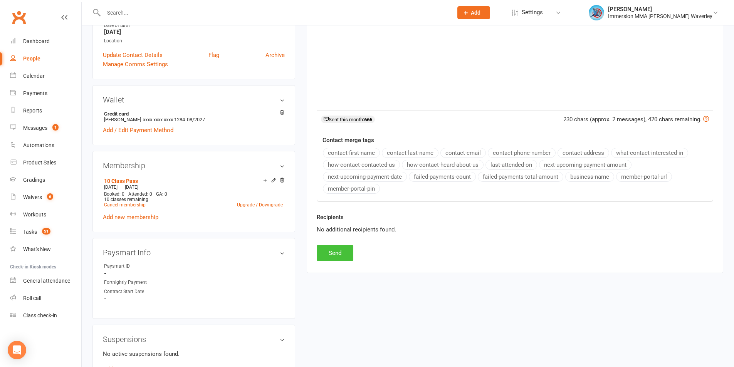
click at [332, 253] on button "Send" at bounding box center [335, 253] width 37 height 16
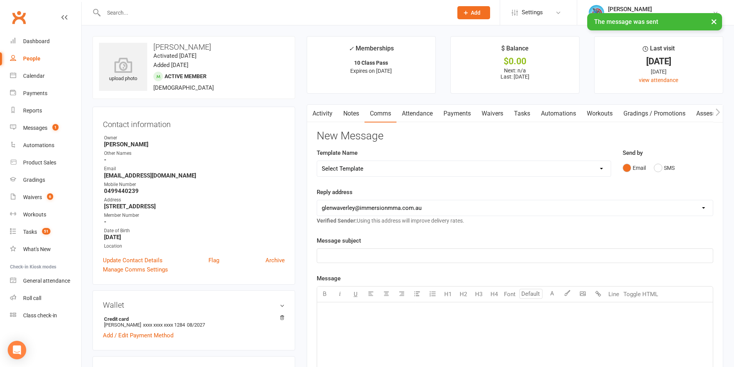
click at [524, 115] on link "Tasks" at bounding box center [522, 114] width 27 height 18
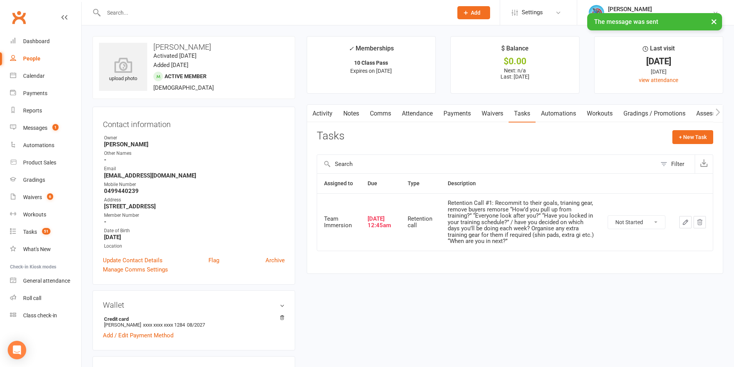
drag, startPoint x: 645, startPoint y: 223, endPoint x: 645, endPoint y: 228, distance: 5.0
click at [645, 223] on select "Not Started In Progress Waiting Complete" at bounding box center [636, 222] width 57 height 13
click at [608, 216] on select "Not Started In Progress Waiting Complete" at bounding box center [636, 222] width 57 height 13
select select "unstarted"
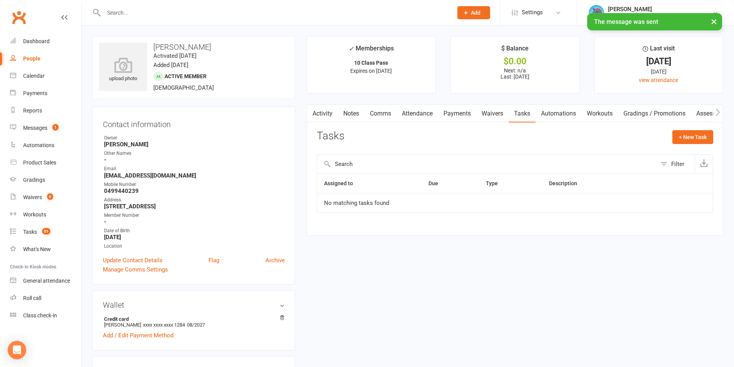
drag, startPoint x: 349, startPoint y: 110, endPoint x: 408, endPoint y: 122, distance: 60.1
click at [349, 109] on link "Notes" at bounding box center [351, 114] width 27 height 18
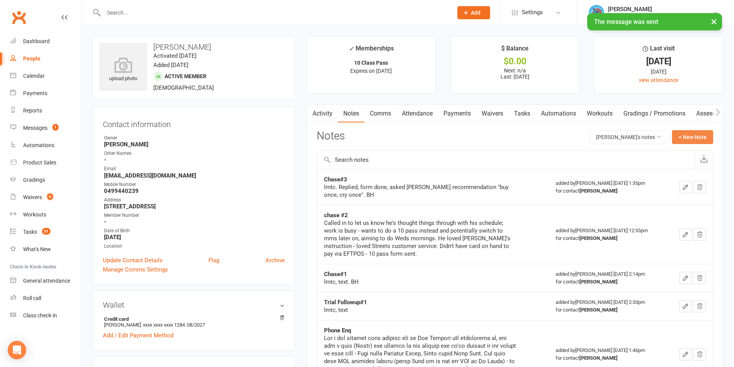
click at [692, 135] on button "+ New Note" at bounding box center [692, 137] width 41 height 14
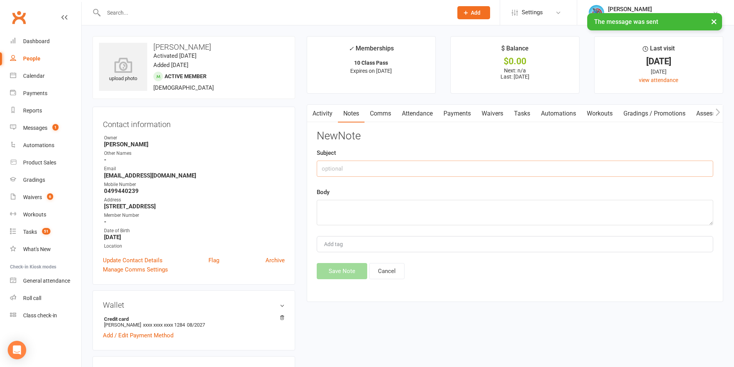
click at [405, 172] on input "text" at bounding box center [515, 169] width 396 height 16
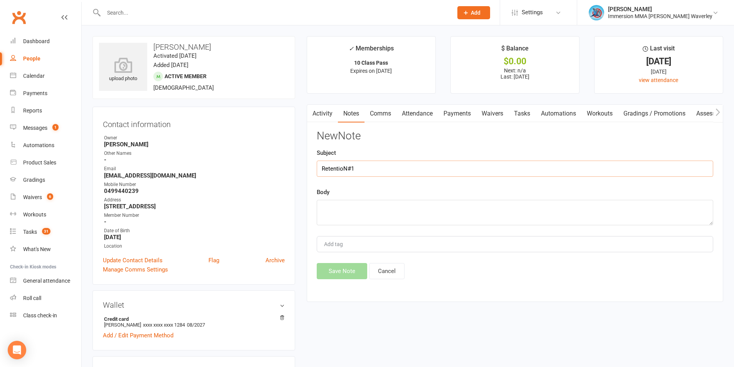
type input "RetentioN#1"
type textarea "lmtc, text"
click at [351, 267] on button "Save Note" at bounding box center [342, 271] width 50 height 16
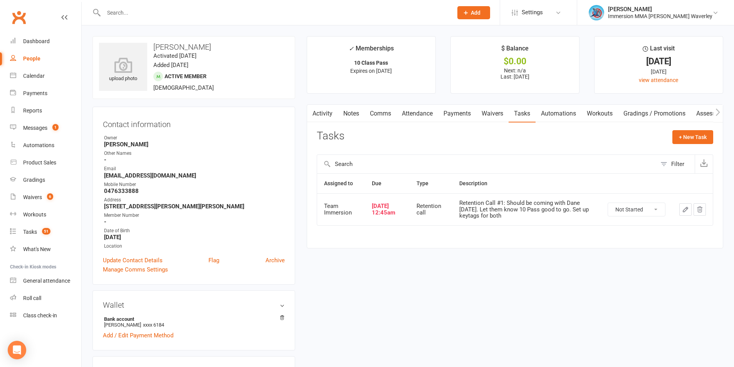
click at [360, 118] on link "Notes" at bounding box center [351, 114] width 27 height 18
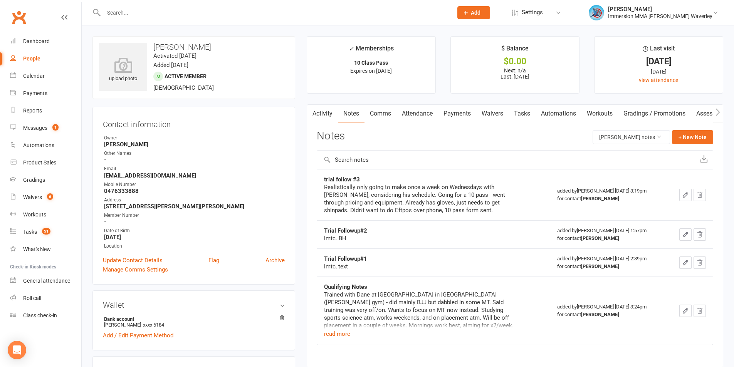
click at [377, 112] on link "Comms" at bounding box center [380, 114] width 32 height 18
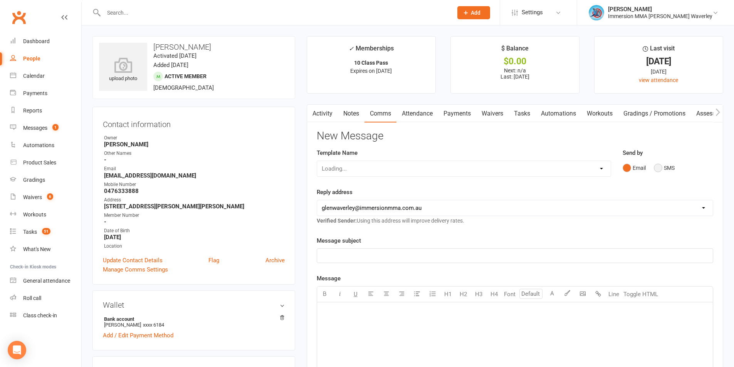
click at [657, 168] on button "SMS" at bounding box center [664, 168] width 21 height 15
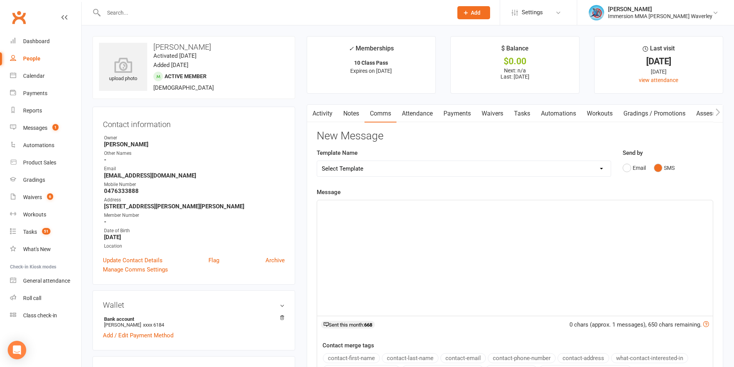
click at [510, 272] on div "﻿" at bounding box center [515, 258] width 396 height 116
paste div
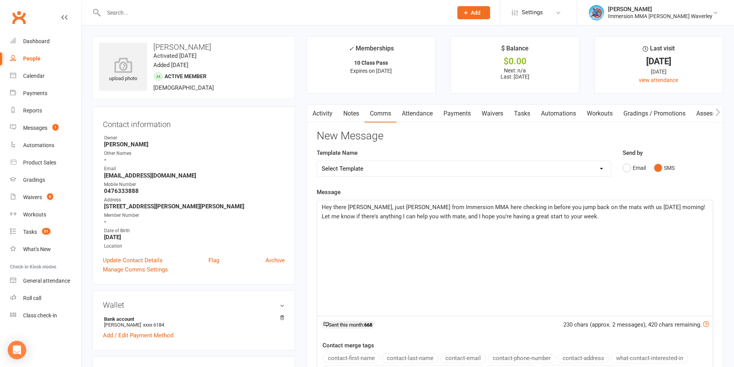
click at [354, 208] on span "Hey there [PERSON_NAME], just [PERSON_NAME] from Immersion MMA here checking in…" at bounding box center [514, 212] width 385 height 16
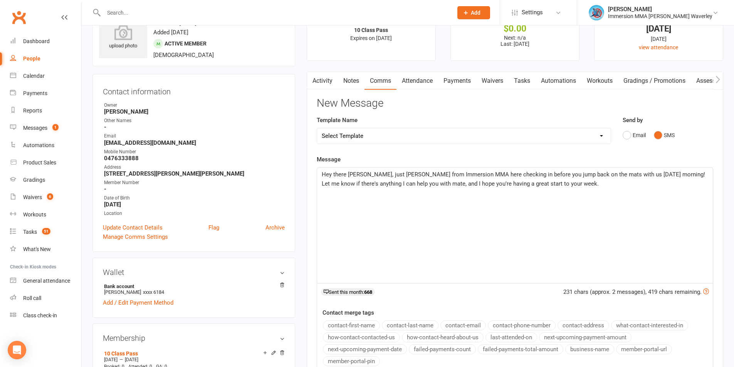
scroll to position [308, 0]
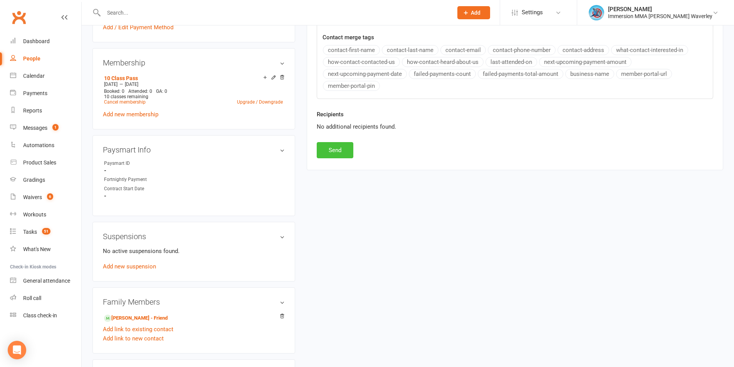
click at [333, 149] on button "Send" at bounding box center [335, 150] width 37 height 16
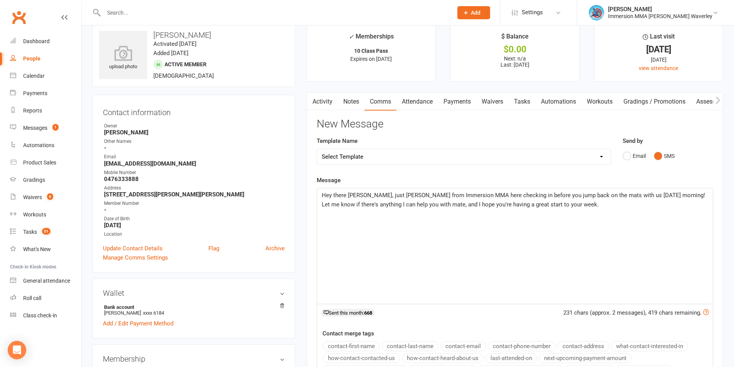
scroll to position [0, 0]
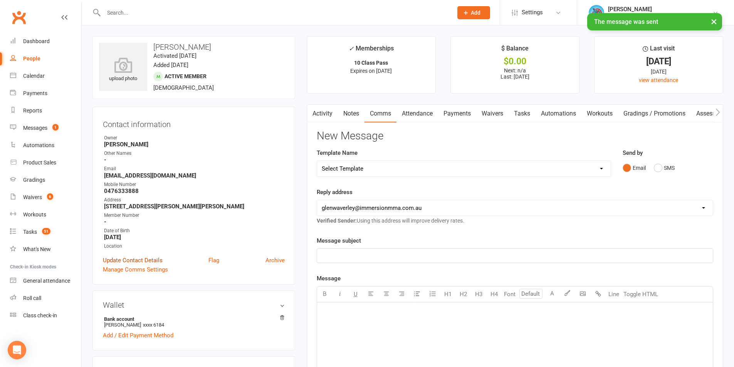
click at [128, 256] on link "Update Contact Details" at bounding box center [133, 260] width 60 height 9
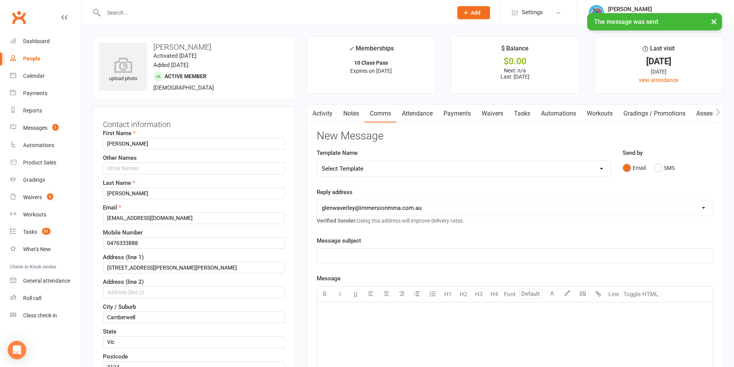
scroll to position [36, 0]
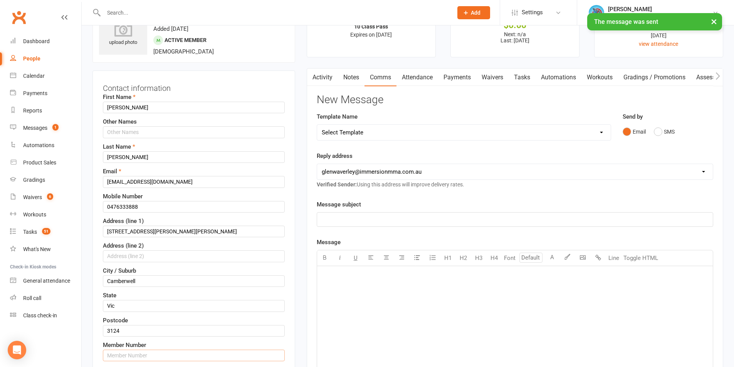
click at [133, 355] on input "text" at bounding box center [194, 356] width 182 height 12
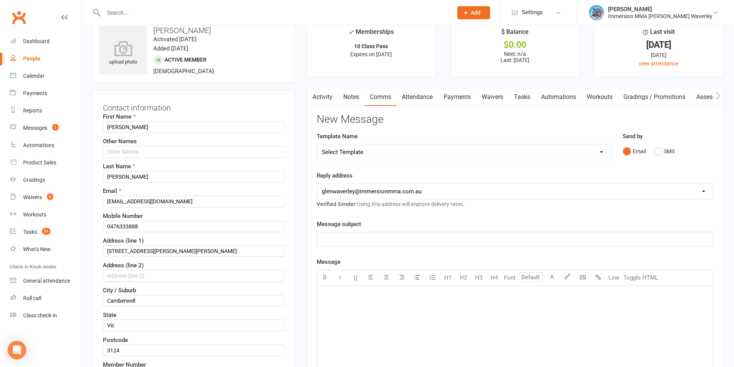
scroll to position [0, 0]
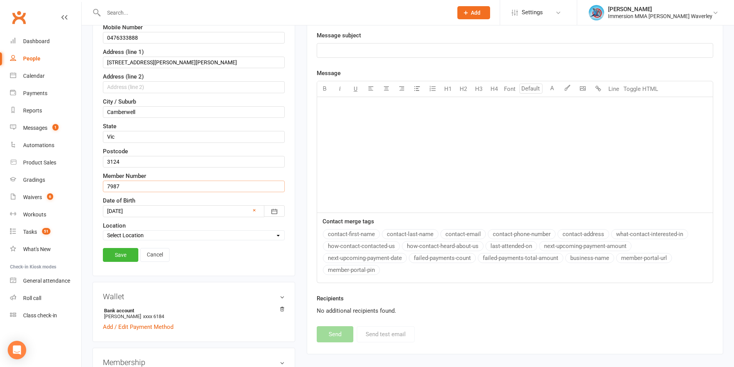
type input "7987"
click at [121, 250] on link "Save" at bounding box center [120, 255] width 35 height 14
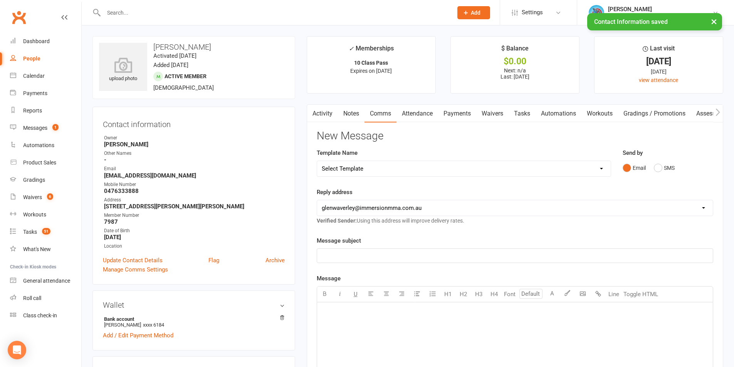
click at [345, 117] on link "Notes" at bounding box center [351, 114] width 27 height 18
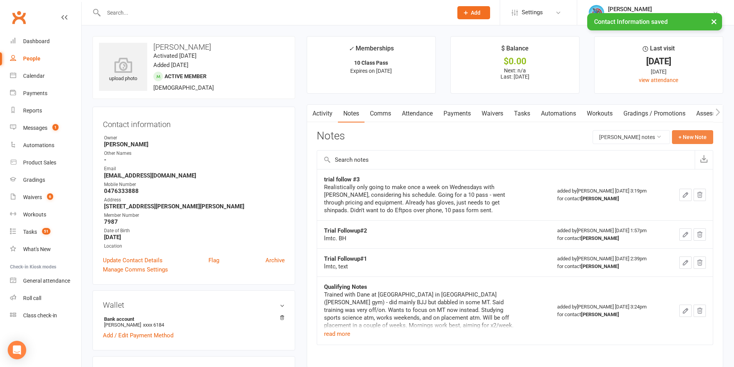
click at [680, 136] on button "+ New Note" at bounding box center [692, 137] width 41 height 14
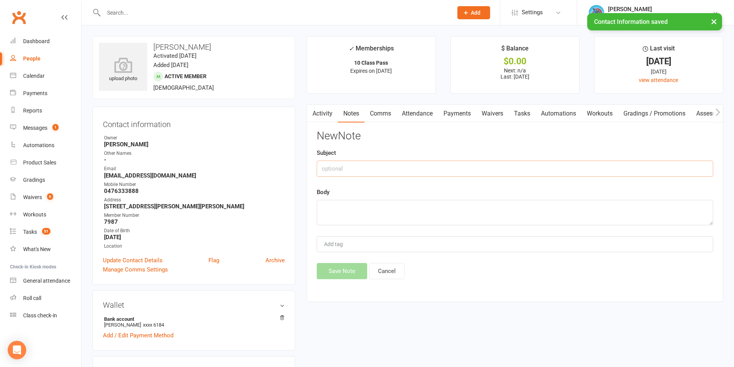
click at [389, 172] on input "text" at bounding box center [515, 169] width 396 height 16
type input "RetentioN#1"
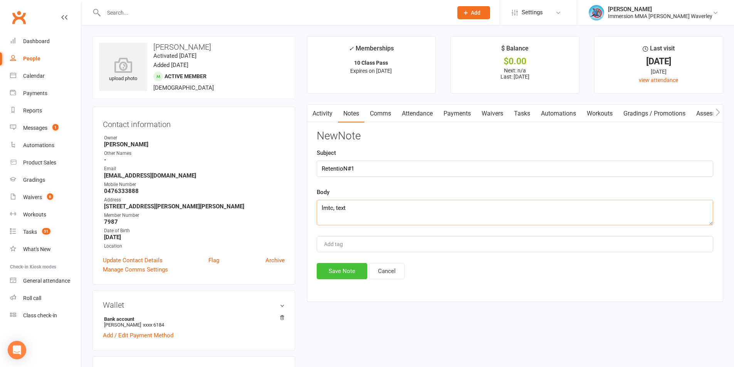
type textarea "lmtc, text"
click at [356, 271] on button "Save Note" at bounding box center [342, 271] width 50 height 16
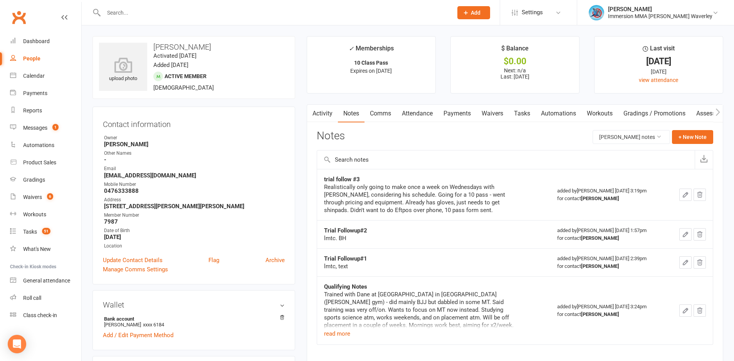
click at [531, 120] on link "Tasks" at bounding box center [522, 114] width 27 height 18
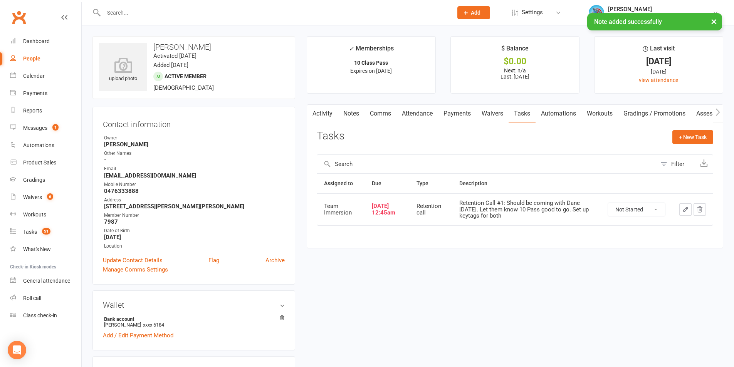
drag, startPoint x: 642, startPoint y: 203, endPoint x: 642, endPoint y: 209, distance: 6.2
click at [642, 203] on select "Not Started In Progress Waiting Complete" at bounding box center [636, 209] width 57 height 13
click at [608, 203] on select "Not Started In Progress Waiting Complete" at bounding box center [636, 209] width 57 height 13
select select "unstarted"
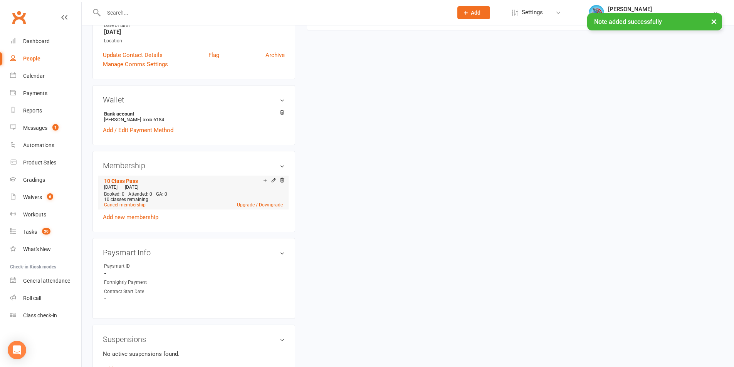
scroll to position [308, 0]
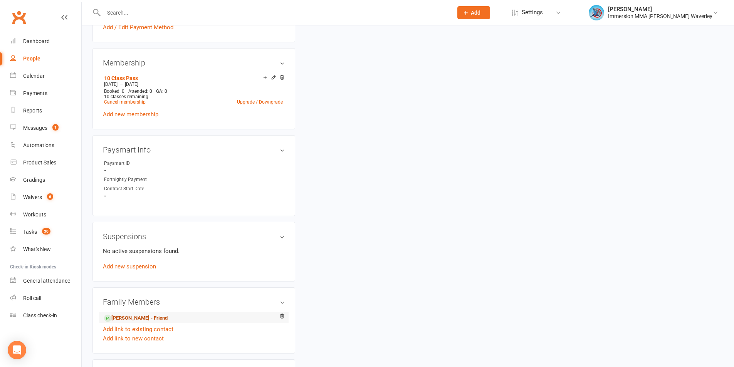
click at [123, 316] on link "Dane Jacotine - Friend" at bounding box center [136, 318] width 64 height 8
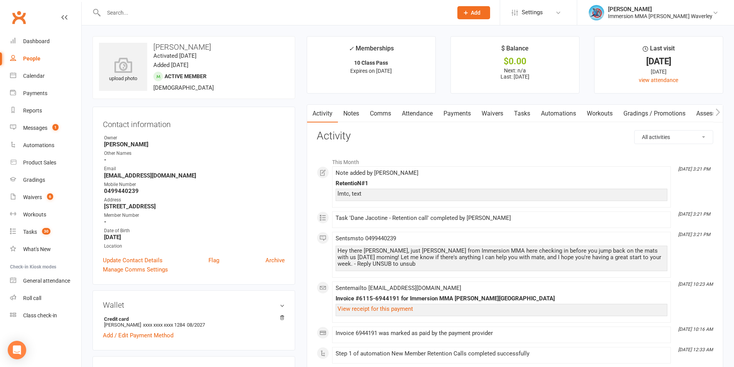
click at [519, 107] on link "Tasks" at bounding box center [522, 114] width 27 height 18
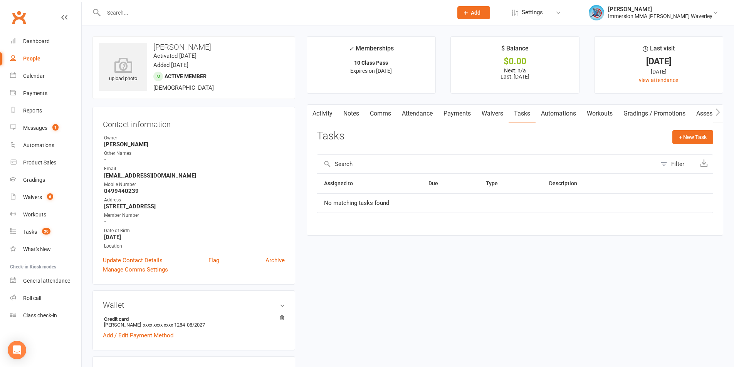
click at [316, 113] on button "button" at bounding box center [312, 113] width 10 height 17
click at [134, 260] on link "Update Contact Details" at bounding box center [133, 260] width 60 height 9
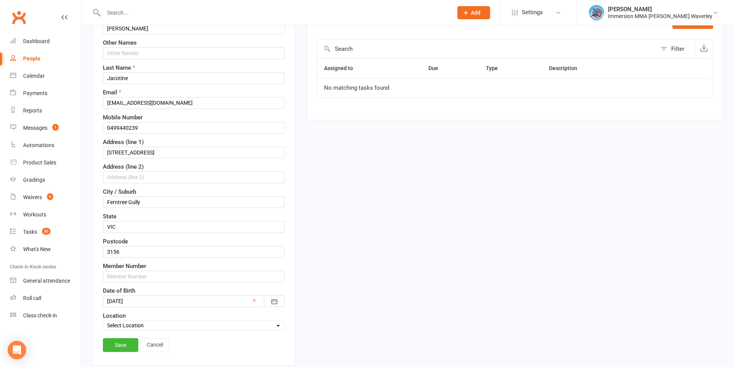
scroll to position [139, 0]
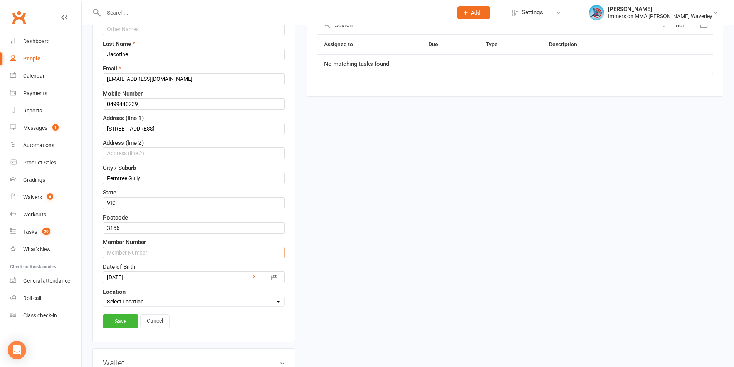
click at [148, 256] on input "text" at bounding box center [194, 253] width 182 height 12
type input "7989"
drag, startPoint x: 127, startPoint y: 314, endPoint x: 124, endPoint y: 322, distance: 8.5
click at [127, 314] on div "Contact information First Name Dane Other Names Last Name Jacotine Email Danedj…" at bounding box center [193, 155] width 203 height 375
click at [123, 323] on link "Save" at bounding box center [120, 321] width 35 height 14
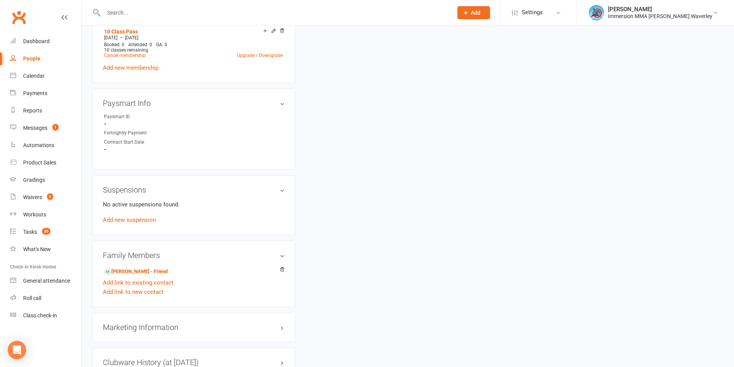
scroll to position [411, 0]
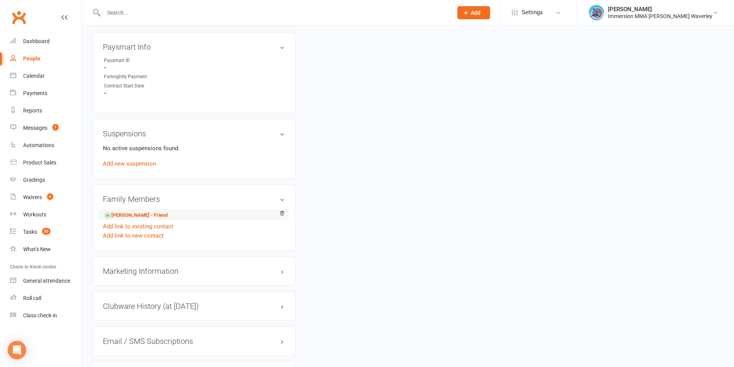
click at [129, 210] on li "Jamal Mashni - Friend" at bounding box center [194, 214] width 182 height 11
click at [129, 214] on link "Jamal Mashni - Friend" at bounding box center [136, 216] width 64 height 8
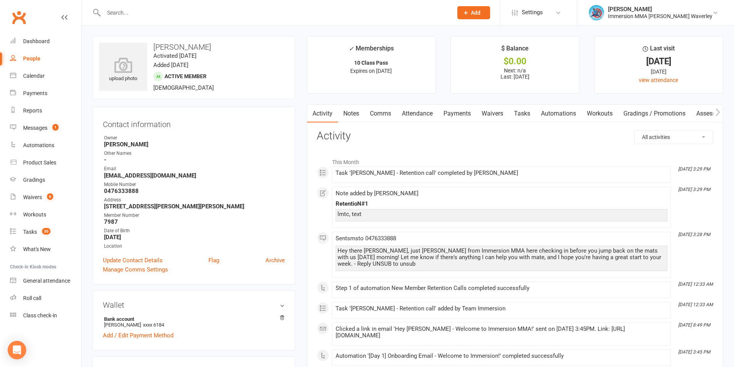
click at [530, 111] on link "Tasks" at bounding box center [522, 114] width 27 height 18
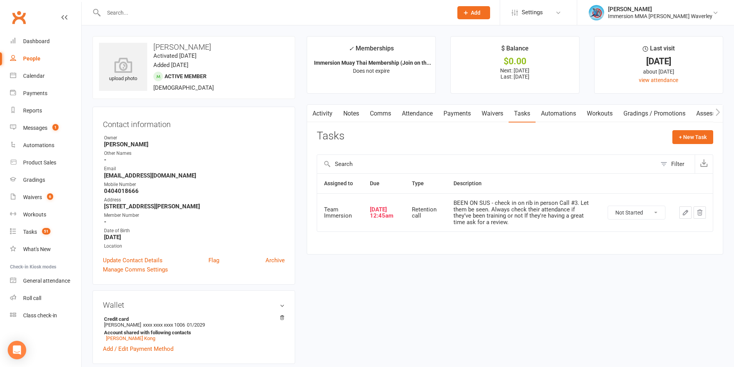
click at [347, 111] on link "Notes" at bounding box center [351, 114] width 27 height 18
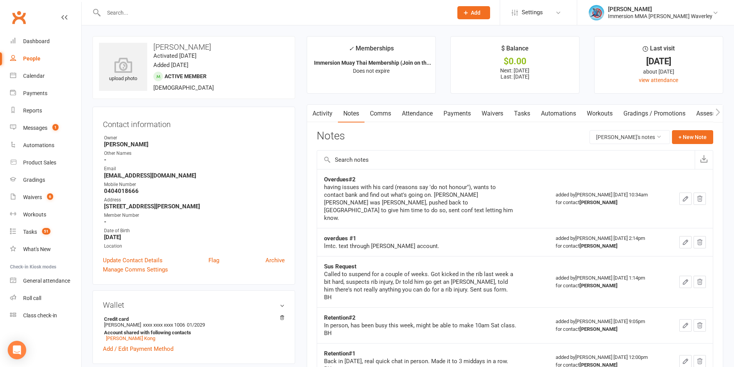
click at [528, 114] on link "Tasks" at bounding box center [522, 114] width 27 height 18
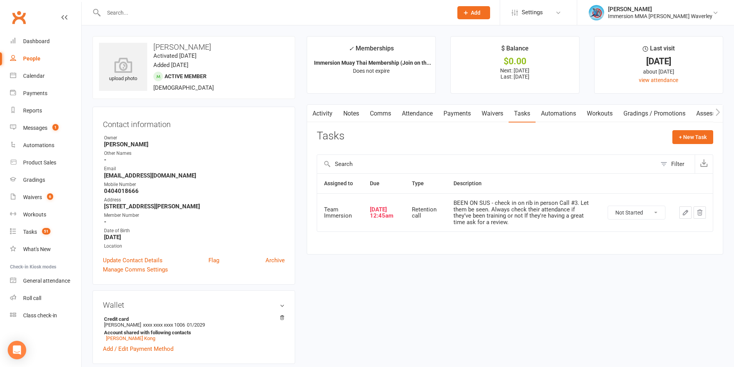
click at [682, 213] on icon "button" at bounding box center [685, 212] width 7 height 7
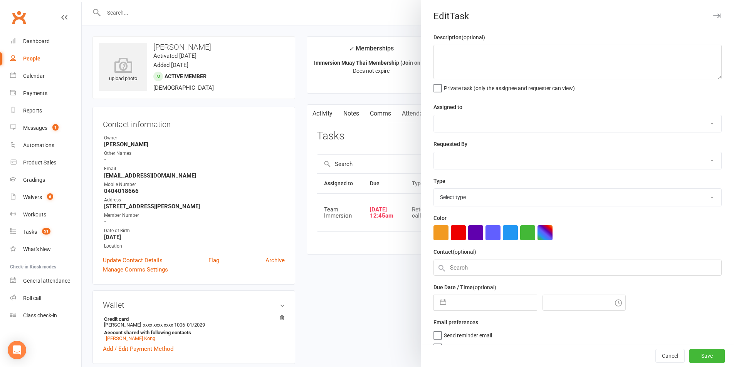
type textarea "BEEN ON SUS - check in on rib in person Call #3. Let them be seen. Always check…"
select select "48837"
type input "[DATE]"
type input "12:45am"
select select "27302"
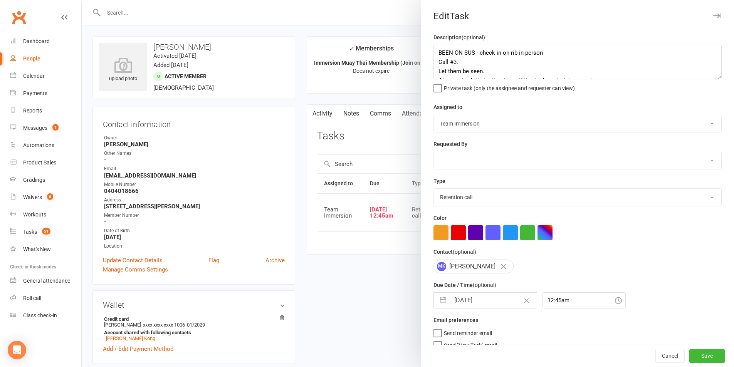
select select "7"
select select "2025"
select select "8"
select select "2025"
select select "9"
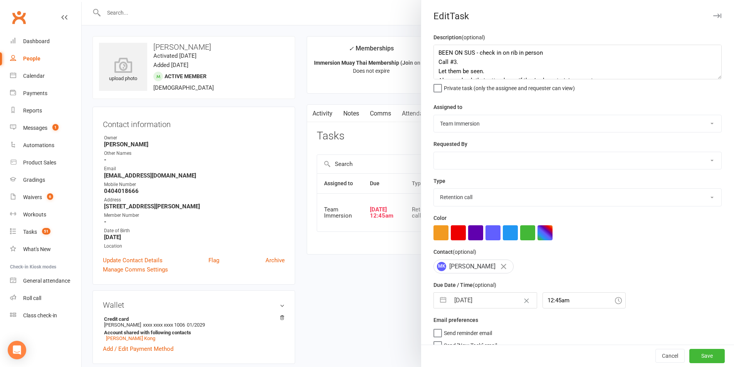
select select "2025"
click at [453, 305] on input "[DATE]" at bounding box center [493, 300] width 87 height 15
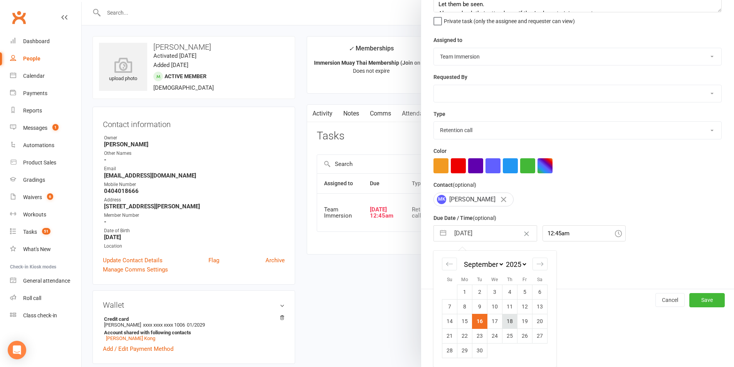
click at [508, 322] on td "18" at bounding box center [509, 321] width 15 height 15
type input "[DATE]"
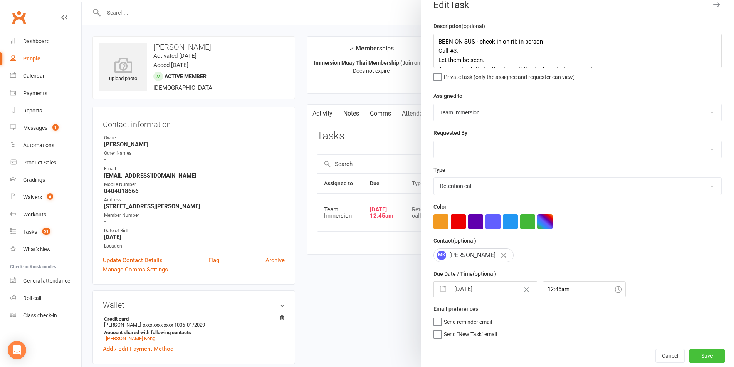
drag, startPoint x: 684, startPoint y: 345, endPoint x: 685, endPoint y: 354, distance: 8.9
click at [685, 346] on div "Cancel Save" at bounding box center [577, 356] width 313 height 22
click at [689, 354] on button "Save" at bounding box center [706, 356] width 35 height 14
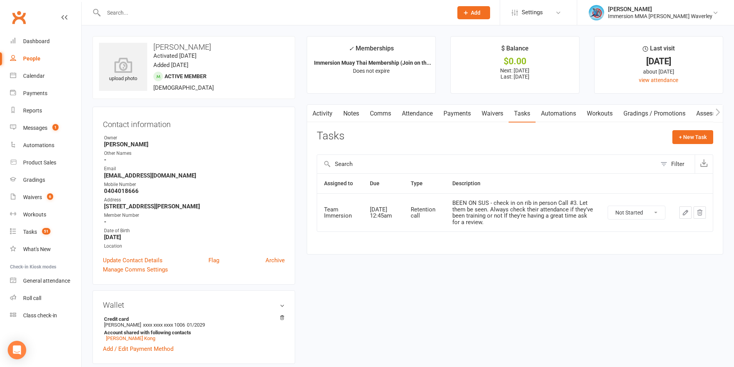
click at [471, 119] on link "Payments" at bounding box center [457, 114] width 38 height 18
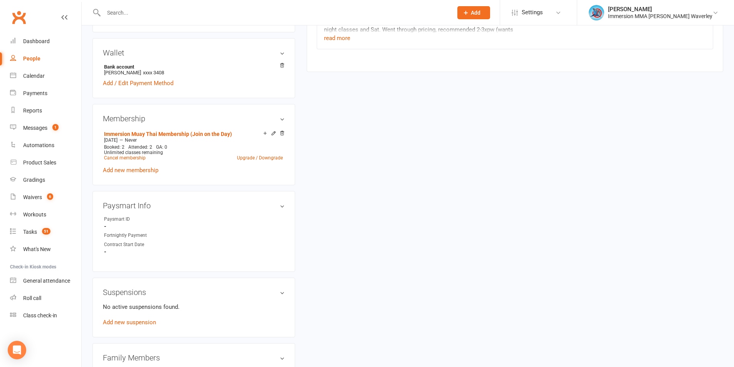
scroll to position [308, 0]
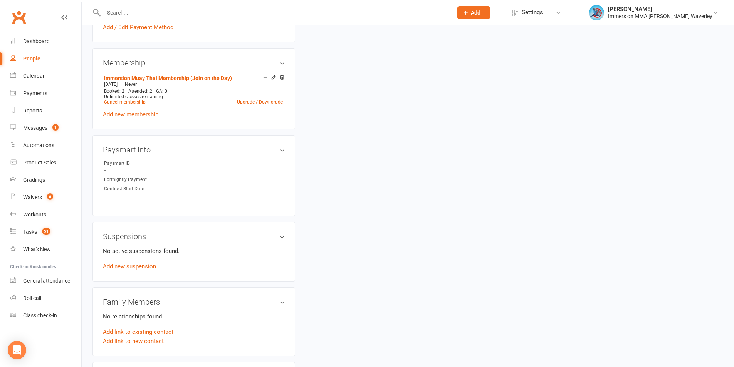
click at [507, 215] on div "upload photo change photo Luke Bassilious Activated 26 August, 2025 Added 25 Au…" at bounding box center [408, 159] width 642 height 863
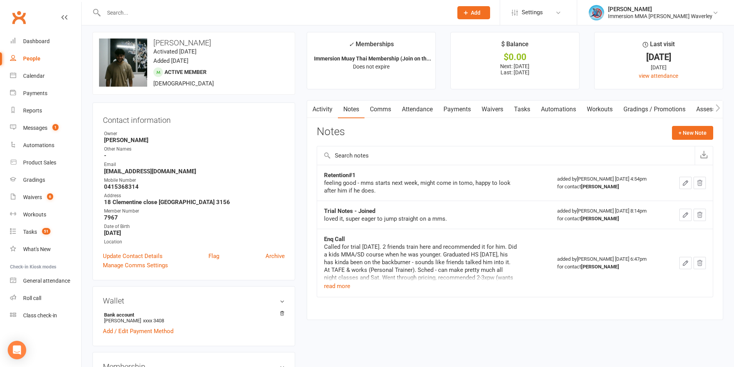
scroll to position [0, 0]
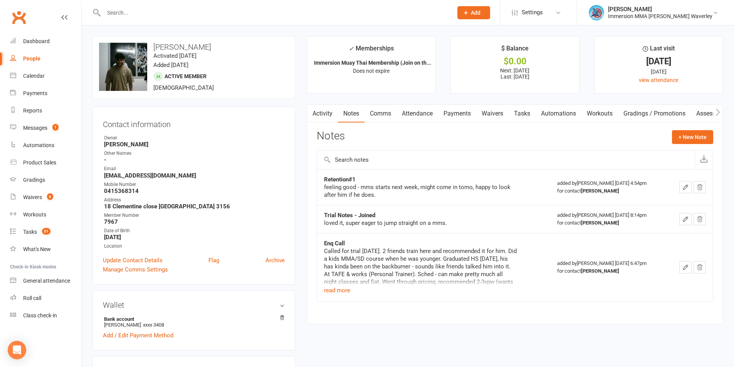
click at [317, 116] on link "Activity" at bounding box center [322, 114] width 31 height 18
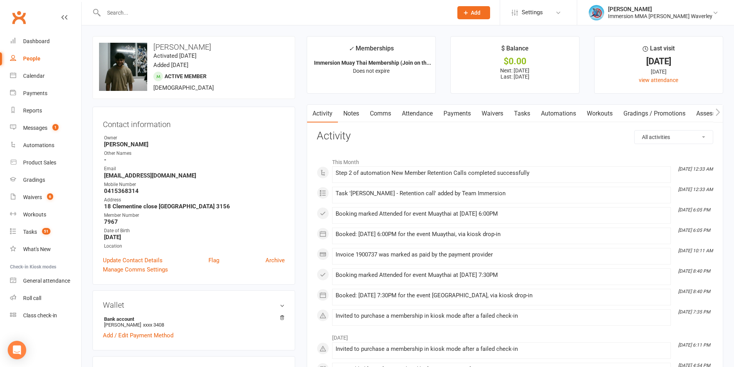
click at [245, 183] on div "Mobile Number" at bounding box center [194, 184] width 181 height 7
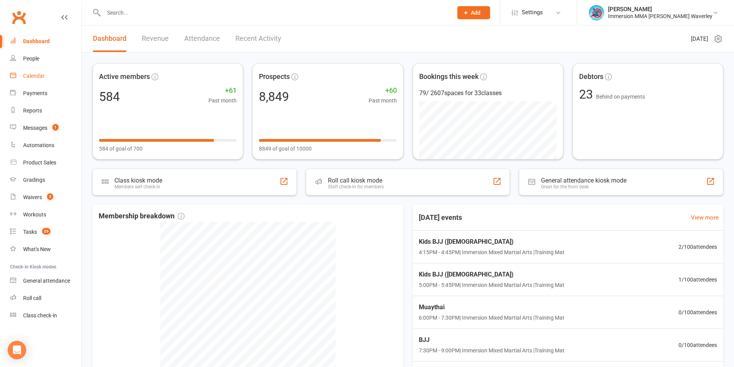
click at [34, 78] on div "Calendar" at bounding box center [34, 76] width 22 height 6
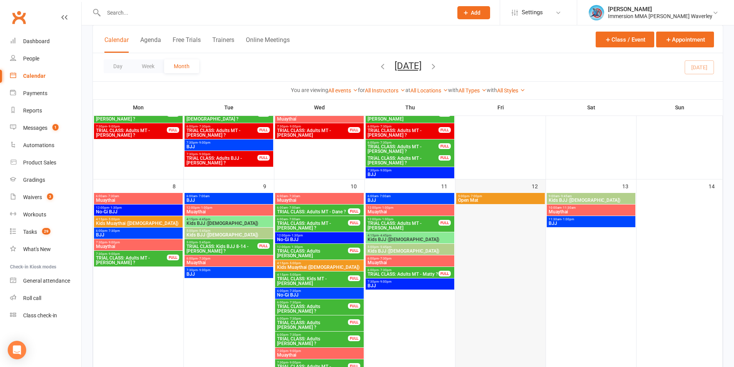
scroll to position [205, 0]
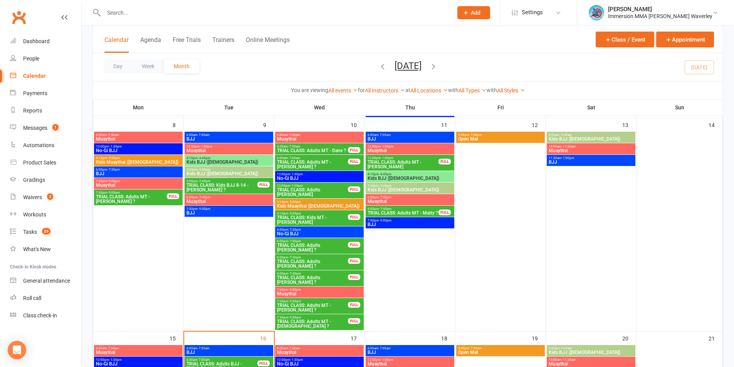
click at [561, 164] on span "BJJ" at bounding box center [591, 162] width 86 height 5
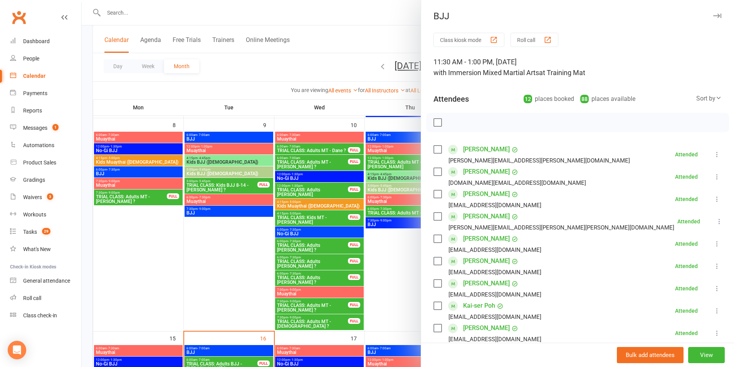
click at [181, 262] on div at bounding box center [408, 183] width 652 height 367
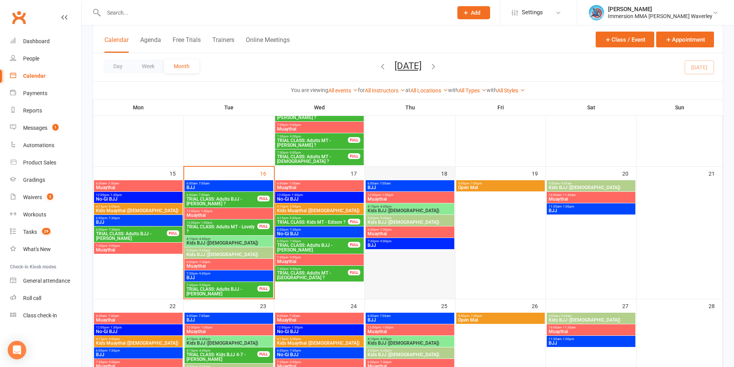
scroll to position [411, 0]
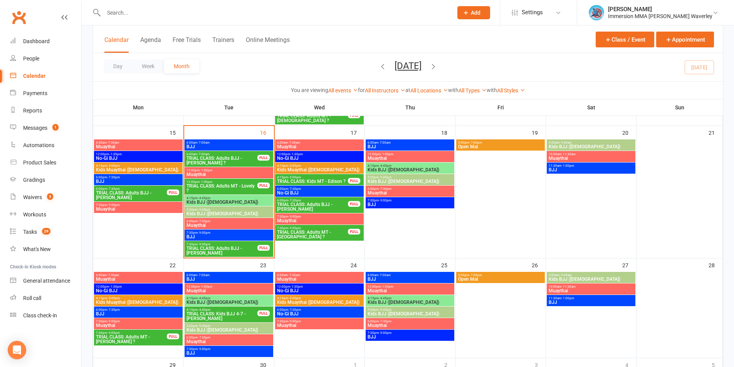
click at [583, 166] on span "11:30am - 1:00pm" at bounding box center [591, 165] width 86 height 3
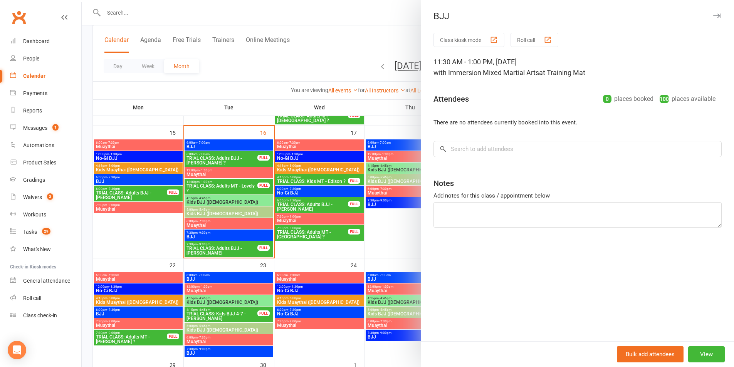
click at [139, 237] on div at bounding box center [408, 183] width 652 height 367
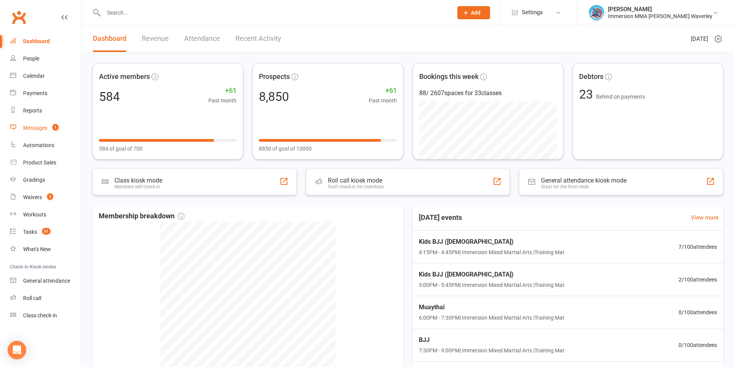
click at [36, 136] on link "Messages 1" at bounding box center [45, 127] width 71 height 17
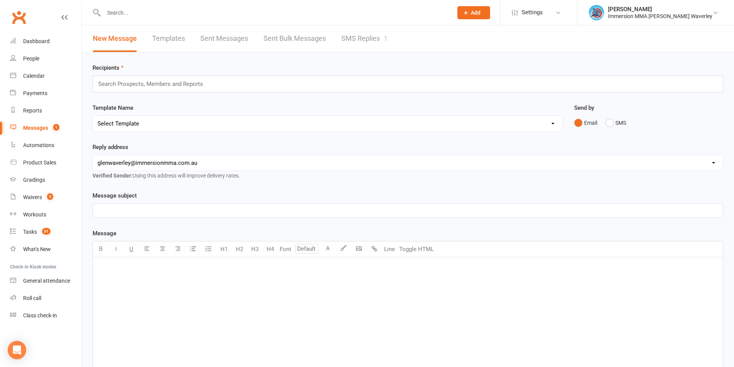
click at [38, 129] on div "Messages" at bounding box center [35, 128] width 25 height 6
click at [355, 34] on link "SMS Replies 1" at bounding box center [364, 38] width 46 height 27
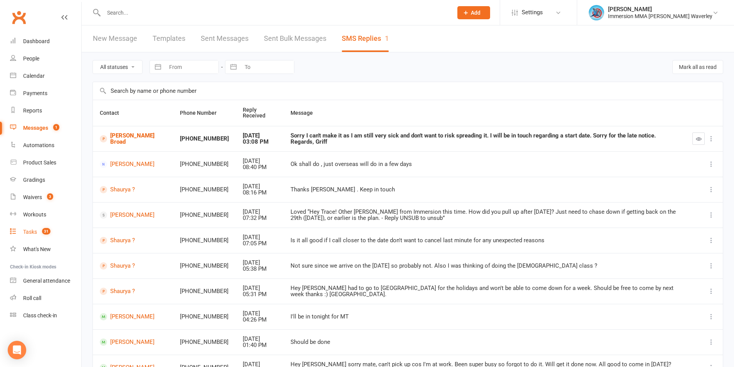
drag, startPoint x: 44, startPoint y: 233, endPoint x: 60, endPoint y: 230, distance: 16.8
click at [44, 233] on span "31" at bounding box center [46, 231] width 8 height 7
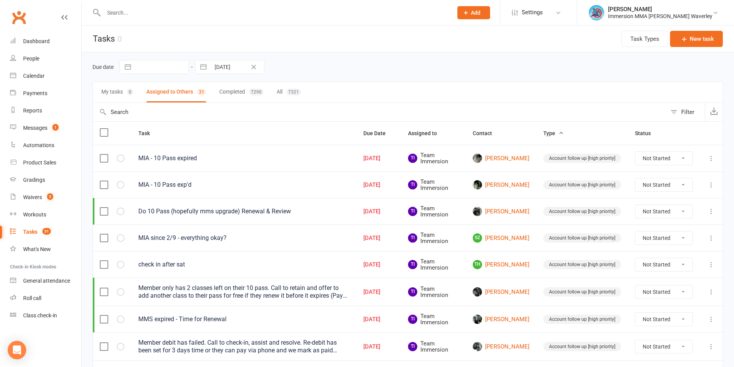
drag, startPoint x: 528, startPoint y: 83, endPoint x: 524, endPoint y: 86, distance: 4.7
click at [528, 83] on div "My tasks 0 Assigned to Others 31 Completed 7290 All 7321" at bounding box center [407, 92] width 631 height 21
click at [37, 38] on link "Dashboard" at bounding box center [45, 41] width 71 height 17
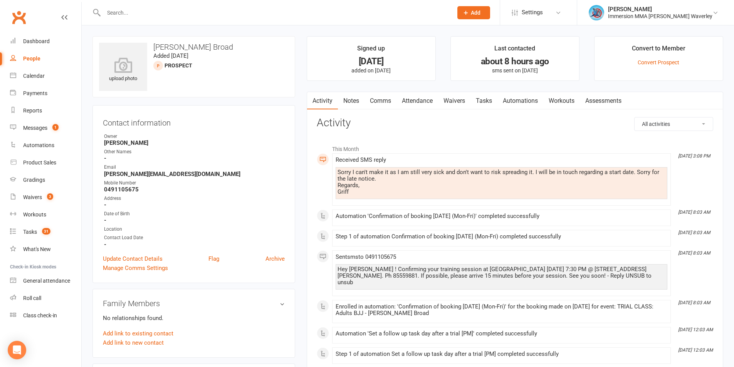
click at [414, 97] on link "Attendance" at bounding box center [417, 101] width 42 height 18
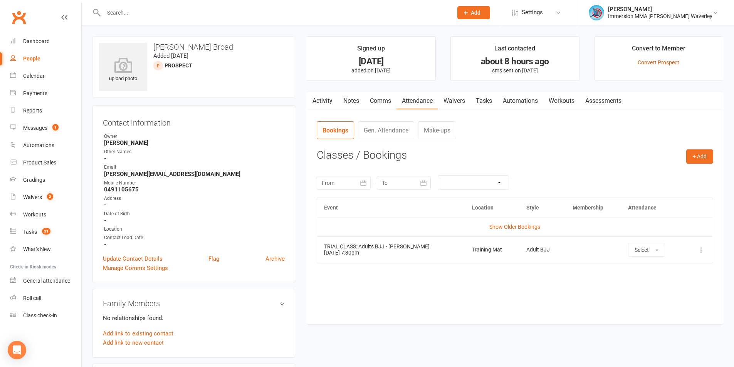
drag, startPoint x: 700, startPoint y: 309, endPoint x: 696, endPoint y: 310, distance: 4.3
click at [700, 309] on div "Event Location Style Membership Attendance Show Older Bookings TRIAL CLASS: Adu…" at bounding box center [515, 255] width 396 height 115
click at [357, 102] on link "Notes" at bounding box center [351, 101] width 27 height 18
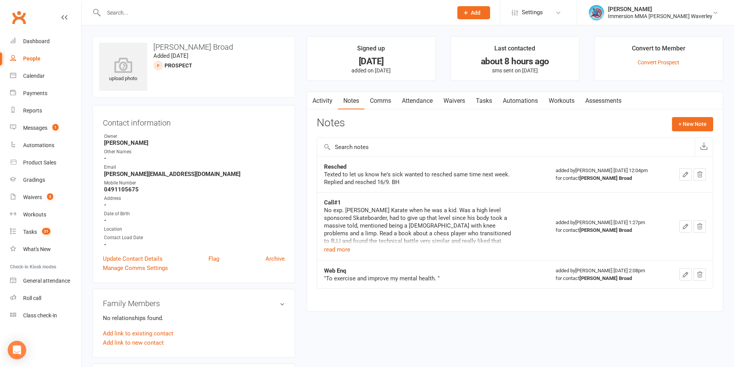
click at [617, 345] on div "upload photo Griffin Broad Added 30 August, 2025 prospect Contact information O…" at bounding box center [408, 356] width 642 height 640
drag, startPoint x: 324, startPoint y: 99, endPoint x: 329, endPoint y: 98, distance: 5.1
click at [324, 99] on link "Activity" at bounding box center [322, 101] width 31 height 18
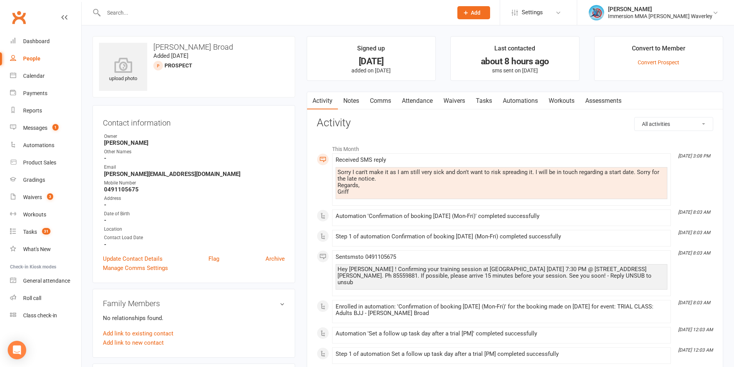
click at [406, 99] on link "Attendance" at bounding box center [417, 101] width 42 height 18
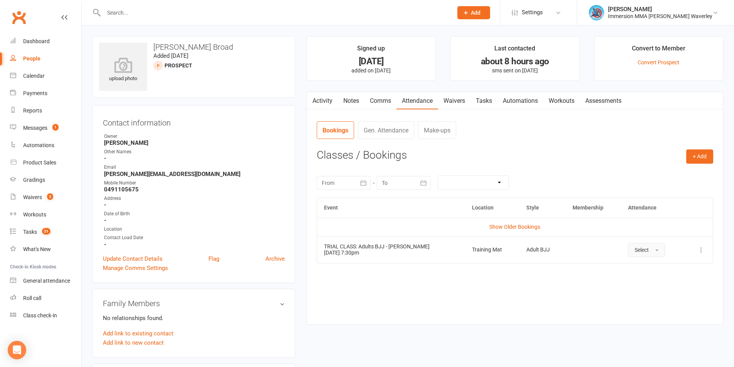
click at [635, 247] on span "Select" at bounding box center [642, 250] width 14 height 6
click at [654, 279] on link "Absent" at bounding box center [666, 282] width 76 height 15
click at [492, 97] on link "Tasks" at bounding box center [483, 101] width 27 height 18
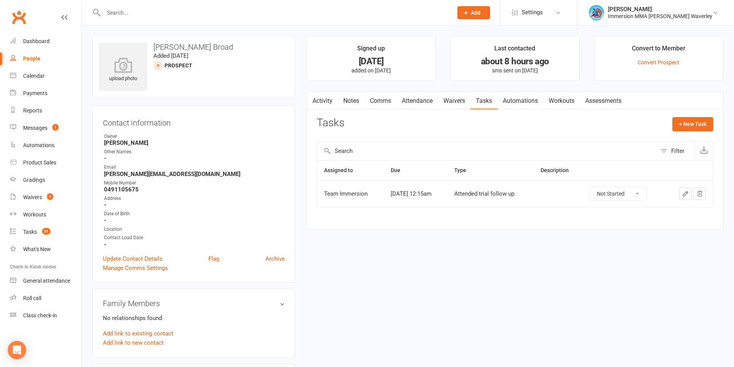
click at [683, 190] on button "button" at bounding box center [685, 194] width 12 height 12
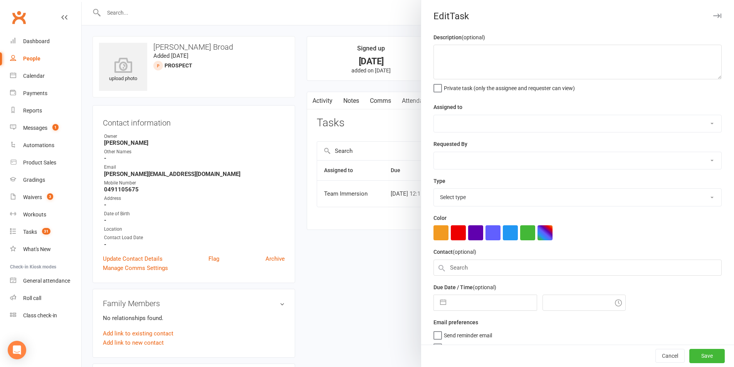
select select "48837"
type input "17 Sep 2025"
type input "12:15am"
select select "27313"
click at [477, 303] on input "17 Sep 2025" at bounding box center [493, 300] width 87 height 15
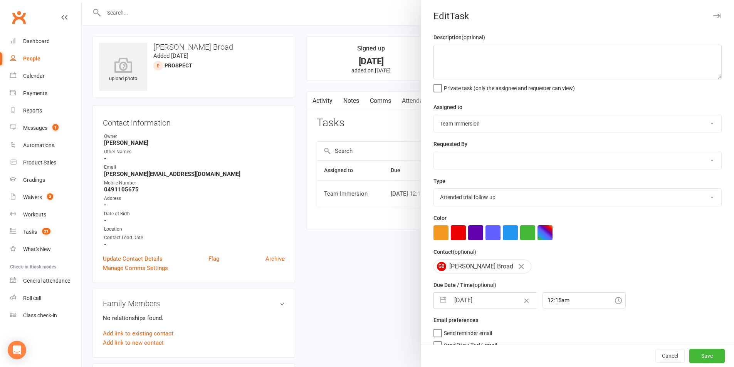
select select "7"
select select "2025"
select select "8"
select select "2025"
select select "9"
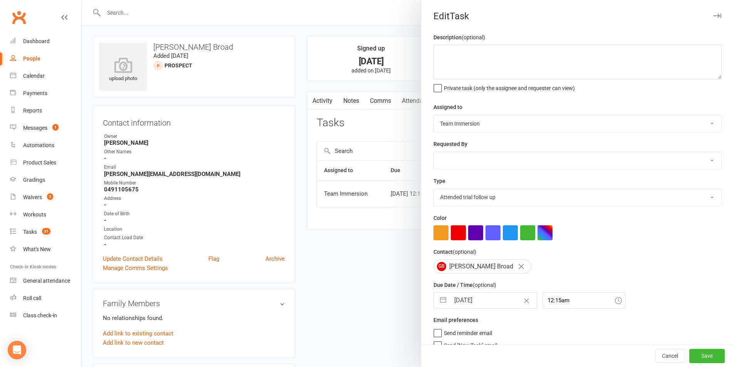
select select "2025"
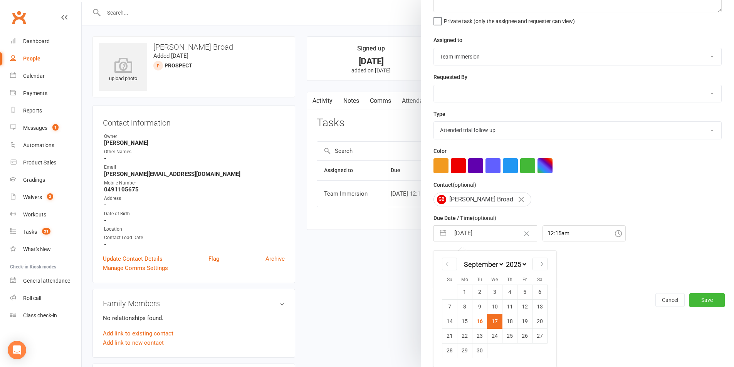
click at [583, 176] on div "Description (optional) Private task (only the assignee and requester can view) …" at bounding box center [577, 127] width 313 height 323
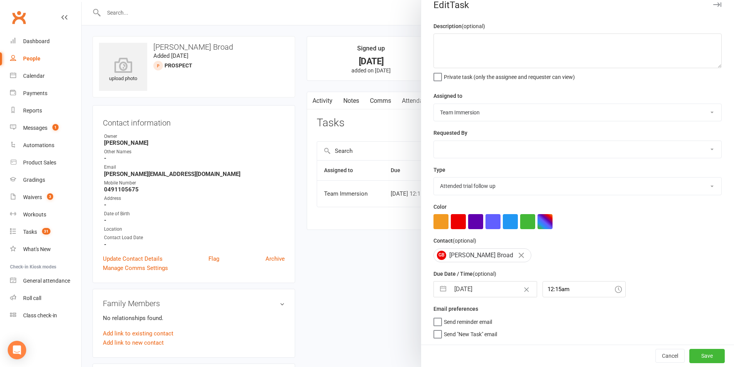
click at [464, 109] on select "David Marinakis Team Immersion Ben Street Immersion Tablet James Fitzgerald Ben…" at bounding box center [577, 112] width 287 height 17
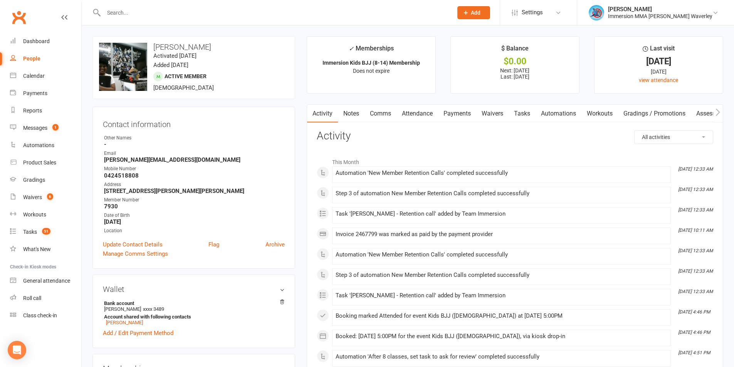
click at [354, 106] on link "Notes" at bounding box center [351, 114] width 27 height 18
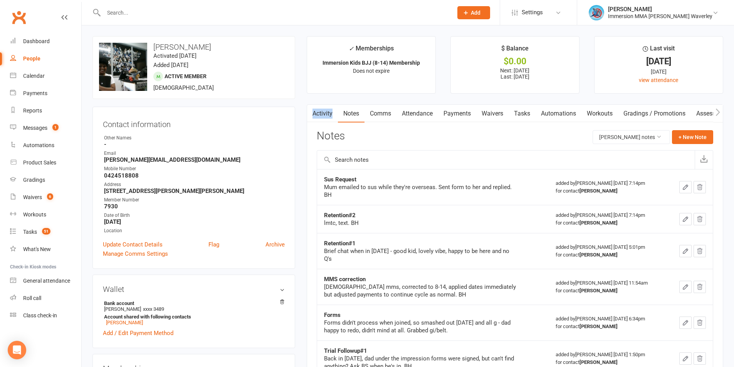
click at [517, 119] on link "Tasks" at bounding box center [522, 114] width 27 height 18
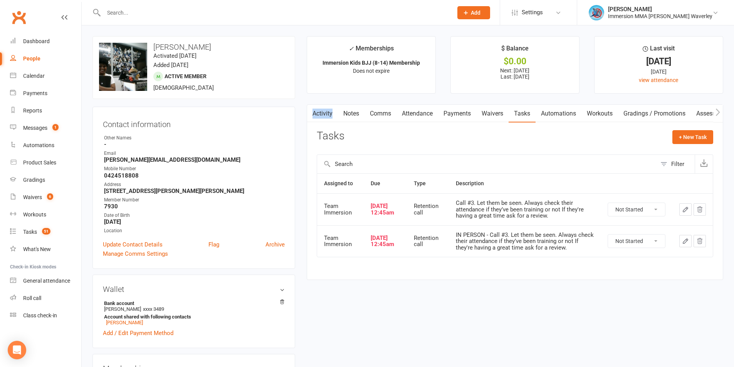
click at [701, 206] on icon "button" at bounding box center [699, 209] width 7 height 7
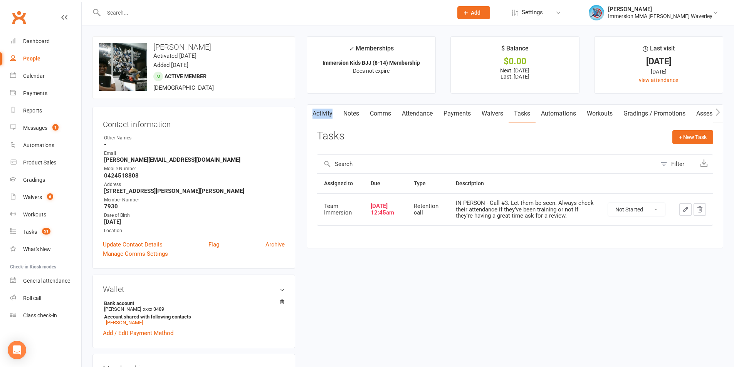
click at [693, 203] on button "button" at bounding box center [699, 209] width 12 height 12
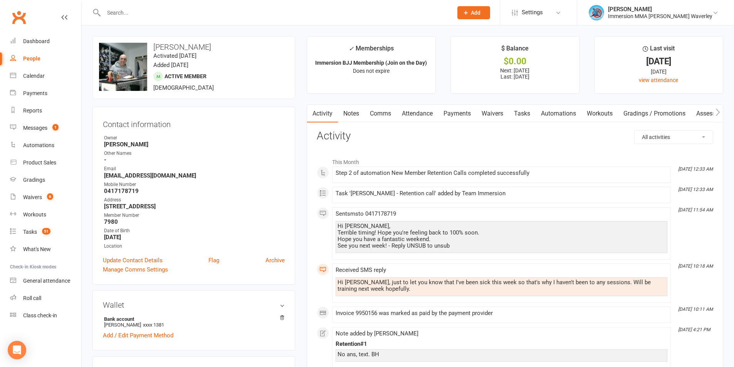
click at [513, 107] on link "Tasks" at bounding box center [522, 114] width 27 height 18
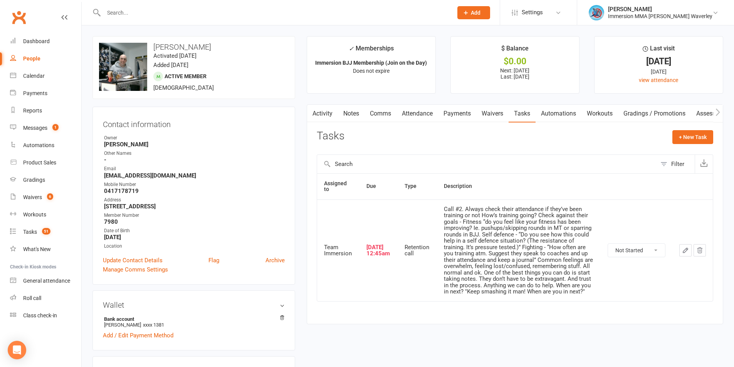
click at [340, 110] on link "Notes" at bounding box center [351, 114] width 27 height 18
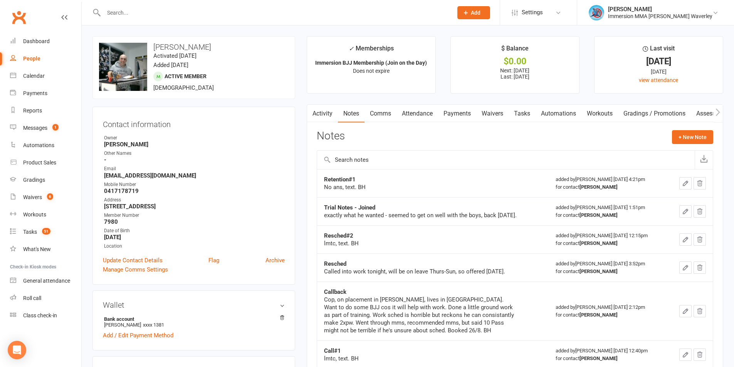
click at [386, 111] on link "Comms" at bounding box center [380, 114] width 32 height 18
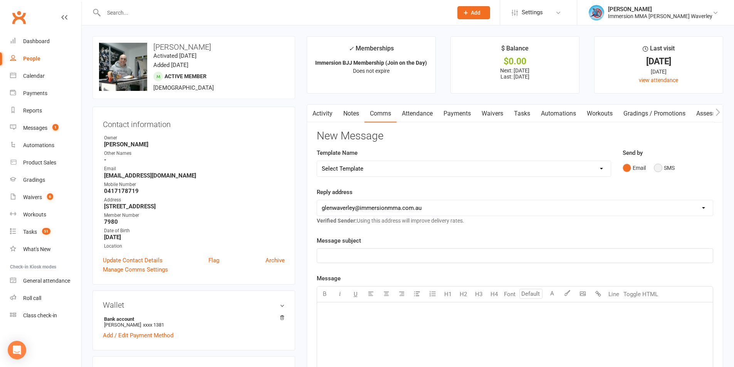
click at [670, 170] on button "SMS" at bounding box center [664, 168] width 21 height 15
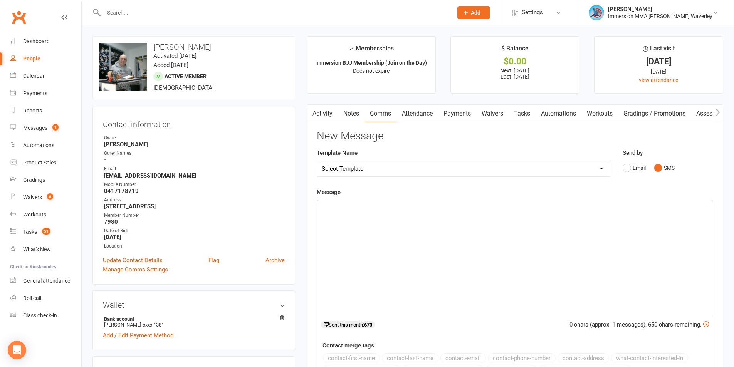
click at [544, 251] on div "﻿" at bounding box center [515, 258] width 396 height 116
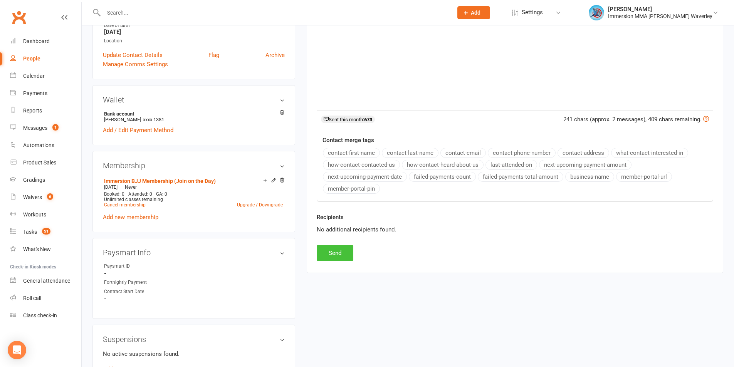
click at [351, 248] on button "Send" at bounding box center [335, 253] width 37 height 16
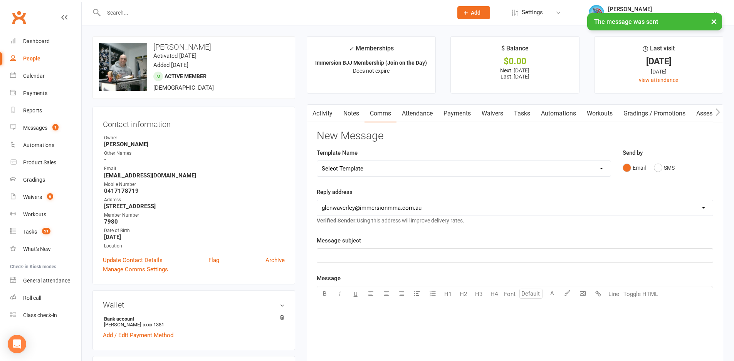
click at [346, 108] on link "Notes" at bounding box center [351, 114] width 27 height 18
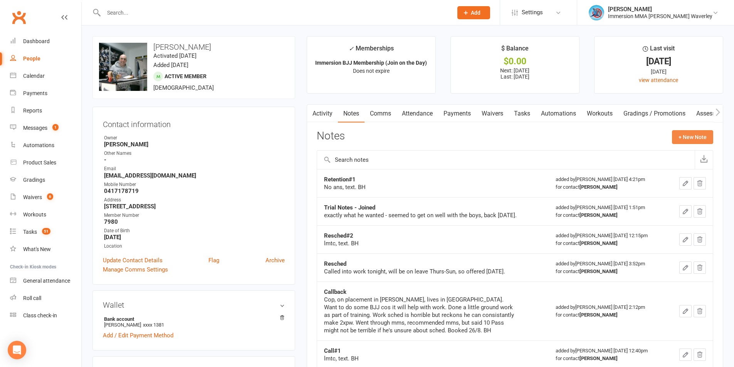
click at [698, 139] on button "+ New Note" at bounding box center [692, 137] width 41 height 14
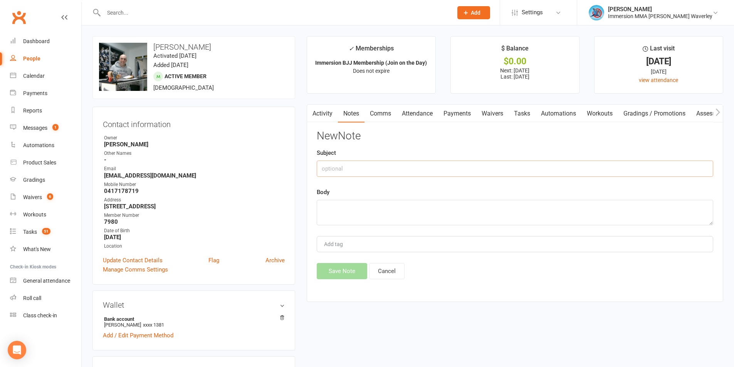
click at [369, 163] on input "text" at bounding box center [515, 169] width 396 height 16
type input "Retention#2"
type textarea "lmtc,"
click at [408, 172] on input "Retention#2" at bounding box center [515, 169] width 396 height 16
click at [397, 275] on button "Cancel" at bounding box center [386, 271] width 35 height 16
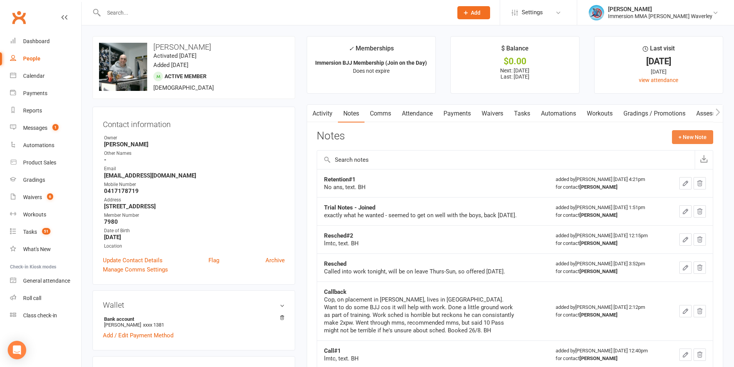
click at [686, 137] on button "+ New Note" at bounding box center [692, 137] width 41 height 14
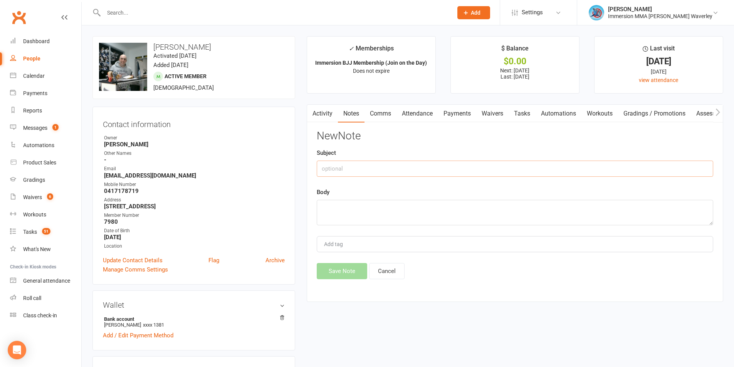
drag, startPoint x: 686, startPoint y: 137, endPoint x: 402, endPoint y: 174, distance: 285.9
click at [402, 173] on input "text" at bounding box center [515, 169] width 396 height 16
paste input "Retention#2"
type input "Retention#2"
type textarea "o"
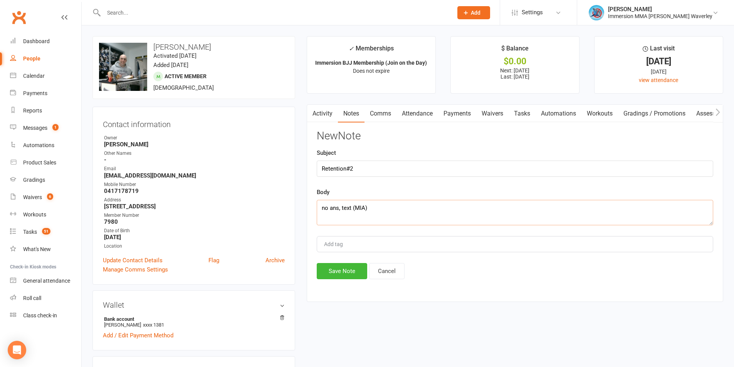
type textarea "no ans, text (MIA)"
click at [339, 275] on button "Save Note" at bounding box center [342, 271] width 50 height 16
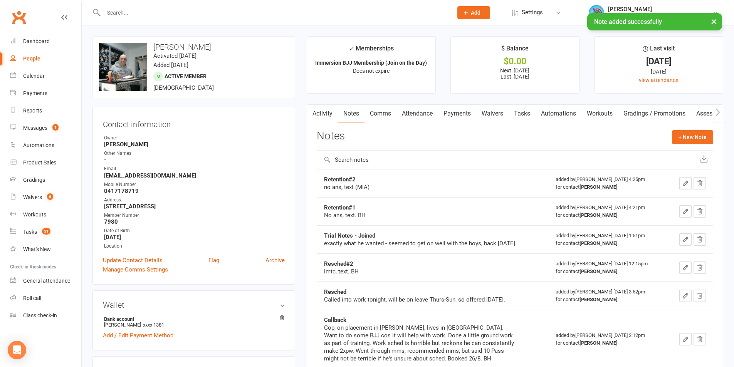
click at [529, 124] on div "Activity Notes Comms Attendance Payments Waivers Tasks Automations Workouts Gra…" at bounding box center [515, 276] width 416 height 344
click at [528, 118] on link "Tasks" at bounding box center [522, 114] width 27 height 18
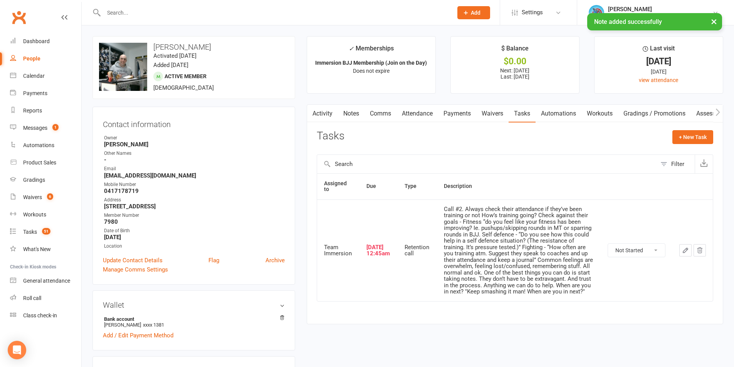
click at [639, 247] on select "Not Started In Progress Waiting Complete" at bounding box center [636, 250] width 57 height 13
click at [608, 244] on select "Not Started In Progress Waiting Complete" at bounding box center [636, 250] width 57 height 13
select select "unstarted"
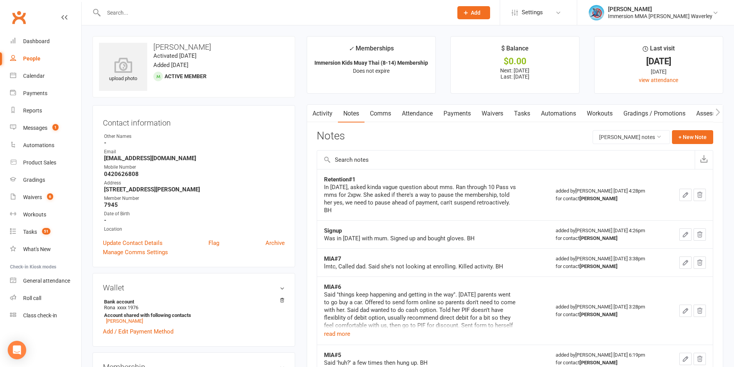
click at [528, 111] on link "Tasks" at bounding box center [522, 114] width 27 height 18
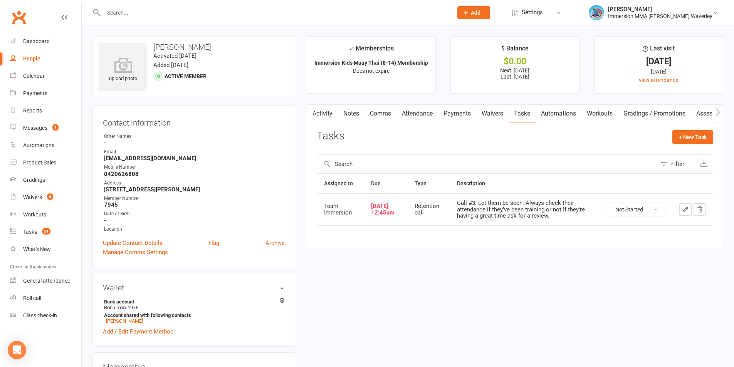
click at [705, 210] on button "button" at bounding box center [699, 209] width 12 height 12
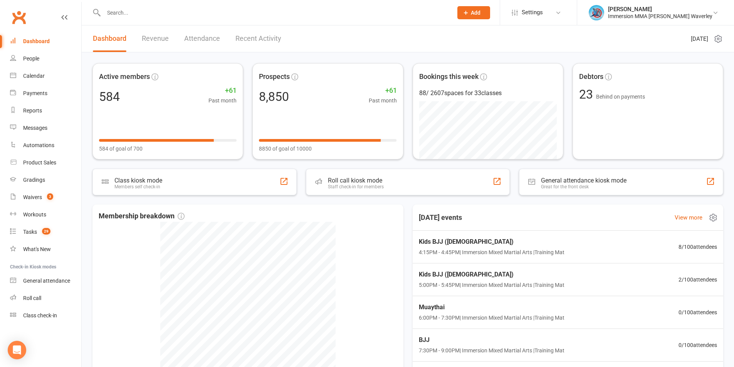
click at [525, 211] on div "[DATE] events View more" at bounding box center [567, 218] width 323 height 26
click at [556, 210] on div "[DATE] events View more" at bounding box center [567, 218] width 323 height 26
click at [562, 205] on div "[DATE] events View more" at bounding box center [567, 218] width 323 height 26
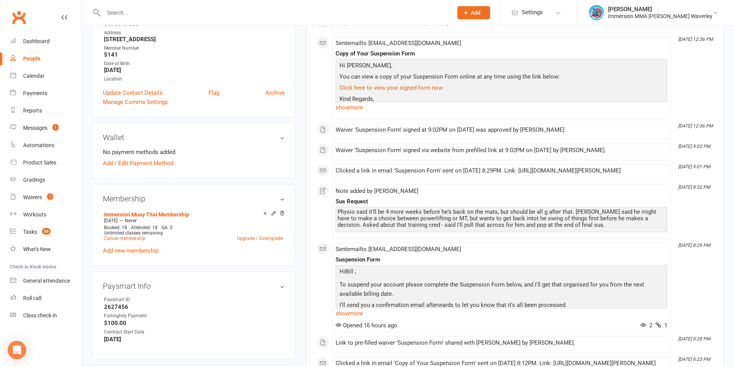
scroll to position [205, 0]
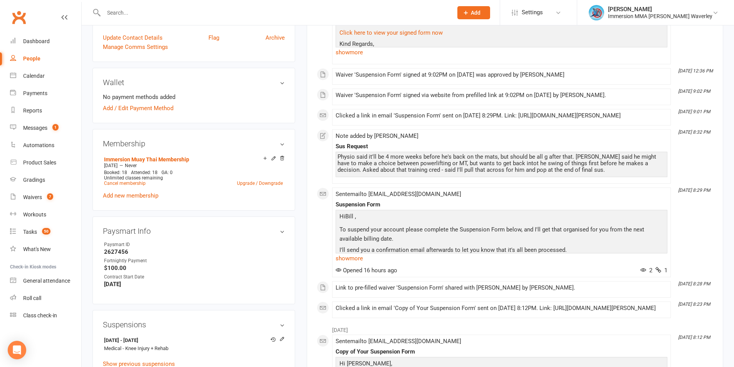
click at [568, 195] on li "Sep 15, 8:29 PM Sent email to fishyy2000@gmail.com Suspension Form Hi Bill , To…" at bounding box center [501, 233] width 339 height 90
click at [541, 199] on div "Sent email to fishyy2000@gmail.com Suspension Form Hi Bill , To suspend your ac…" at bounding box center [502, 232] width 332 height 83
click at [524, 194] on li "Sep 15, 8:29 PM Sent email to fishyy2000@gmail.com Suspension Form Hi Bill , To…" at bounding box center [501, 233] width 339 height 90
click at [532, 239] on p "To suspend your account please complete the Suspension Form below, and I'll get…" at bounding box center [501, 235] width 328 height 20
click at [575, 195] on li "Sep 15, 8:29 PM Sent email to fishyy2000@gmail.com Suspension Form Hi Bill , To…" at bounding box center [501, 233] width 339 height 90
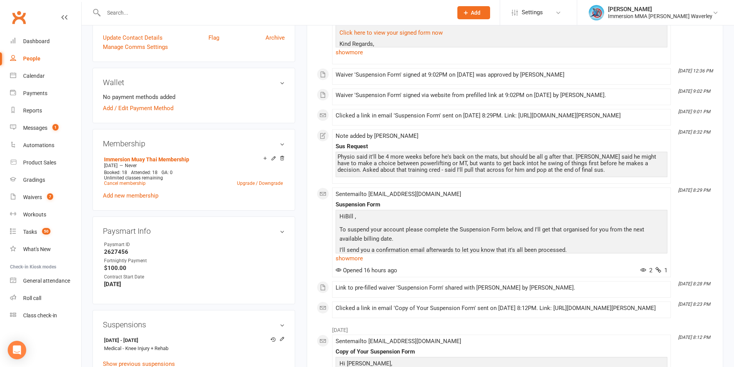
click at [563, 223] on p "Hi Bill ," at bounding box center [501, 217] width 328 height 11
click at [541, 223] on p "Hi Bill ," at bounding box center [501, 217] width 328 height 11
click at [578, 204] on div "Sent email to fishyy2000@gmail.com Suspension Form Hi Bill , To suspend your ac…" at bounding box center [502, 232] width 332 height 83
click at [546, 149] on div "Note added by Ben Street Sus Request Physio said it'll be 4 more weeks before h…" at bounding box center [502, 156] width 332 height 47
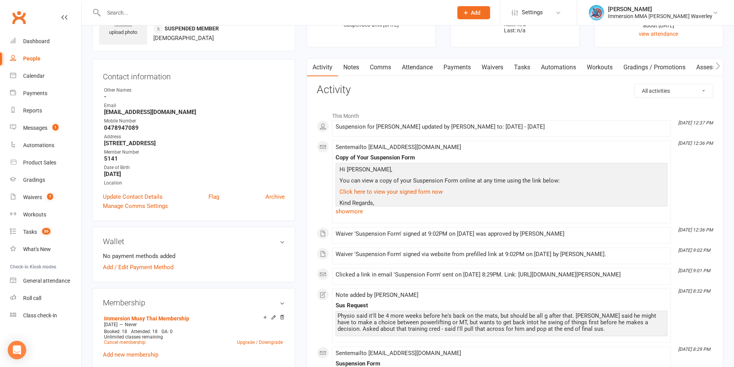
scroll to position [0, 0]
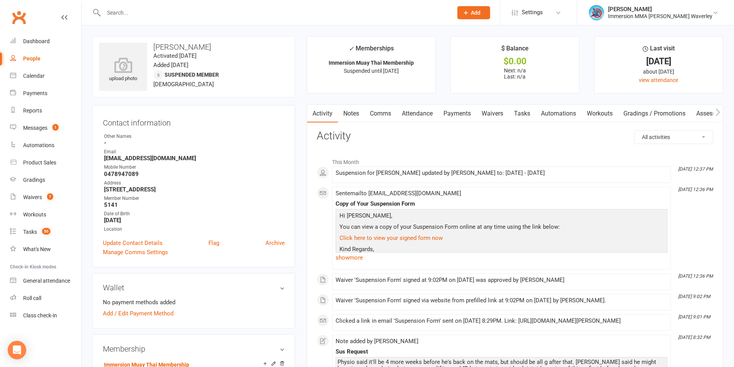
drag, startPoint x: 614, startPoint y: 133, endPoint x: 610, endPoint y: 138, distance: 6.9
click at [614, 133] on h3 "Activity" at bounding box center [515, 136] width 396 height 12
click at [355, 116] on link "Notes" at bounding box center [351, 114] width 27 height 18
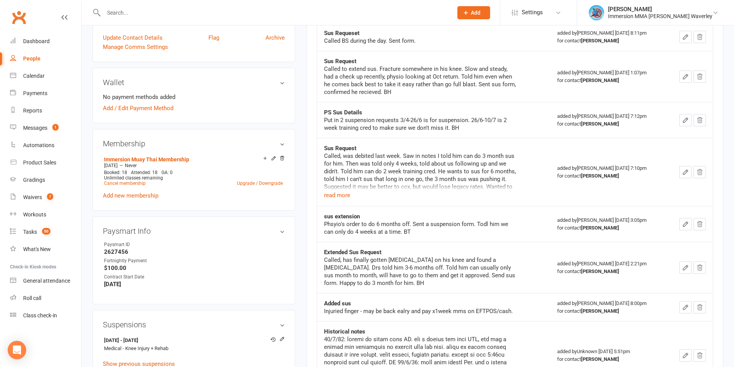
scroll to position [308, 0]
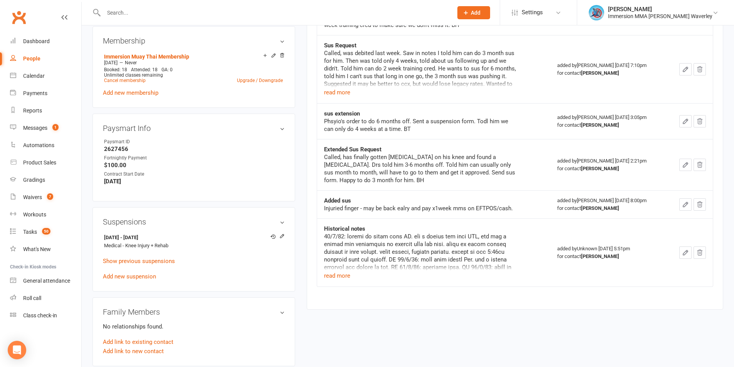
drag, startPoint x: 445, startPoint y: 299, endPoint x: 445, endPoint y: 287, distance: 11.2
click at [444, 294] on div "Activity Notes Comms Attendance Payments Waivers Tasks Automations Workouts Gra…" at bounding box center [515, 53] width 416 height 514
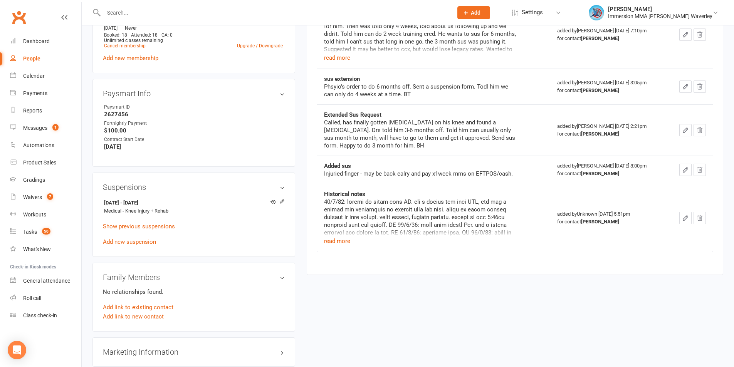
scroll to position [411, 0]
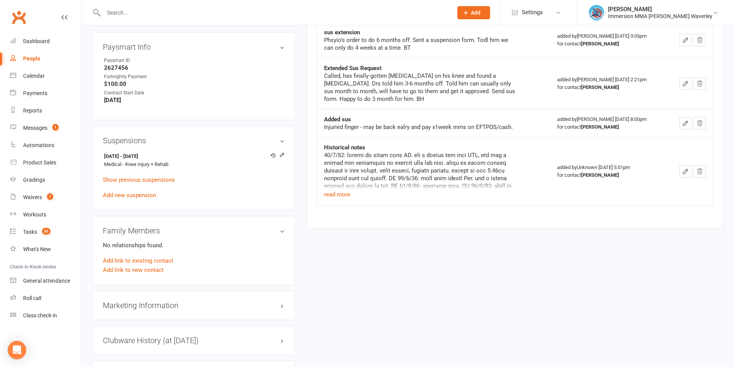
click at [452, 313] on div "upload photo Bill Chiem Activated 16 January, 2024 Added 20 December, 2023 Susp…" at bounding box center [408, 83] width 642 height 873
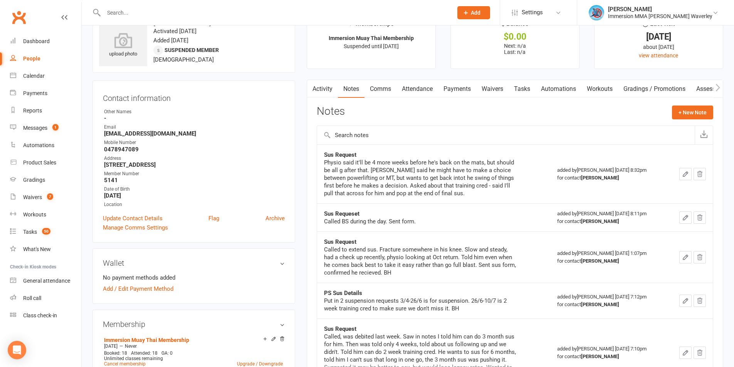
scroll to position [0, 0]
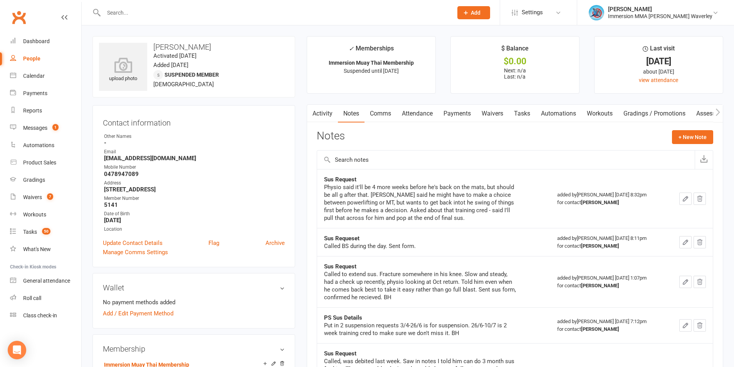
click at [457, 117] on link "Payments" at bounding box center [457, 114] width 38 height 18
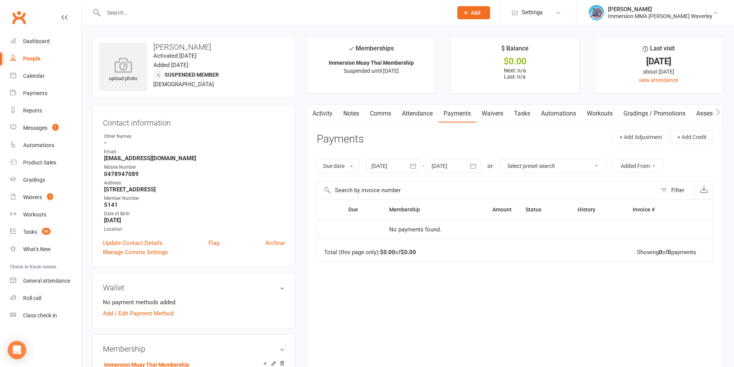
click at [346, 112] on link "Notes" at bounding box center [351, 114] width 27 height 18
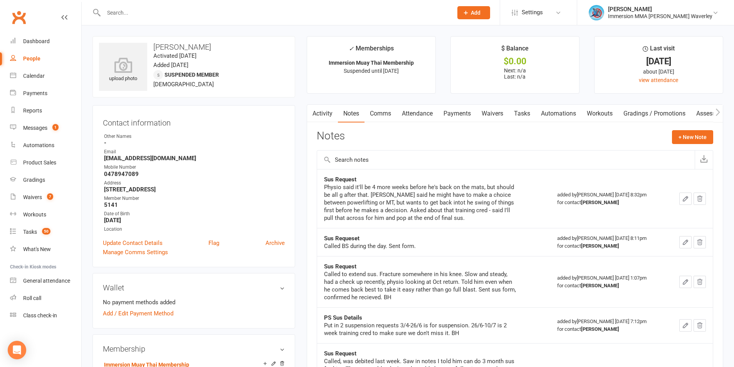
click at [316, 111] on button "button" at bounding box center [312, 113] width 10 height 17
click at [337, 106] on link "Activity" at bounding box center [322, 114] width 31 height 18
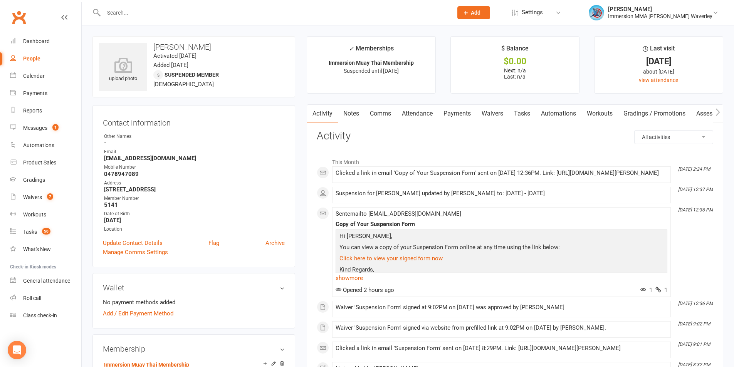
click at [386, 114] on link "Comms" at bounding box center [380, 114] width 32 height 18
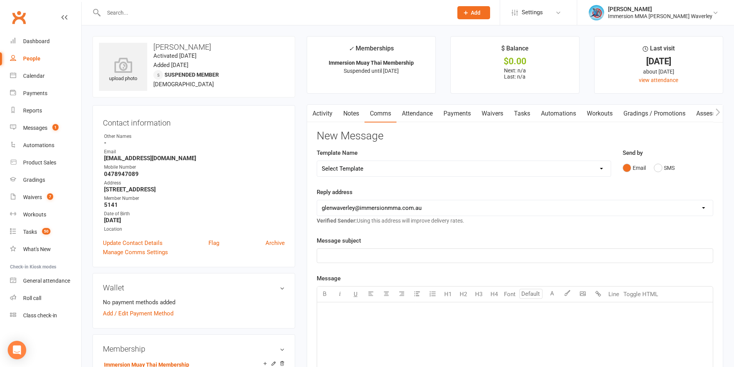
click at [364, 165] on select "Select Template [Email] Adult Appt Confirmation Email [SMS] Booking Confirmatio…" at bounding box center [464, 168] width 294 height 15
select select "13"
click at [317, 161] on select "Select Template [Email] Adult Appt Confirmation Email [SMS] Booking Confirmatio…" at bounding box center [464, 168] width 294 height 15
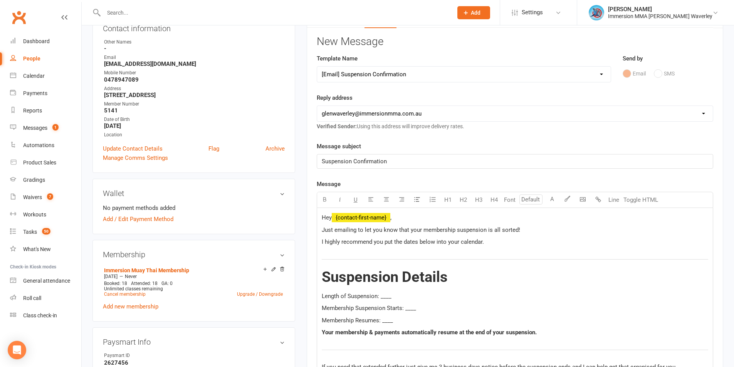
scroll to position [103, 0]
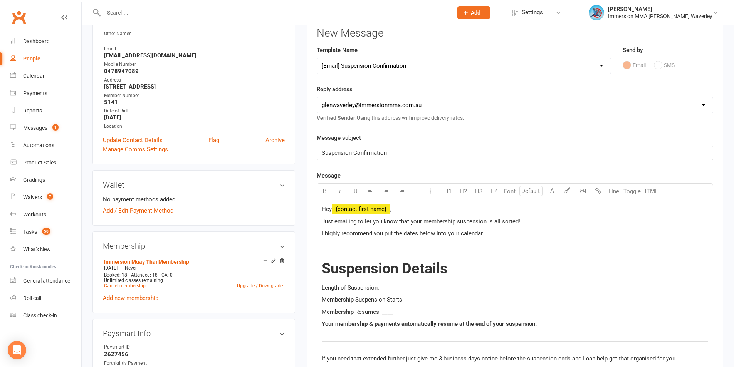
click at [428, 300] on p "Membership Suspension Starts: ____" at bounding box center [515, 299] width 386 height 9
drag, startPoint x: 435, startPoint y: 300, endPoint x: 295, endPoint y: 282, distance: 141.7
click at [295, 282] on div "upload photo Bill Chiem Activated 16 January, 2024 Added 20 December, 2023 Susp…" at bounding box center [408, 369] width 642 height 873
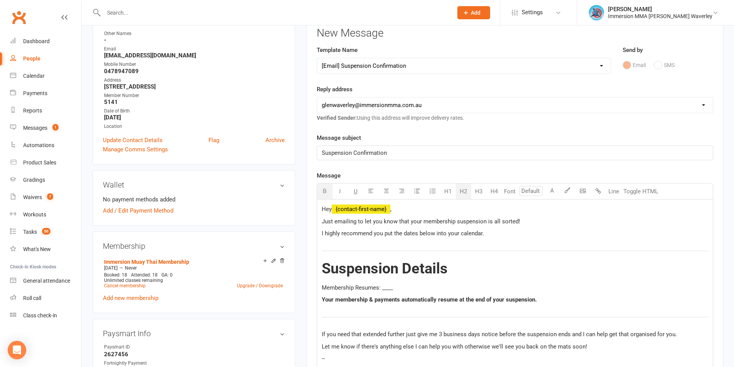
click at [356, 287] on span "Membership Resumes: ____" at bounding box center [357, 287] width 71 height 7
click at [398, 290] on span "Membership Now Resumes: ____" at bounding box center [364, 287] width 85 height 7
click at [398, 289] on span "Membership Now Resumes: ____" at bounding box center [364, 287] width 85 height 7
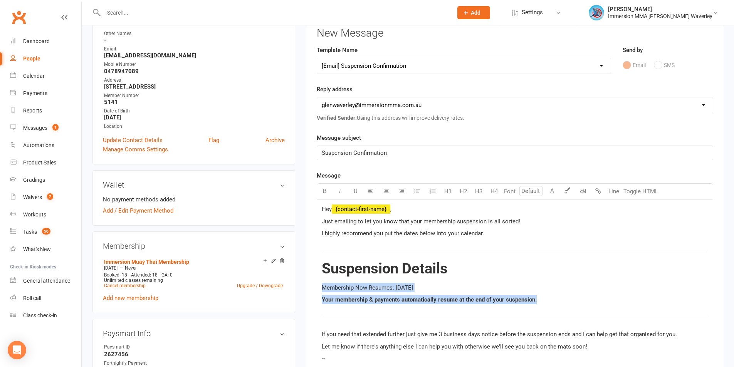
drag, startPoint x: 538, startPoint y: 300, endPoint x: 314, endPoint y: 291, distance: 224.0
click at [314, 291] on div "Activity Notes Comms Attendance Payments Waivers Tasks Automations Workouts Gra…" at bounding box center [515, 277] width 416 height 551
copy div "Membership Now Resumes: 2/10/25 Your membership & payments automatically resume…"
click at [417, 304] on p "Your membership & payments automatically resume at the end of your suspension." at bounding box center [515, 299] width 386 height 9
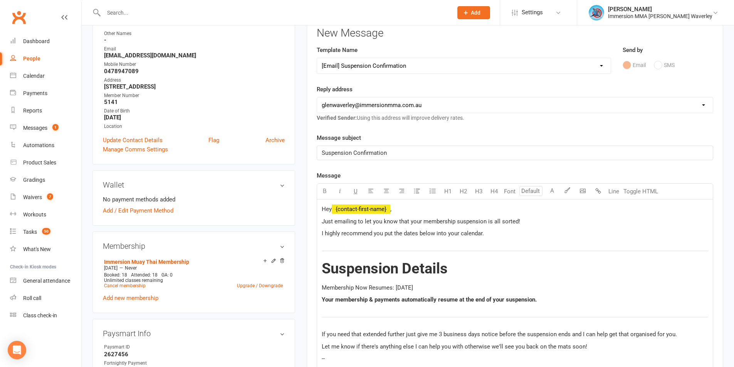
click at [458, 259] on div "Hey ﻿ {contact-first-name} , Just emailing to let you know that your membership…" at bounding box center [515, 306] width 396 height 212
click at [383, 299] on span "Your membership & payments automatically resume at the end of your suspension." at bounding box center [429, 299] width 215 height 7
click at [513, 300] on p "Your membership automatically resume at the end of your suspension." at bounding box center [515, 299] width 386 height 9
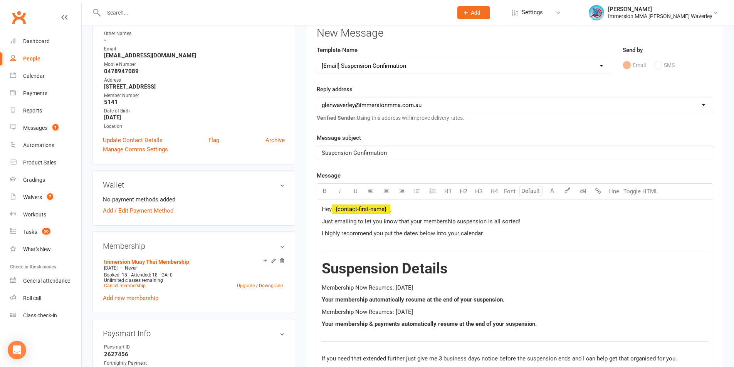
click at [341, 314] on span "Membership Now Resumes: 2/10/25" at bounding box center [367, 312] width 91 height 7
click at [485, 223] on span "Just emailing to let you know that your membership suspension is all sorted!" at bounding box center [421, 221] width 198 height 7
click at [524, 296] on p "Your membership automatically resume at the end of your suspension." at bounding box center [515, 299] width 386 height 9
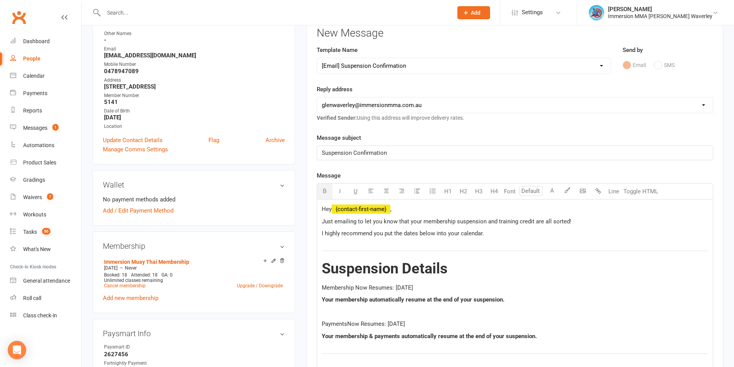
click at [360, 337] on span "Your membership & payments automatically resume at the end of your suspension." at bounding box center [429, 336] width 215 height 7
click at [491, 336] on span "Your payments automatically resume at the end of your suspension." at bounding box center [410, 336] width 176 height 7
click at [336, 312] on p "﻿" at bounding box center [515, 311] width 386 height 9
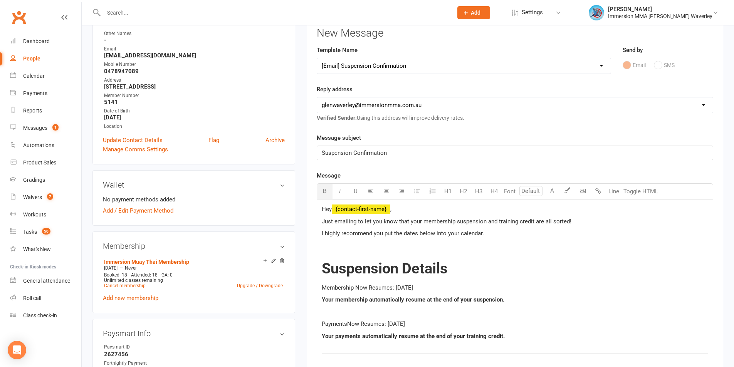
click at [346, 325] on span "PaymentsNow Resumes: 2/10/25" at bounding box center [363, 324] width 83 height 7
click at [384, 322] on span "Payments Now Resumes: 2/10/25" at bounding box center [364, 324] width 85 height 7
click at [388, 324] on span "Payments Now Resume: 2/10/25" at bounding box center [363, 324] width 82 height 7
click at [400, 264] on span "Suspension Details" at bounding box center [385, 268] width 126 height 17
click at [593, 227] on div "Hey ﻿ {contact-first-name} , Just emailing to let you know that your membership…" at bounding box center [515, 324] width 396 height 248
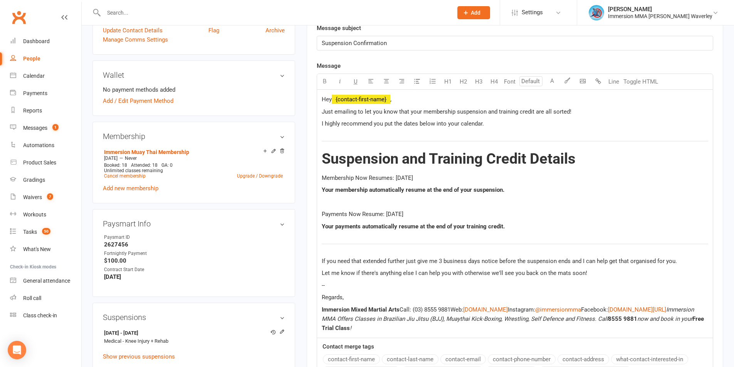
scroll to position [308, 0]
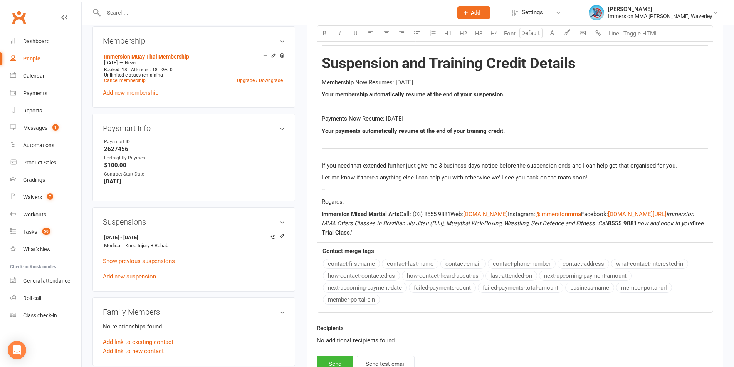
click at [353, 201] on p "Regards," at bounding box center [515, 201] width 386 height 9
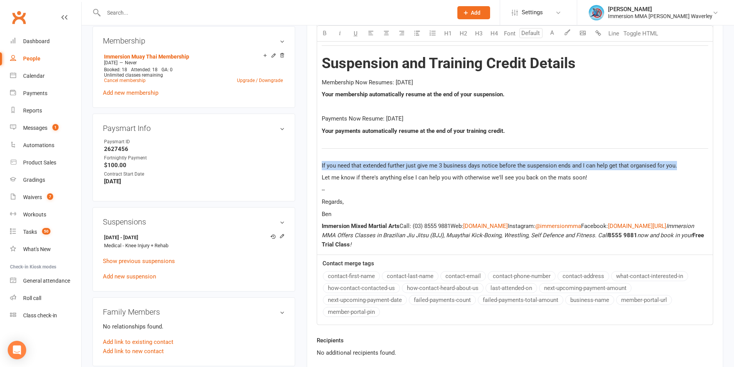
drag, startPoint x: 682, startPoint y: 163, endPoint x: 310, endPoint y: 160, distance: 372.2
click at [310, 160] on div "Activity Notes Comms Attendance Payments Waivers Tasks Automations Workouts Gra…" at bounding box center [515, 96] width 416 height 600
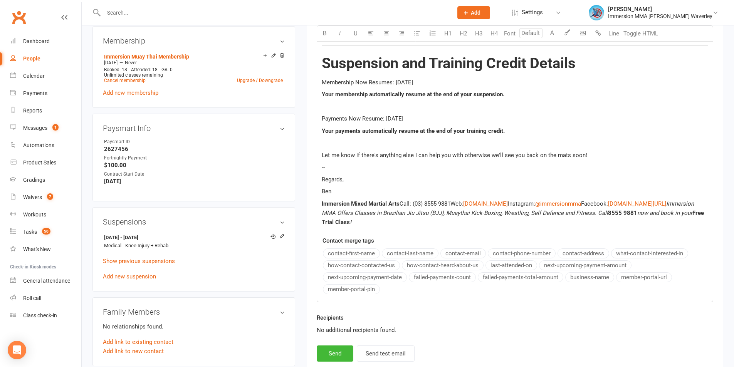
scroll to position [205, 0]
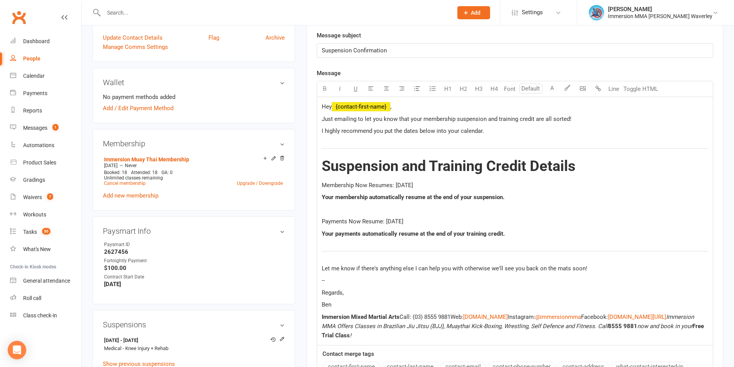
click at [424, 197] on span "Your membership automatically resume at the end of your suspension." at bounding box center [413, 197] width 183 height 7
drag, startPoint x: 418, startPoint y: 183, endPoint x: 396, endPoint y: 181, distance: 22.0
click at [396, 181] on p "Membership Now Resumes: 2/10/25" at bounding box center [515, 185] width 386 height 9
drag, startPoint x: 410, startPoint y: 218, endPoint x: 387, endPoint y: 219, distance: 22.8
click at [387, 219] on p "Payments Now Resume: 16/10/25" at bounding box center [515, 221] width 386 height 9
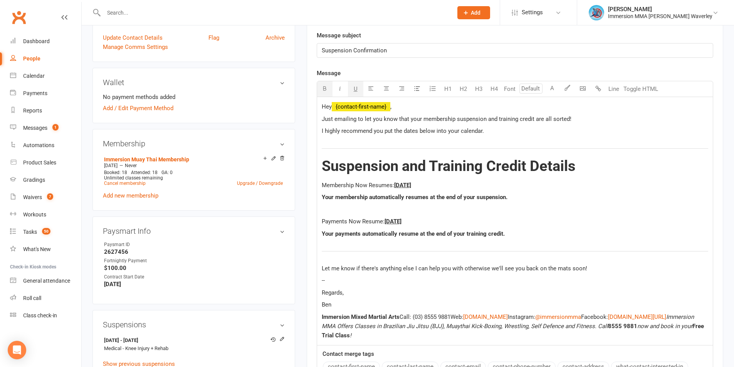
click at [644, 191] on div "Hey ﻿ {contact-first-name} , Just emailing to let you know that your membership…" at bounding box center [515, 221] width 396 height 248
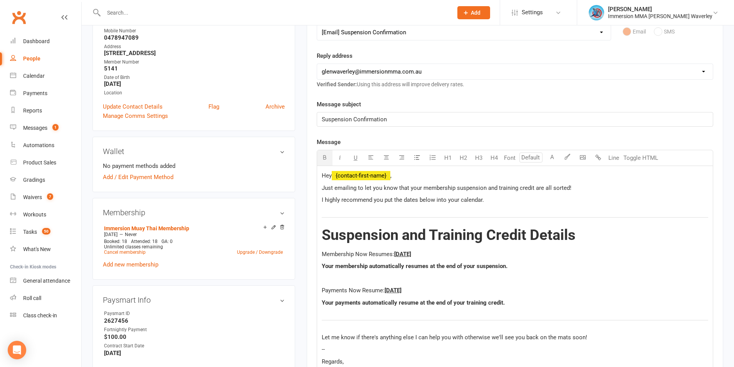
scroll to position [0, 0]
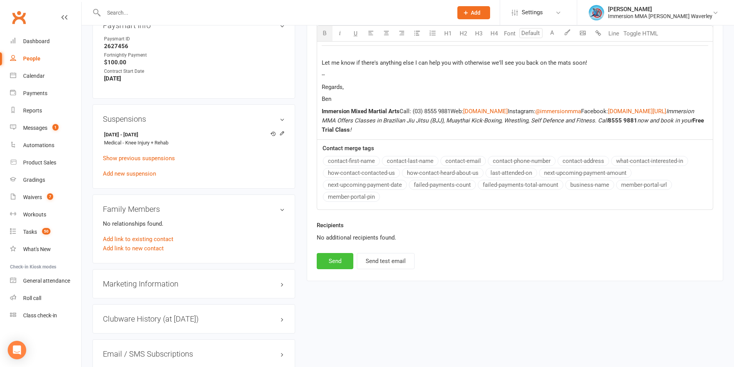
click at [338, 258] on button "Send" at bounding box center [335, 261] width 37 height 16
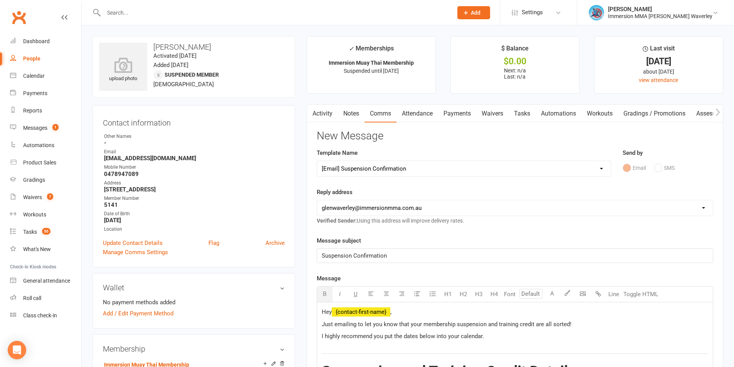
select select
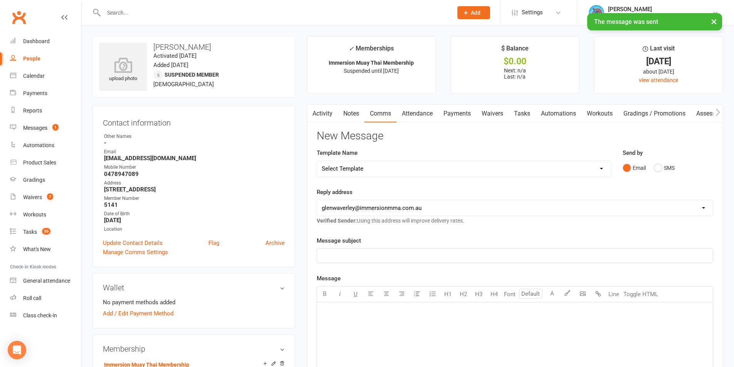
click at [332, 109] on link "Activity" at bounding box center [322, 114] width 31 height 18
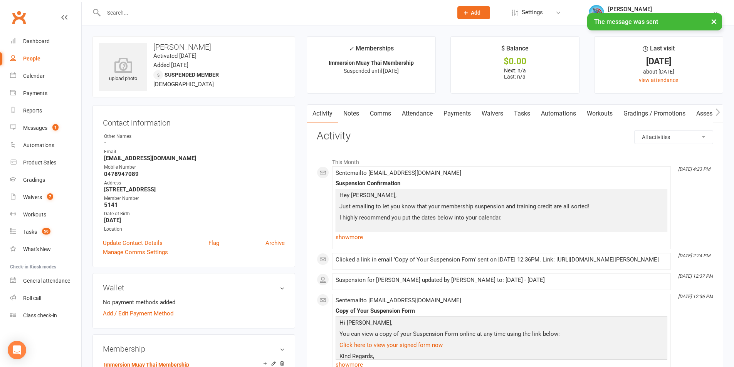
click at [535, 106] on link "Tasks" at bounding box center [522, 114] width 27 height 18
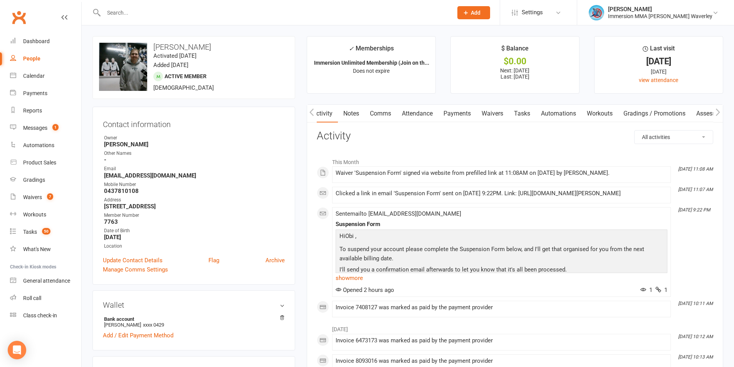
scroll to position [0, 0]
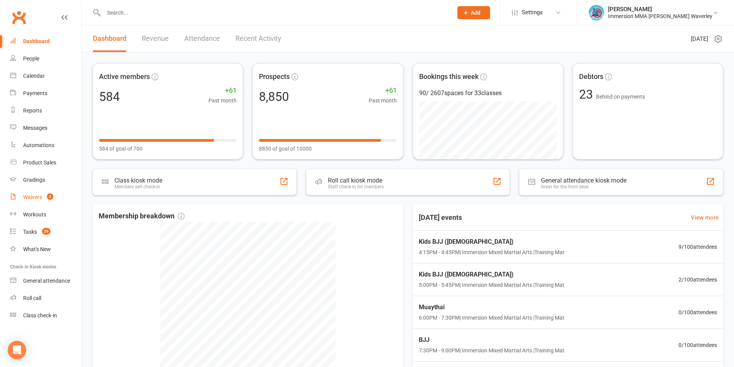
click at [43, 196] on link "Waivers 3" at bounding box center [45, 197] width 71 height 17
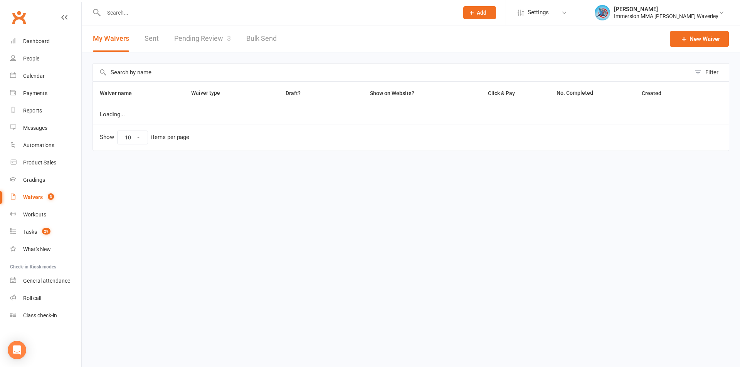
click at [213, 41] on link "Pending Review 3" at bounding box center [202, 38] width 57 height 27
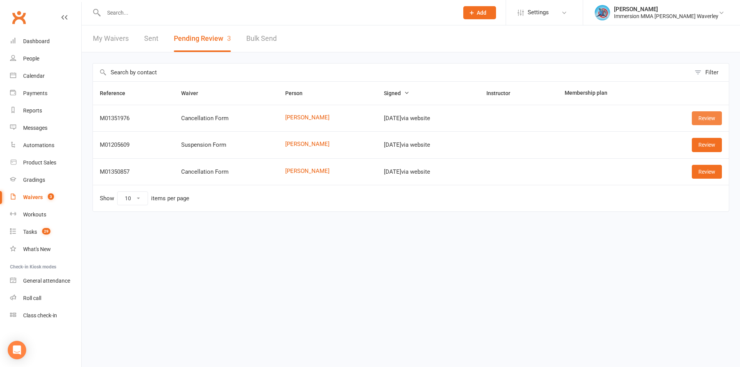
click at [703, 120] on link "Review" at bounding box center [707, 118] width 30 height 14
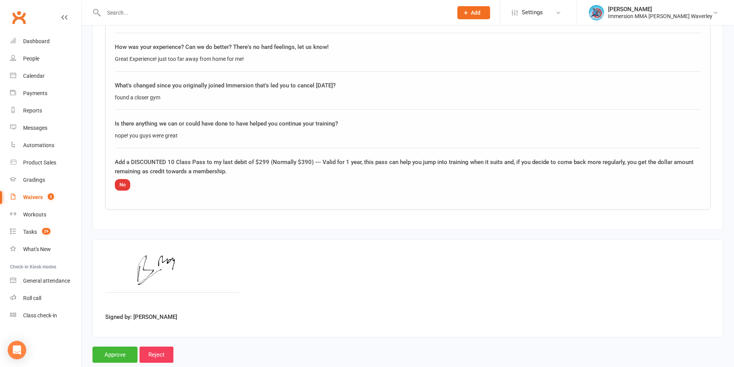
scroll to position [466, 0]
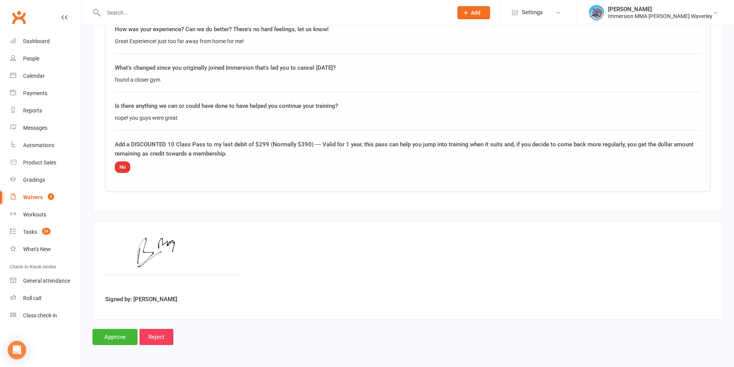
click at [112, 338] on input "Approve" at bounding box center [114, 337] width 45 height 16
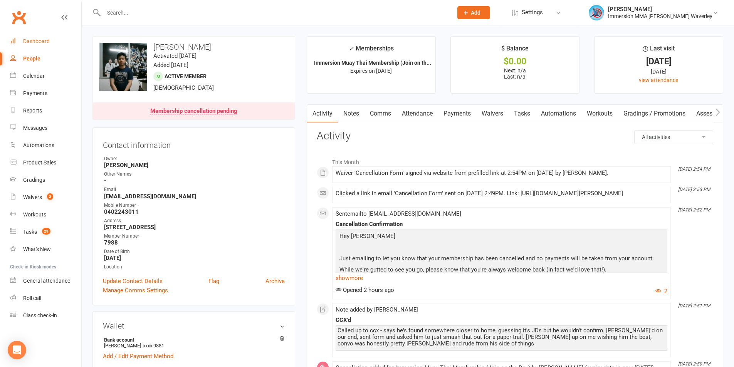
click at [30, 49] on link "Dashboard" at bounding box center [45, 41] width 71 height 17
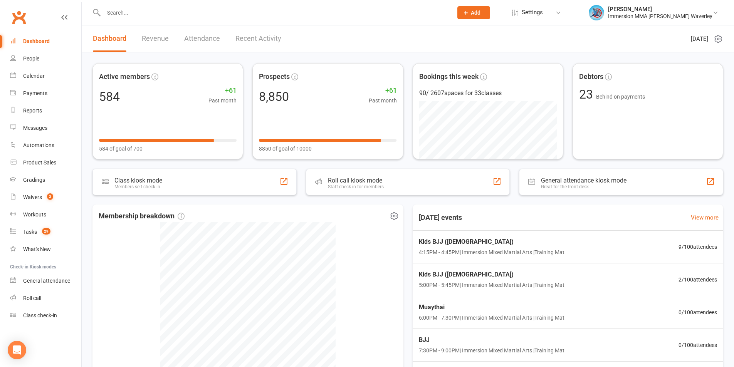
click at [344, 231] on div "Membership breakdown 56 Suspended 5 Active cancelling 1 Active on trial 30 Tria…" at bounding box center [247, 316] width 311 height 222
